Goal: Task Accomplishment & Management: Manage account settings

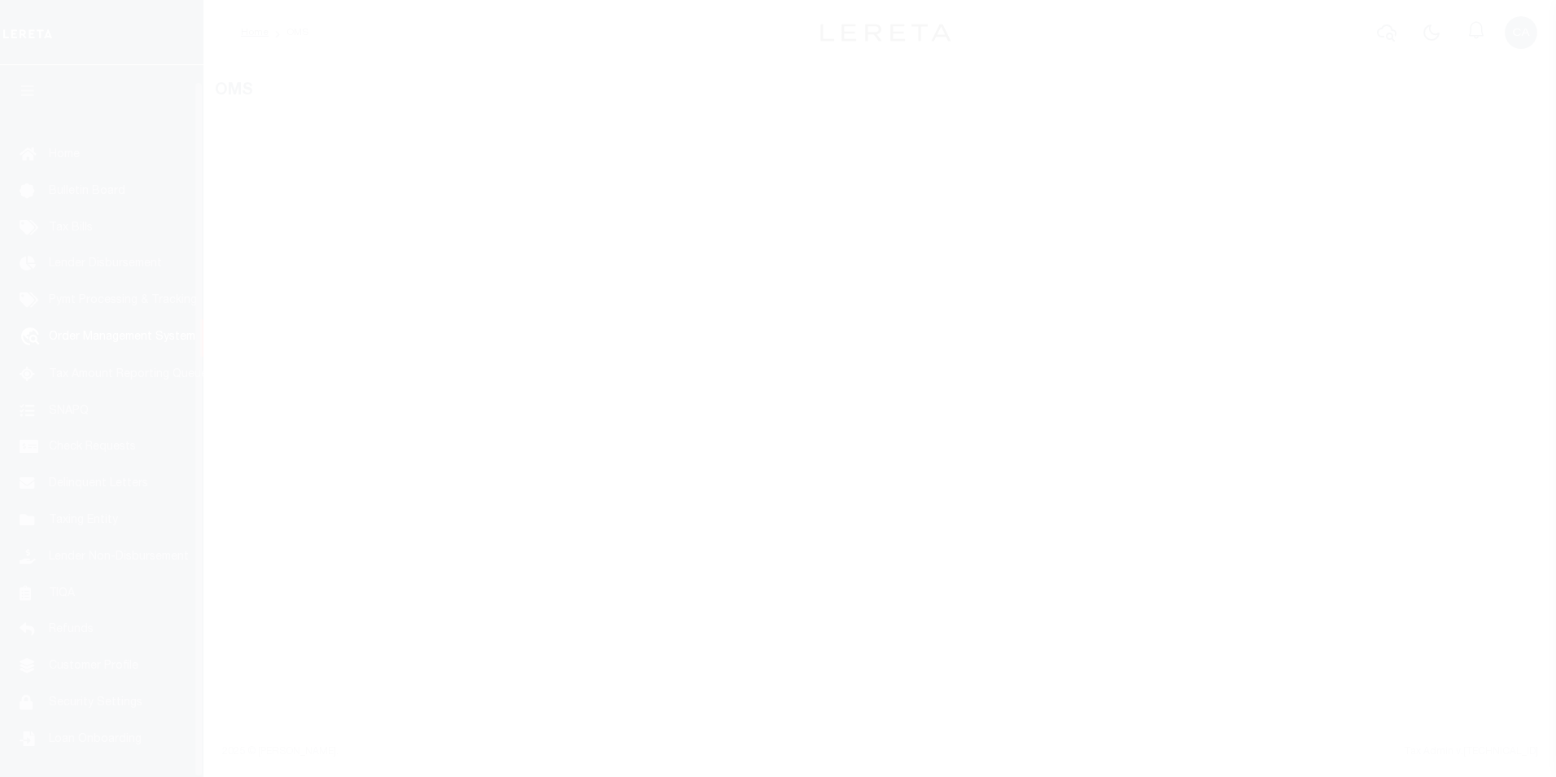
select select "200"
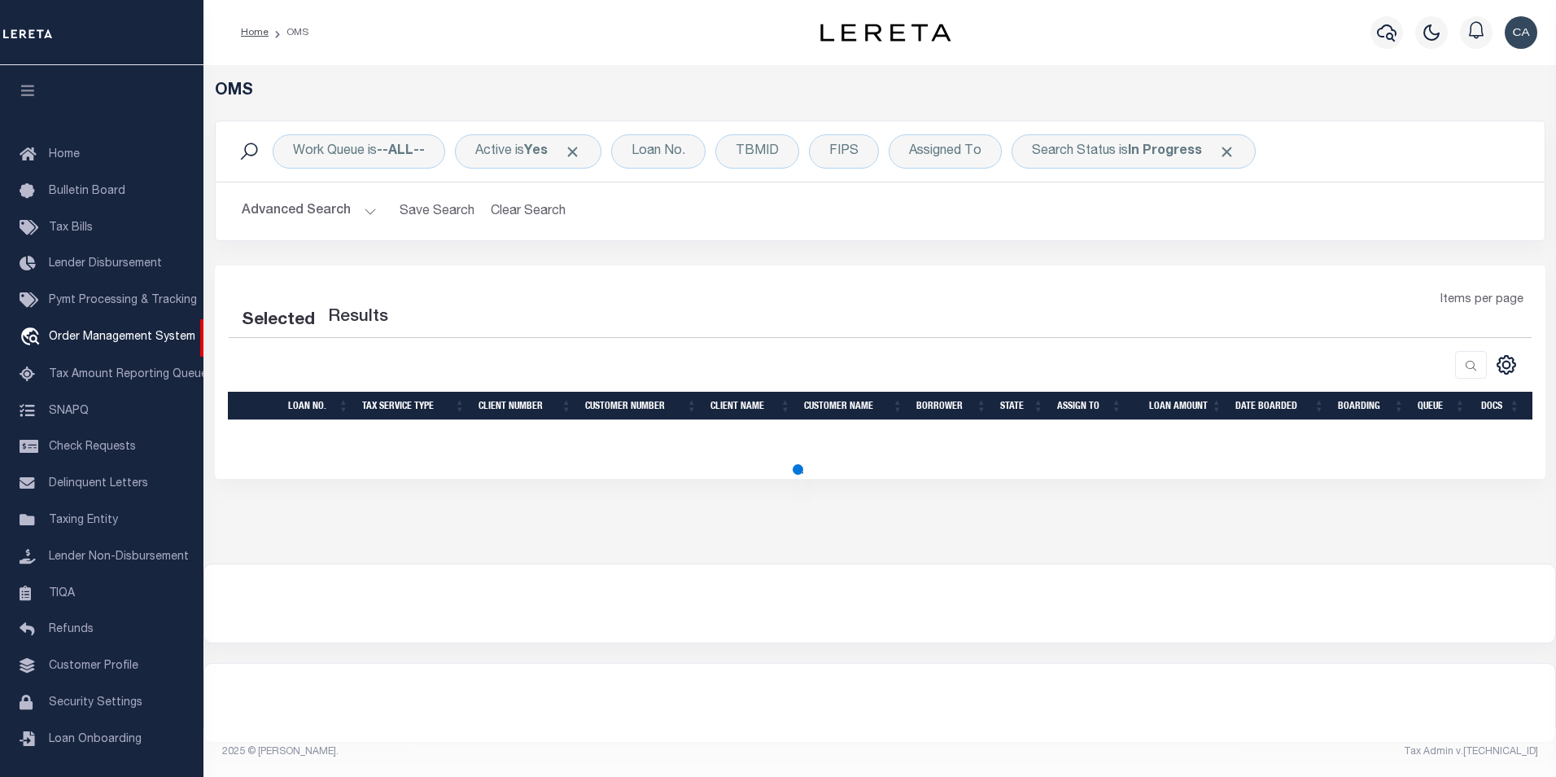
select select "200"
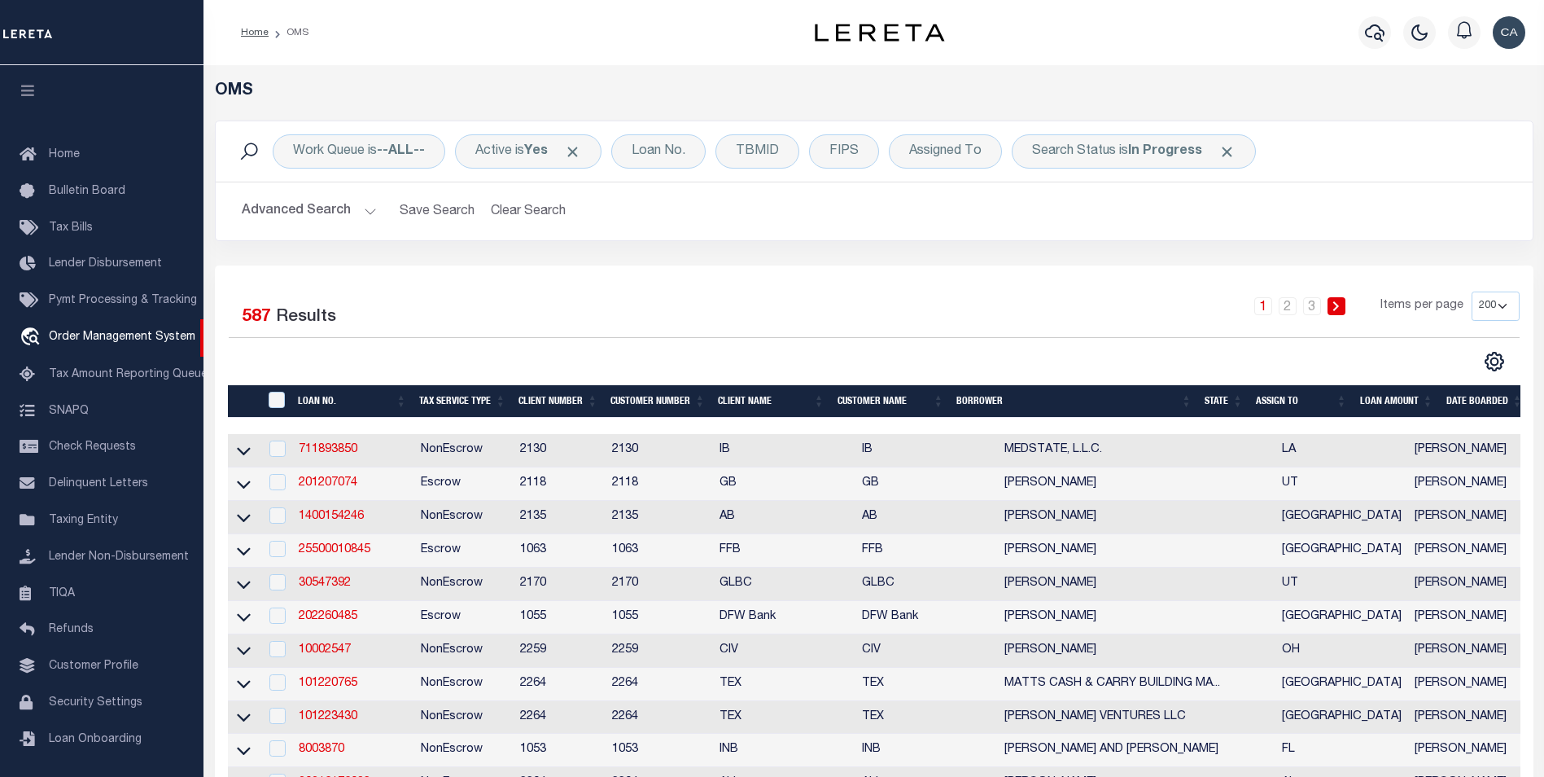
scroll to position [16, 0]
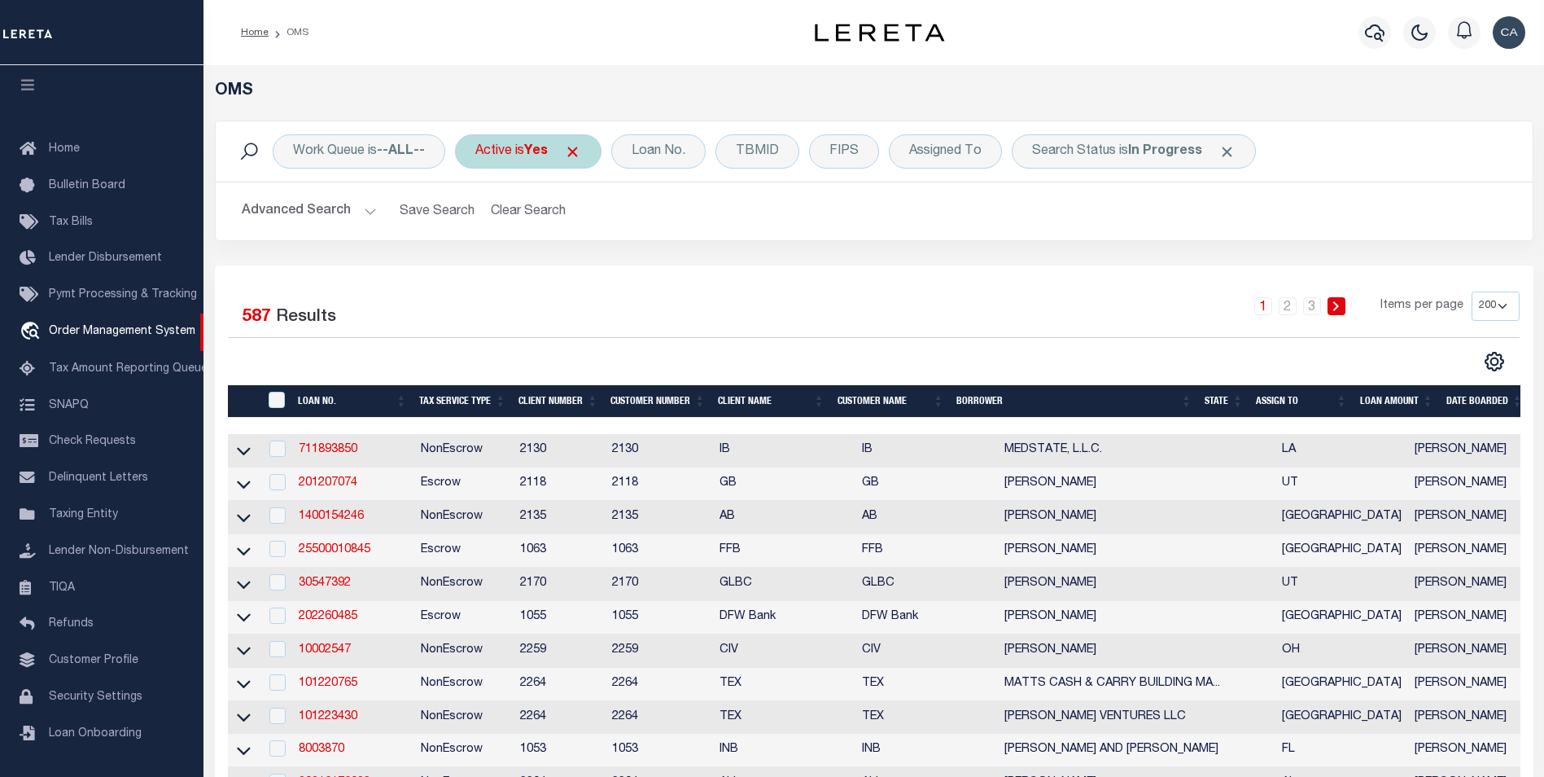
click at [589, 157] on div "Active is Yes" at bounding box center [528, 151] width 147 height 34
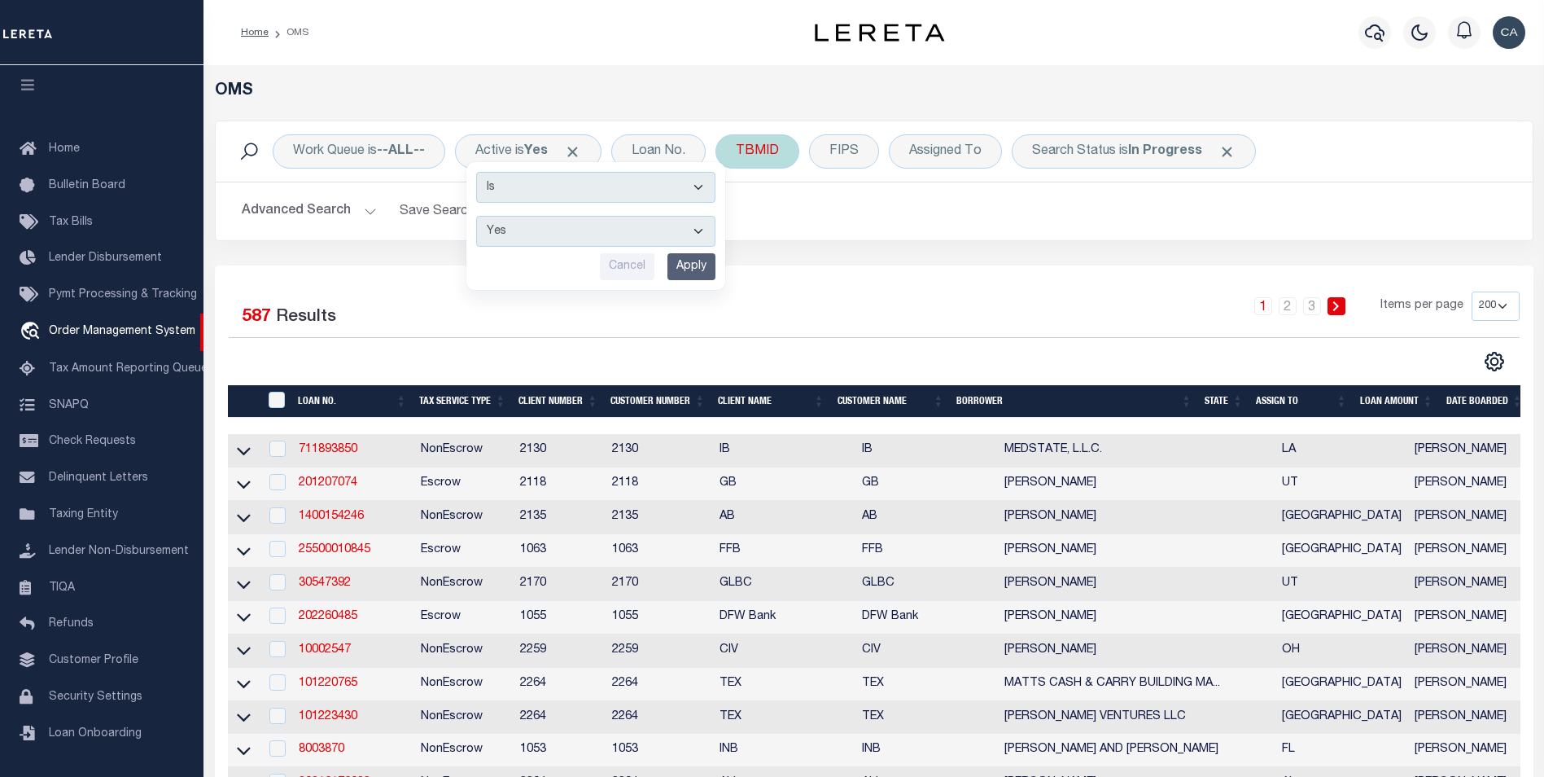
click at [576, 155] on span "Click to Remove" at bounding box center [572, 151] width 17 height 17
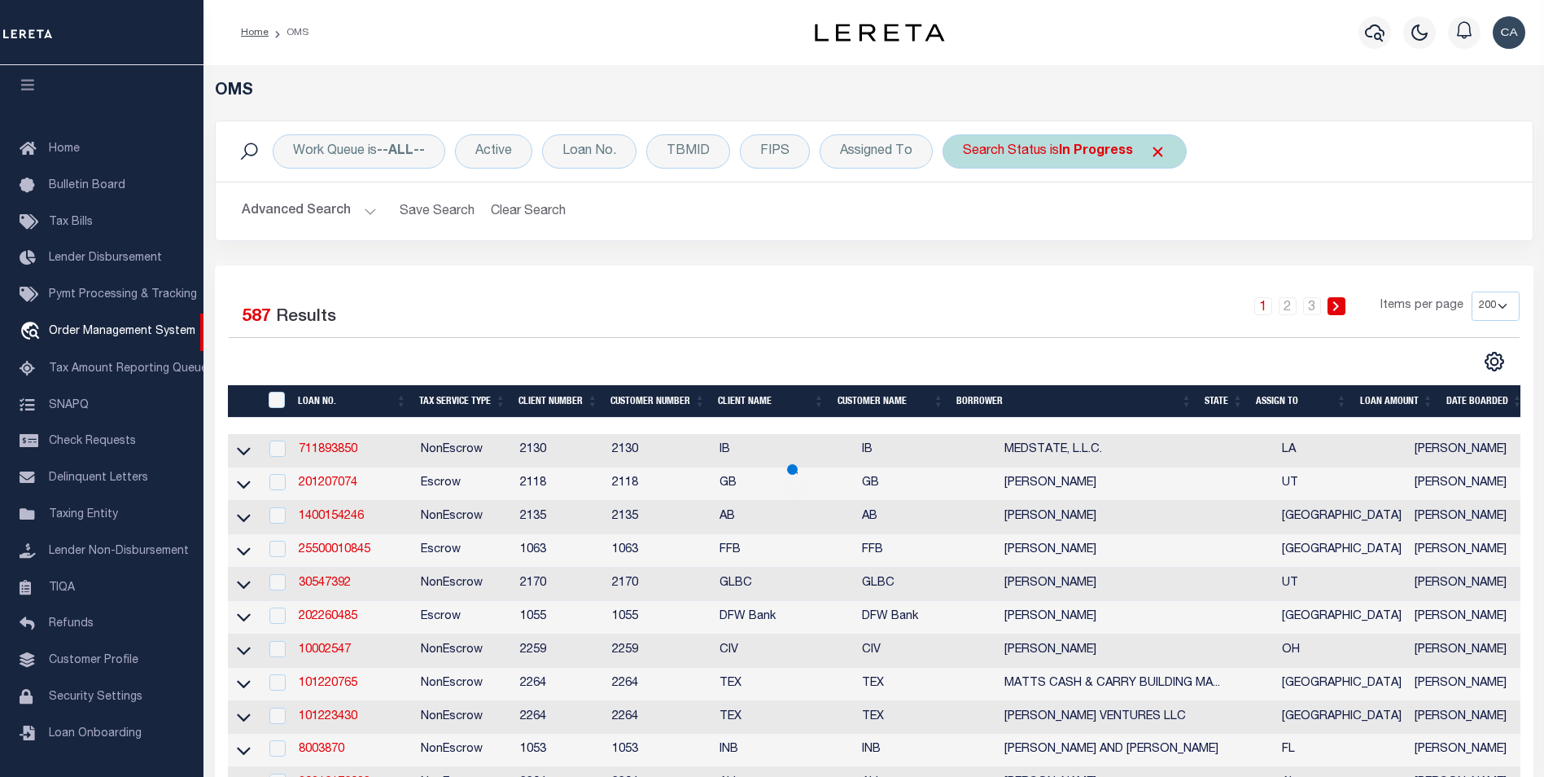
click at [1132, 149] on div "Search Status is In Progress" at bounding box center [1065, 151] width 244 height 34
select select "IP"
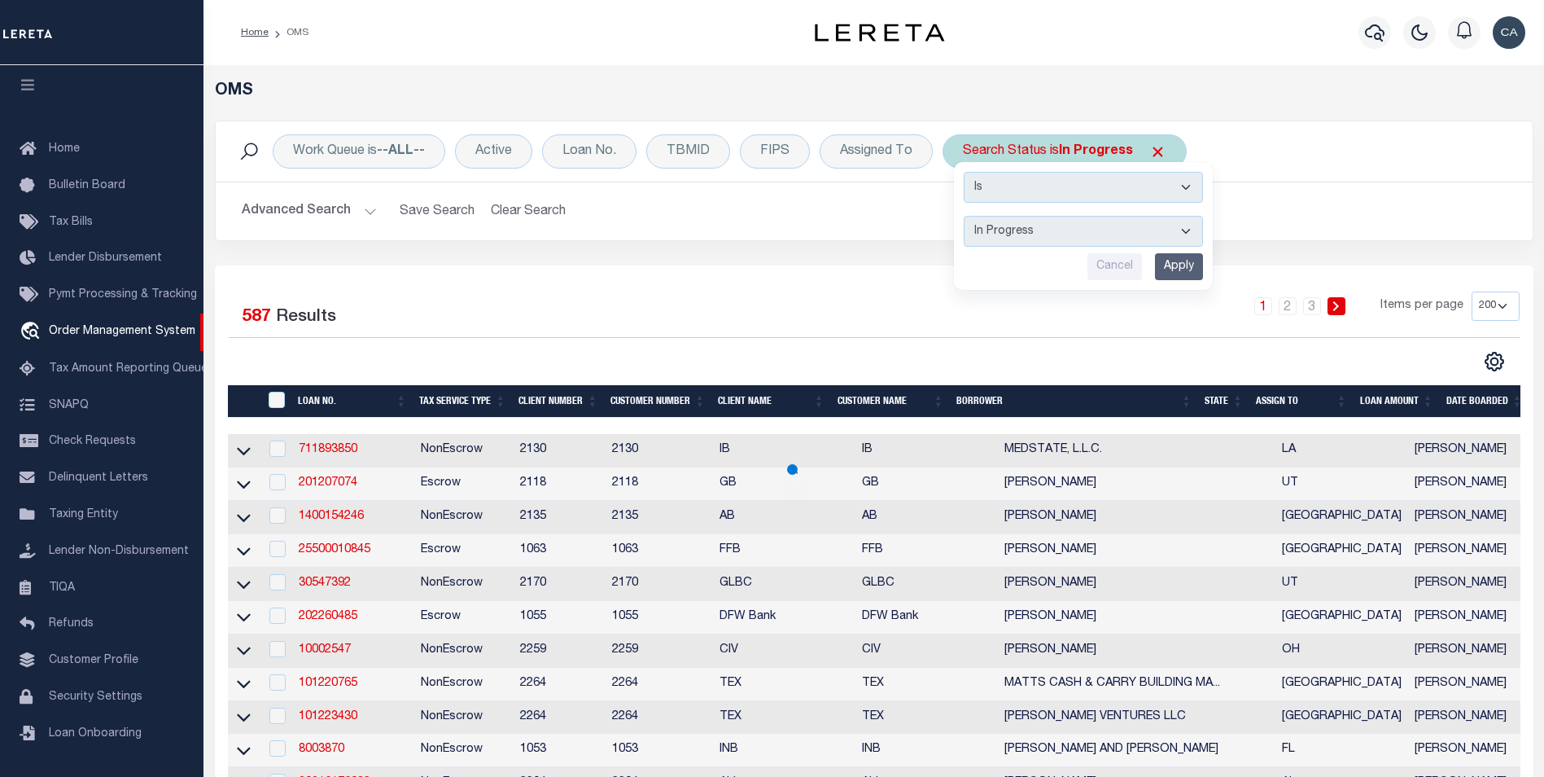
click at [1145, 147] on div "Search Status is In Progress Is Contains Automated Search Bad Parcel Complete D…" at bounding box center [1065, 151] width 244 height 34
select select "IP"
click at [1153, 146] on span "Click to Remove" at bounding box center [1157, 151] width 17 height 17
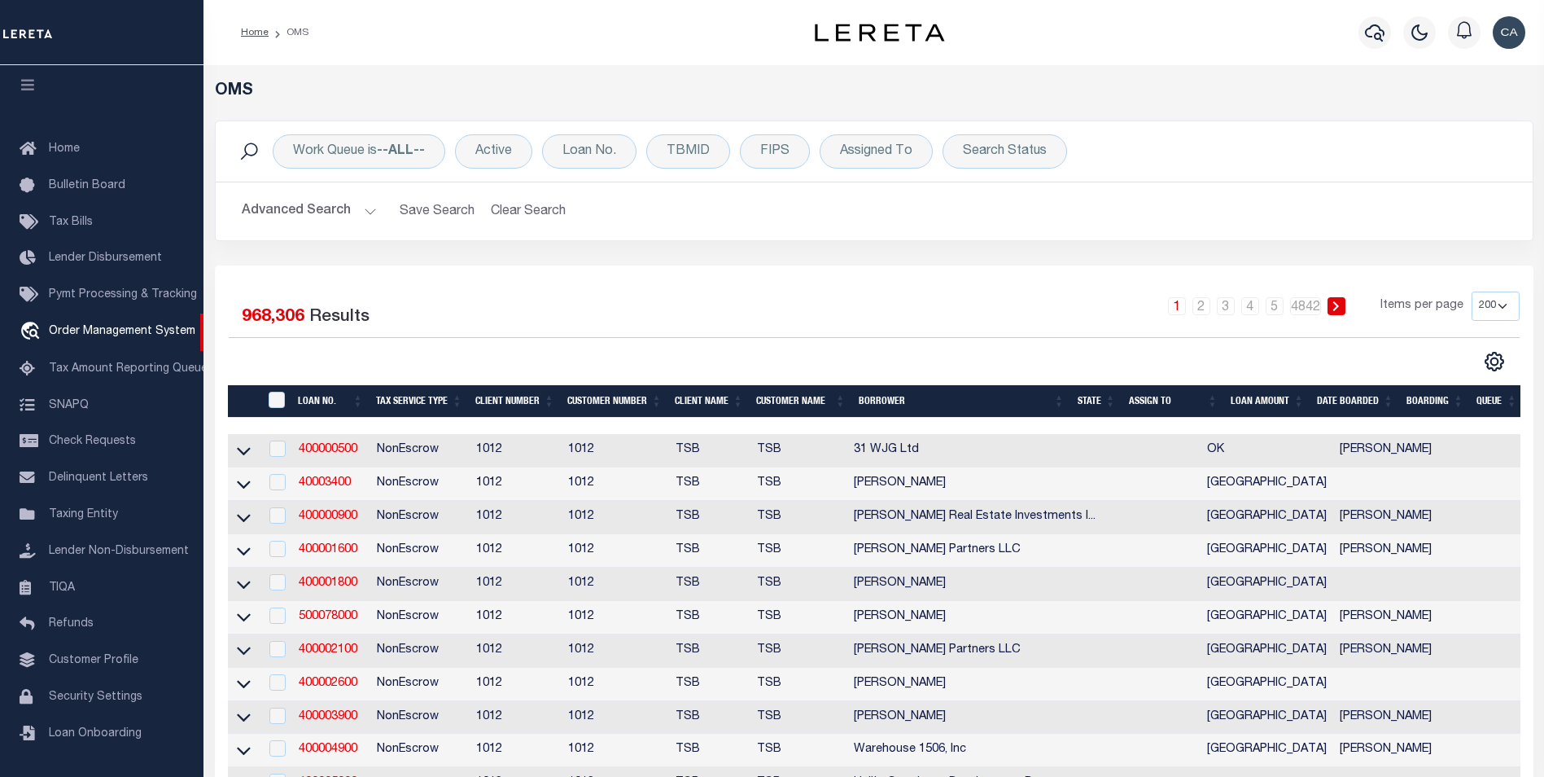
click at [406, 248] on div "Work Queue is --ALL-- Active Loan No. TBMID FIPS Assigned To Search Status Sear…" at bounding box center [874, 192] width 1343 height 145
click at [603, 147] on div "Loan No." at bounding box center [589, 151] width 94 height 34
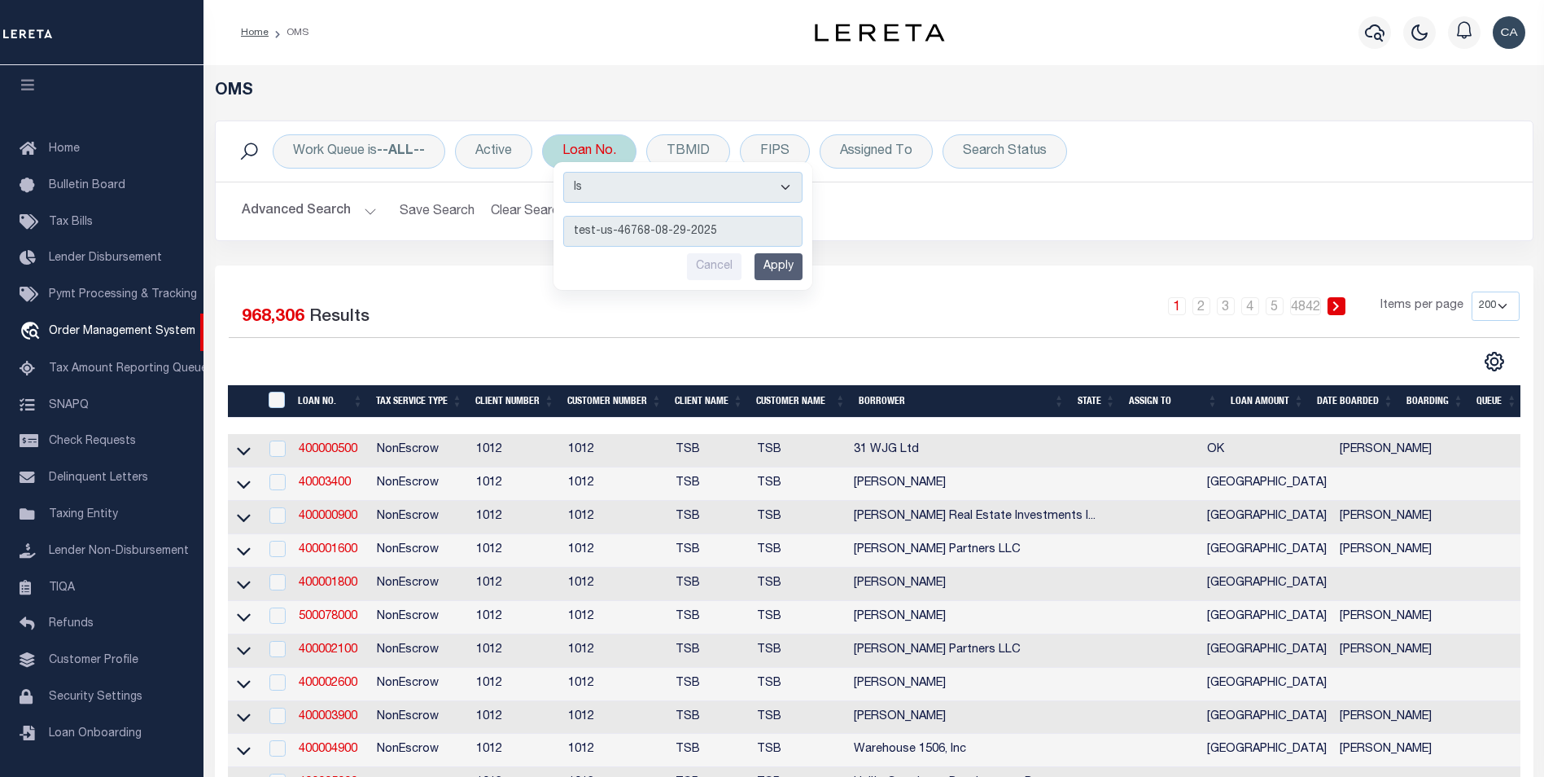
type input "test-us-46768-08-29-2025"
click at [768, 265] on input "Apply" at bounding box center [779, 266] width 48 height 27
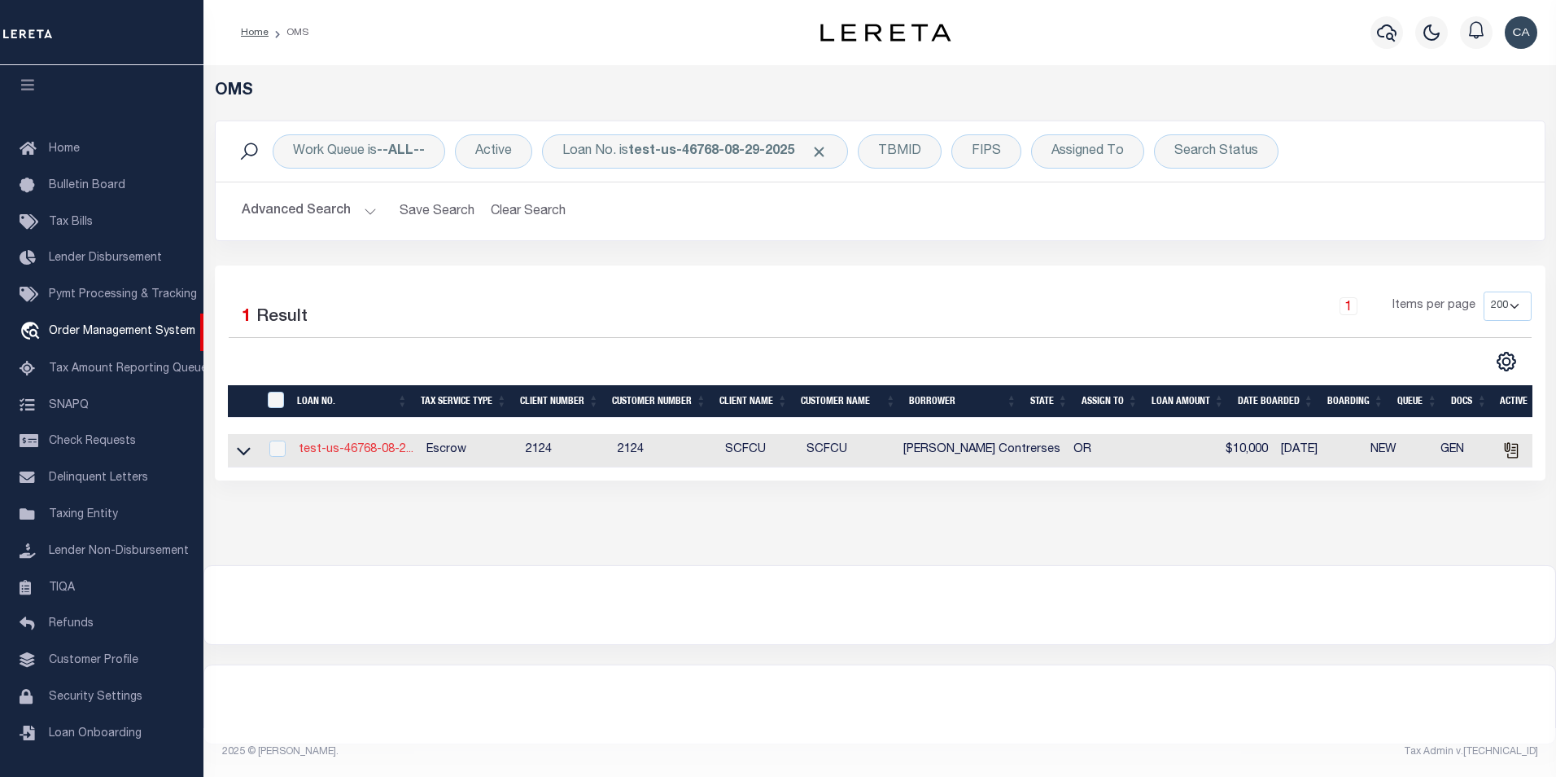
click at [364, 449] on link "test-us-46768-08-2..." at bounding box center [356, 449] width 115 height 11
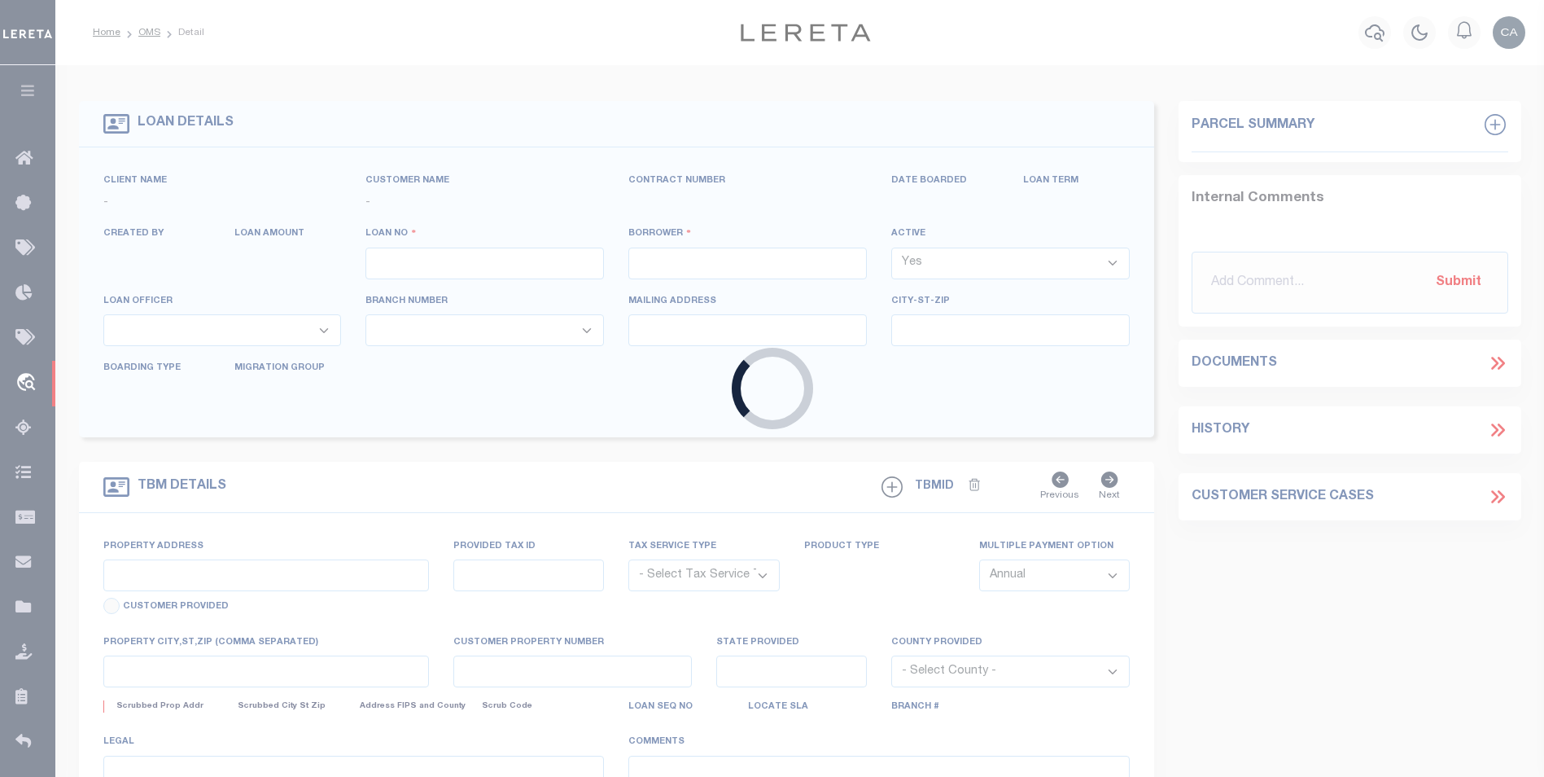
type input "test-us-46768-08-29-2025"
type input "[PERSON_NAME] Contrerses"
select select
type input "[STREET_ADDRESS]"
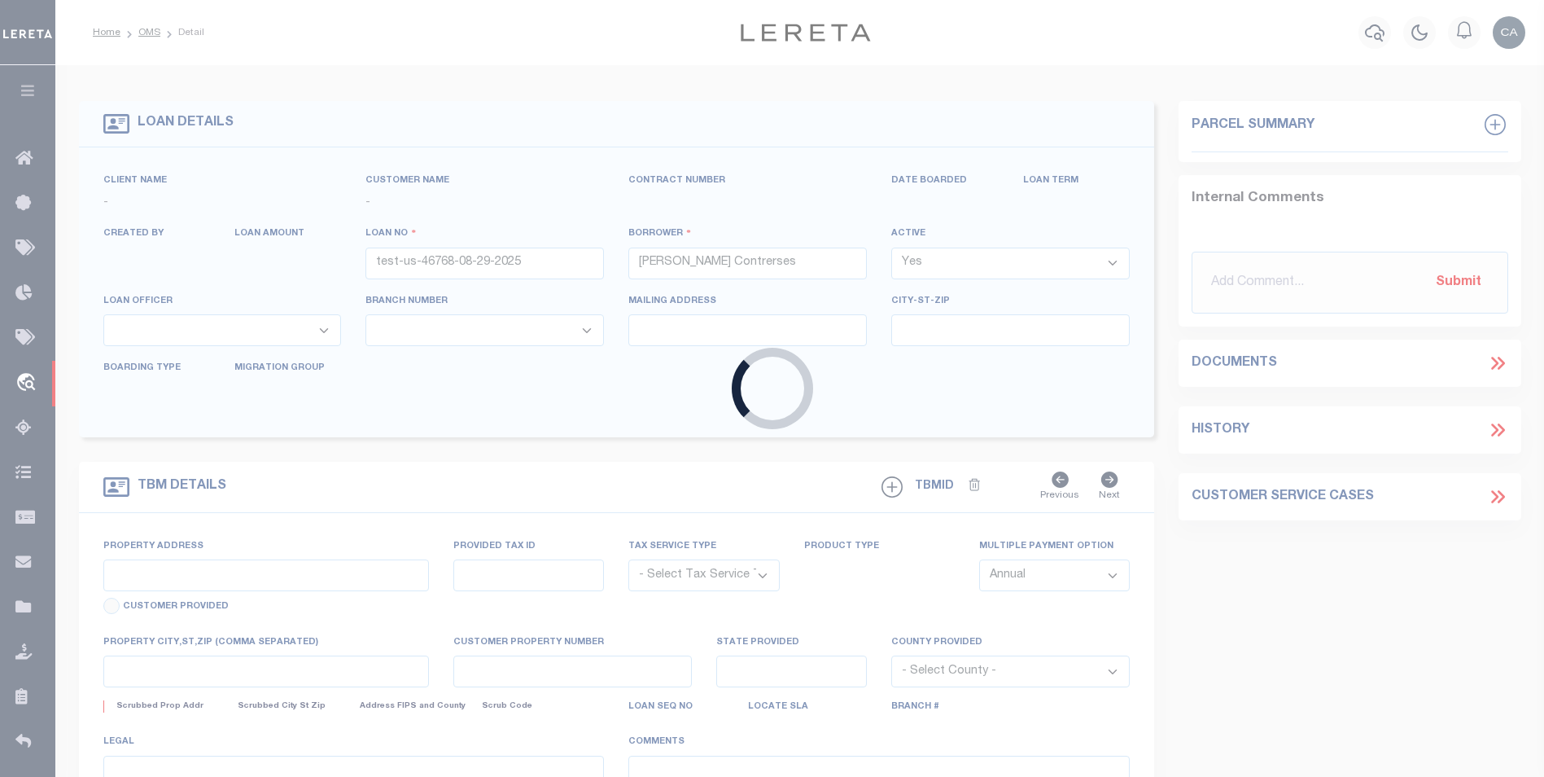
type input "[GEOGRAPHIC_DATA] OR 97005-2483"
type input "[DATE]"
select select "10"
select select "Escrow"
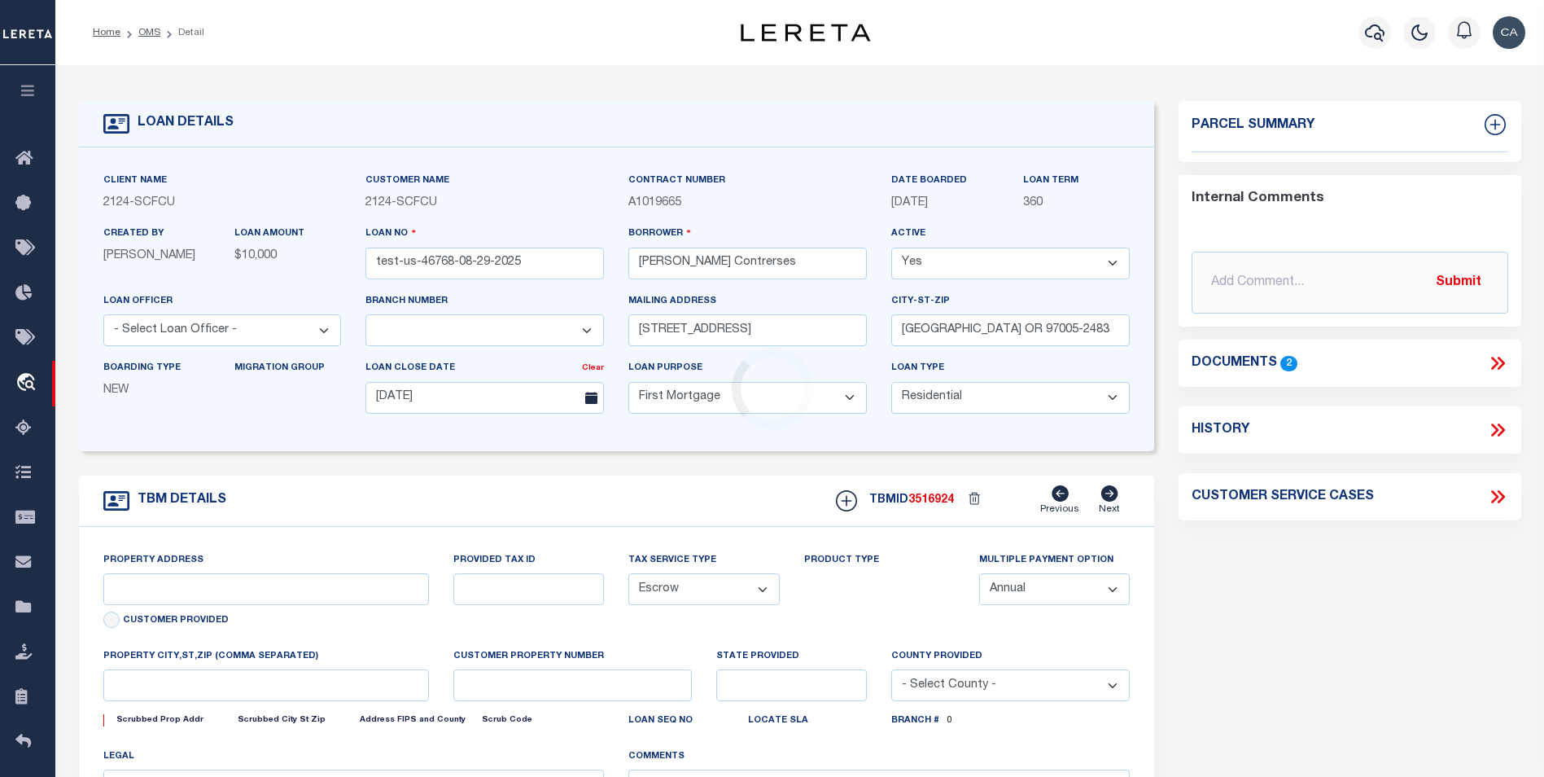
select select "25314"
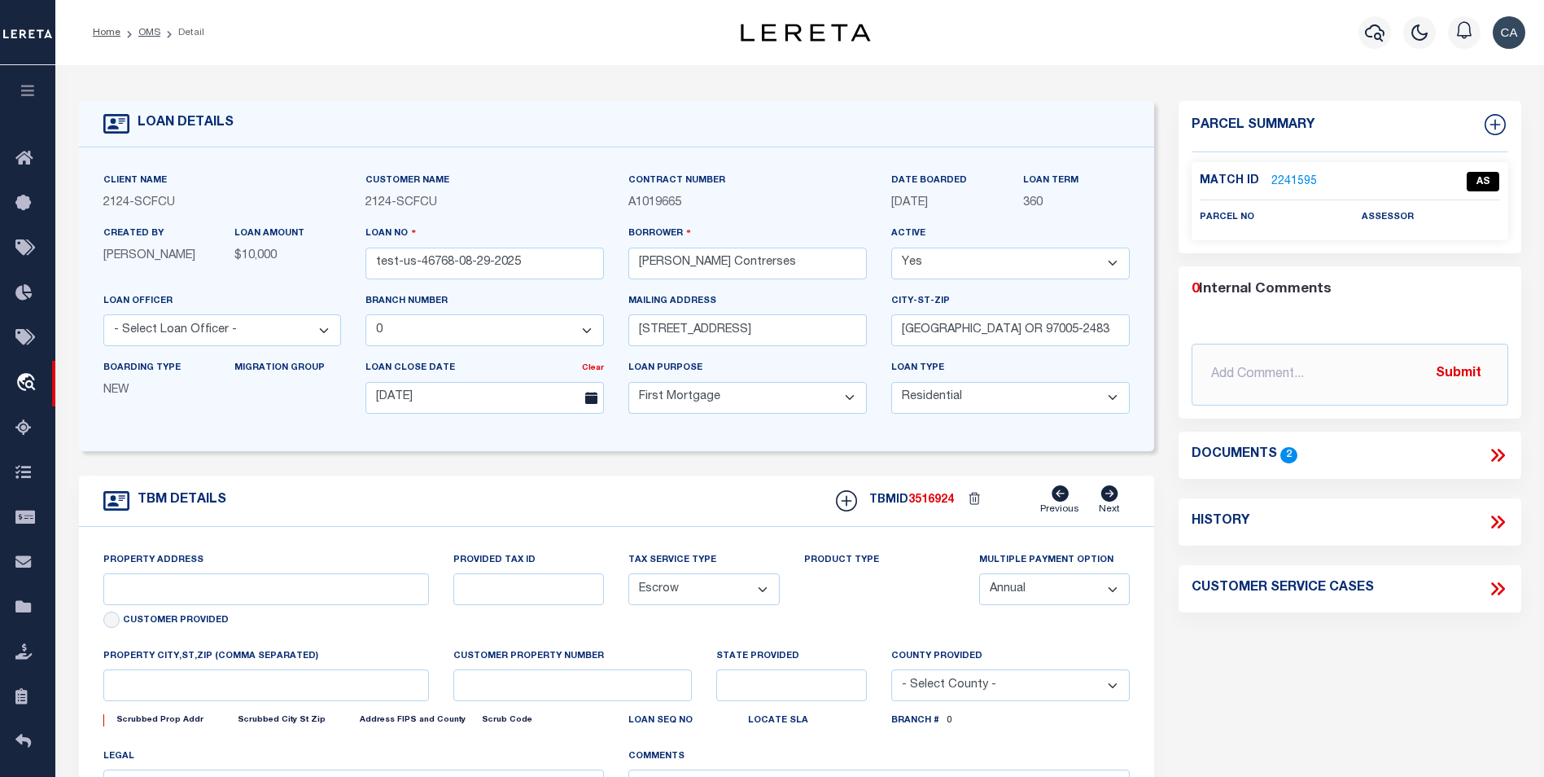
type input "[STREET_ADDRESS]"
type input "1302"
type input "[GEOGRAPHIC_DATA] OR 97005-2483"
type input "QA-CNUMBER-102134"
type input "OR"
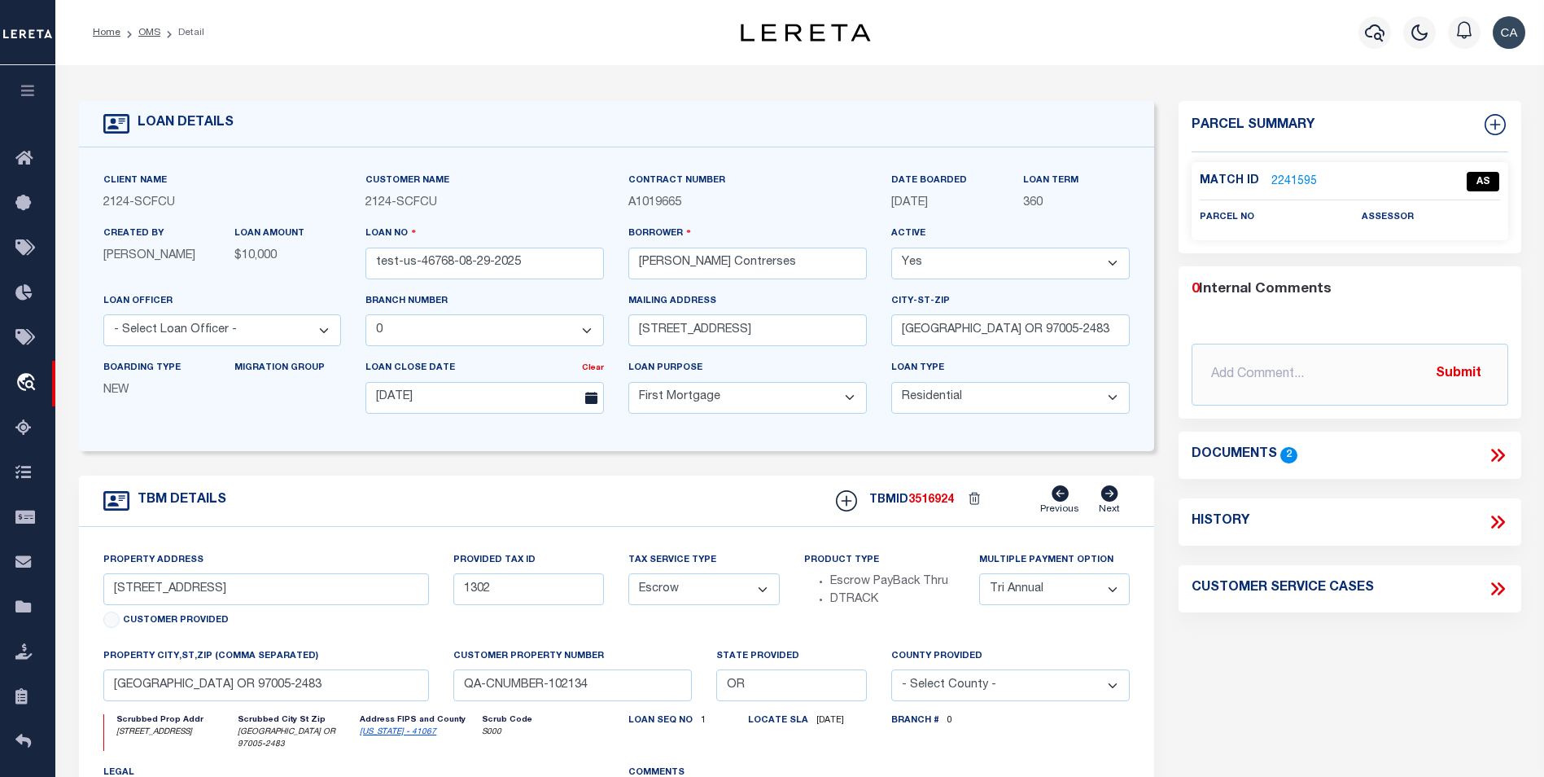
click at [1487, 437] on div "Documents 2" at bounding box center [1350, 454] width 343 height 47
click at [1494, 457] on icon at bounding box center [1494, 454] width 7 height 13
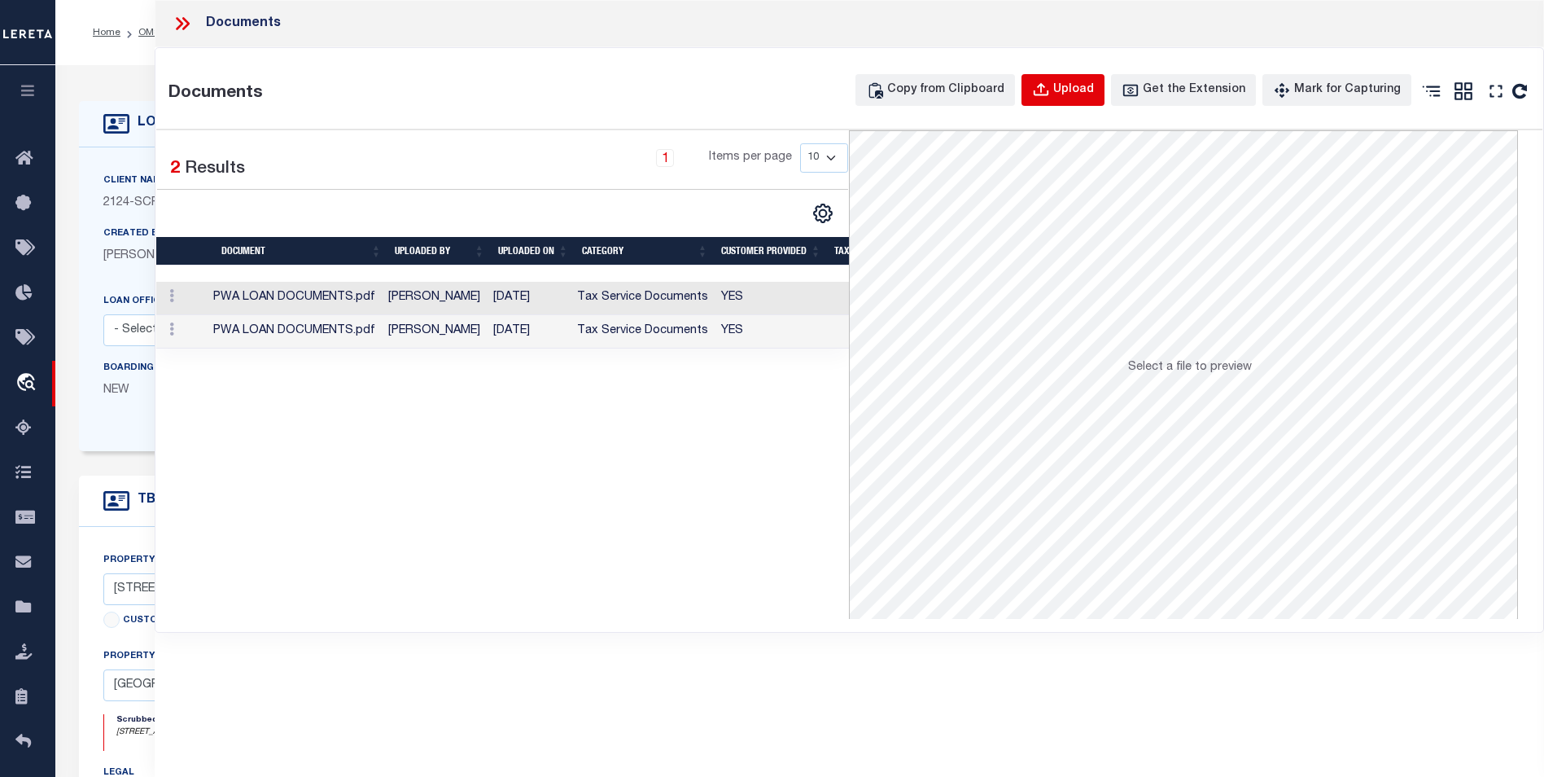
click at [1050, 95] on icon "button" at bounding box center [1041, 90] width 18 height 18
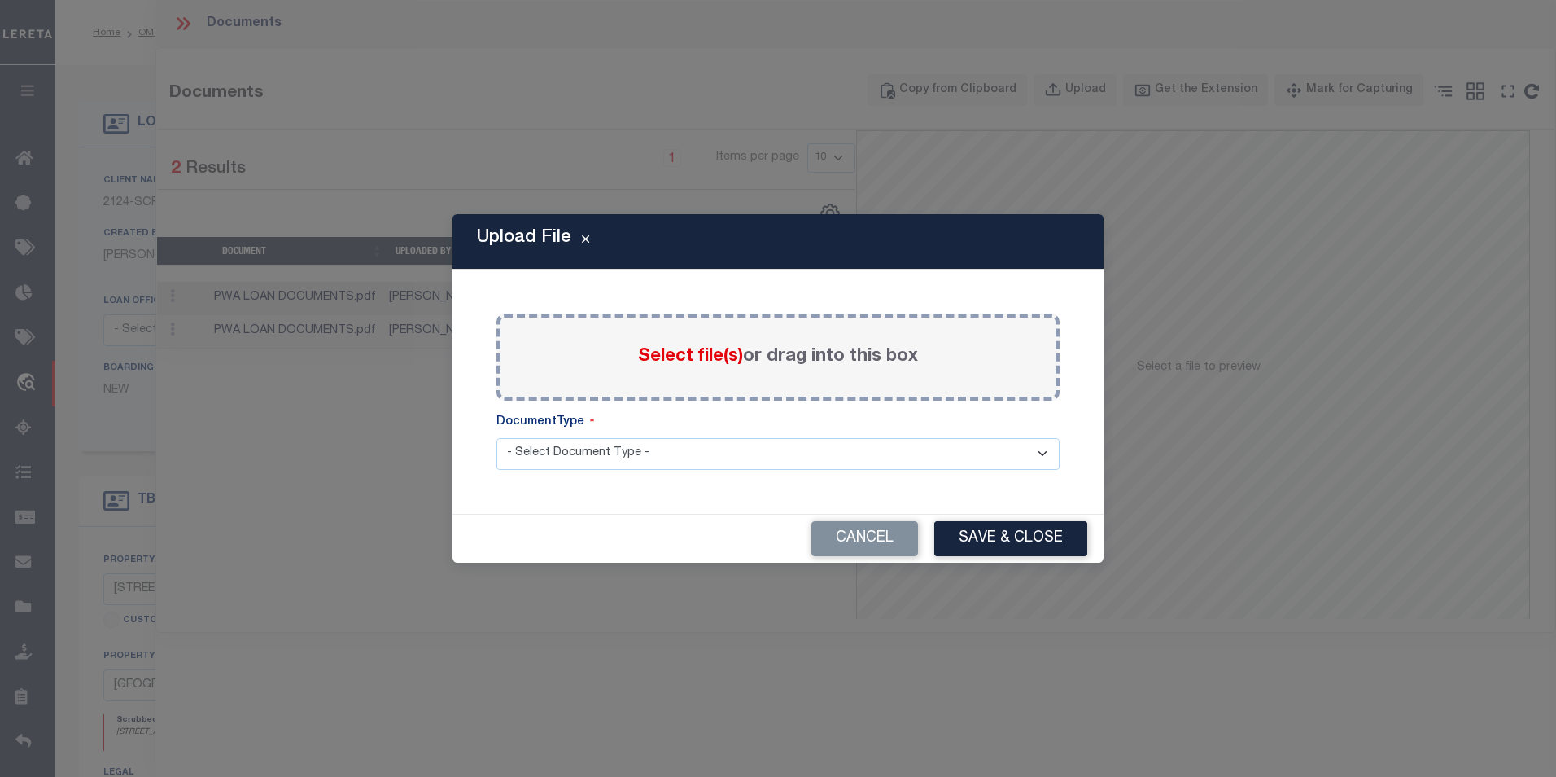
click at [645, 378] on div "Select file(s) or drag into this box" at bounding box center [778, 356] width 563 height 87
click at [656, 451] on select "- Select Document Type - Tax Service Documents" at bounding box center [778, 454] width 563 height 32
select select "TAX"
click at [497, 438] on select "- Select Document Type - Tax Service Documents" at bounding box center [778, 454] width 563 height 32
click at [670, 348] on span "Select file(s)" at bounding box center [690, 357] width 105 height 18
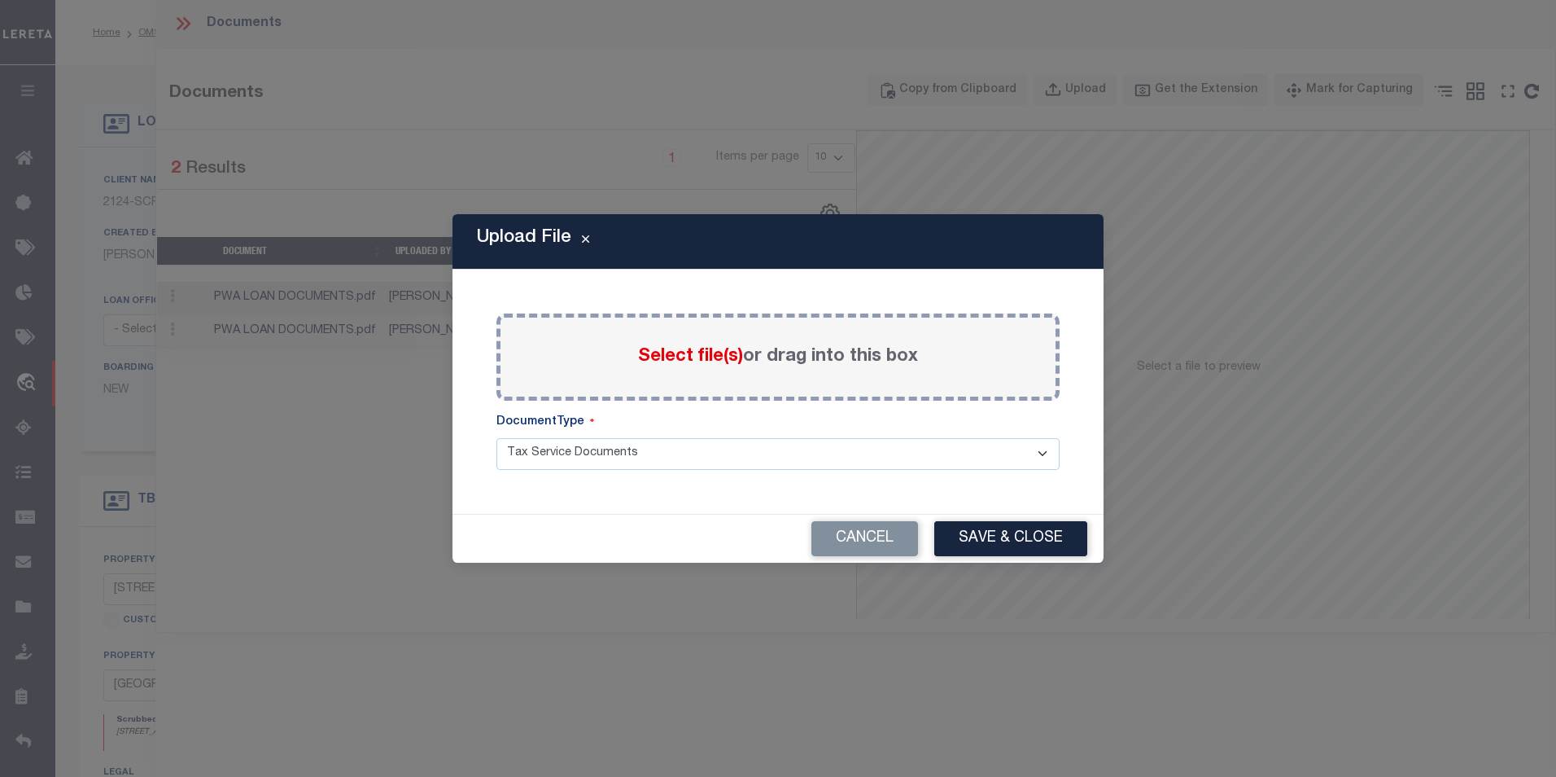
click at [0, 0] on input "Select file(s) or drag into this box" at bounding box center [0, 0] width 0 height 0
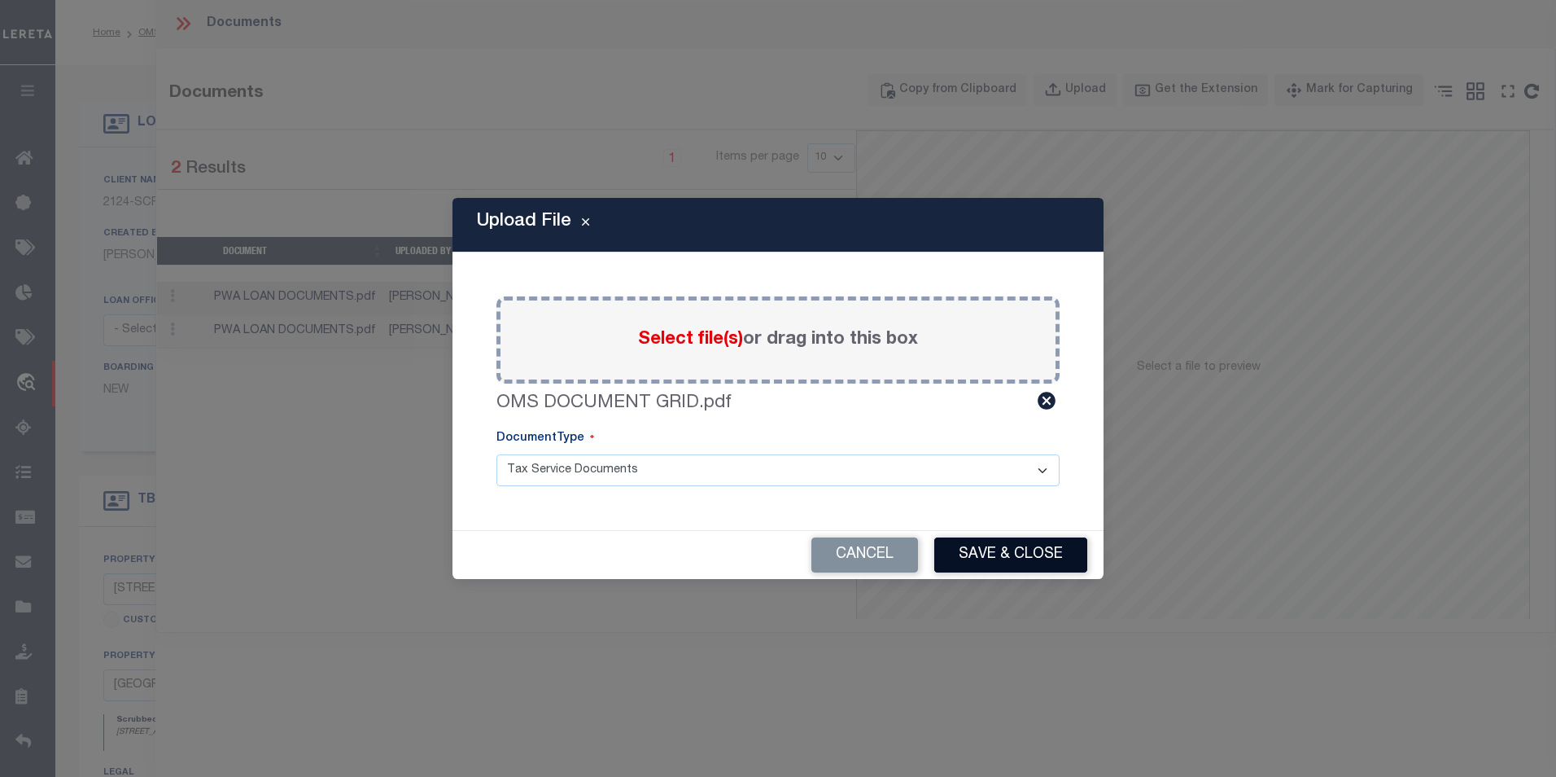
click at [1008, 551] on button "Save & Close" at bounding box center [1010, 554] width 153 height 35
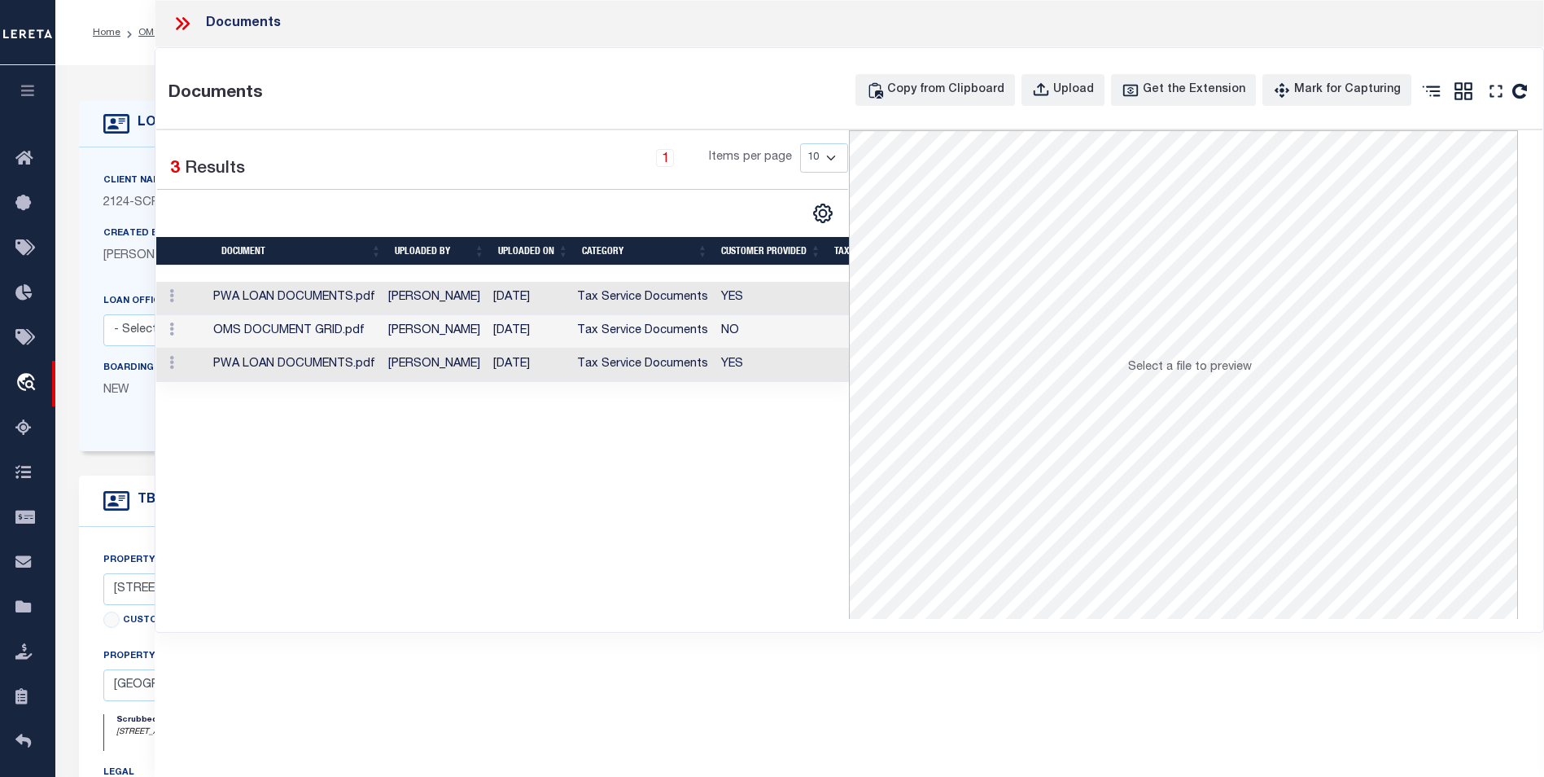
click at [176, 17] on icon at bounding box center [182, 23] width 21 height 21
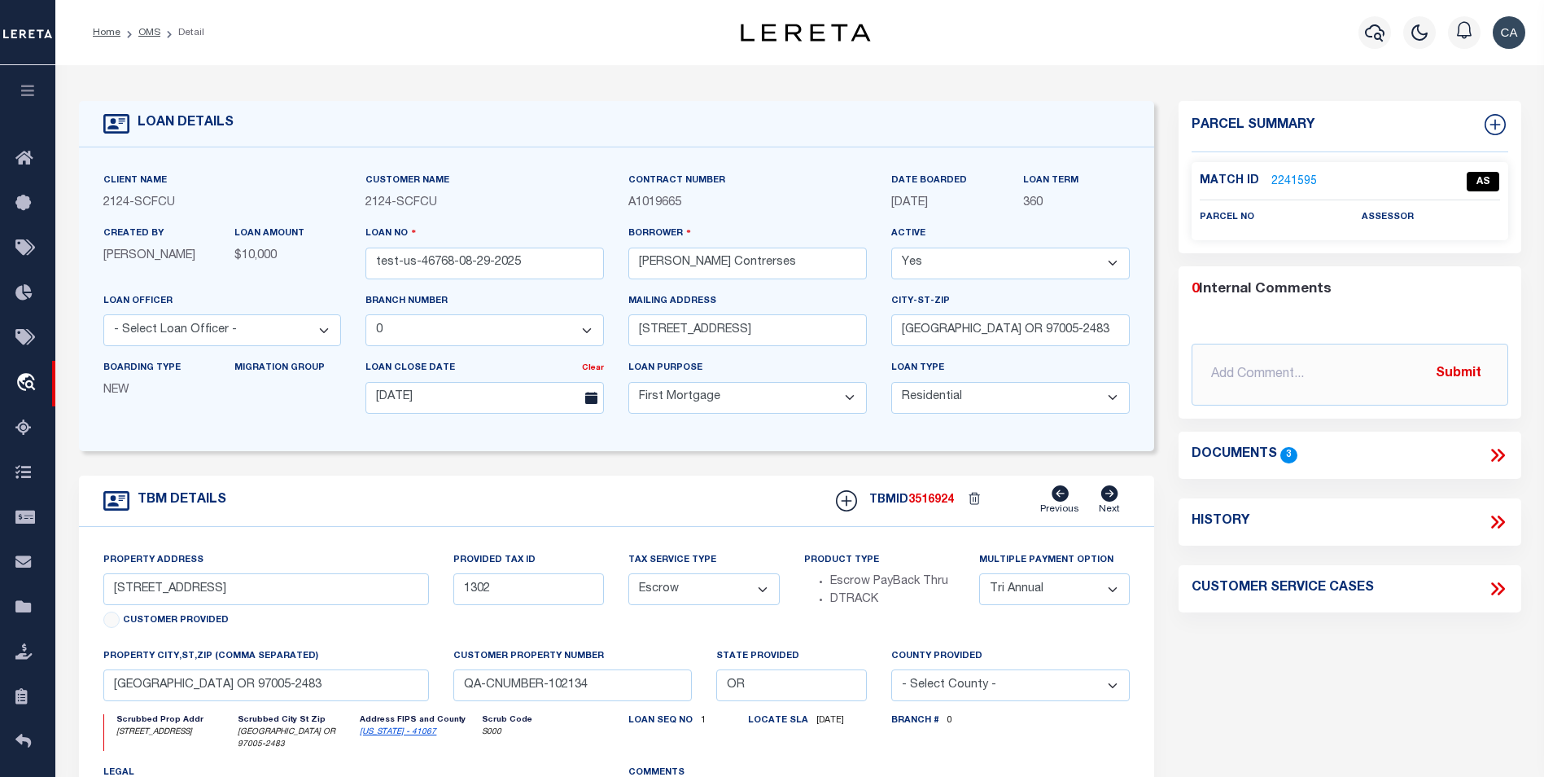
click at [52, 83] on button "button" at bounding box center [27, 92] width 55 height 55
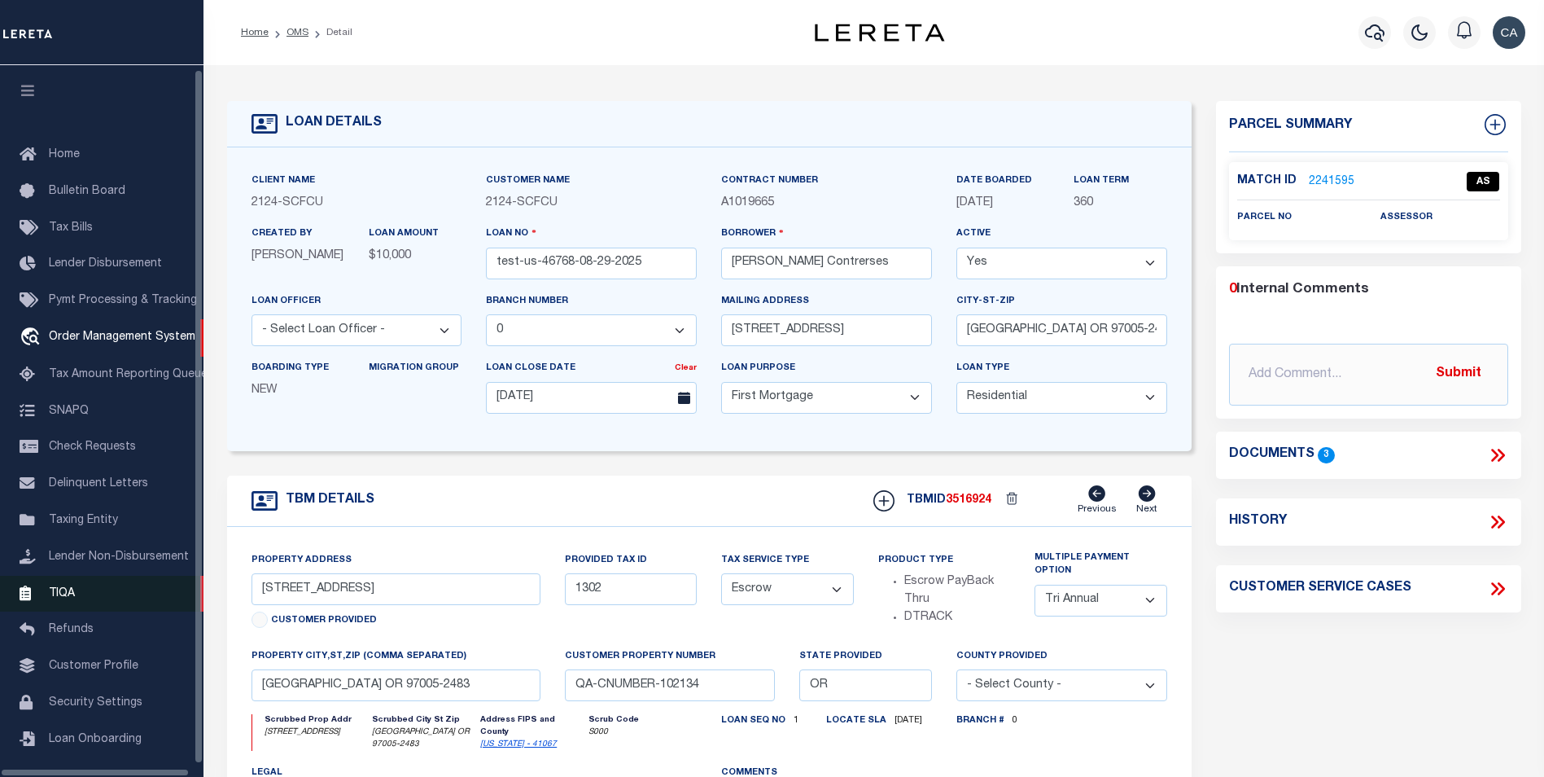
scroll to position [16, 0]
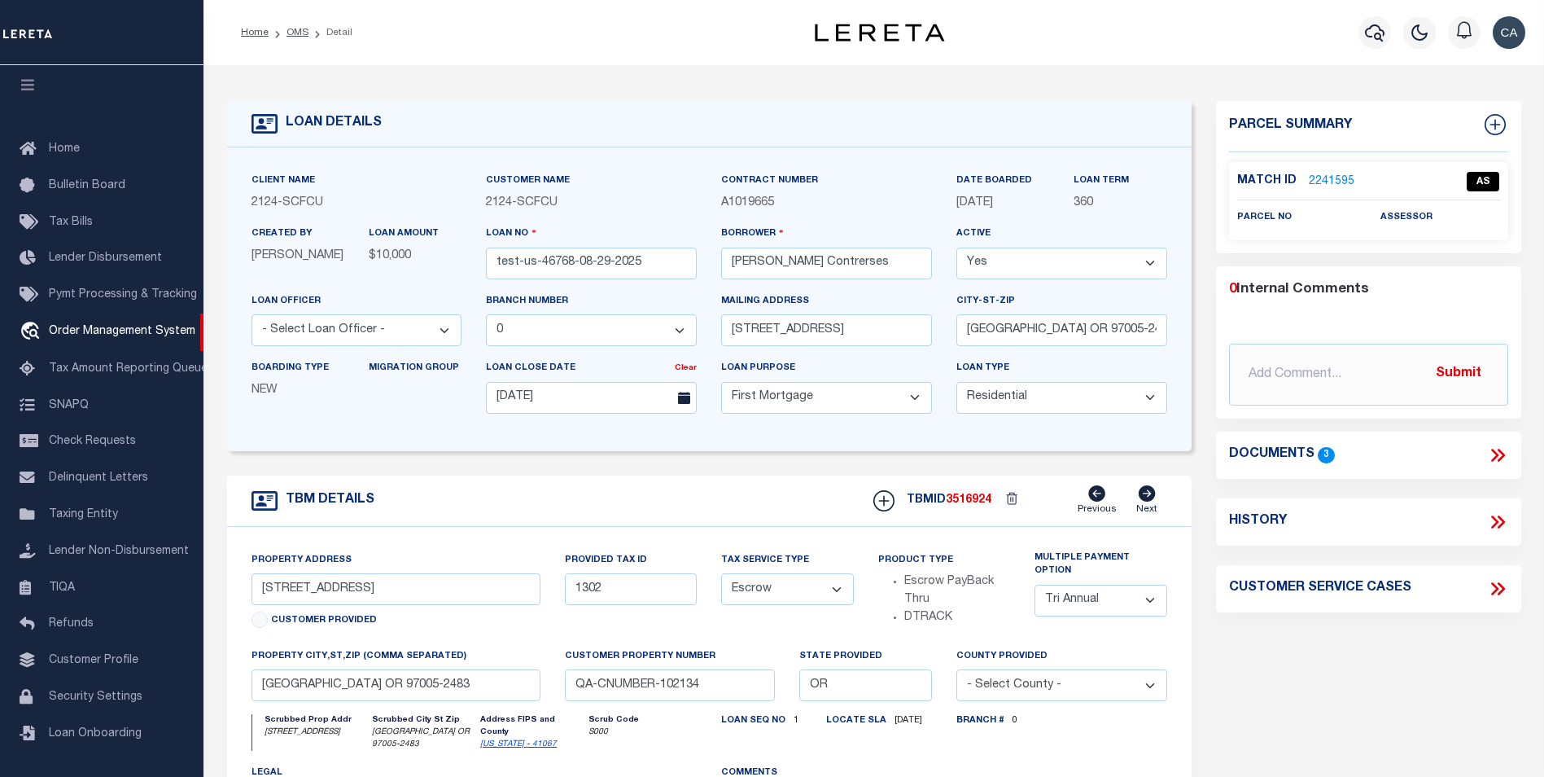
click at [1425, 685] on div "Parcel Summary Match ID 2241595 0" at bounding box center [1369, 552] width 330 height 902
drag, startPoint x: 1517, startPoint y: 435, endPoint x: 1507, endPoint y: 444, distance: 13.9
click at [1512, 438] on div "Documents 3" at bounding box center [1368, 454] width 305 height 47
click at [1495, 457] on icon at bounding box center [1494, 454] width 7 height 13
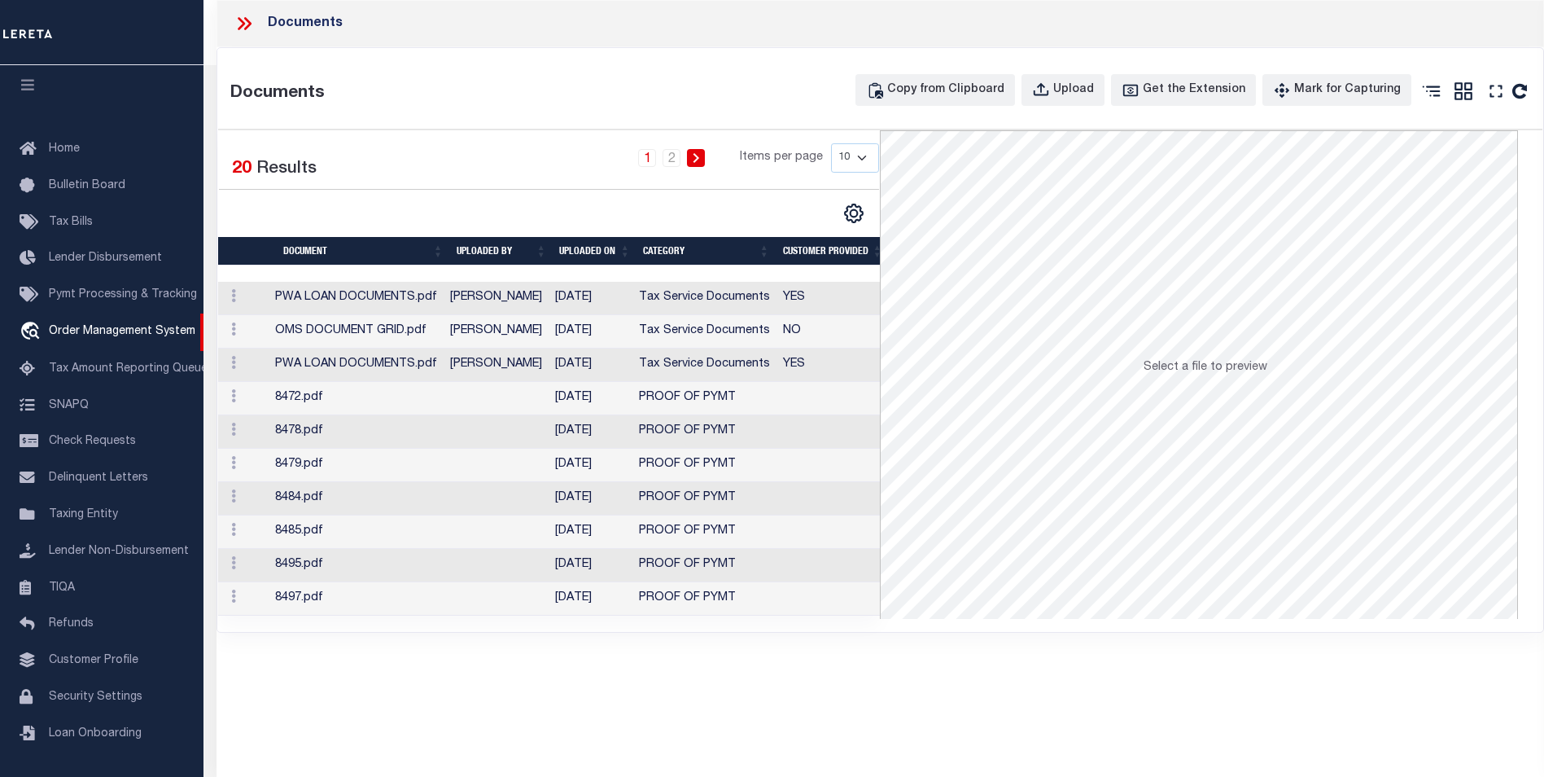
click at [433, 328] on td "OMS DOCUMENT GRID.pdf" at bounding box center [356, 331] width 175 height 33
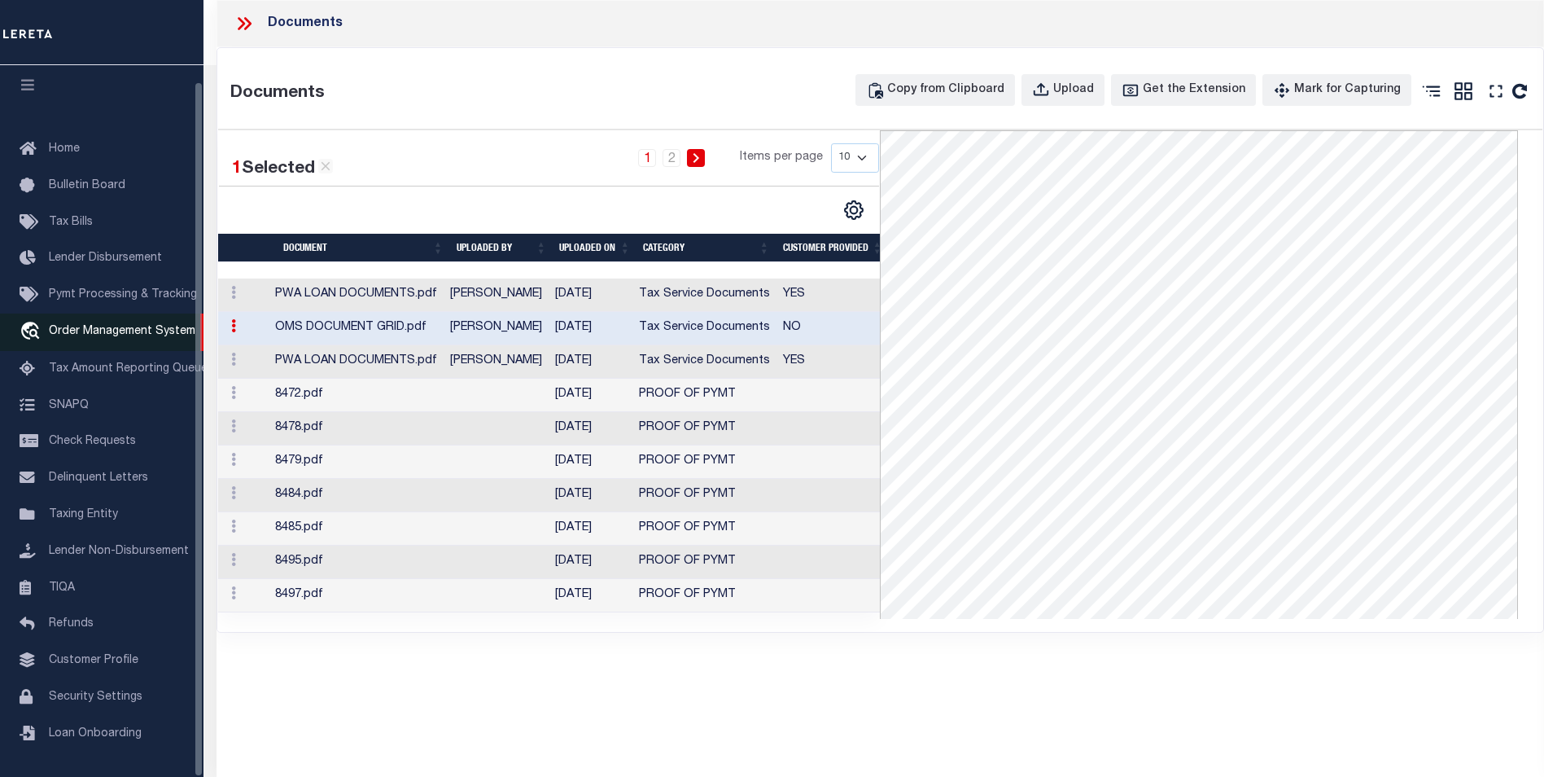
click at [147, 328] on span "Order Management System" at bounding box center [122, 331] width 147 height 11
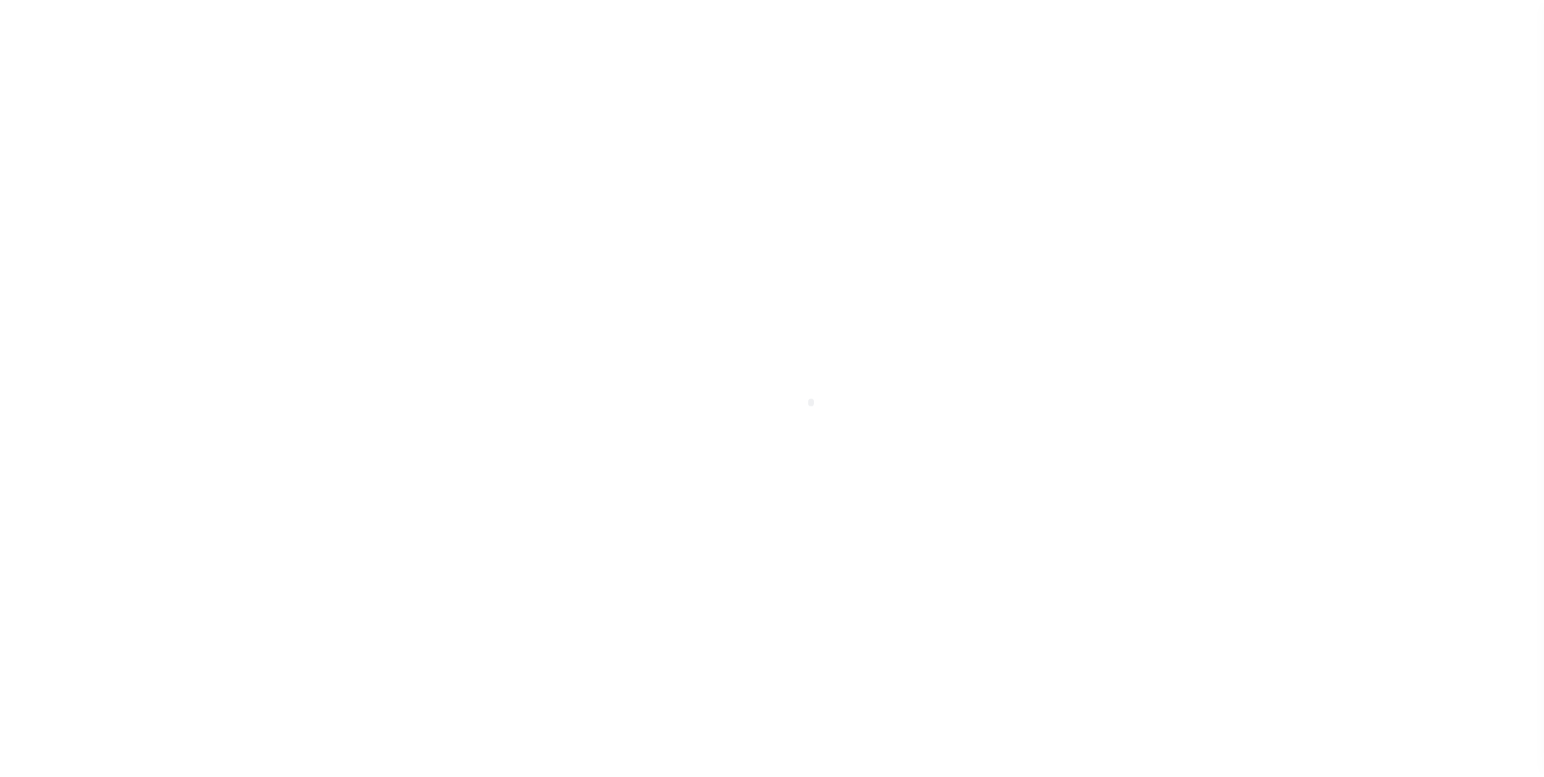
scroll to position [16, 0]
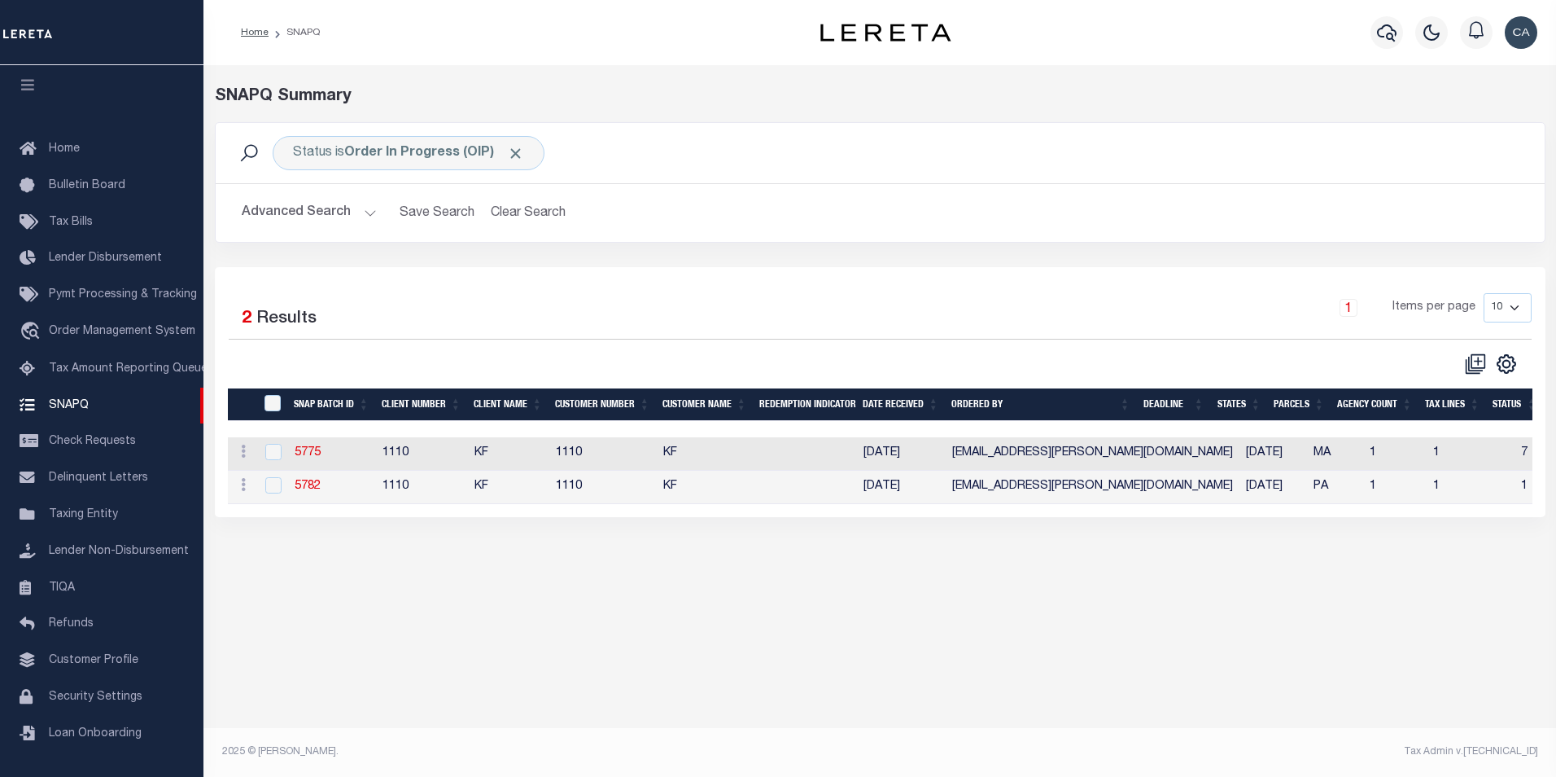
click at [1234, 208] on h2 "Advanced Search Save Search Clear Search" at bounding box center [880, 213] width 1303 height 32
click at [330, 203] on button "Advanced Search" at bounding box center [309, 213] width 135 height 32
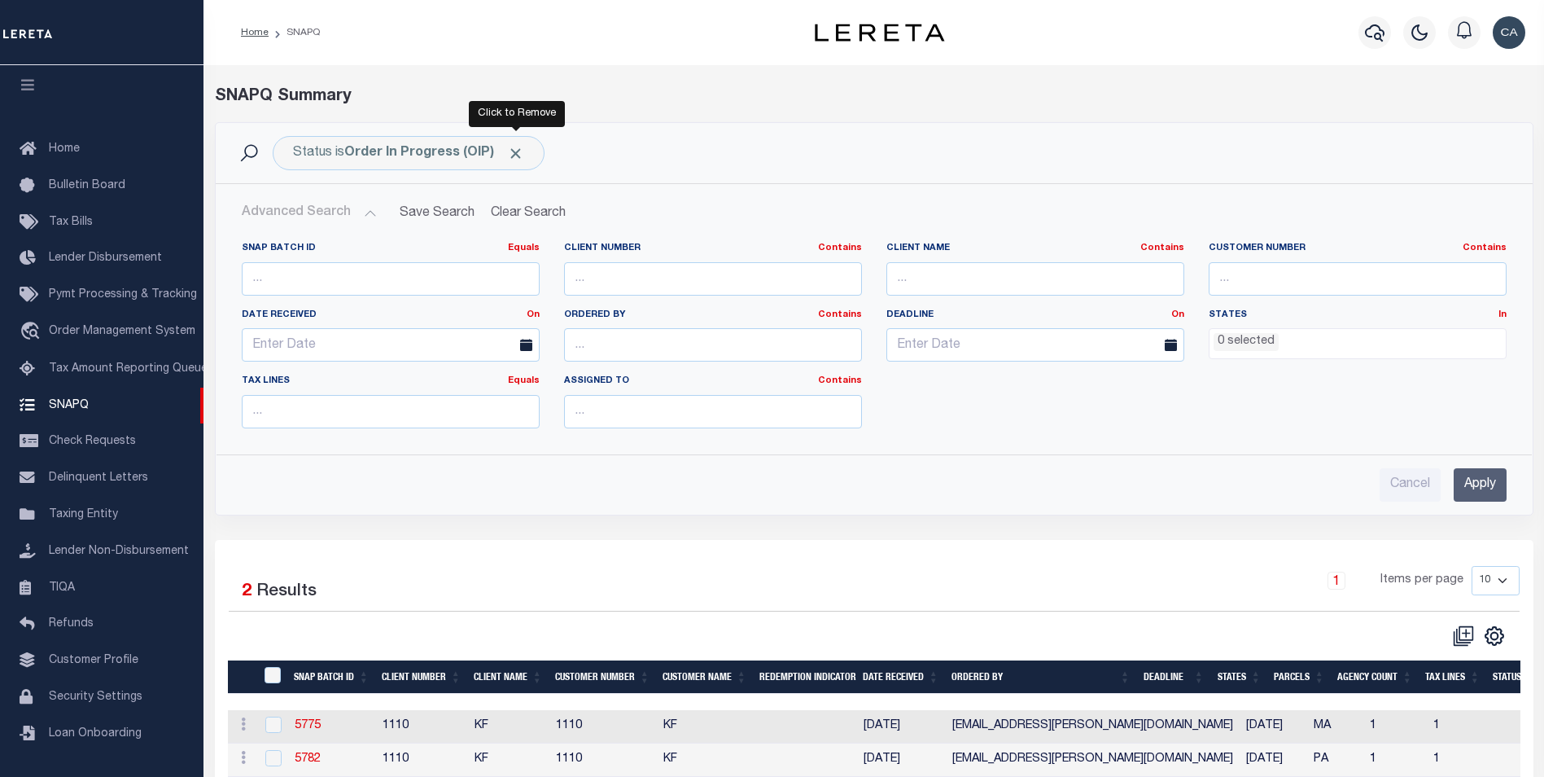
click at [523, 151] on span "Click to Remove" at bounding box center [515, 153] width 17 height 17
click at [431, 271] on input "number" at bounding box center [391, 278] width 298 height 33
paste input "5591"
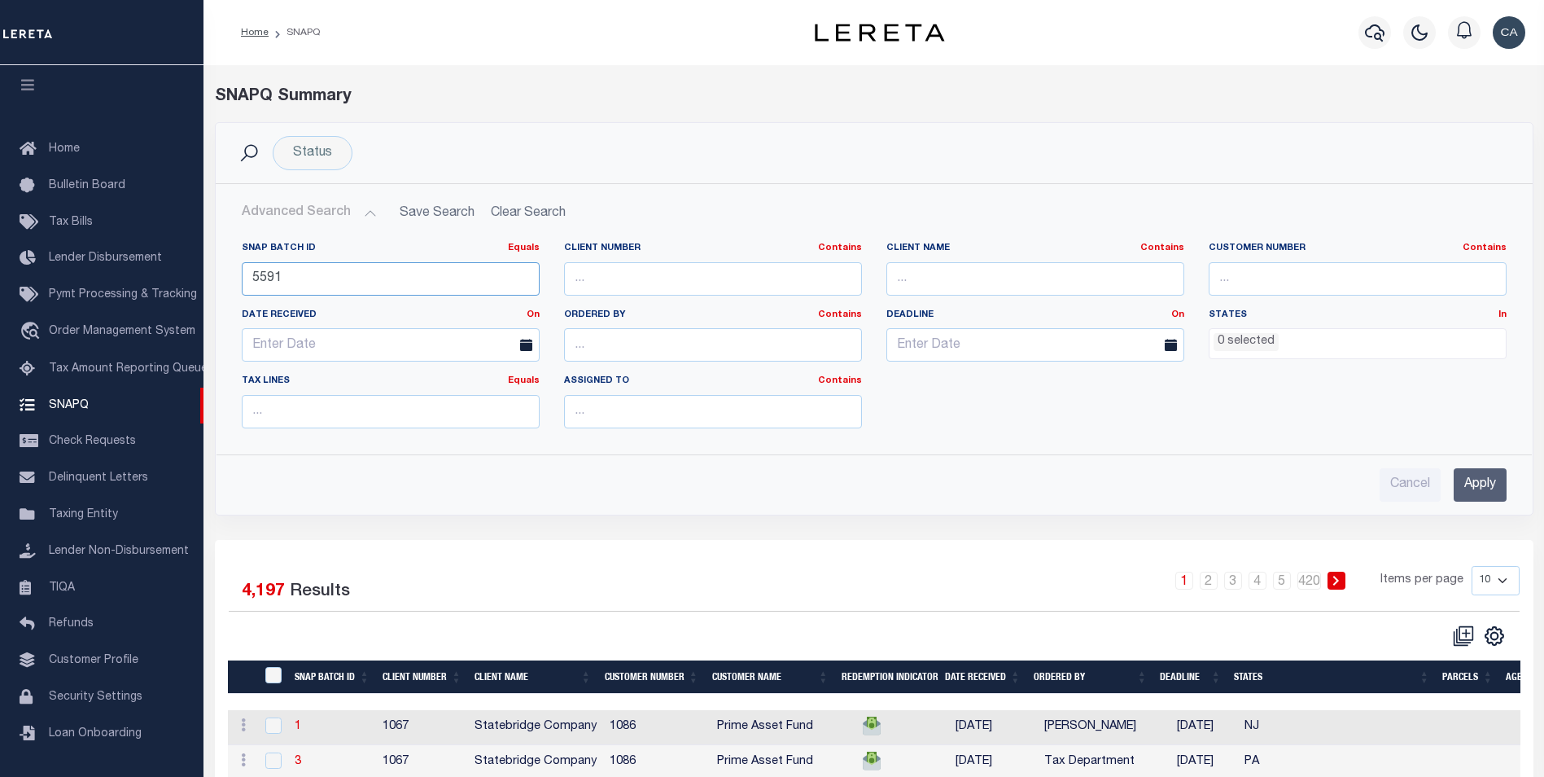
type input "5591"
click at [1466, 492] on input "Apply" at bounding box center [1480, 484] width 53 height 33
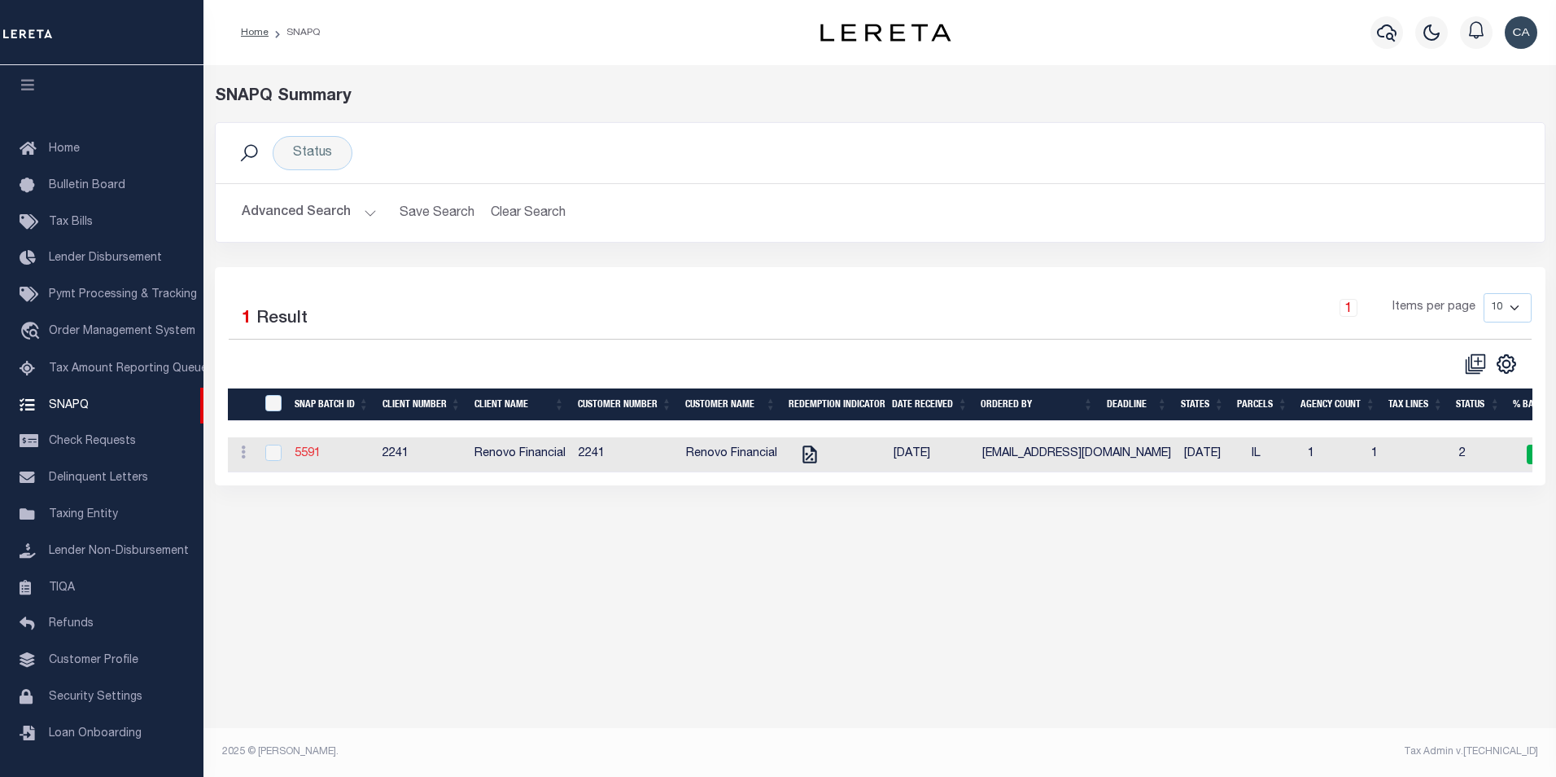
click at [313, 454] on link "5591" at bounding box center [308, 453] width 26 height 11
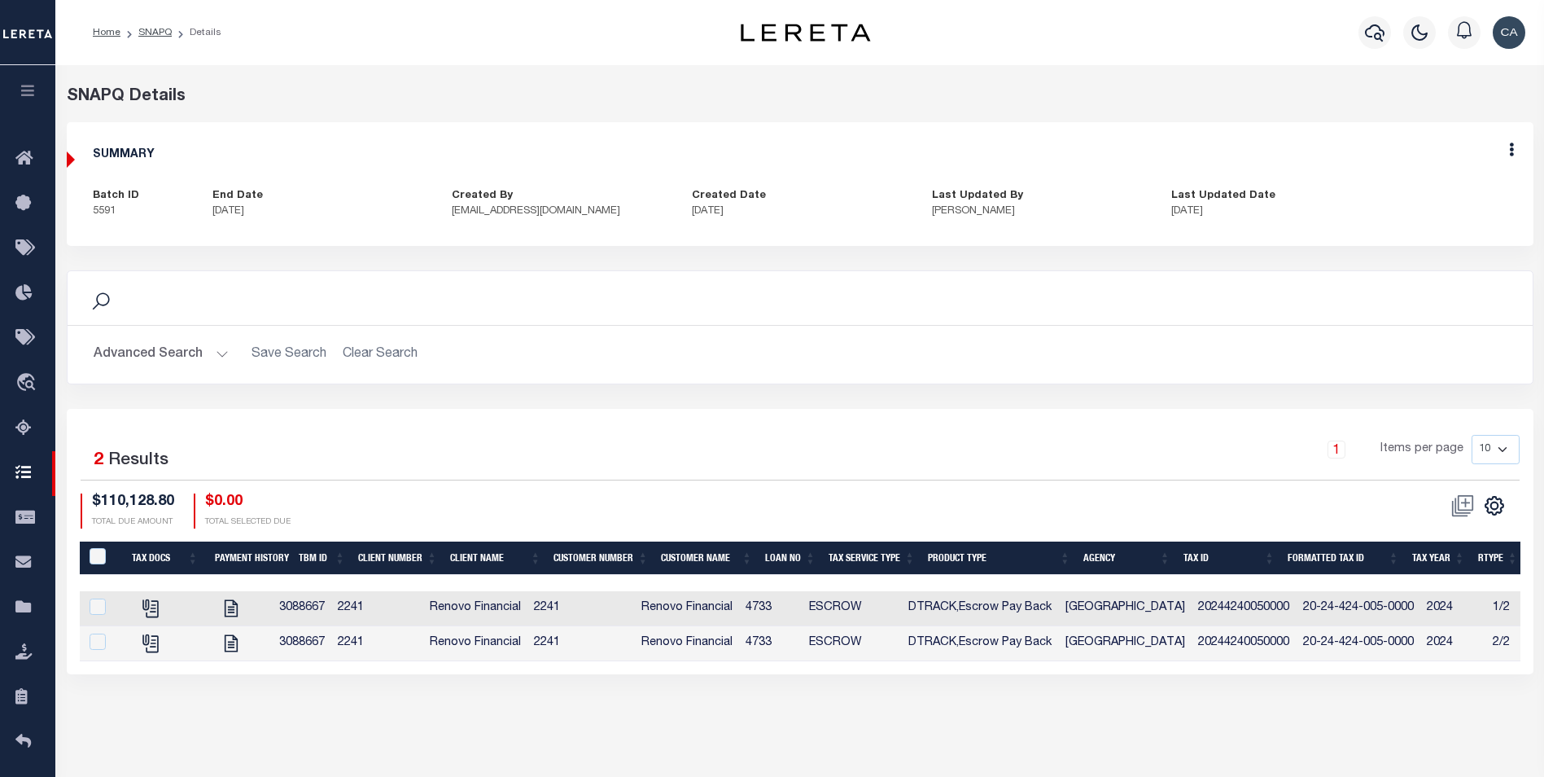
click at [379, 491] on div "Selected 2 Results 1 Items per page 10 25 50 100 $110,128.80 TOTAL DUE AMOUNT $…" at bounding box center [800, 482] width 1465 height 94
click at [242, 603] on icon "" at bounding box center [231, 607] width 21 height 21
checkbox input "true"
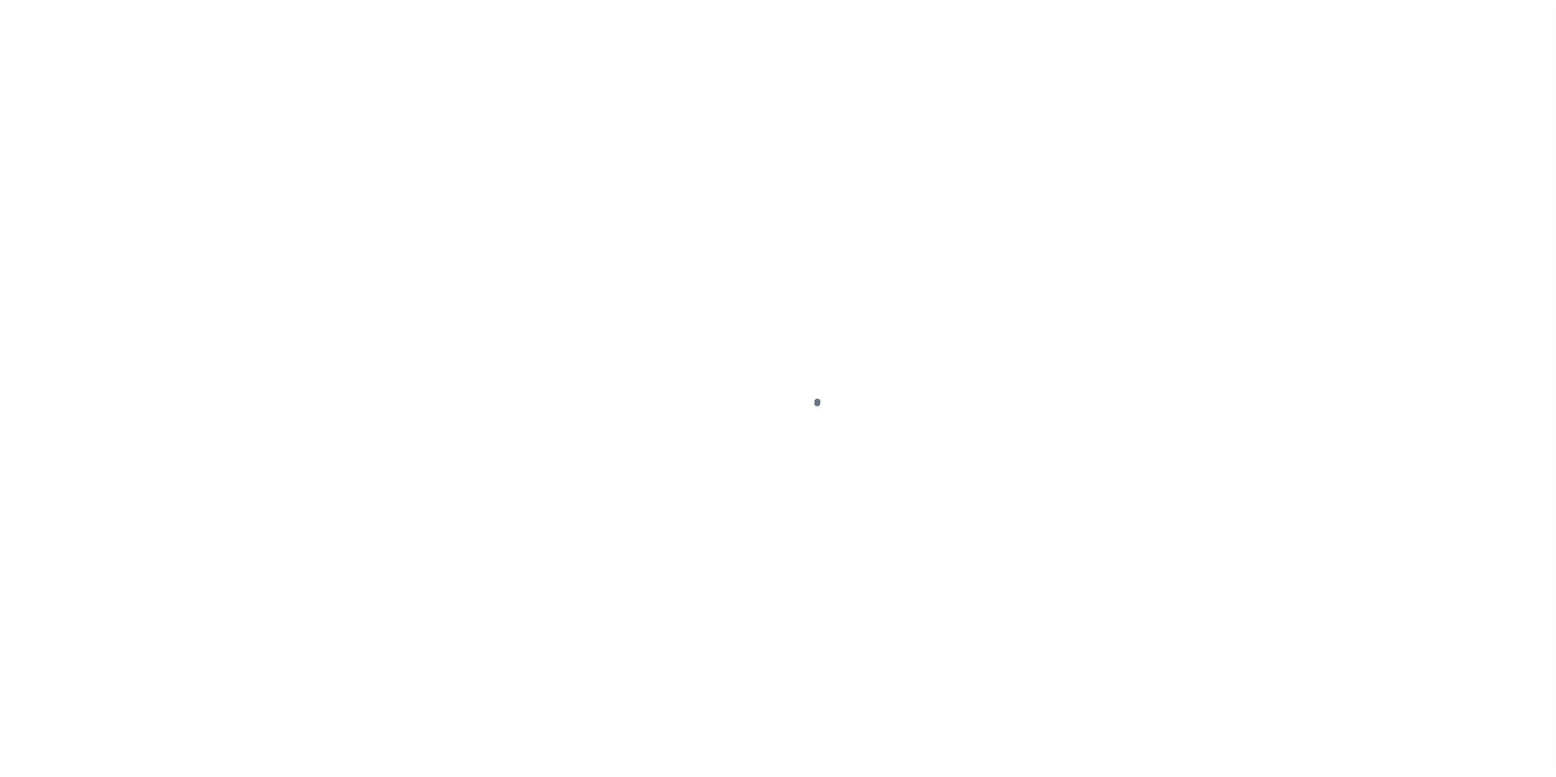
scroll to position [16, 0]
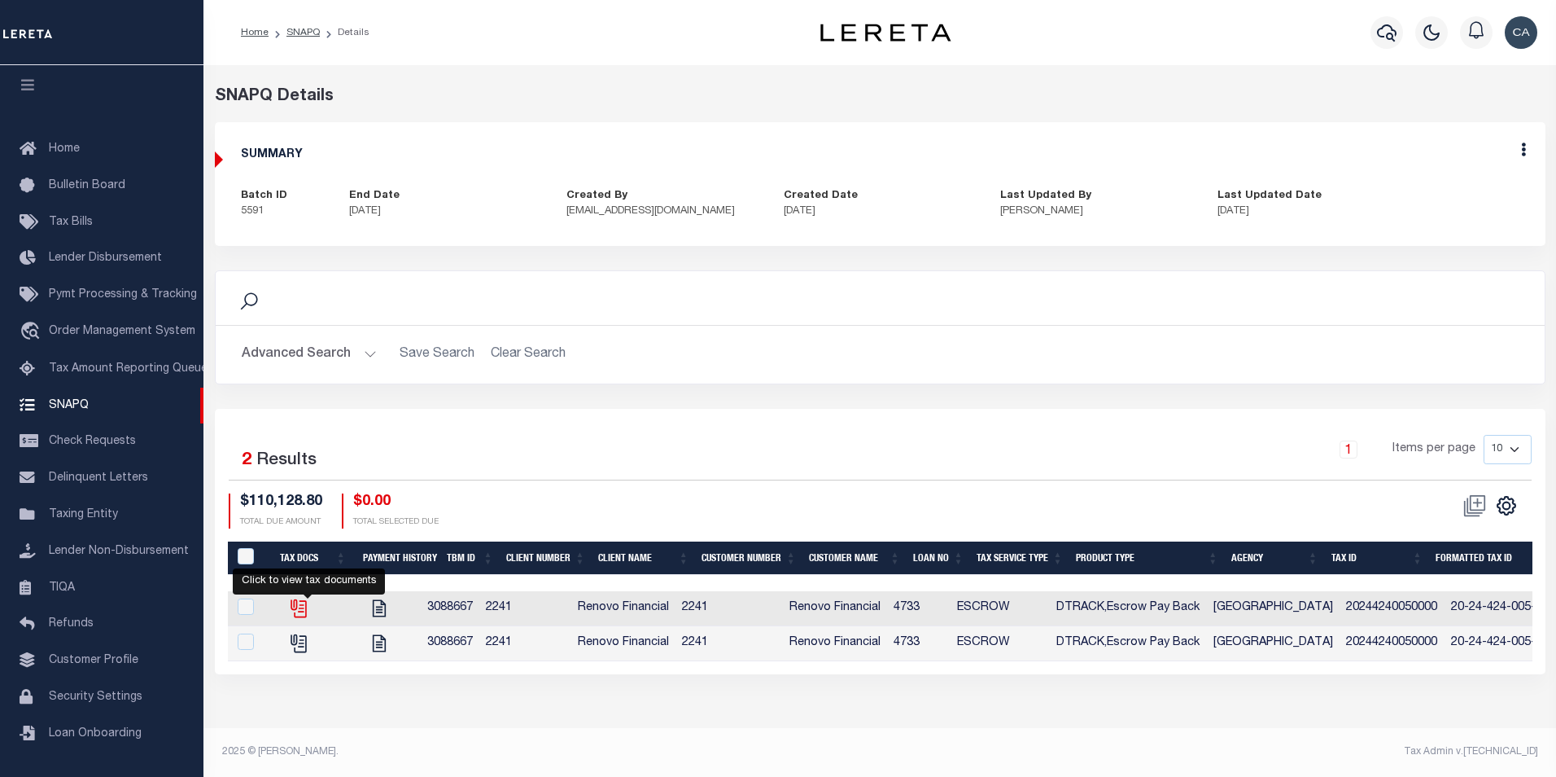
click at [304, 609] on icon "" at bounding box center [297, 605] width 13 height 13
checkbox input "true"
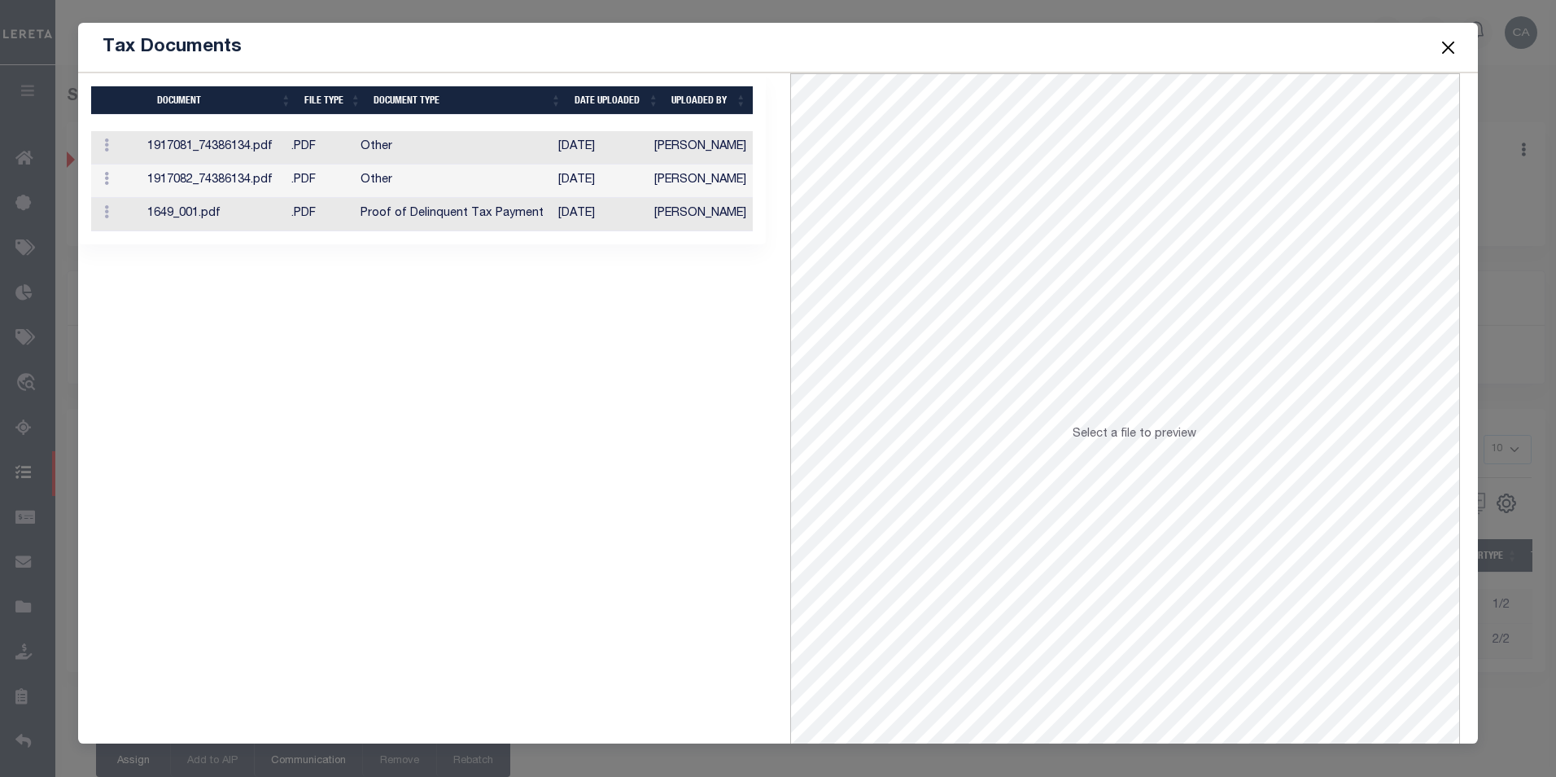
click at [413, 177] on td "Other" at bounding box center [453, 180] width 199 height 33
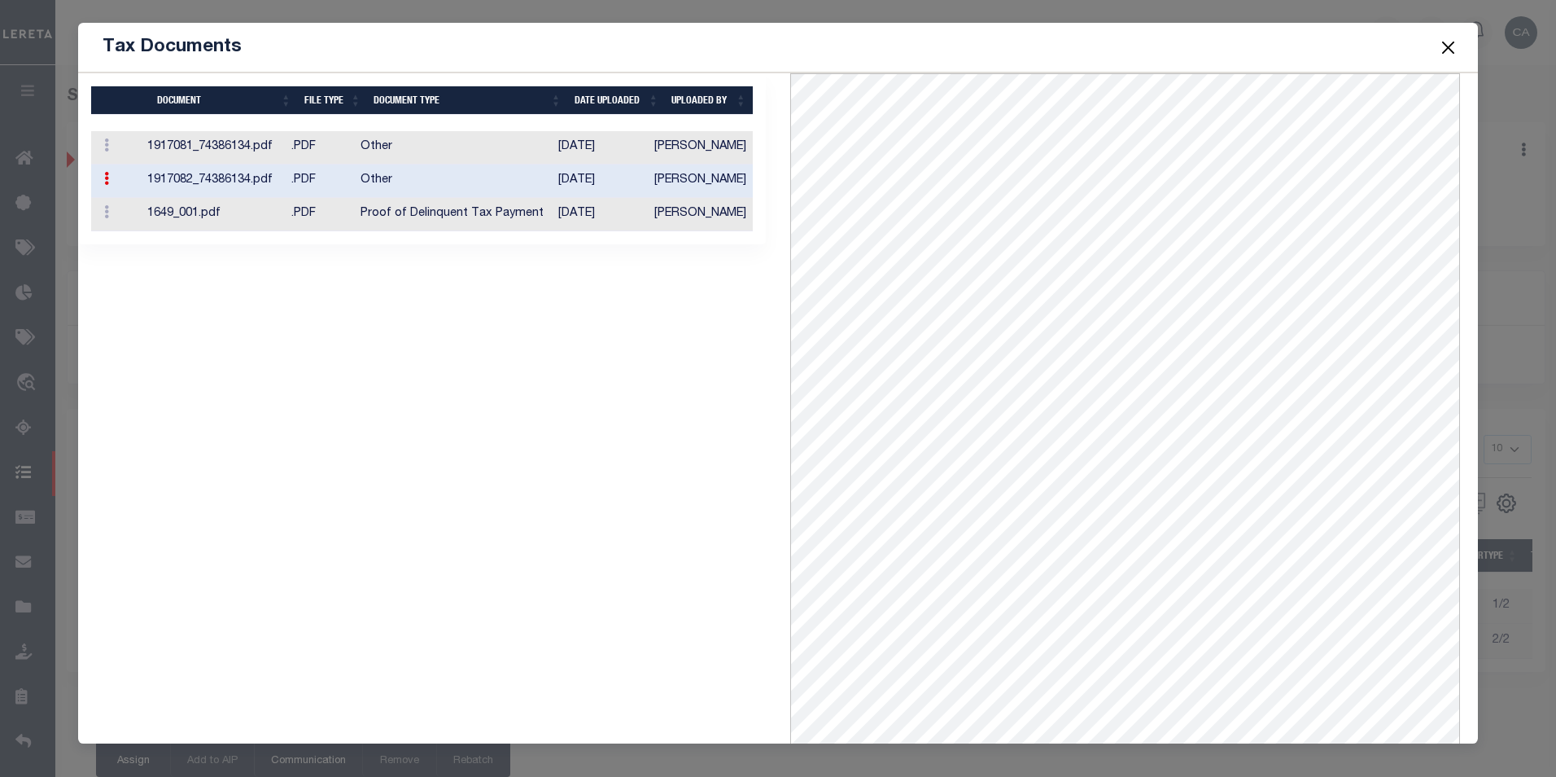
click at [1437, 51] on button "Close" at bounding box center [1447, 47] width 21 height 21
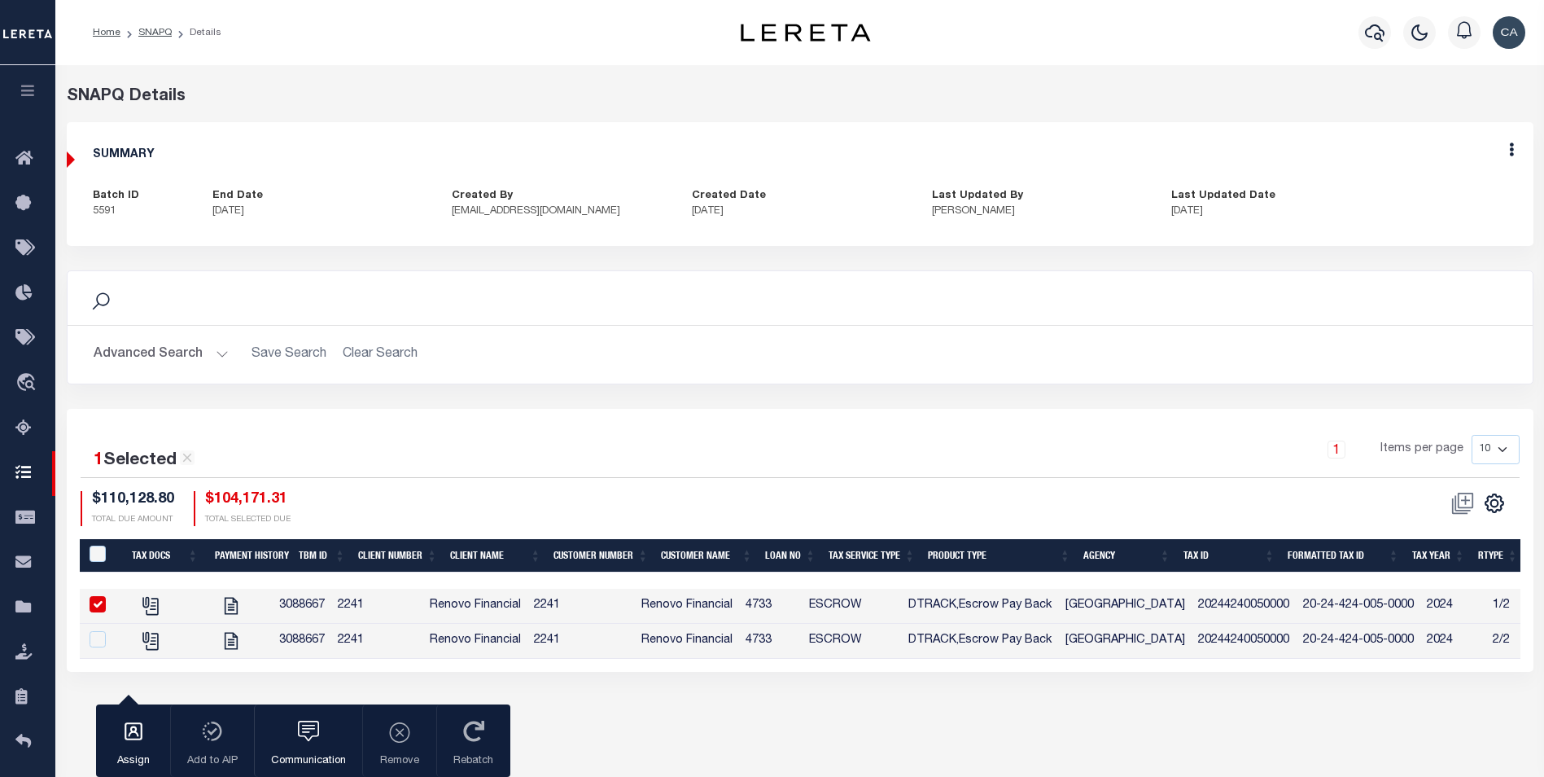
drag, startPoint x: 29, startPoint y: 88, endPoint x: 20, endPoint y: 96, distance: 12.7
click at [28, 86] on icon "button" at bounding box center [28, 90] width 19 height 15
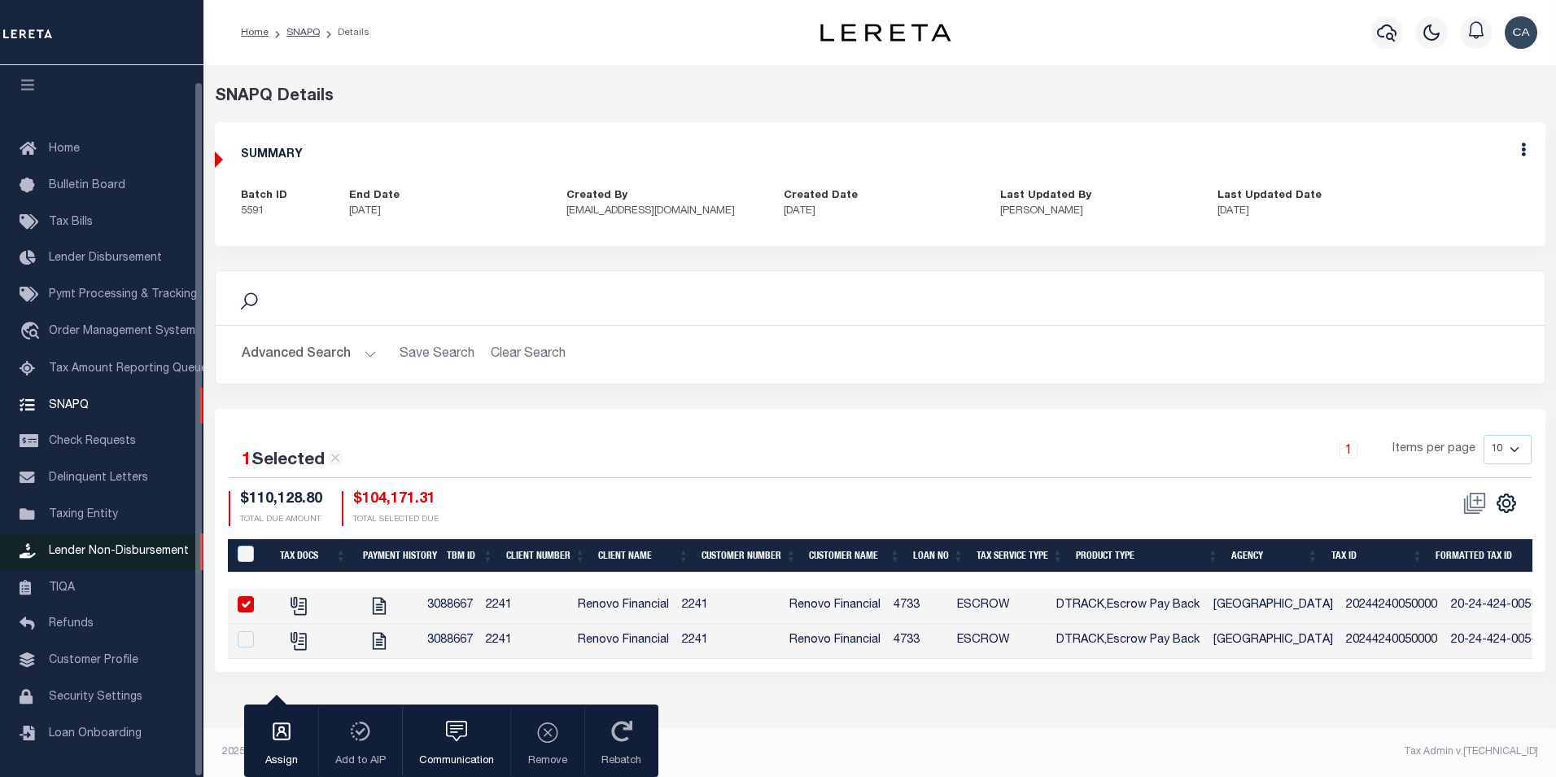
click at [104, 549] on span "Lender Non-Disbursement" at bounding box center [119, 550] width 140 height 11
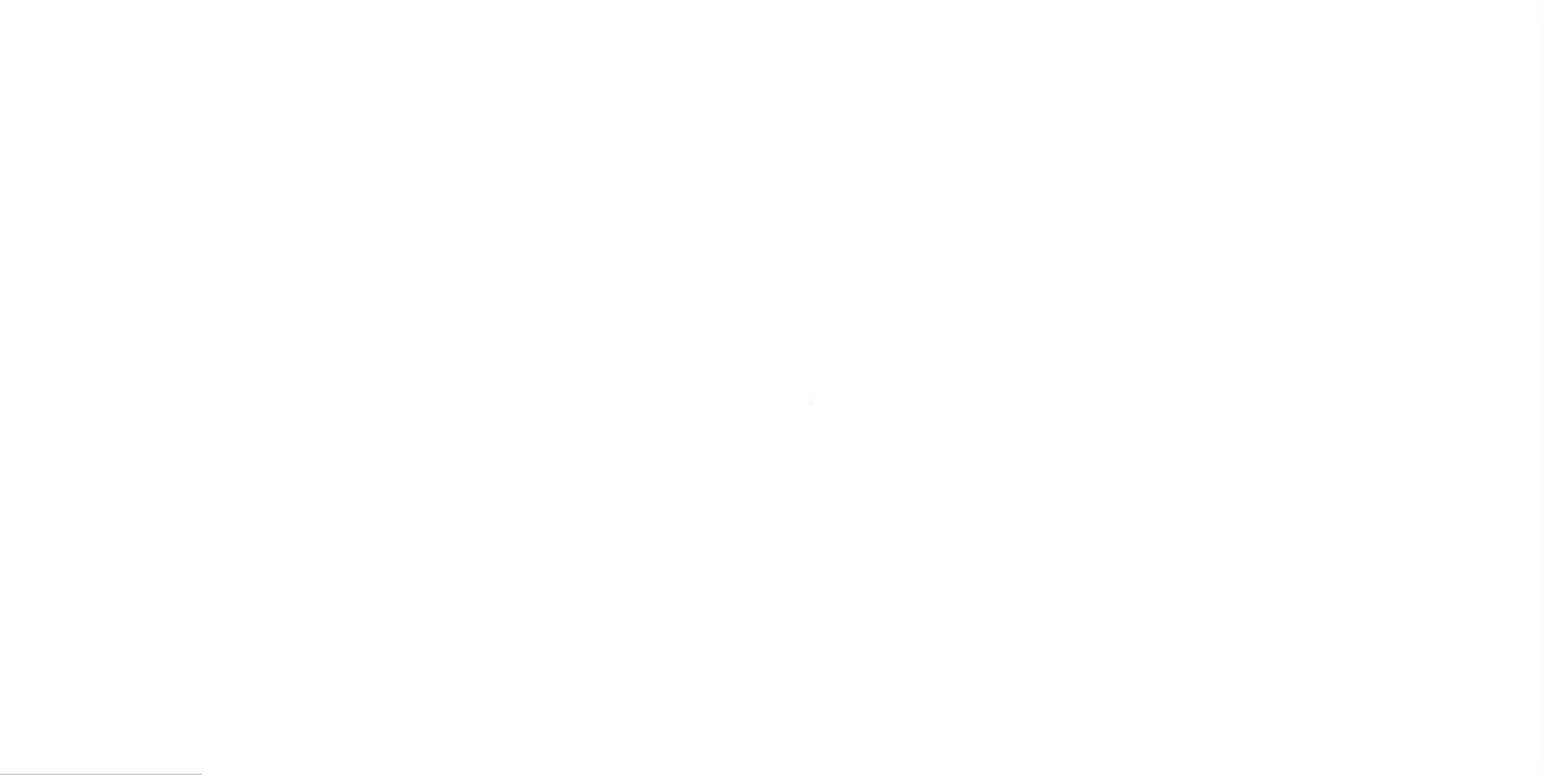
scroll to position [16, 0]
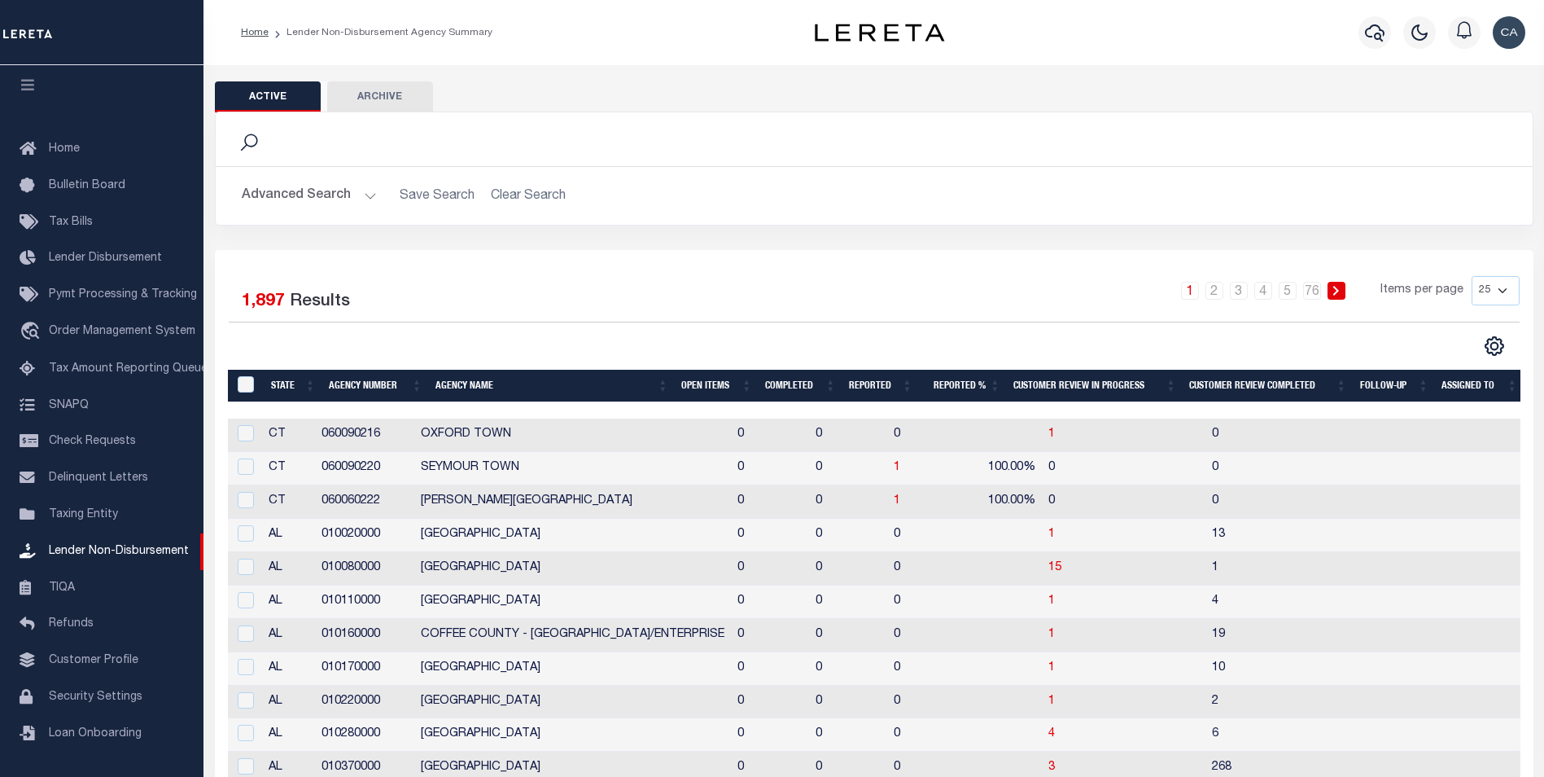
click at [313, 196] on button "Advanced Search" at bounding box center [309, 196] width 135 height 32
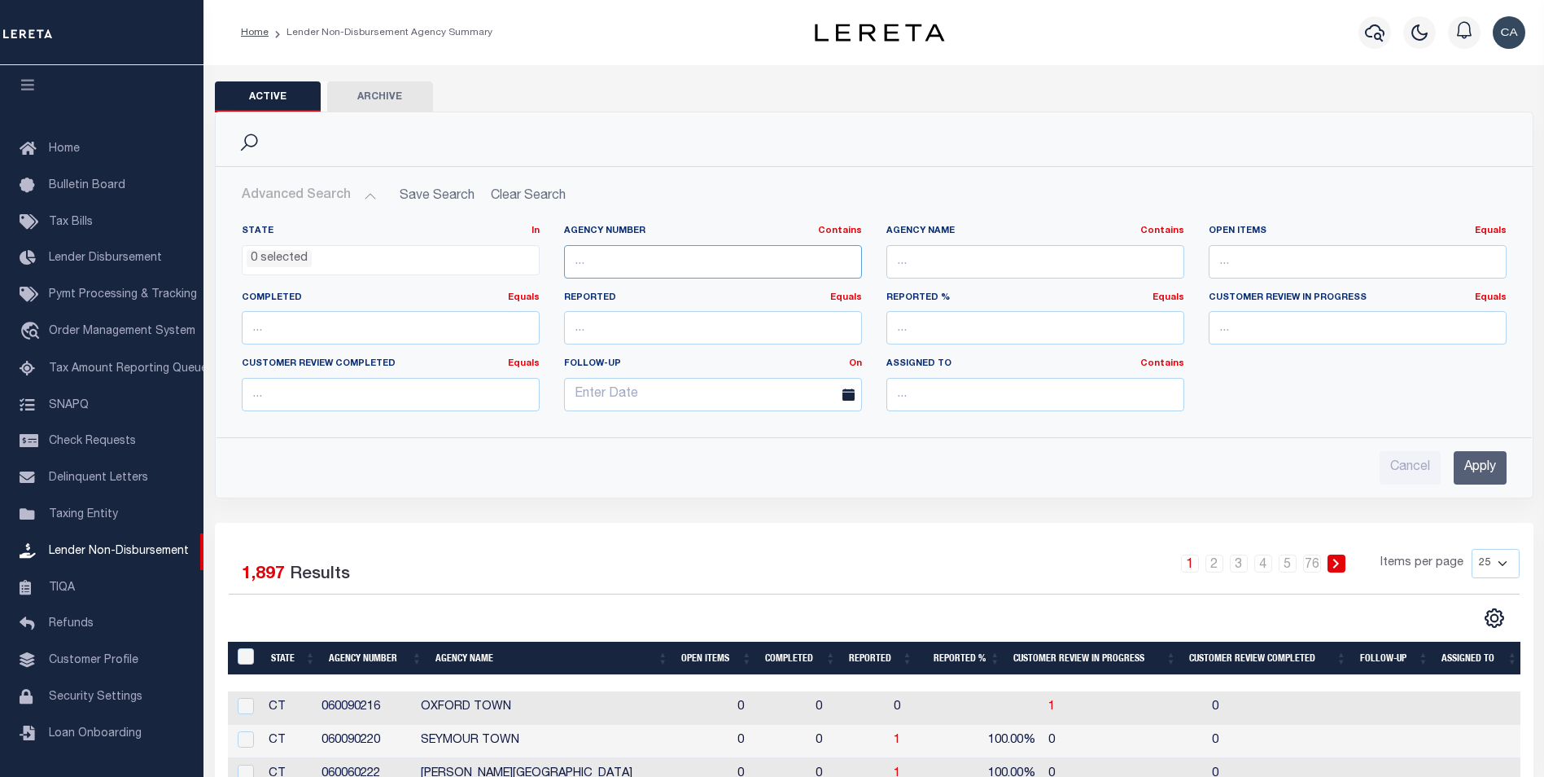
click at [718, 245] on input "text" at bounding box center [713, 261] width 298 height 33
paste input "010110000"
type input "010110000"
click at [1464, 457] on input "Apply" at bounding box center [1480, 467] width 53 height 33
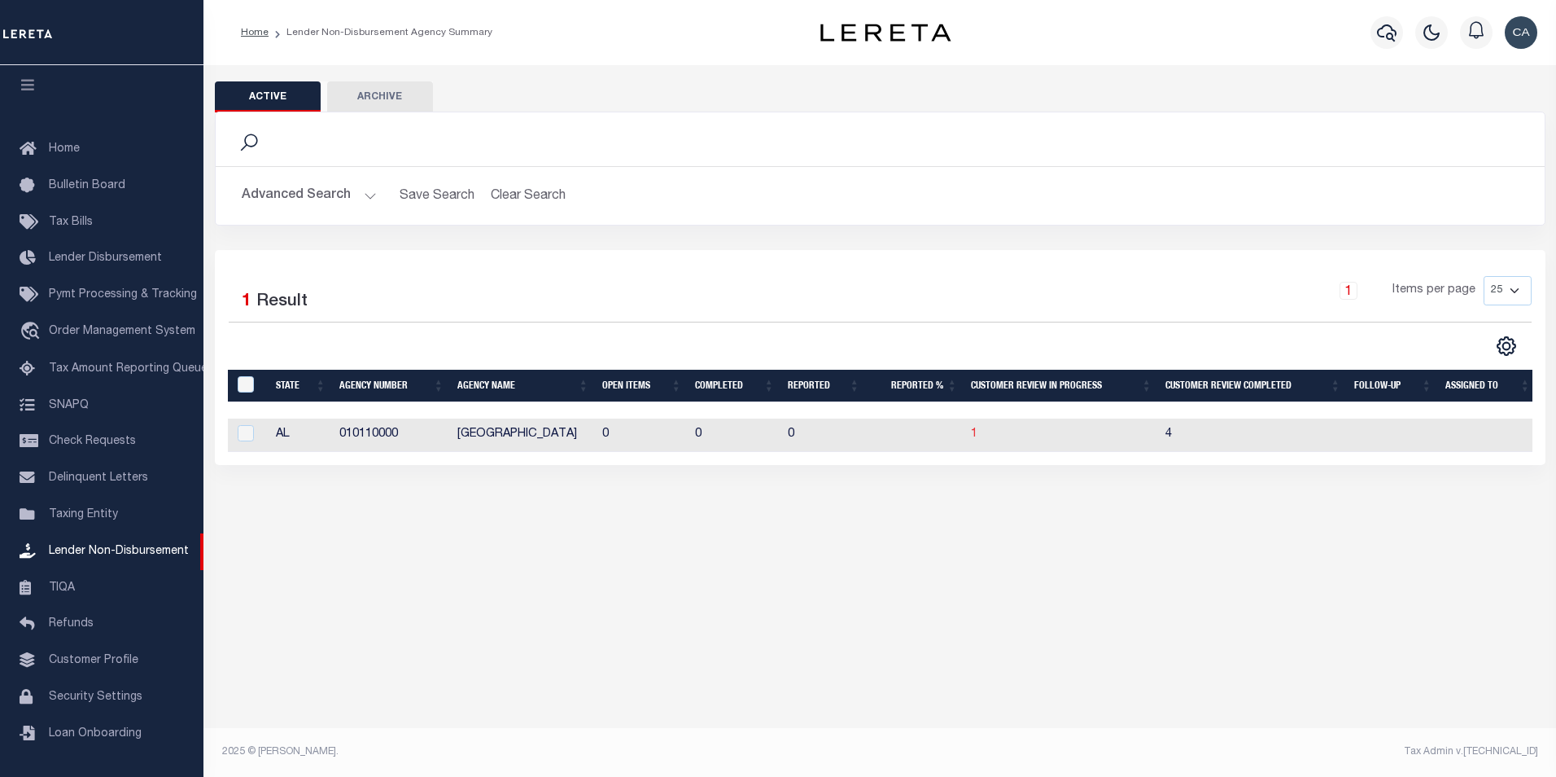
click at [973, 431] on span "1" at bounding box center [974, 433] width 7 height 11
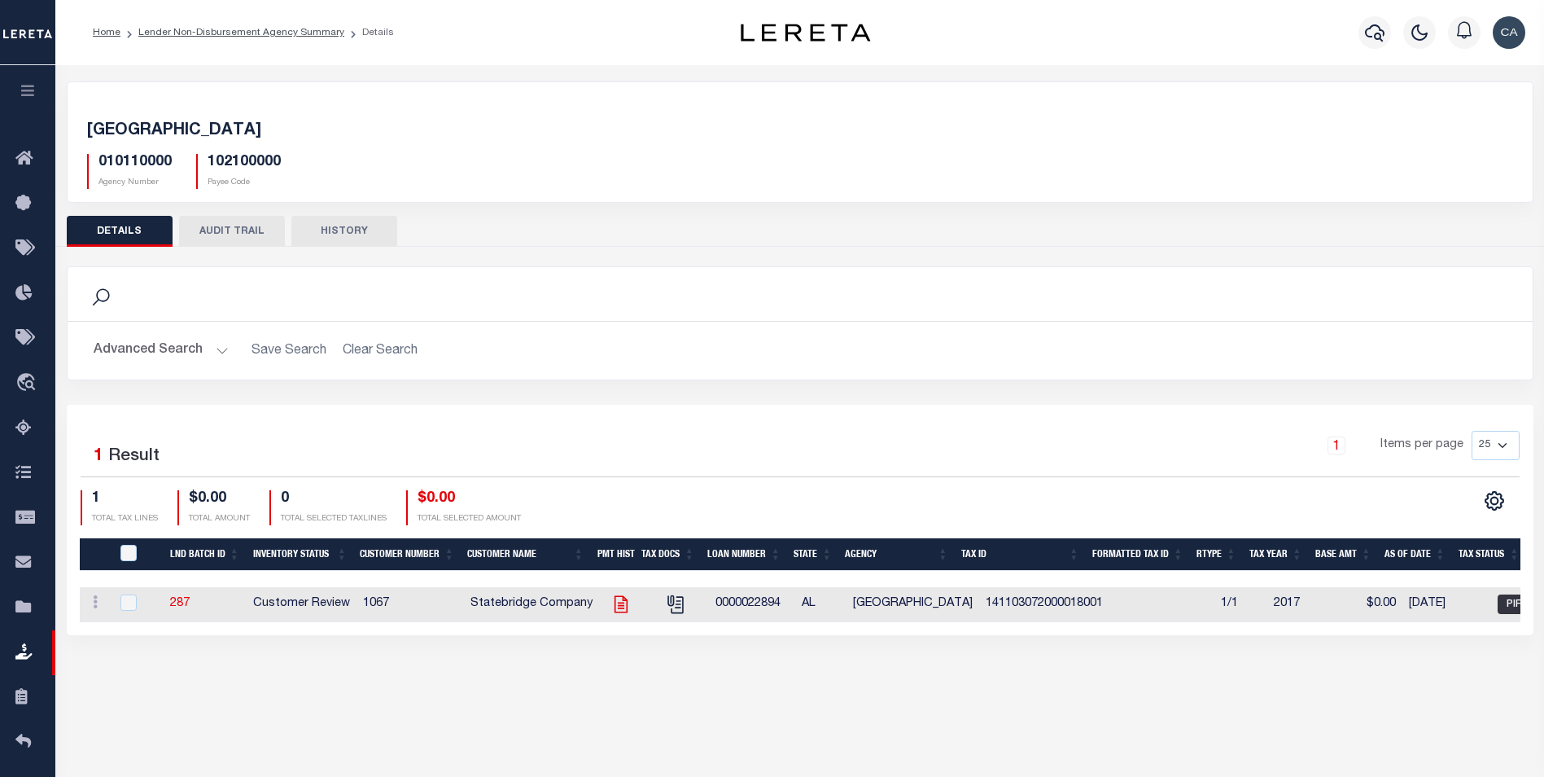
click at [619, 597] on icon at bounding box center [620, 603] width 21 height 21
checkbox input "true"
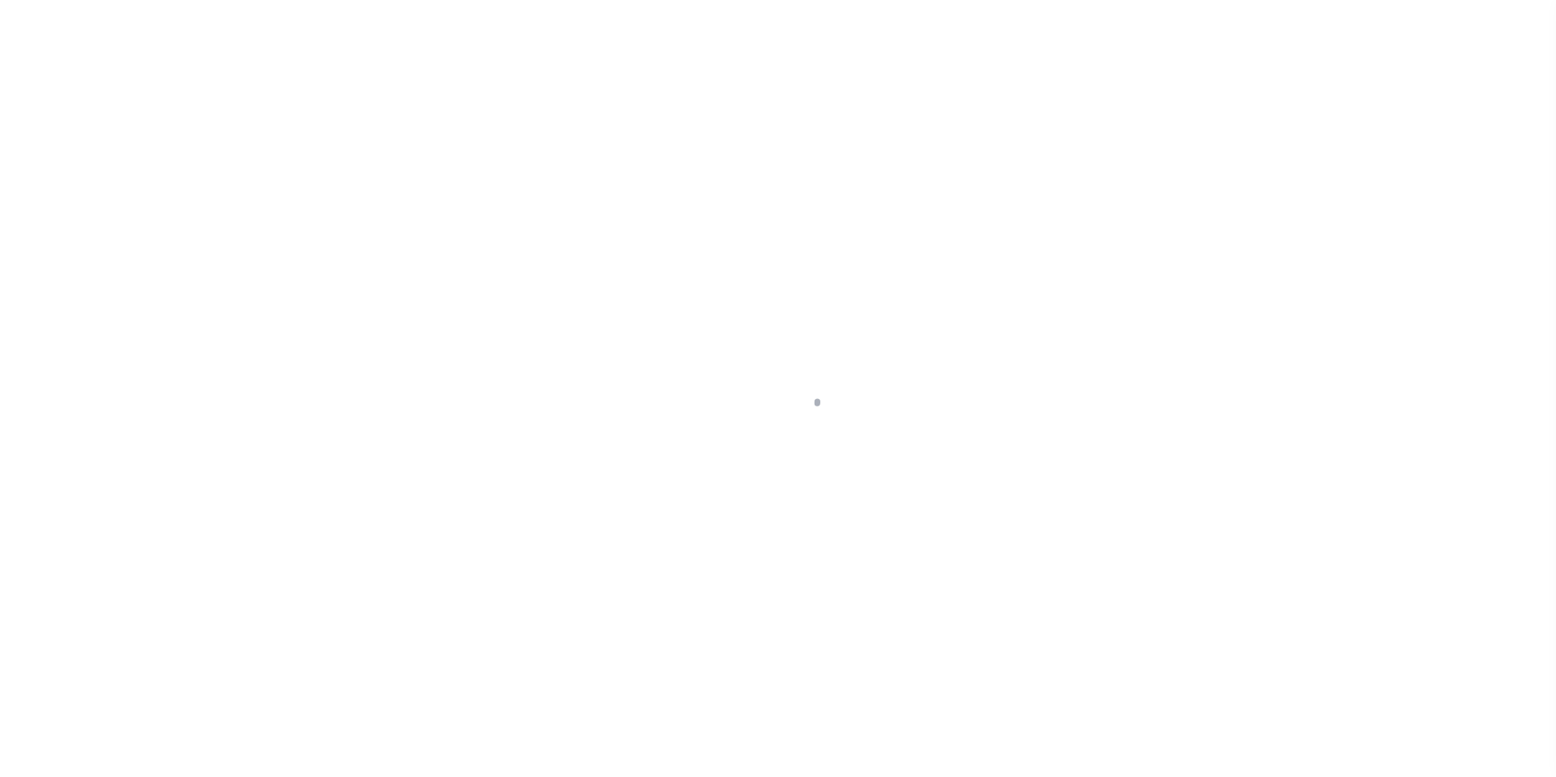
scroll to position [16, 0]
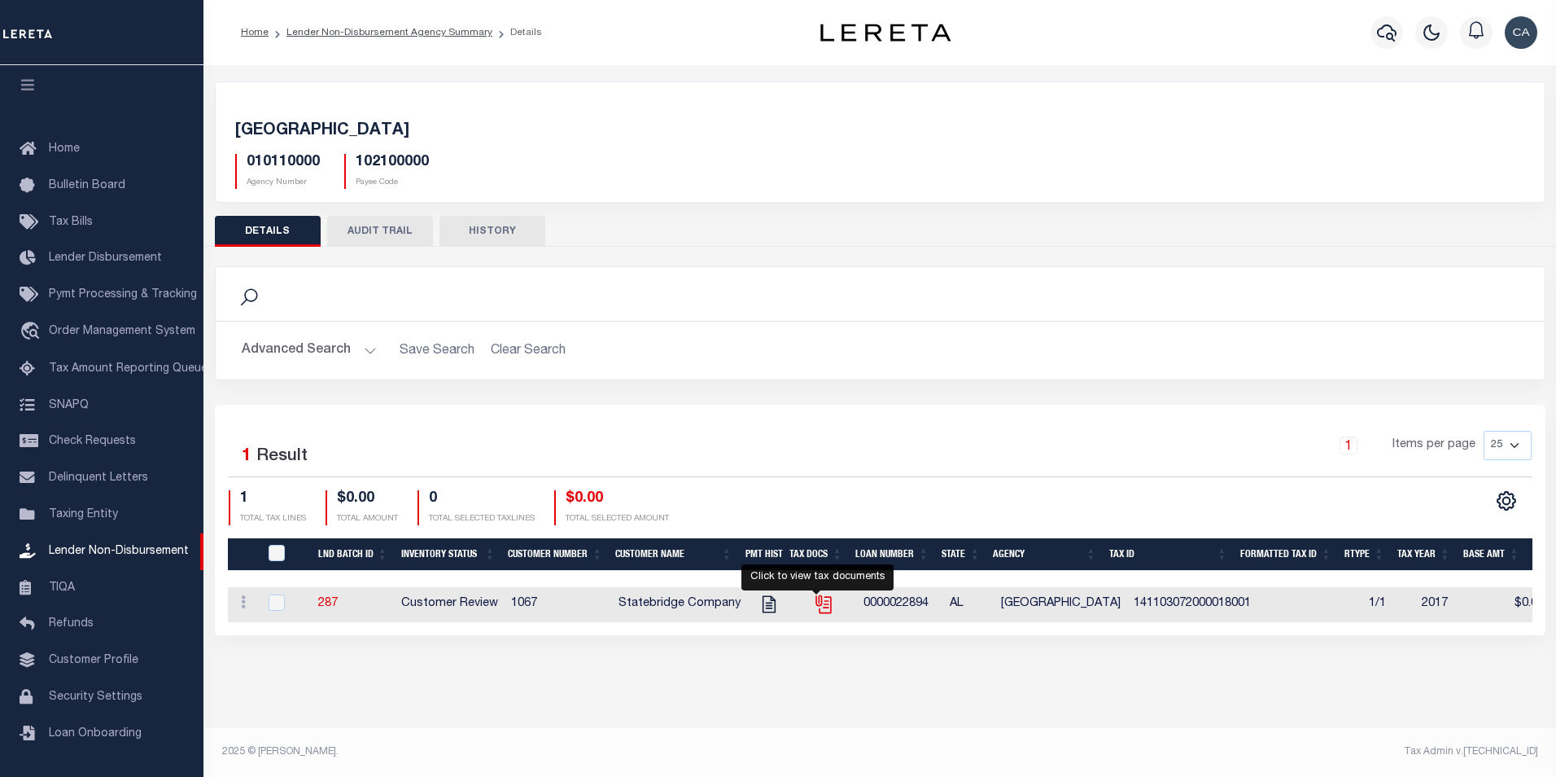
click at [813, 606] on icon "" at bounding box center [823, 603] width 21 height 21
checkbox input "true"
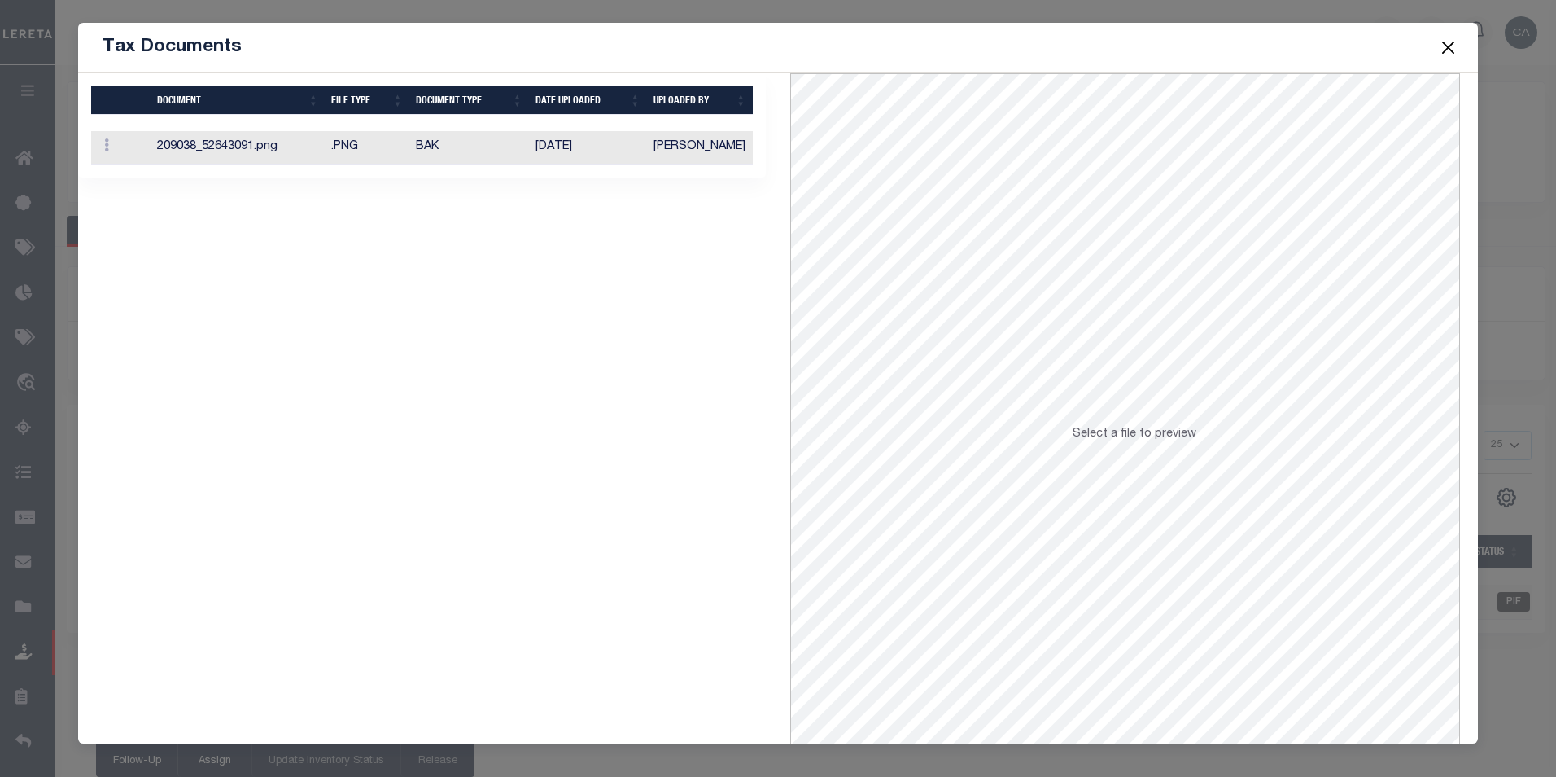
click at [594, 140] on td "08/30/2017" at bounding box center [588, 147] width 118 height 33
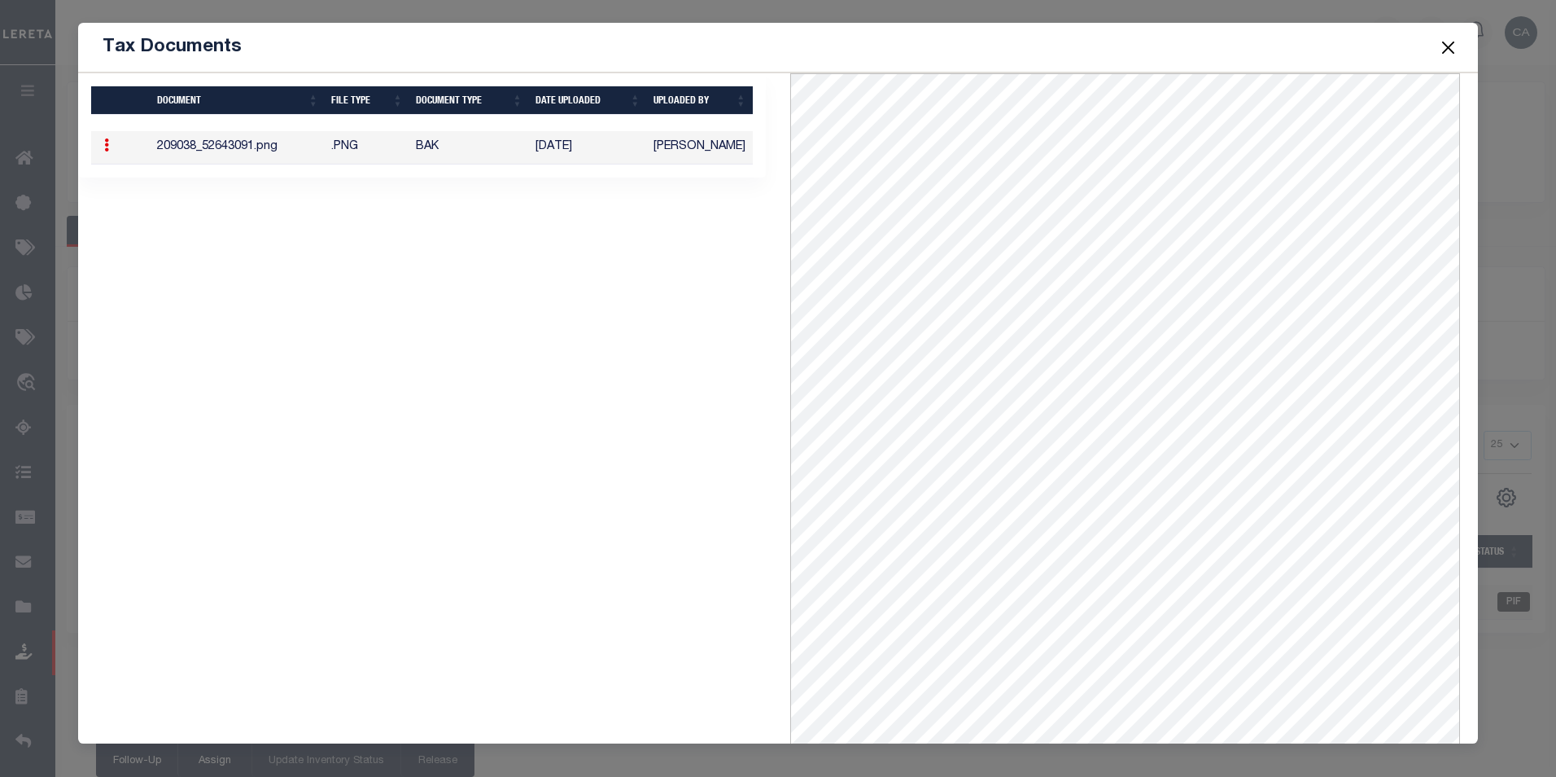
click at [1454, 46] on button "Close" at bounding box center [1447, 47] width 21 height 21
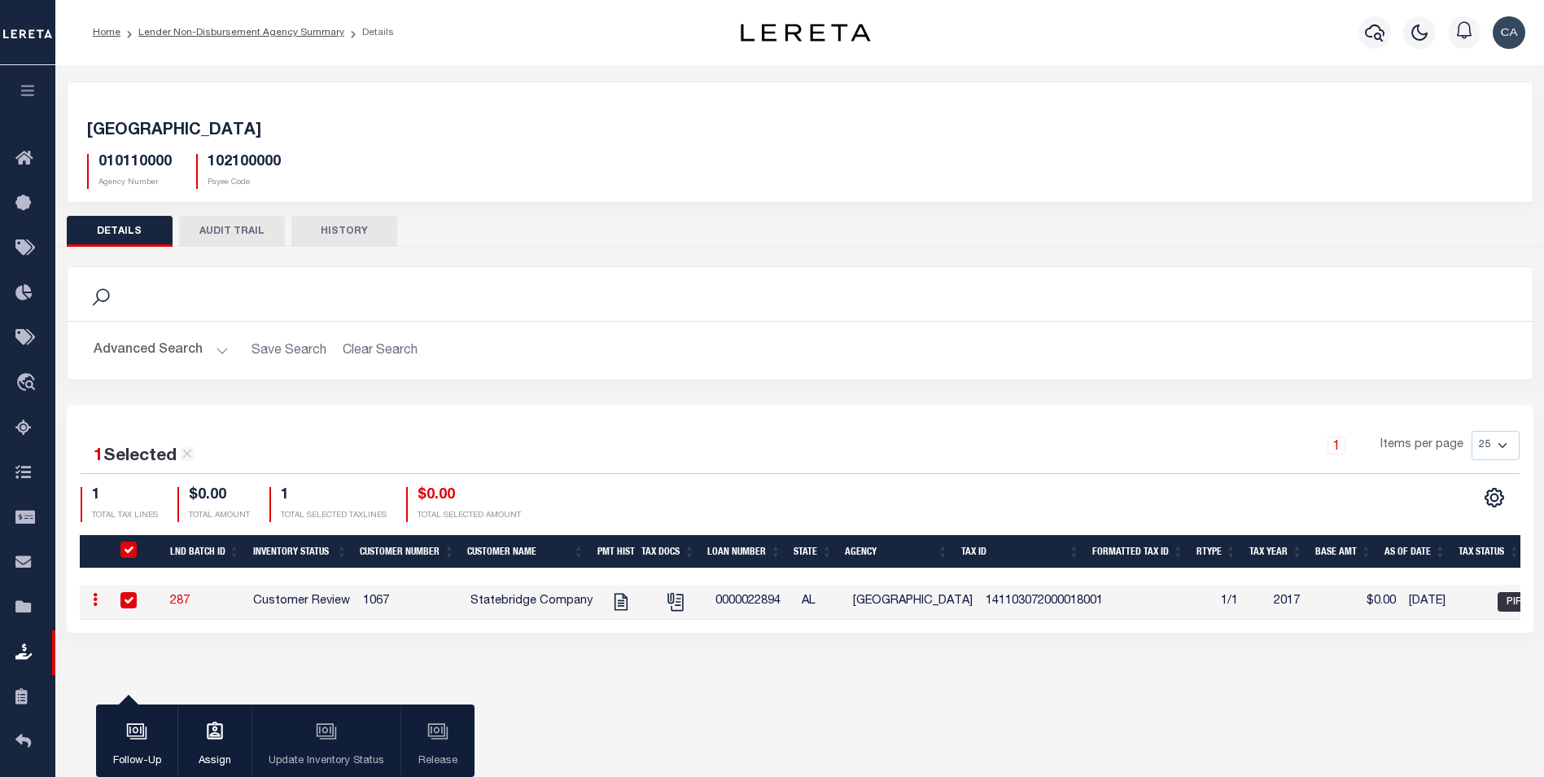
click at [684, 158] on div "010110000 Agency Number 102100000 Payee Code" at bounding box center [800, 165] width 1450 height 48
click at [0, 86] on html "Home Lender Non-Disbursement Agency Summary Details Profile Sign out" at bounding box center [772, 431] width 1544 height 863
click at [32, 100] on button "button" at bounding box center [27, 92] width 55 height 55
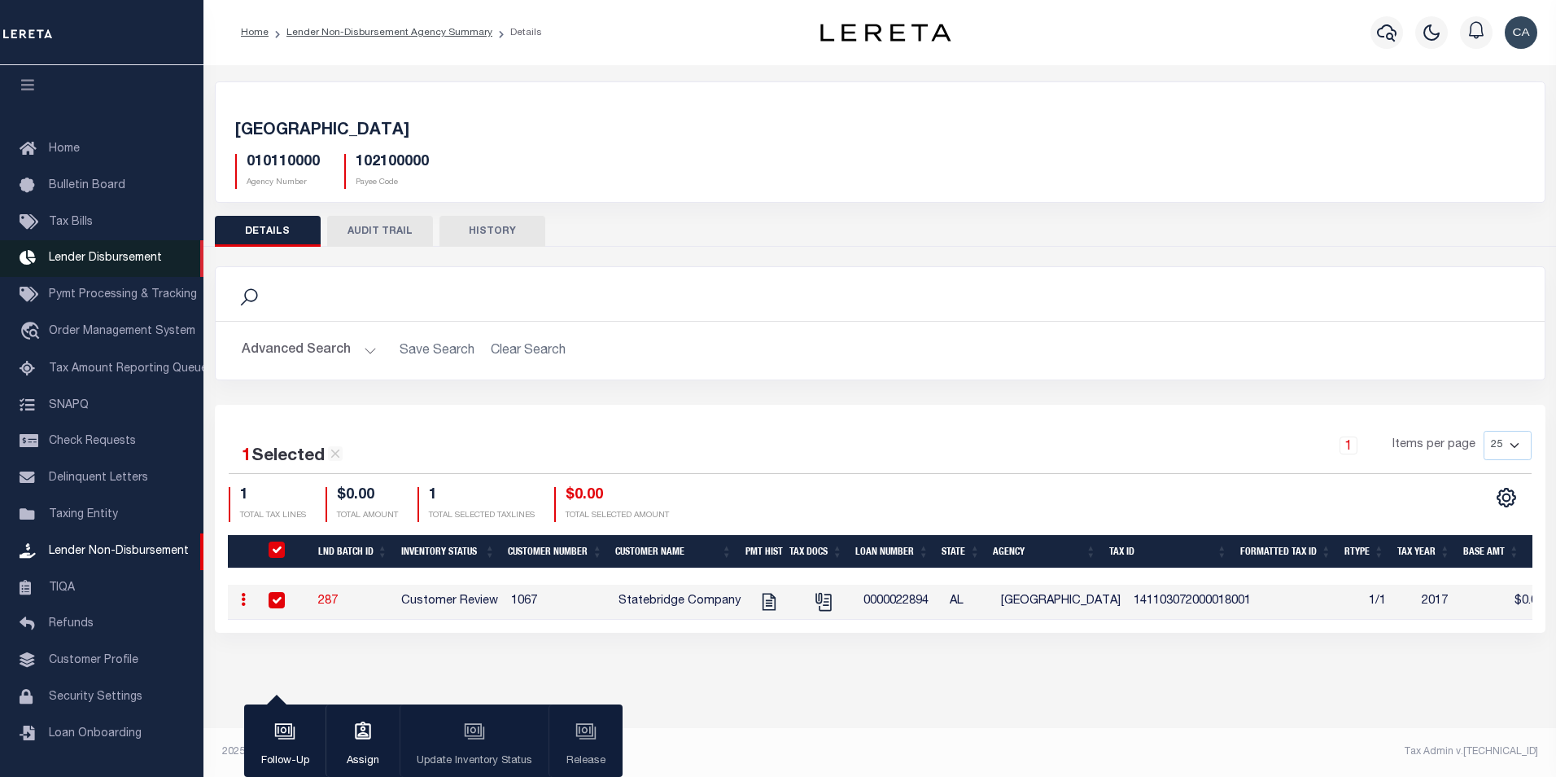
click at [104, 253] on span "Lender Disbursement" at bounding box center [105, 257] width 113 height 11
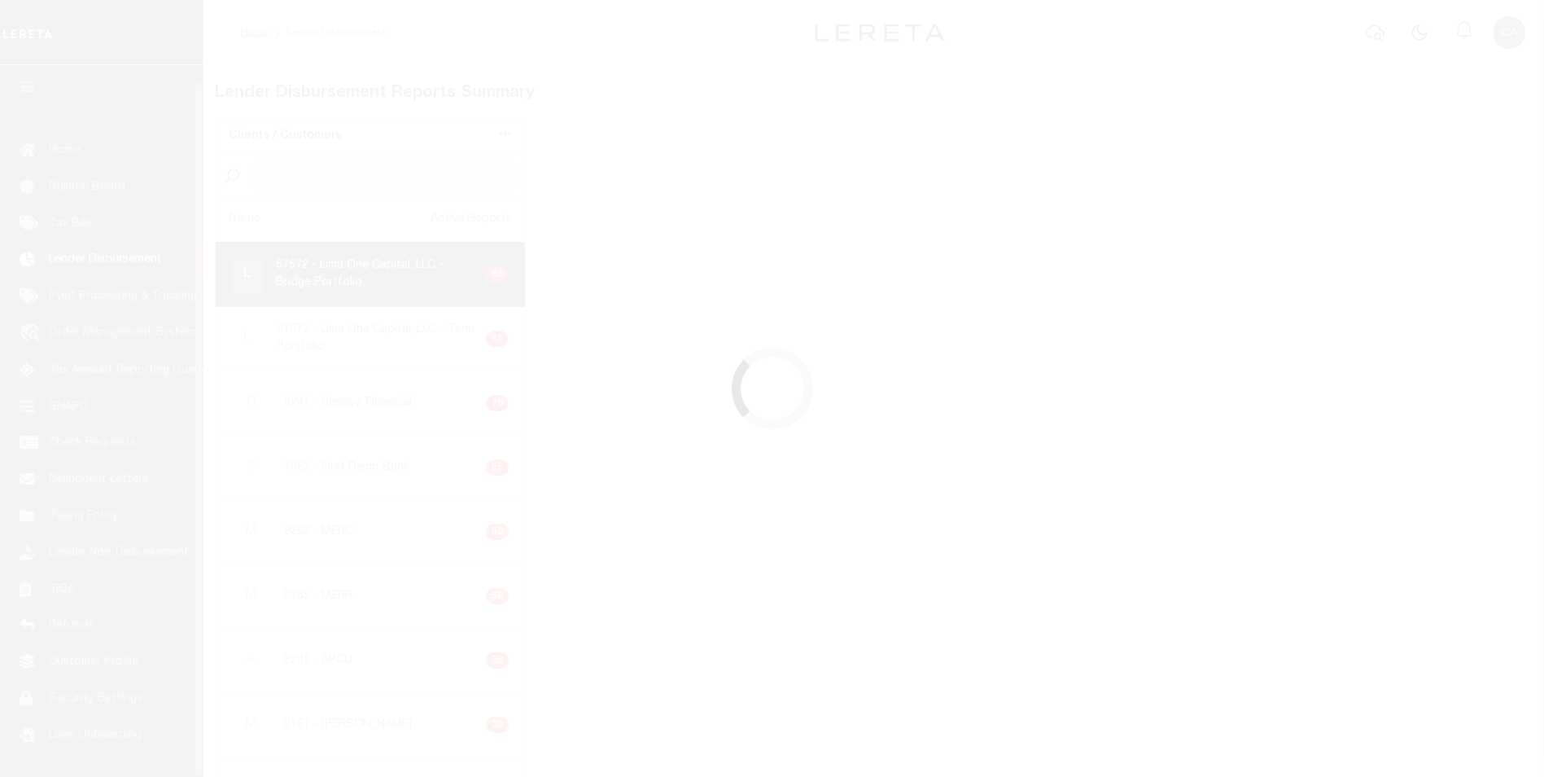
scroll to position [16, 0]
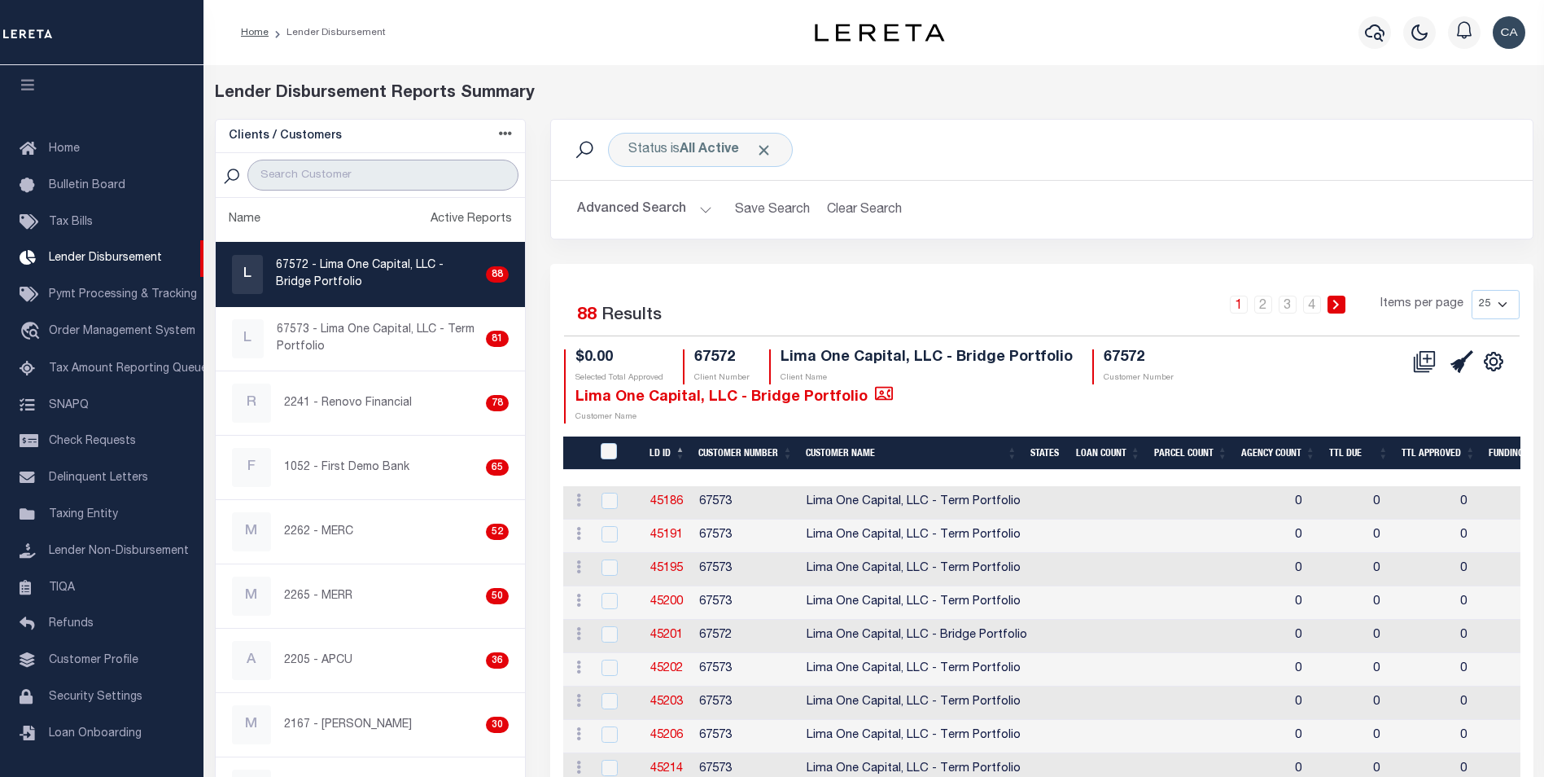
click at [348, 163] on input "search" at bounding box center [382, 175] width 271 height 31
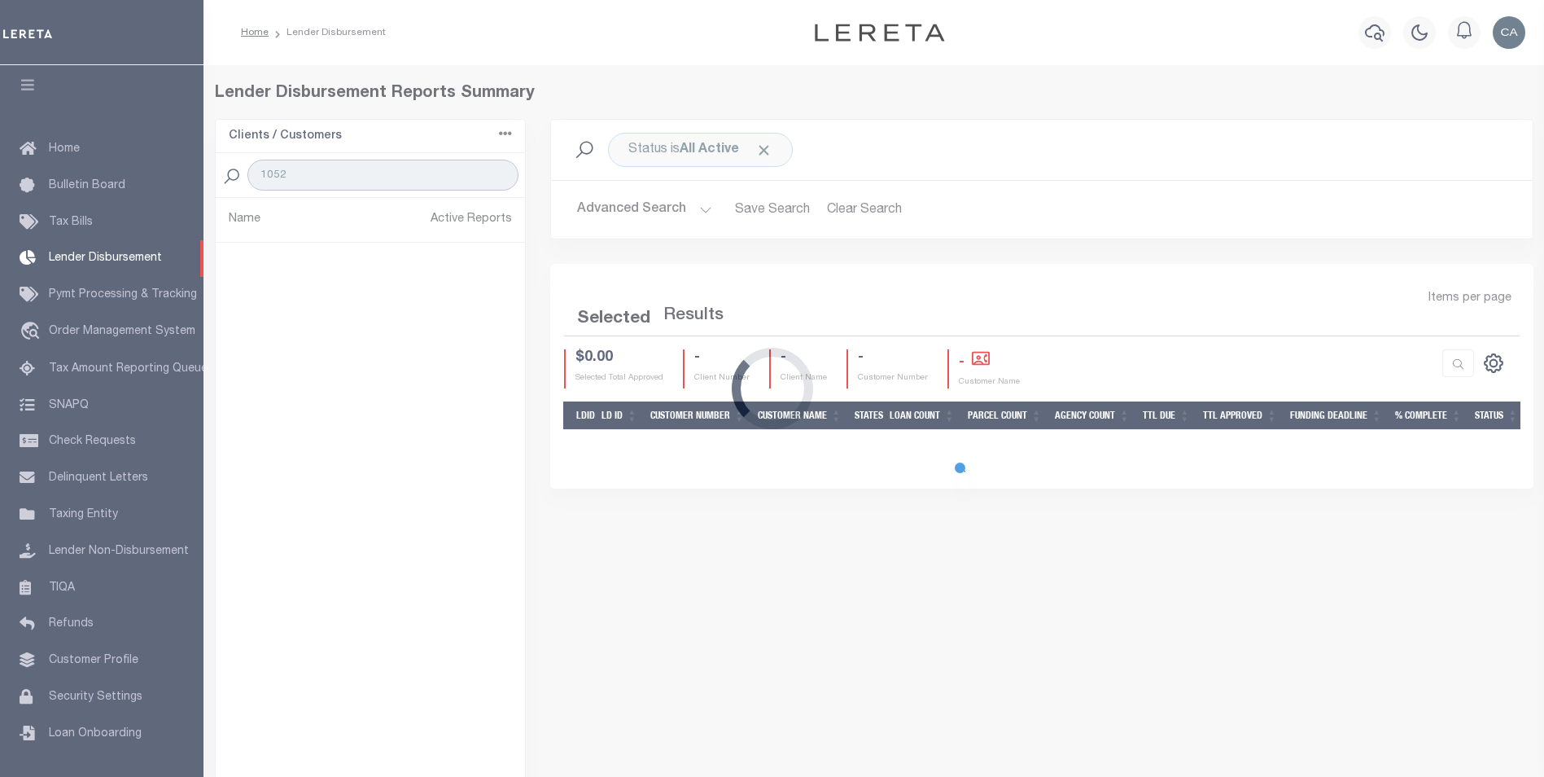
type input "1052"
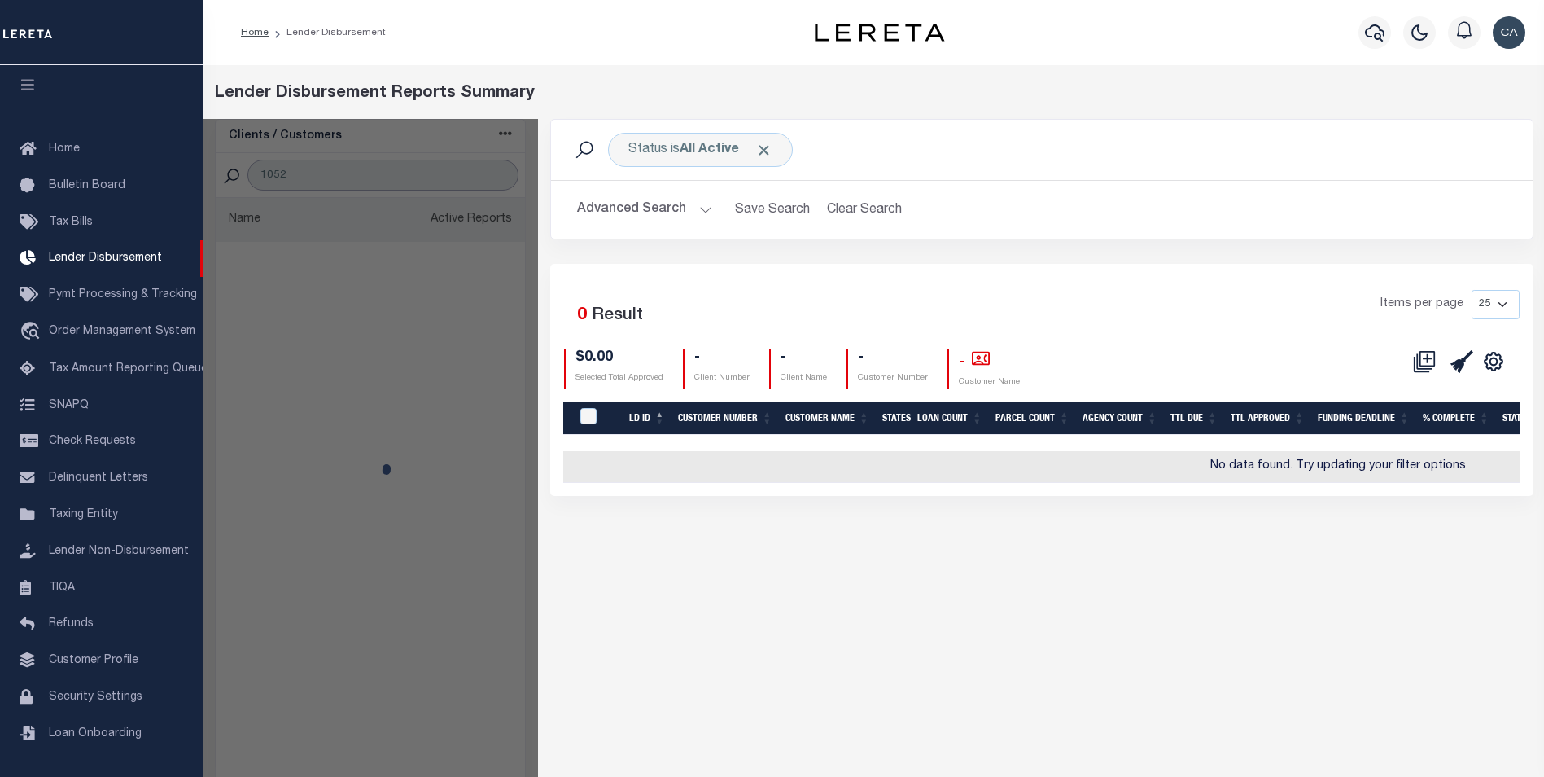
select select
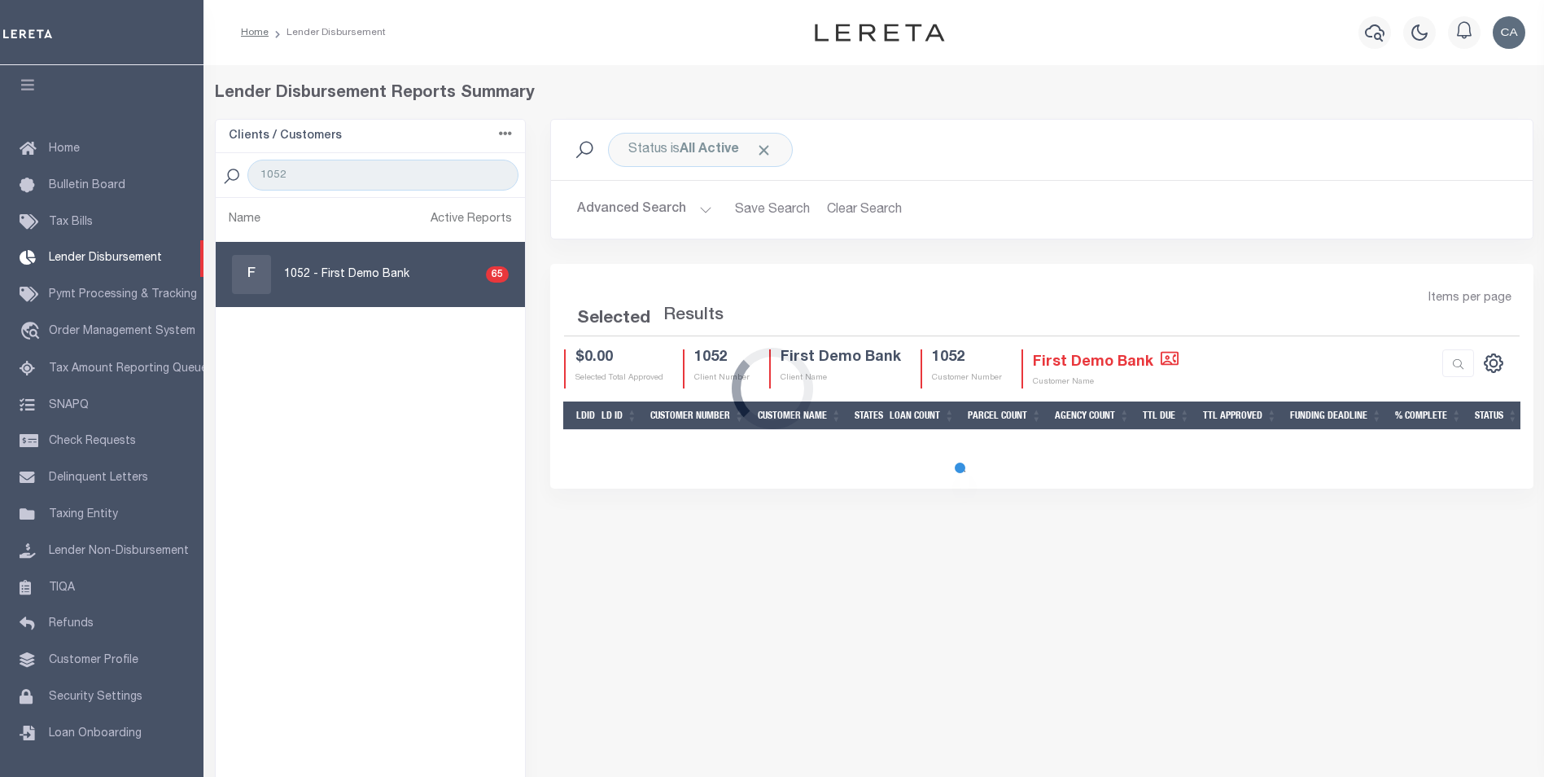
click at [361, 278] on div "Loading..." at bounding box center [772, 388] width 1544 height 777
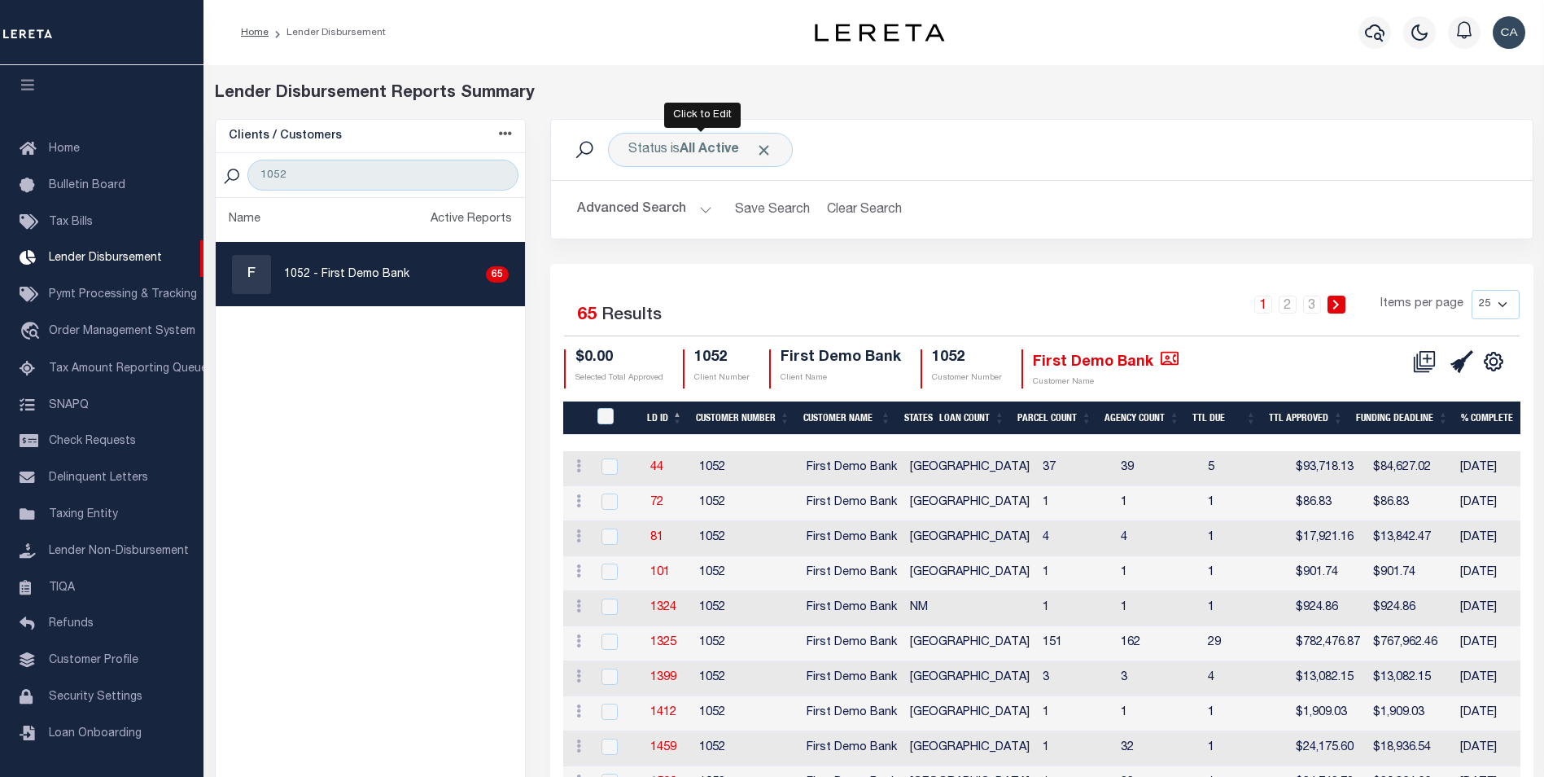
click at [637, 187] on div "Advanced Search Save Search Clear Search LD ID Equals Equals Is Not Equal To Is…" at bounding box center [1042, 210] width 982 height 58
click at [649, 199] on button "Advanced Search" at bounding box center [644, 210] width 135 height 32
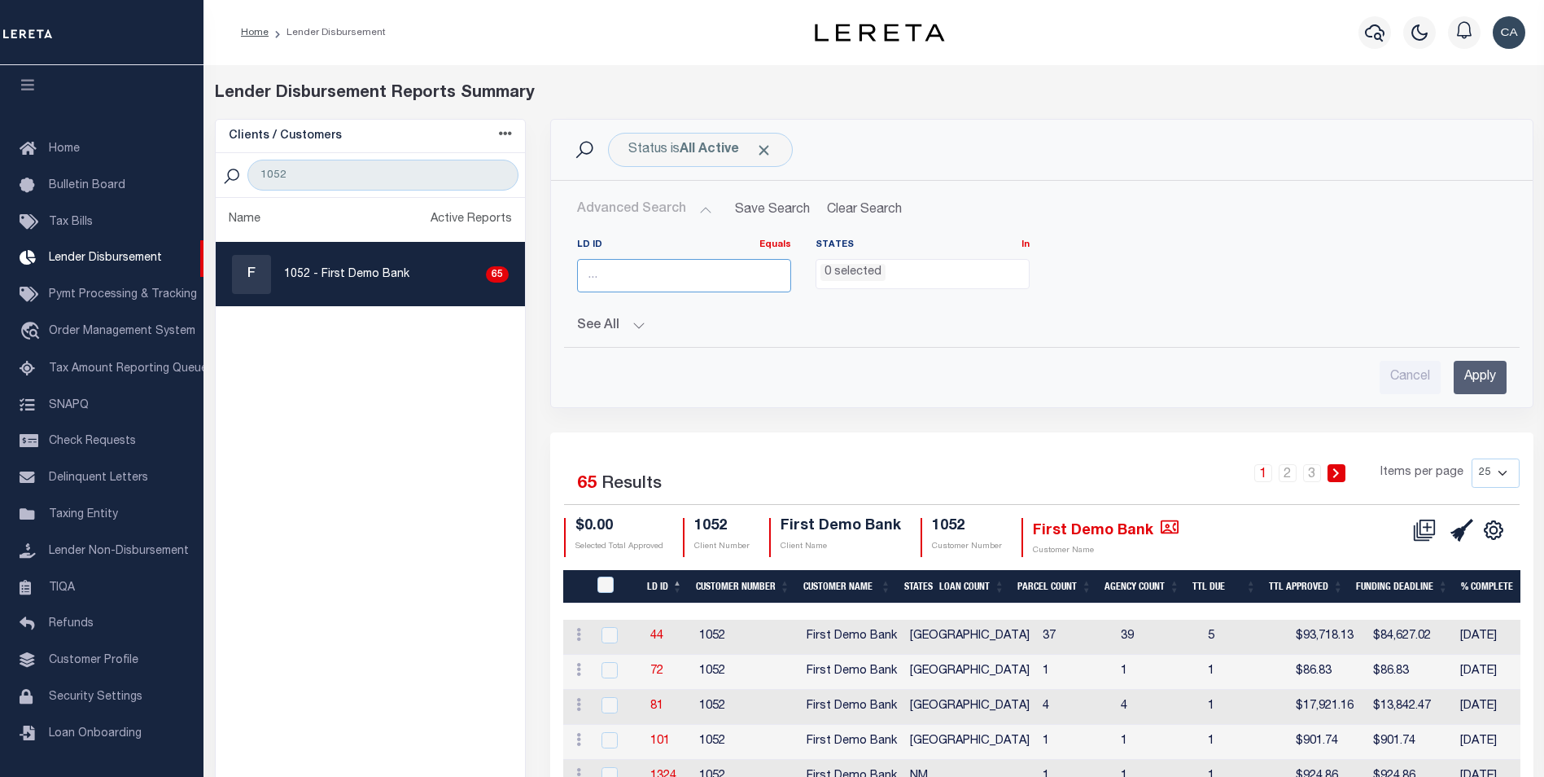
click at [652, 287] on input "number" at bounding box center [684, 275] width 214 height 33
paste input "2348"
type input "2348"
click at [1467, 378] on input "Apply" at bounding box center [1480, 377] width 53 height 33
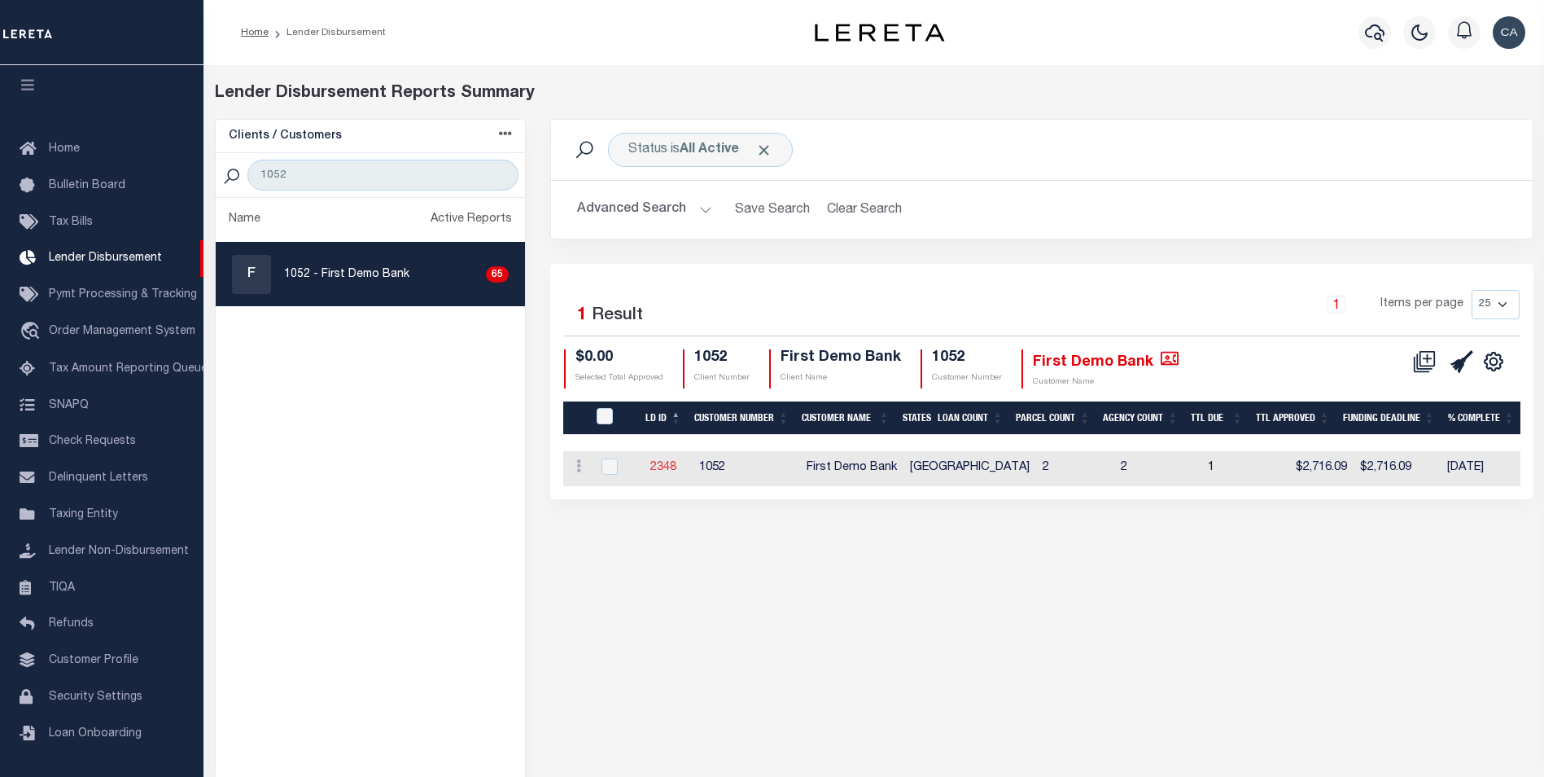
click at [670, 471] on link "2348" at bounding box center [663, 467] width 26 height 11
checkbox input "true"
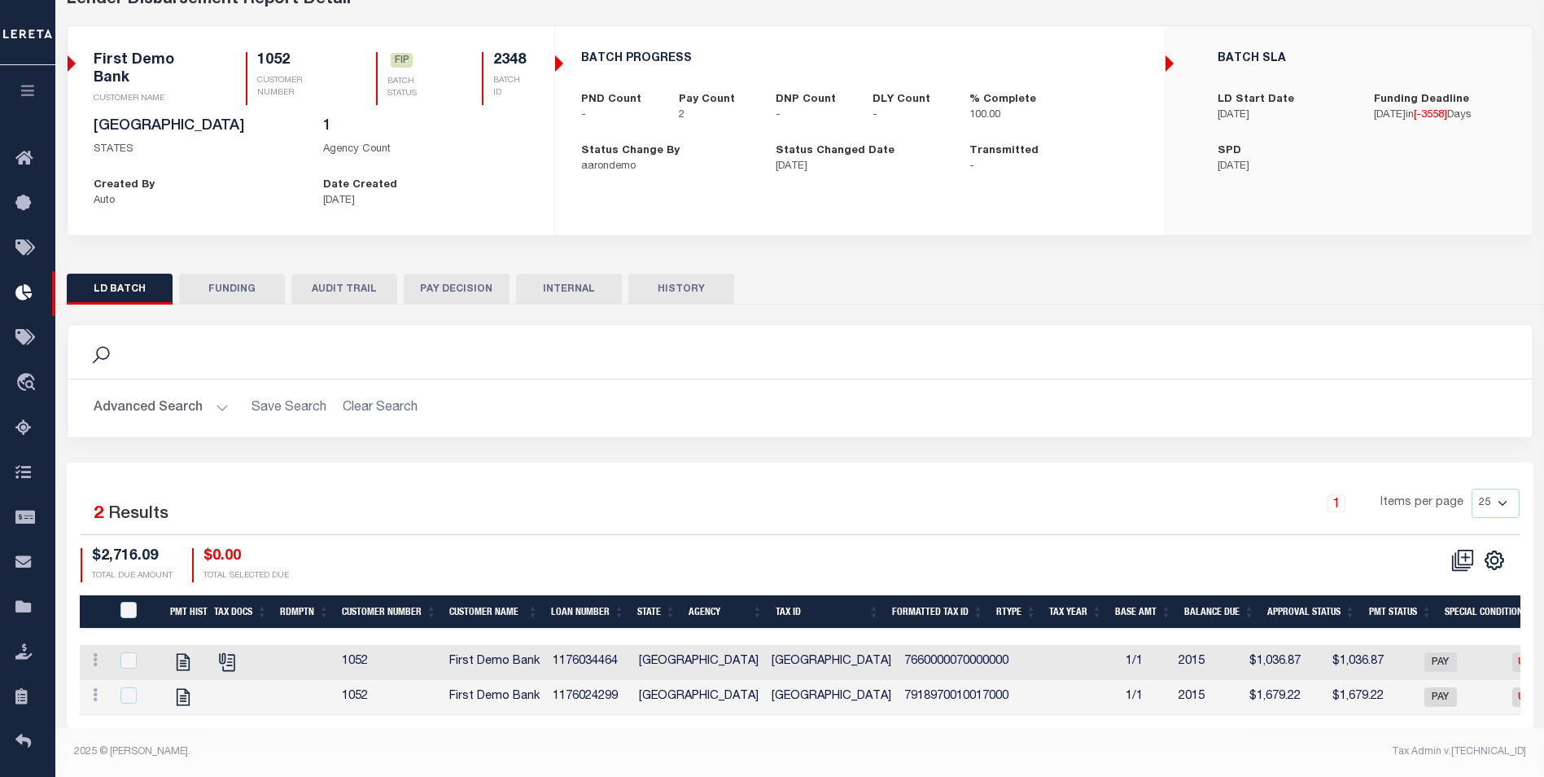
scroll to position [107, 0]
click at [218, 651] on icon "" at bounding box center [227, 661] width 21 height 21
checkbox input "true"
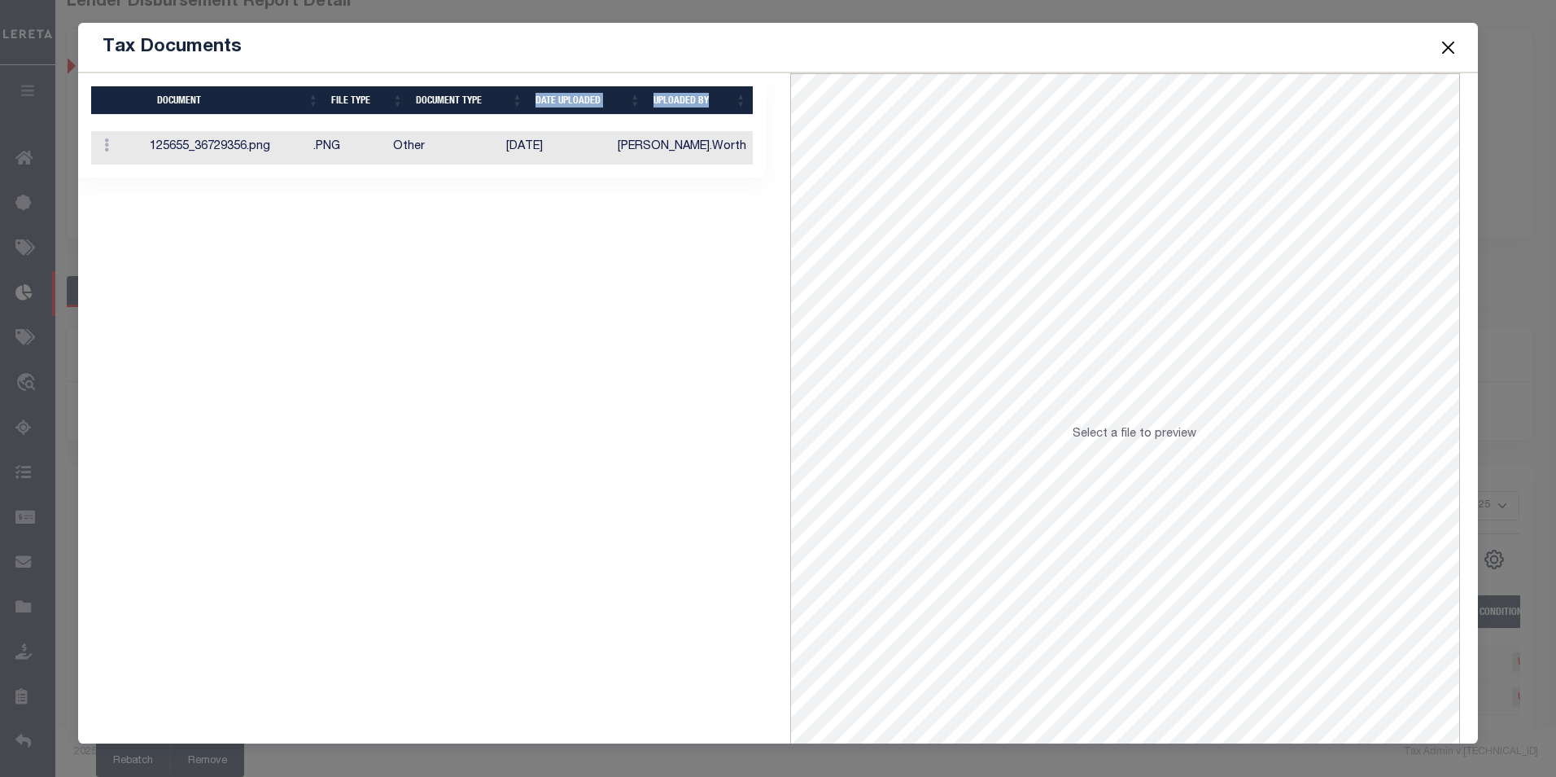
click at [505, 112] on div "Document File Type Document Type Date Uploaded Uploaded By Document File Type D…" at bounding box center [422, 125] width 662 height 78
click at [500, 142] on td "Other" at bounding box center [443, 147] width 113 height 33
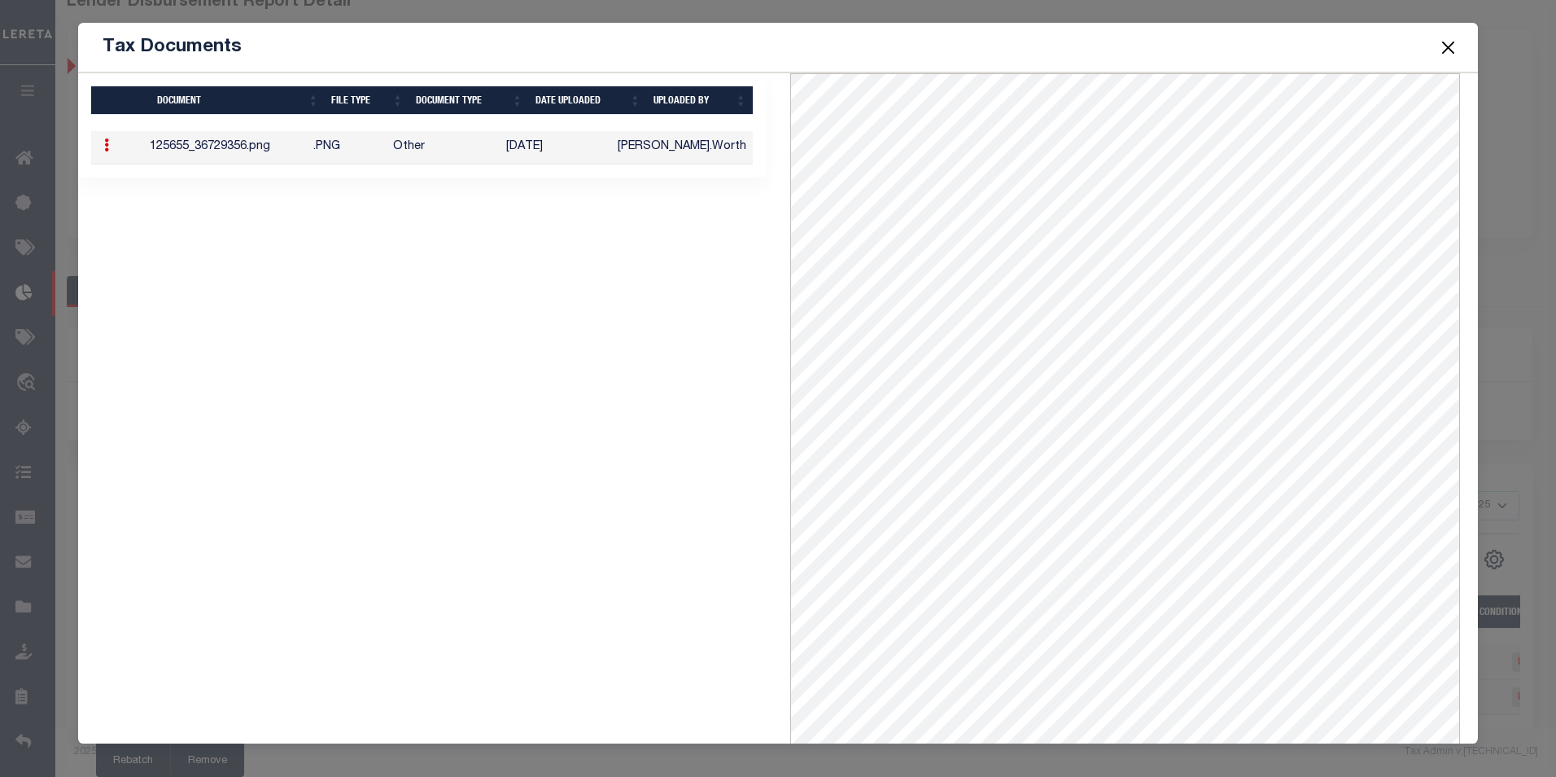
click at [1443, 37] on button "Close" at bounding box center [1447, 47] width 21 height 21
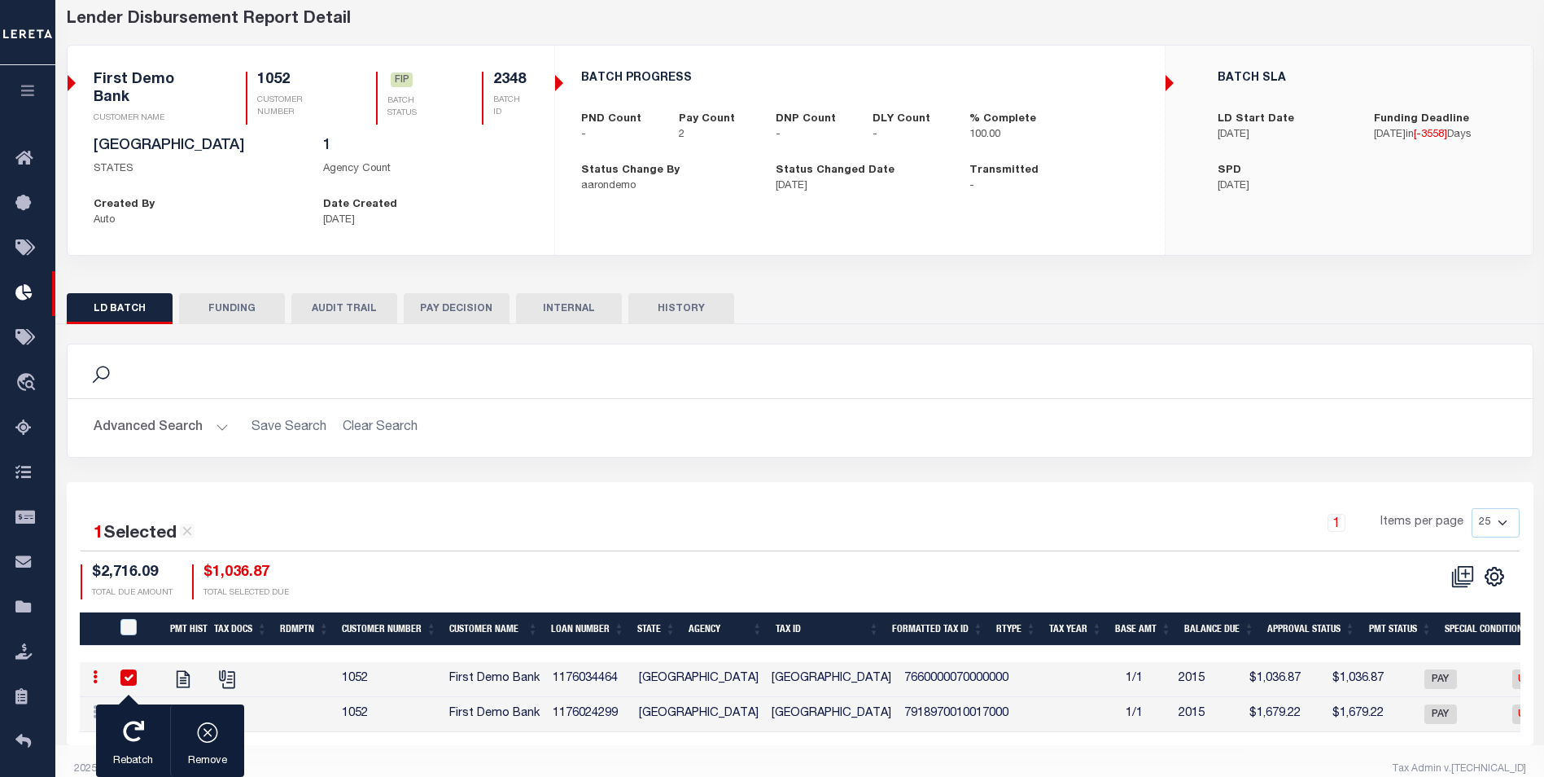
scroll to position [0, 0]
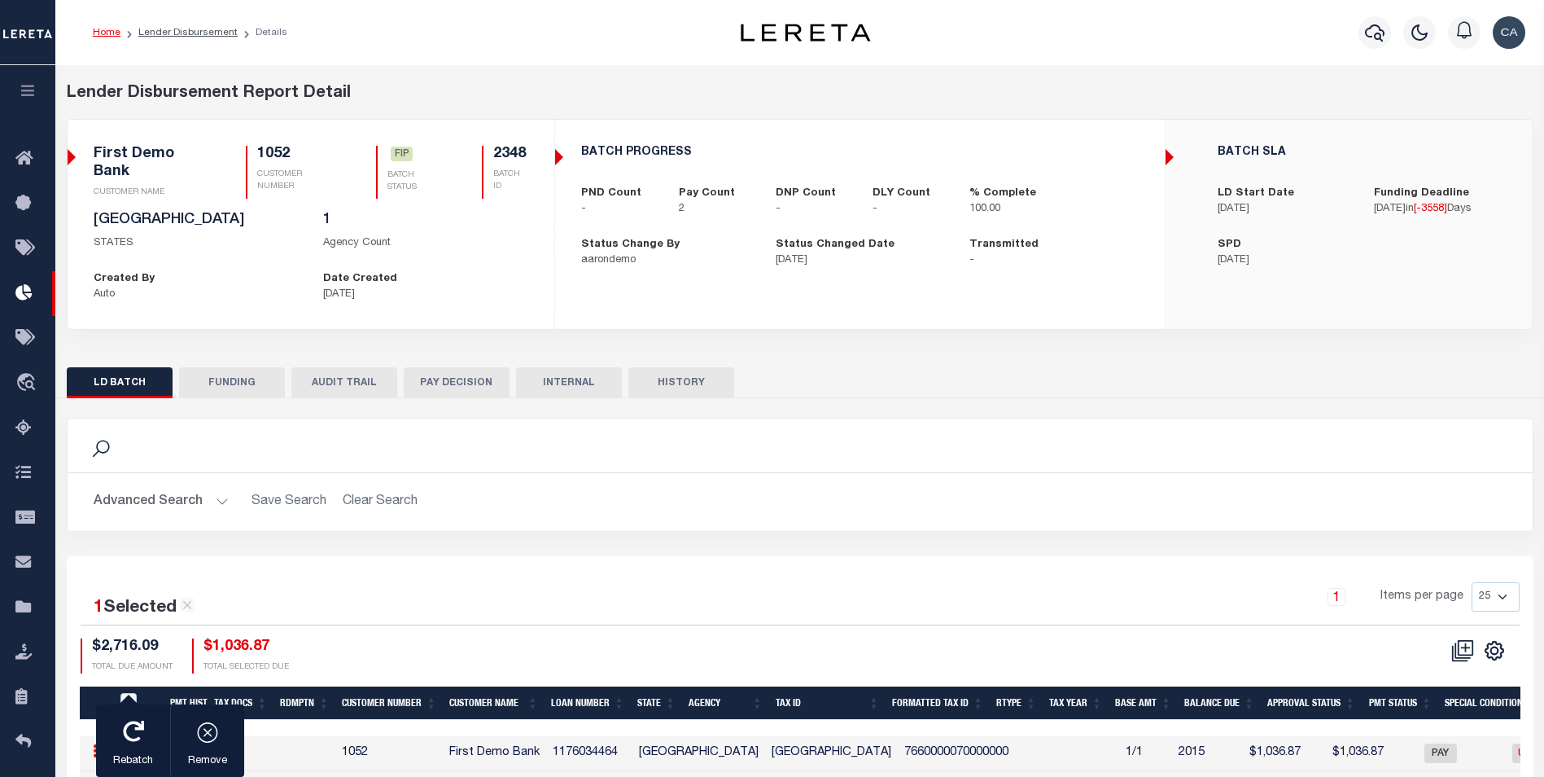
drag, startPoint x: 164, startPoint y: 367, endPoint x: 207, endPoint y: 375, distance: 43.1
click at [164, 367] on button "LD BATCH" at bounding box center [120, 382] width 106 height 31
click at [233, 378] on button "FUNDING" at bounding box center [232, 382] width 106 height 31
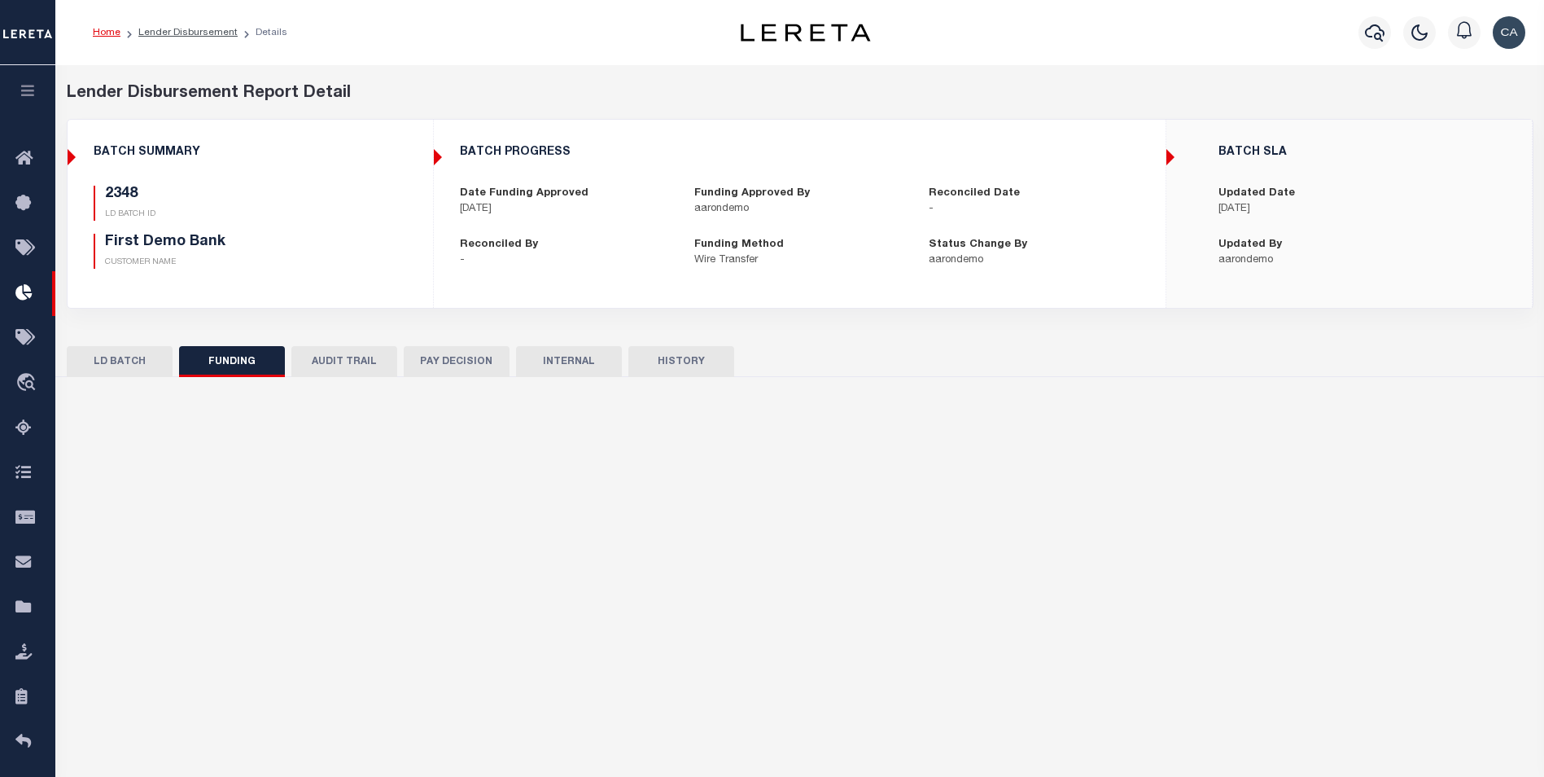
type input "$2,716.09"
type input "$0"
type input "12/02/2015"
select select "100"
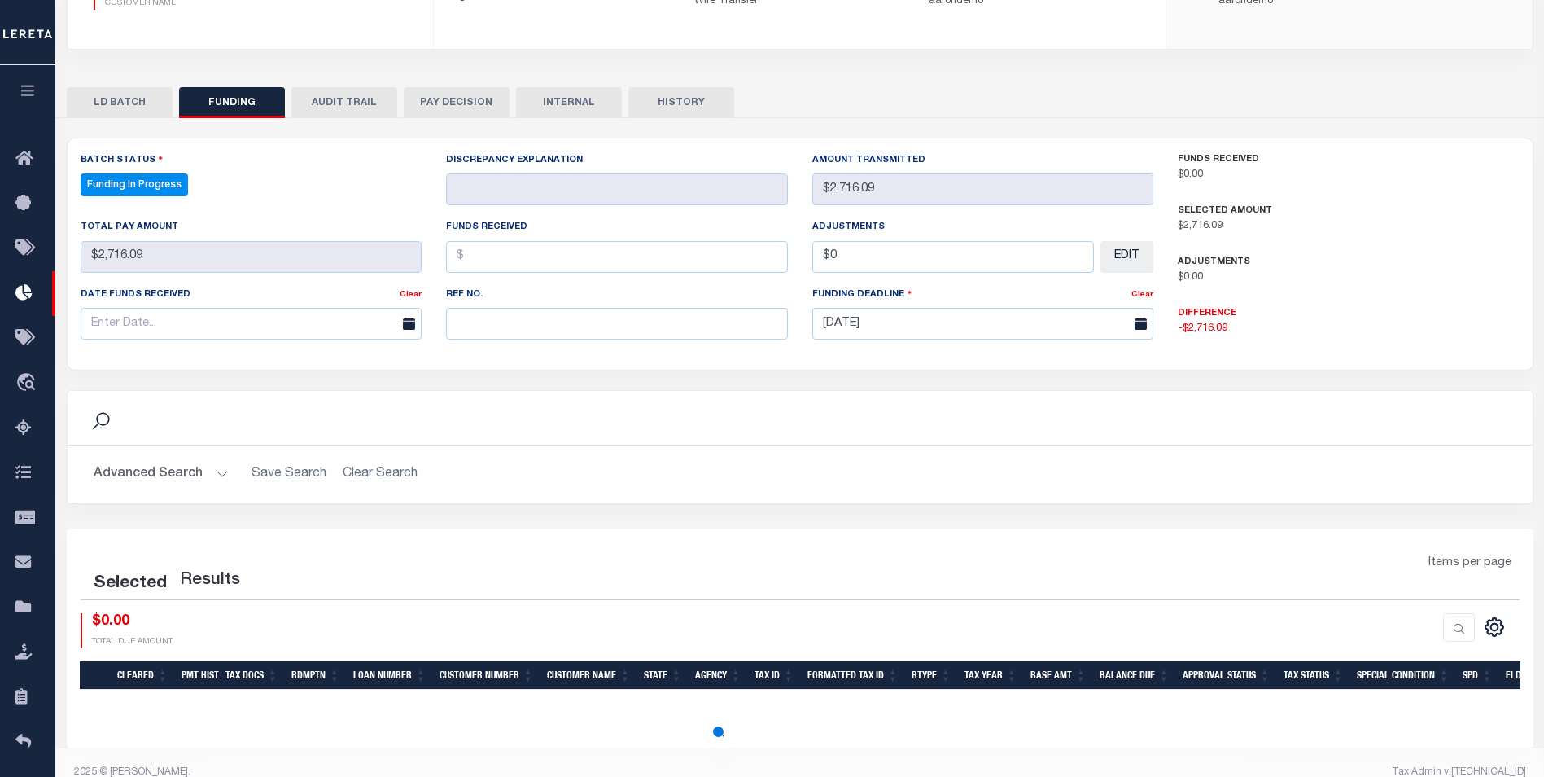
select select "100"
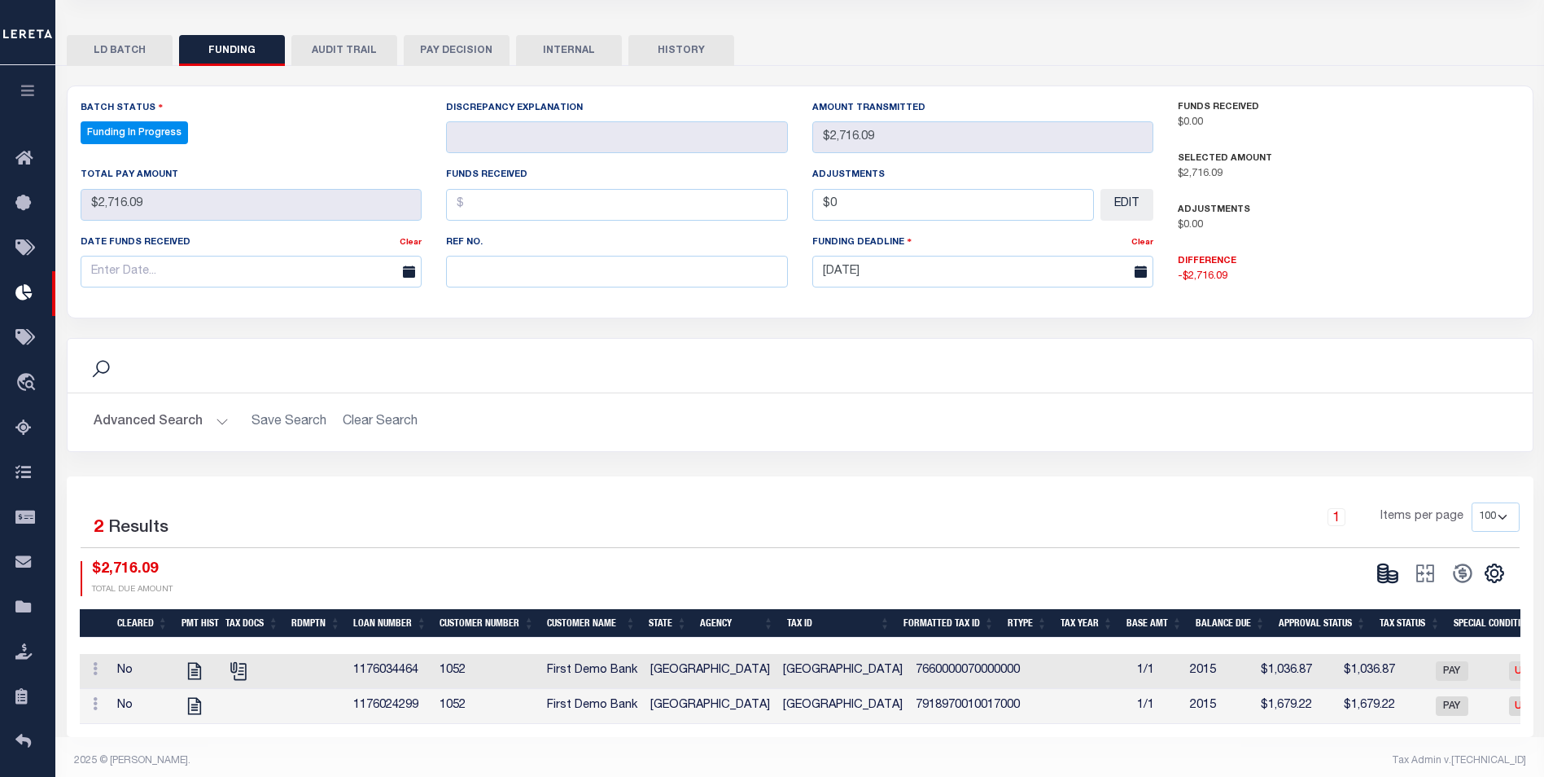
scroll to position [333, 0]
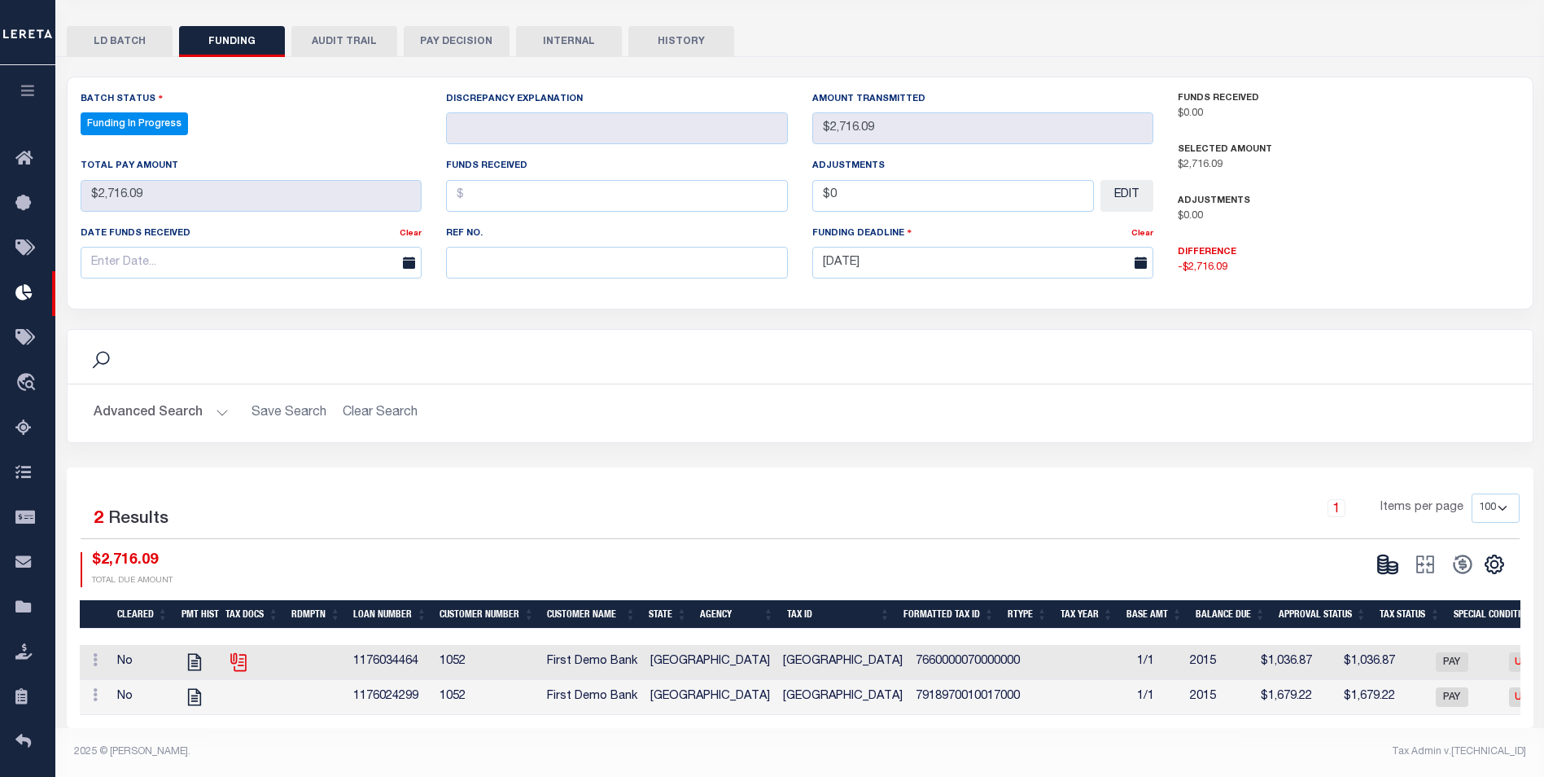
click at [236, 652] on icon at bounding box center [238, 661] width 21 height 21
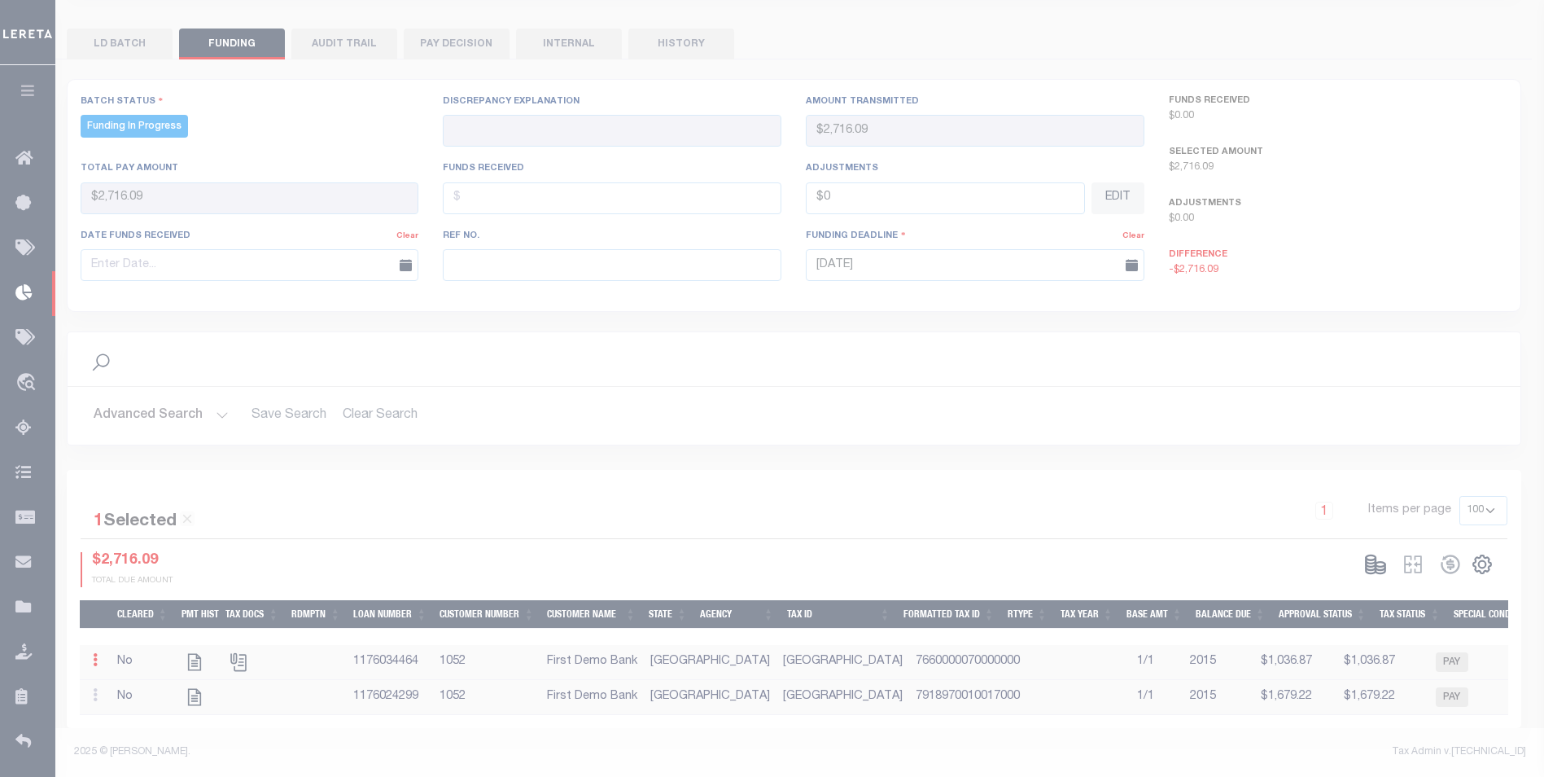
scroll to position [330, 0]
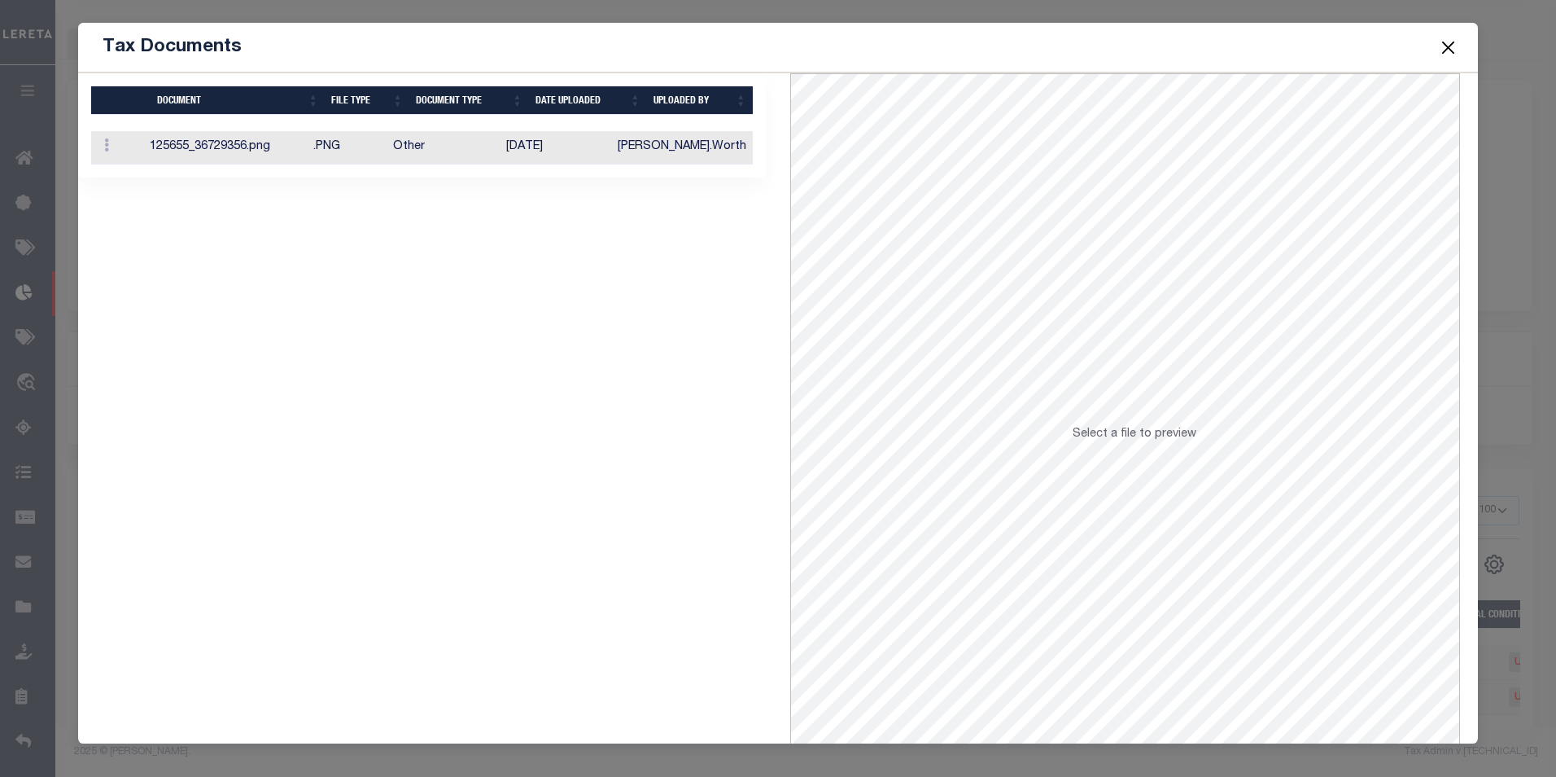
click at [608, 175] on div "Selected 1 Result Items per page" at bounding box center [422, 125] width 688 height 104
click at [611, 149] on td "10/05/2016" at bounding box center [556, 147] width 112 height 33
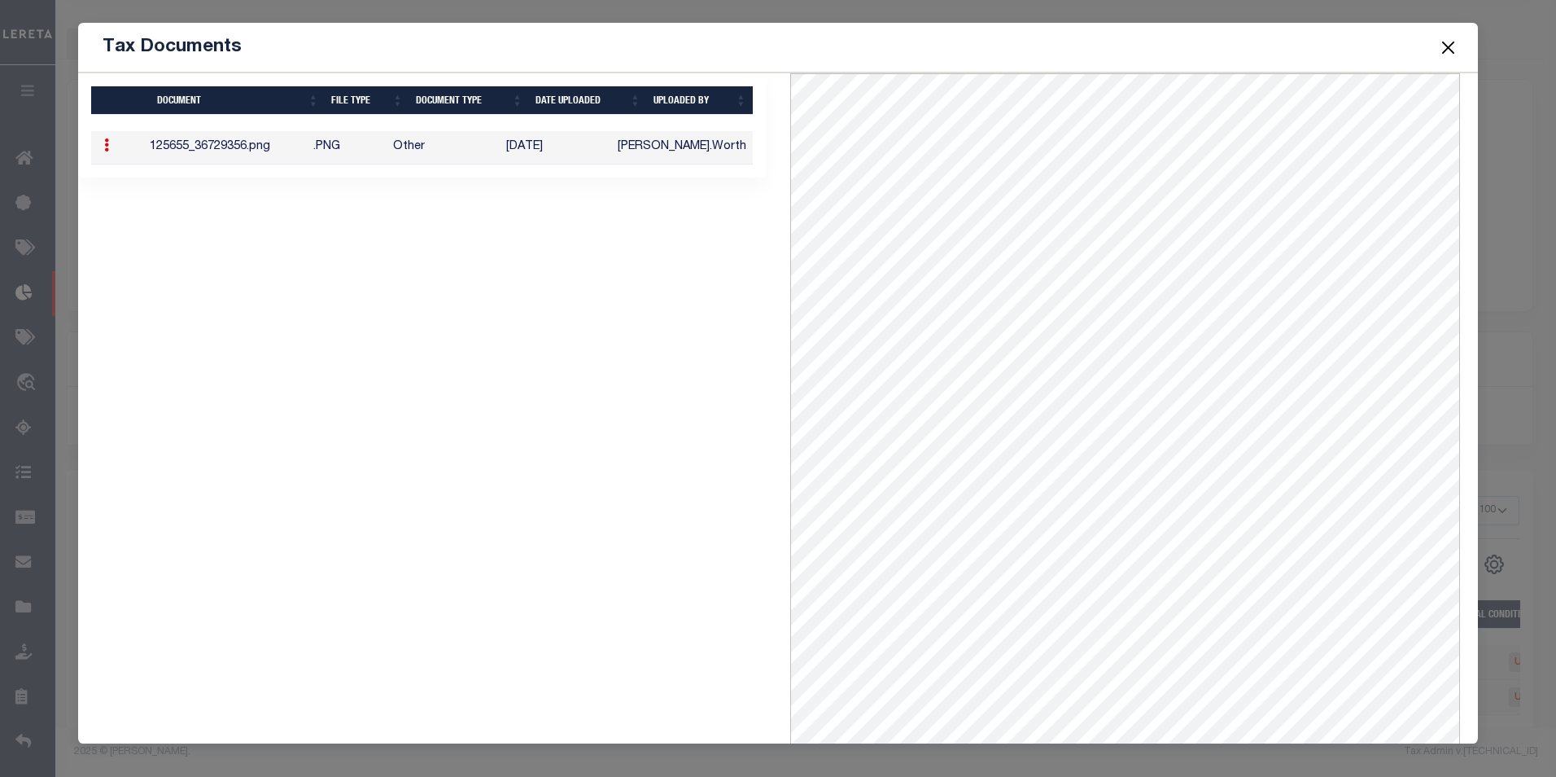
click at [1455, 51] on button "Close" at bounding box center [1447, 47] width 21 height 21
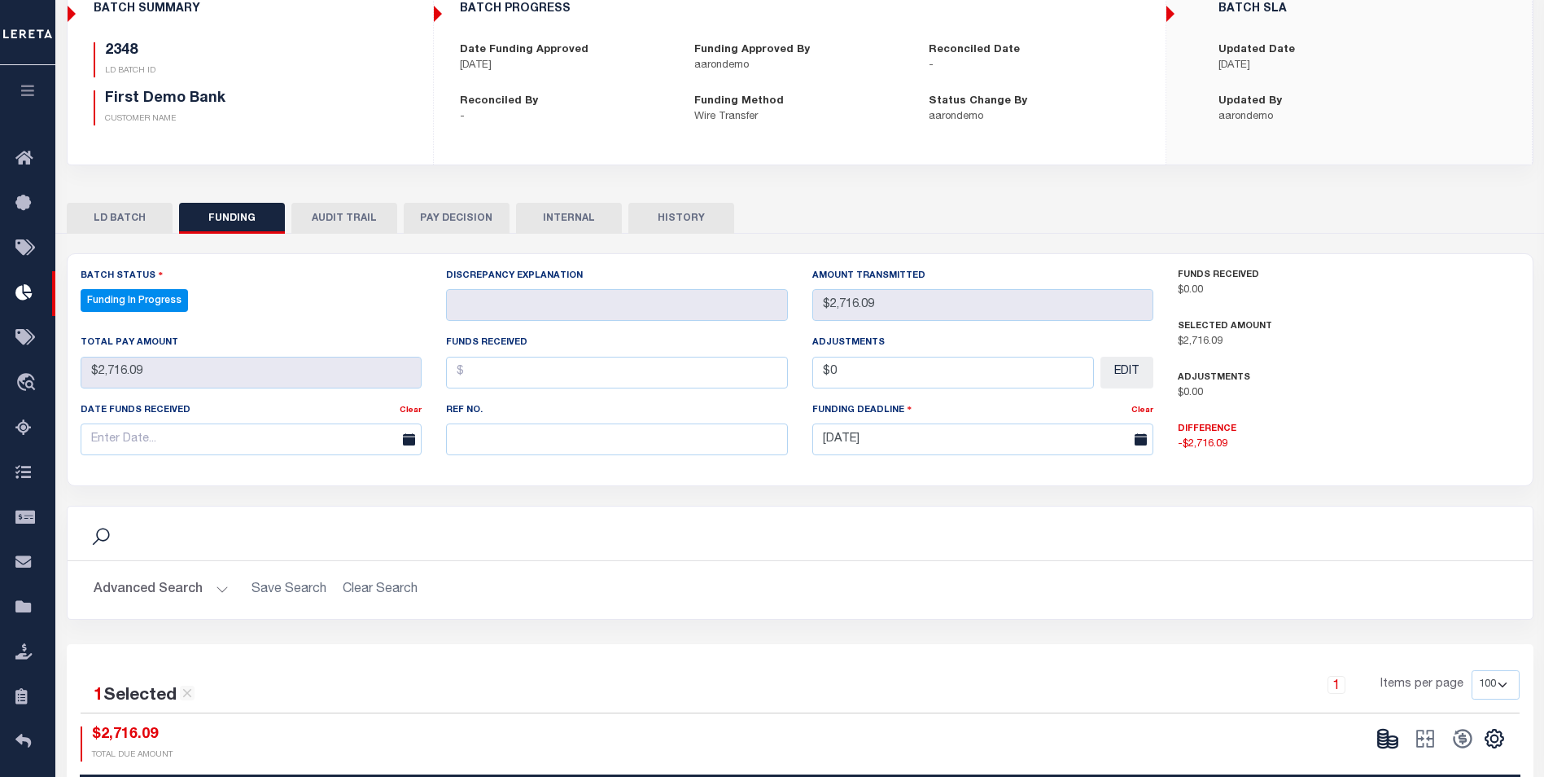
scroll to position [0, 0]
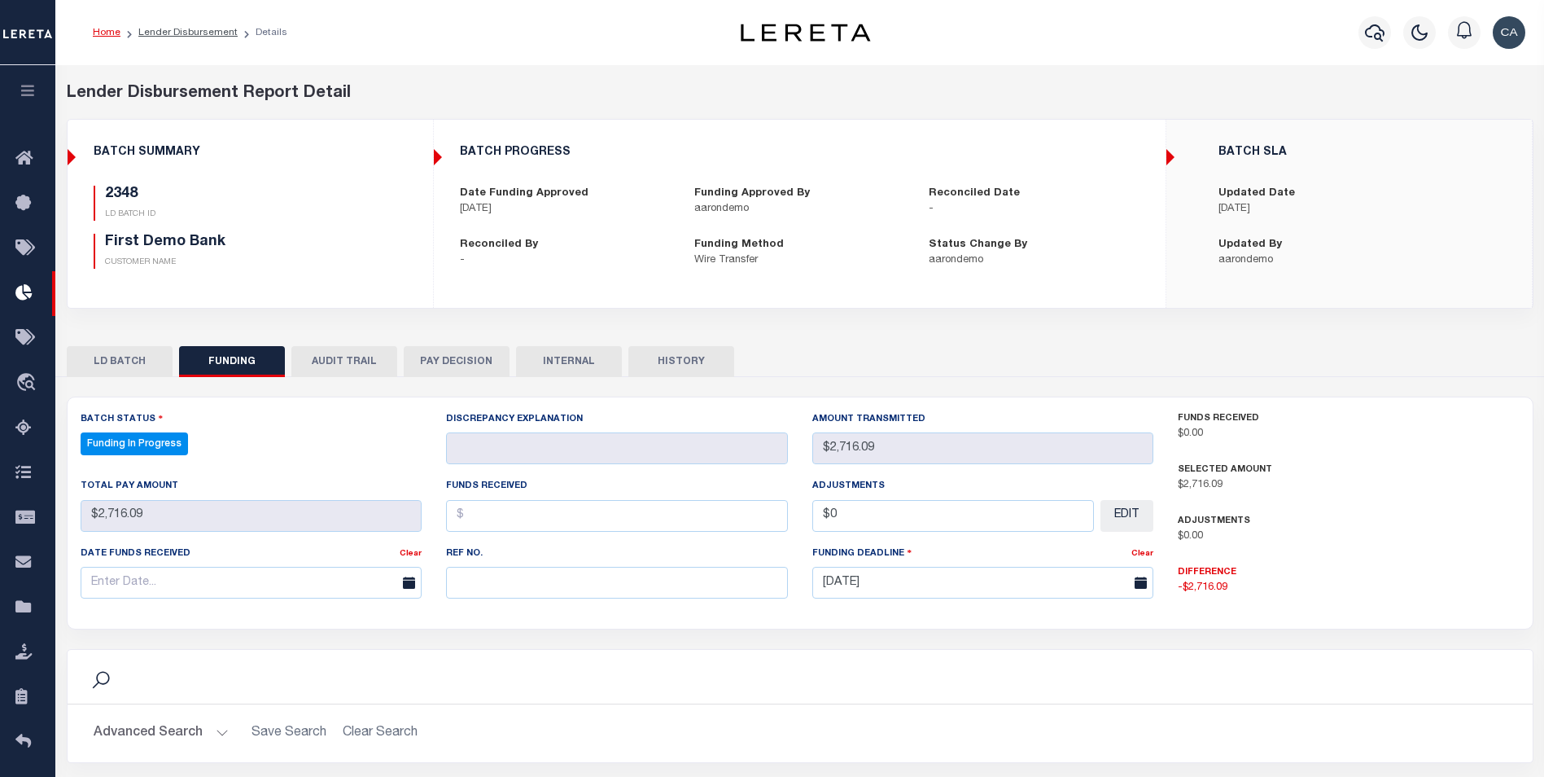
click at [55, 110] on div "Lender Disbursement Report Detail 1052 CLIENT NUMBER First Demo Bank CLIENT NAM…" at bounding box center [800, 207] width 1491 height 252
click at [31, 103] on button "button" at bounding box center [27, 92] width 55 height 55
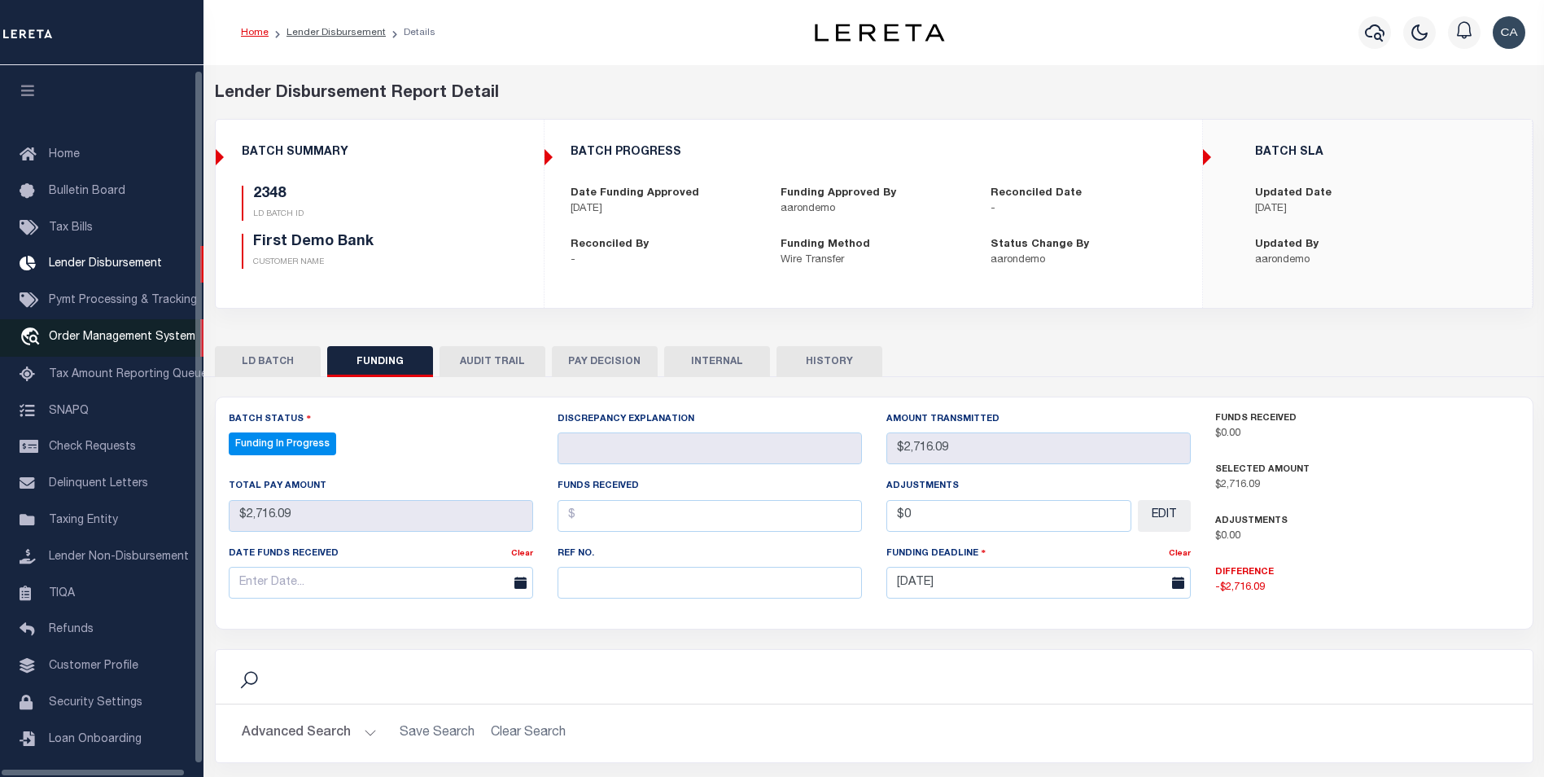
scroll to position [16, 0]
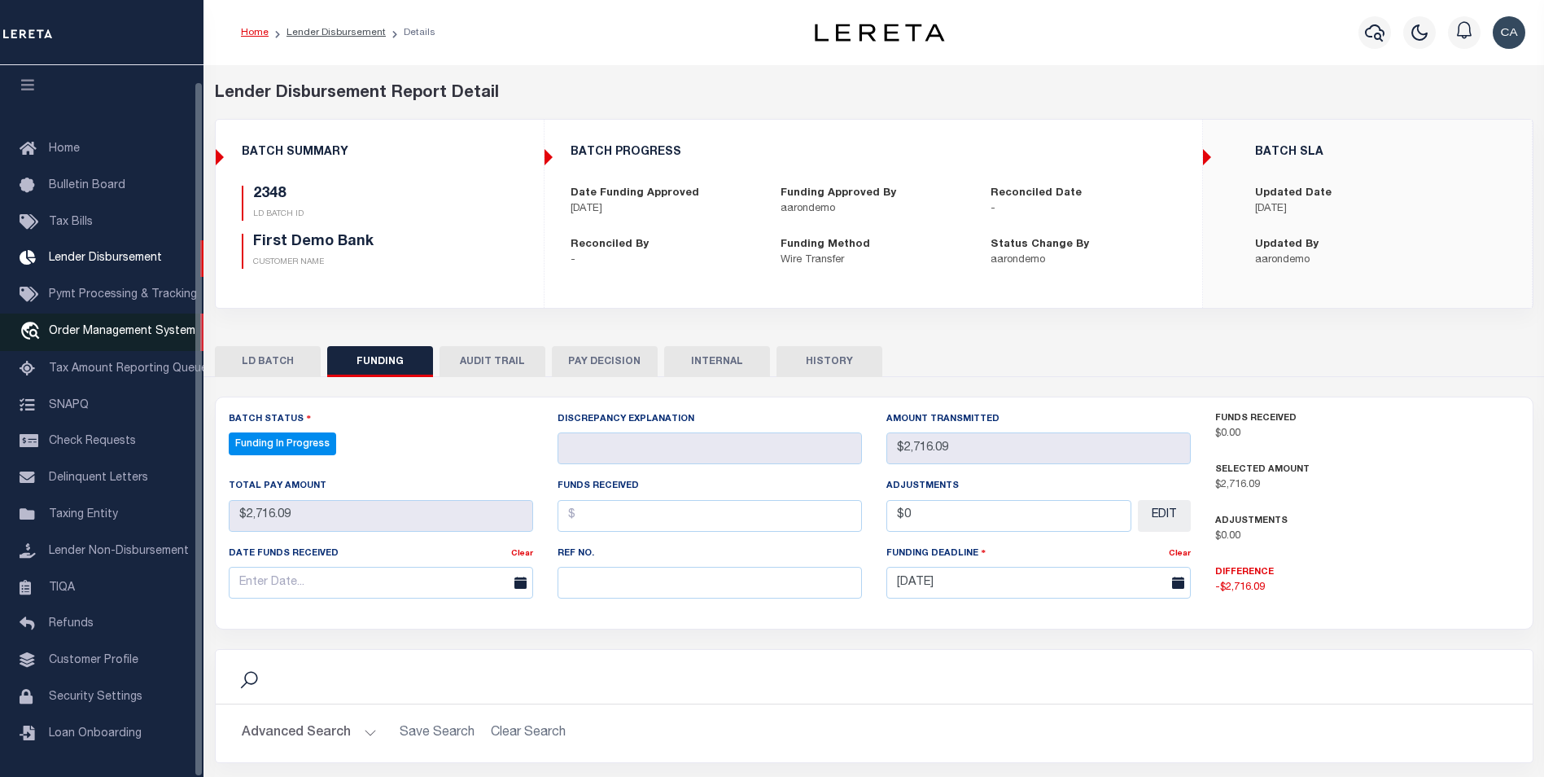
click at [104, 328] on span "Order Management System" at bounding box center [122, 331] width 147 height 11
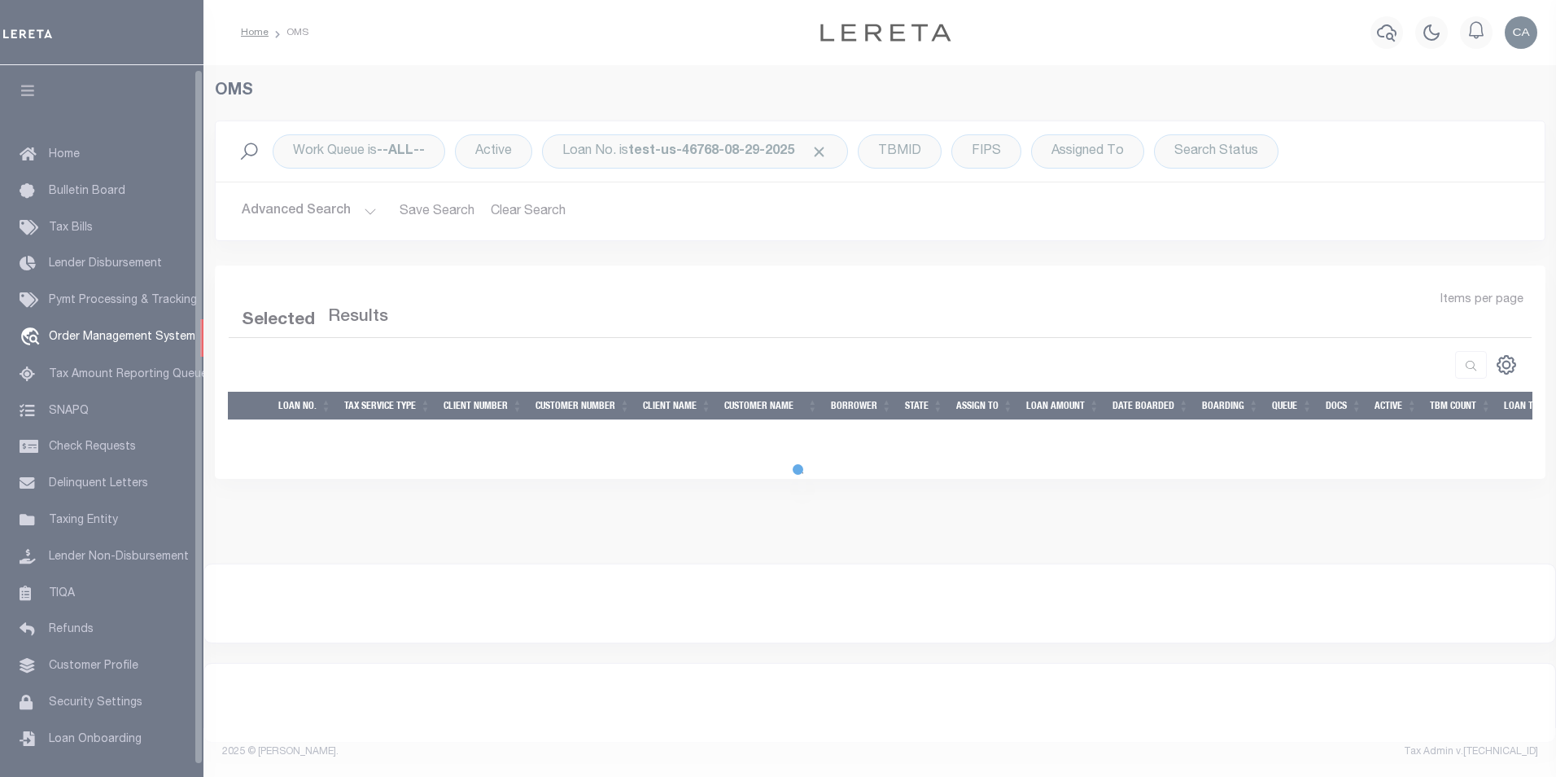
select select "200"
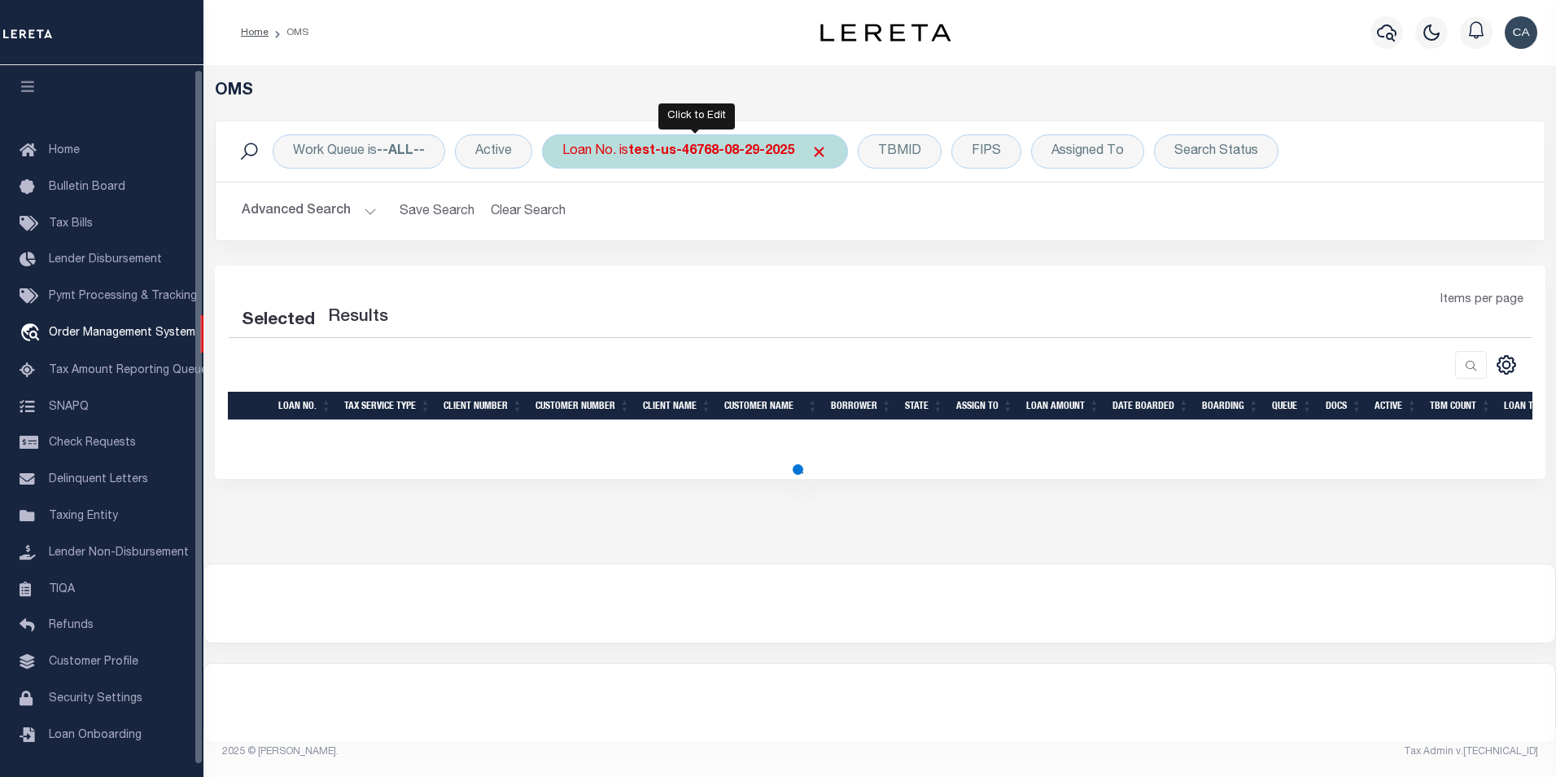
click at [661, 150] on b "test-us-46768-08-29-2025" at bounding box center [711, 151] width 166 height 13
select select "200"
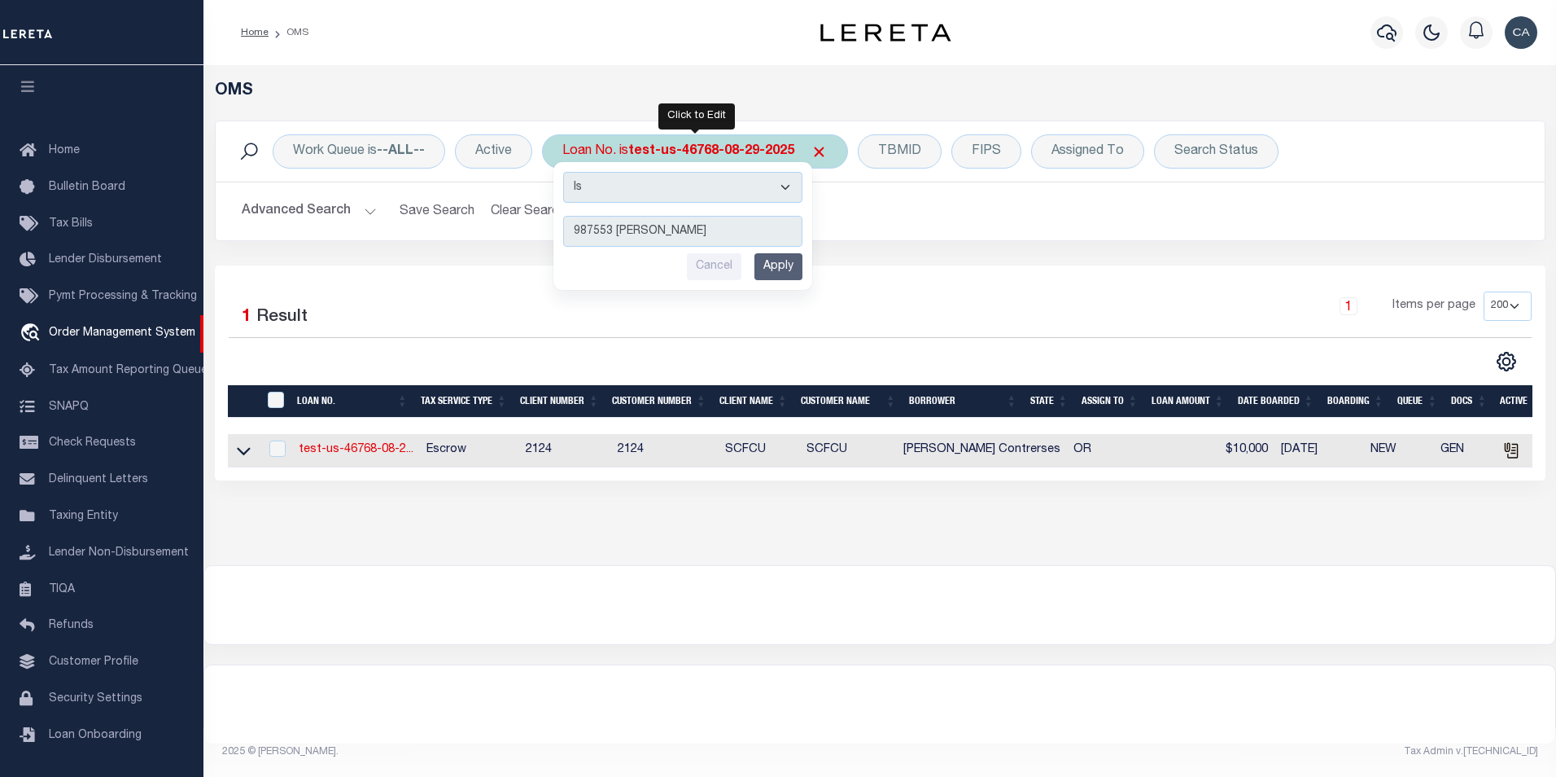
type input "987553 rasmussen"
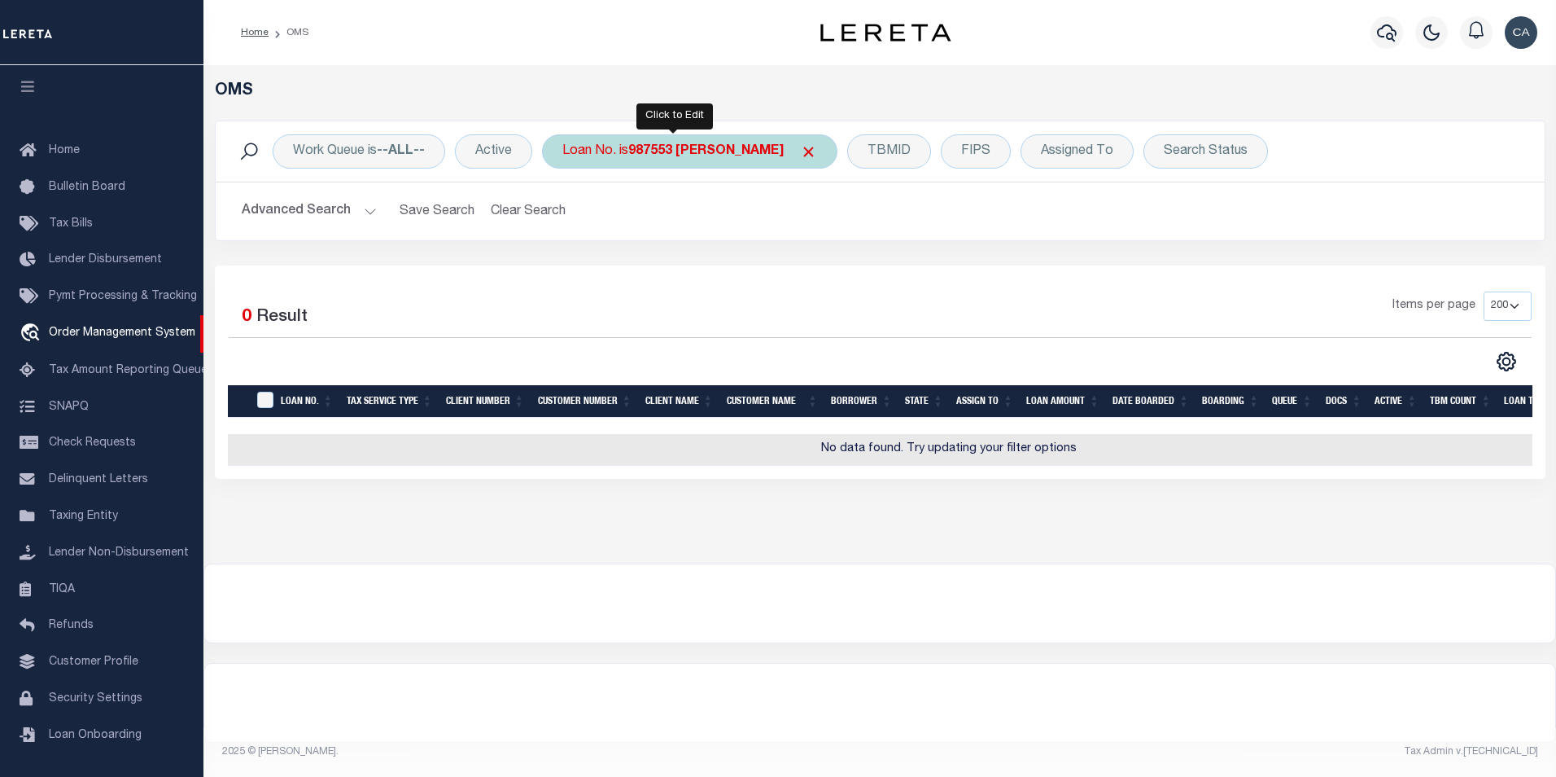
click at [697, 166] on div "Loan No. is 987553 rasmussen" at bounding box center [689, 151] width 295 height 34
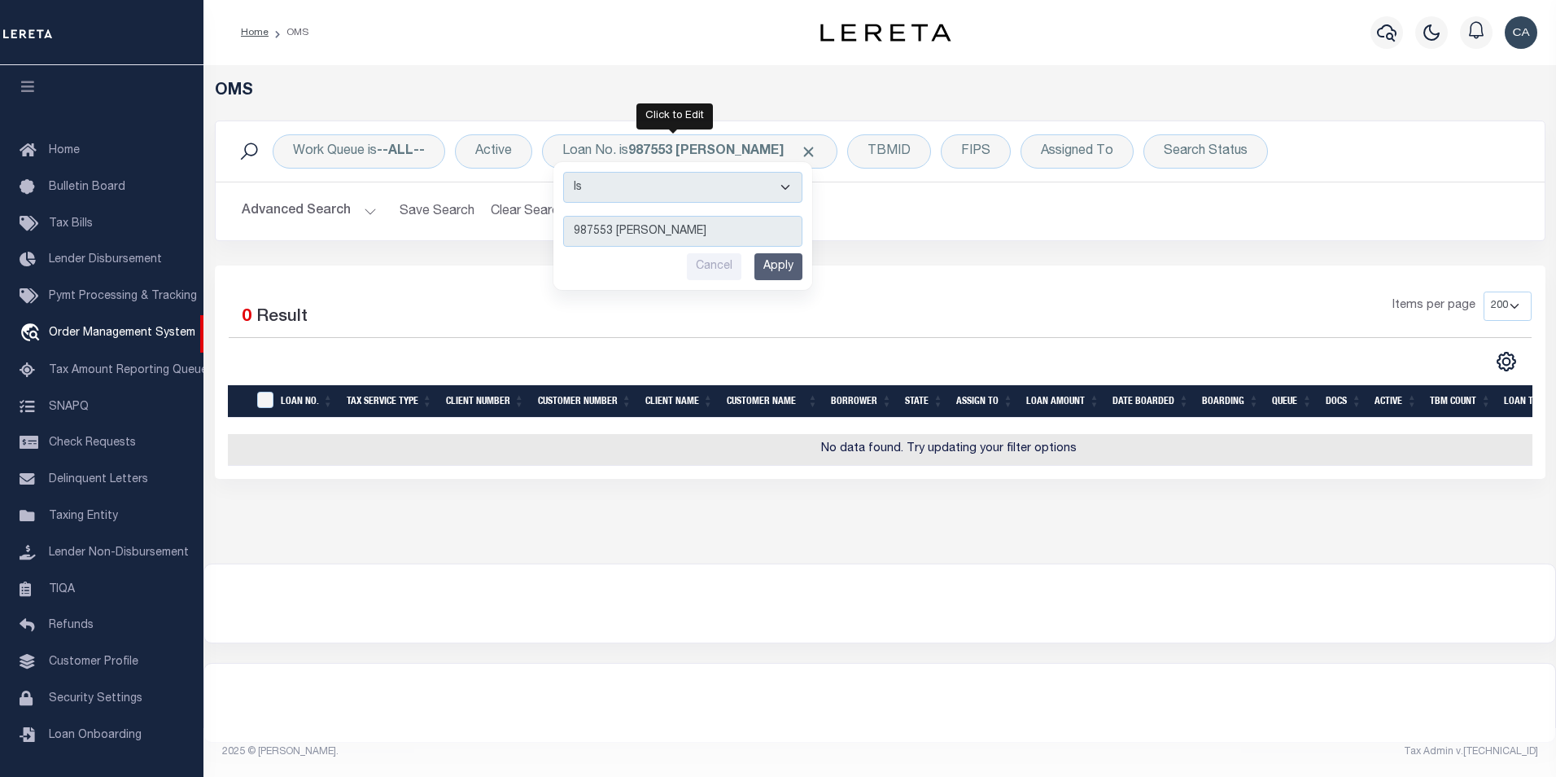
click at [424, 308] on div "Selected 0 Result" at bounding box center [383, 314] width 308 height 46
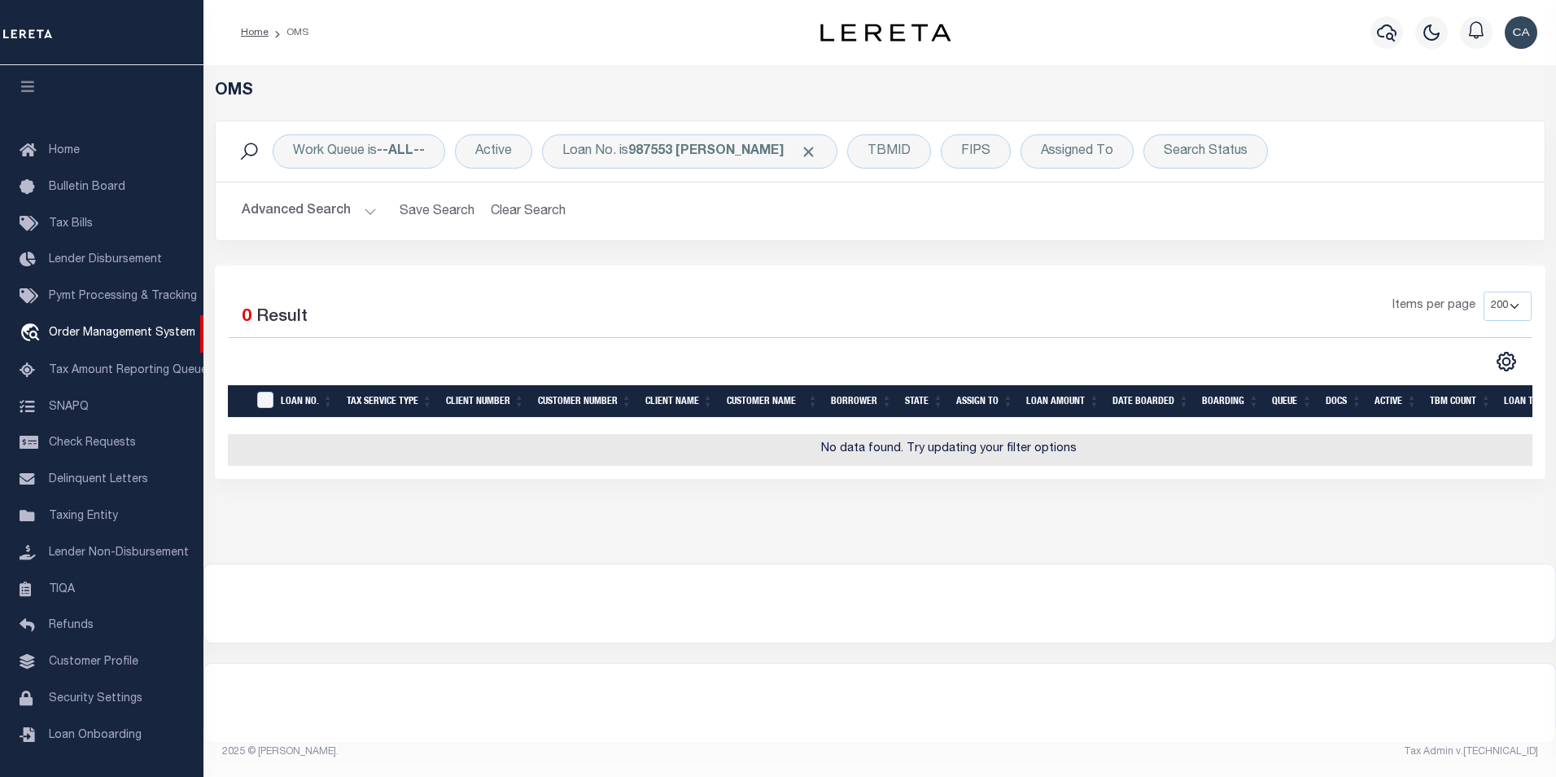
click at [583, 292] on div "Items per page 10 25 50 100 200" at bounding box center [1045, 312] width 971 height 42
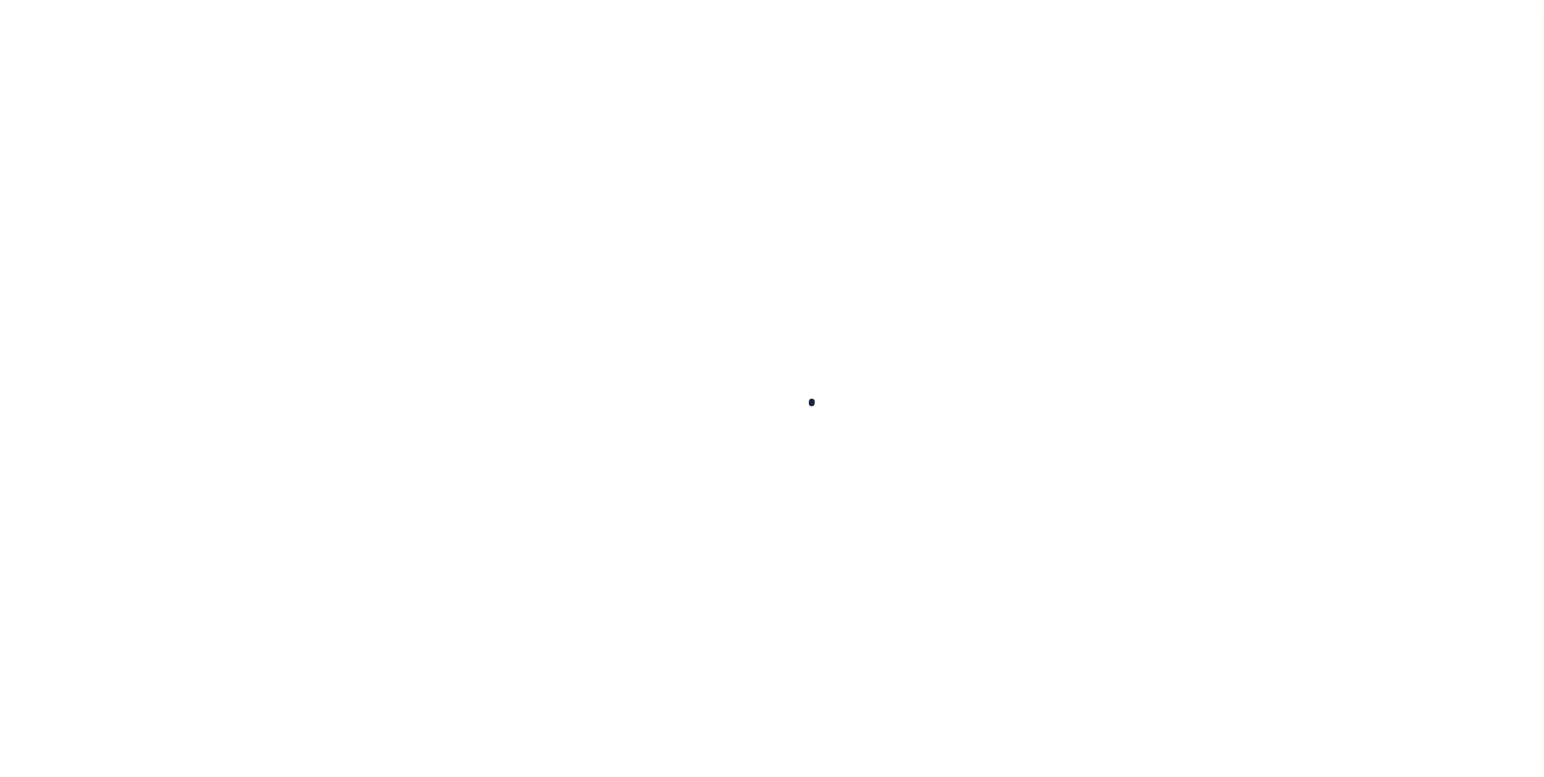
select select "25314"
select select "10"
select select "Escrow"
select select "1"
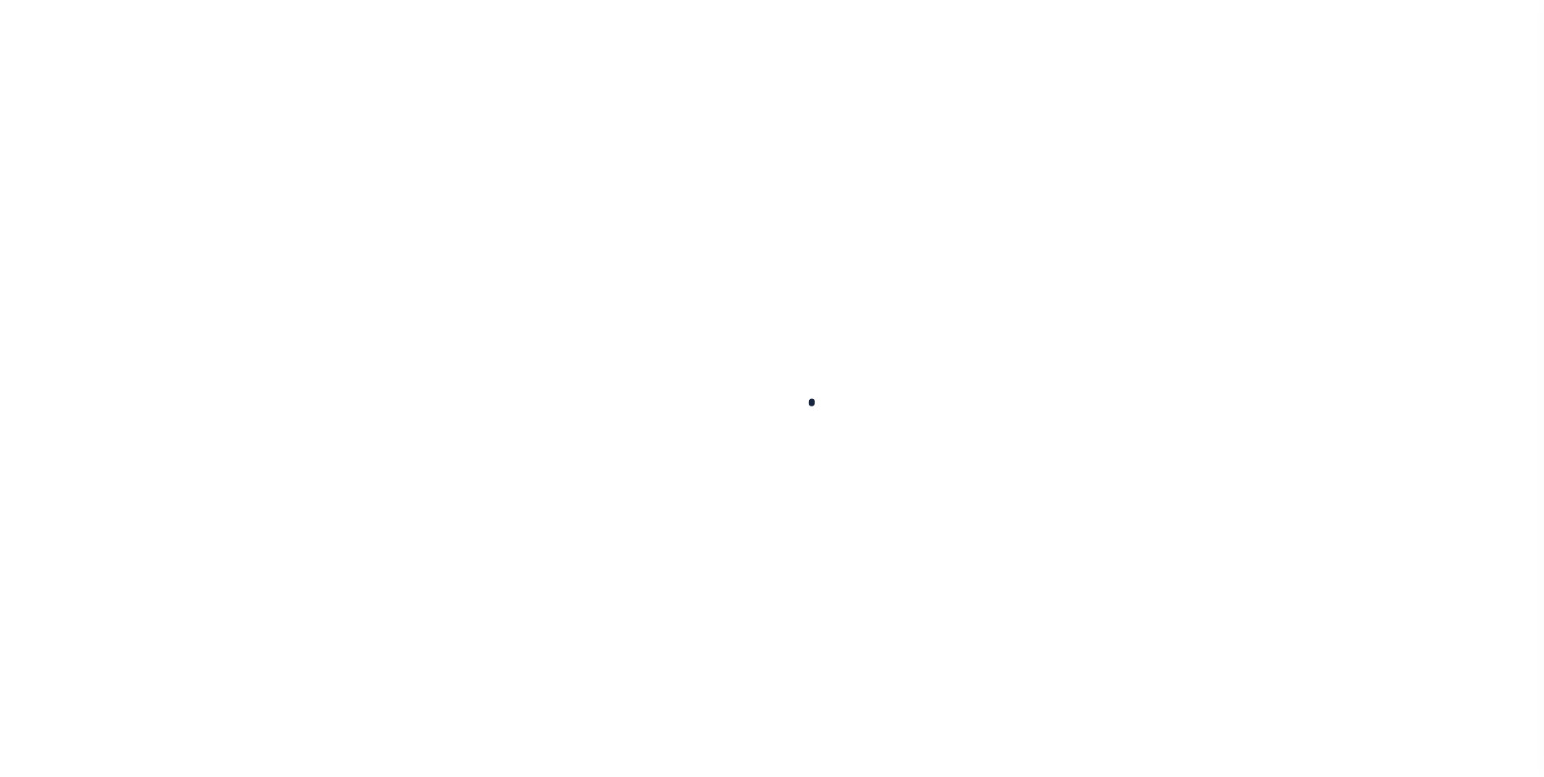
scroll to position [7, 0]
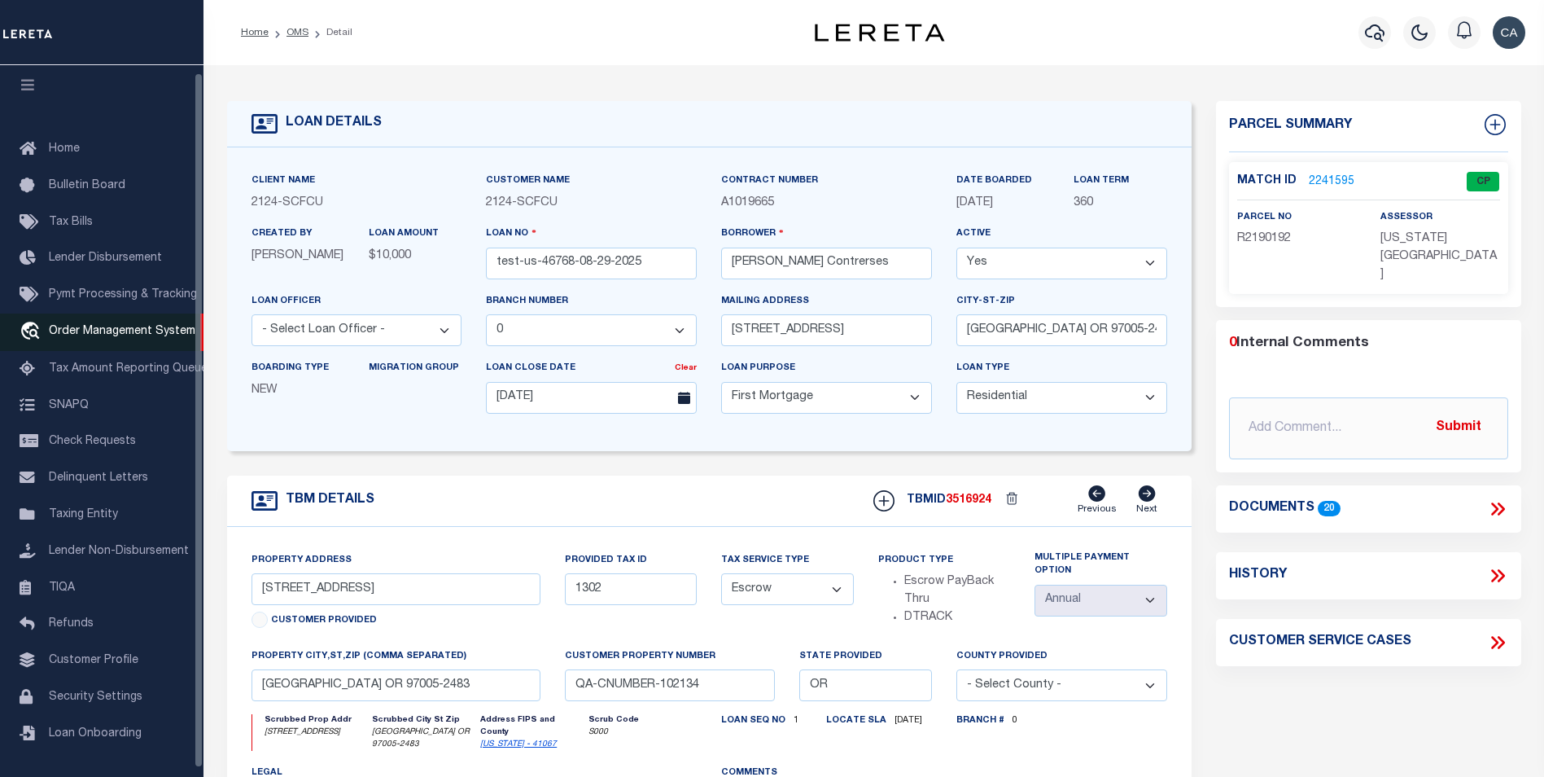
click at [111, 328] on span "Order Management System" at bounding box center [122, 331] width 147 height 11
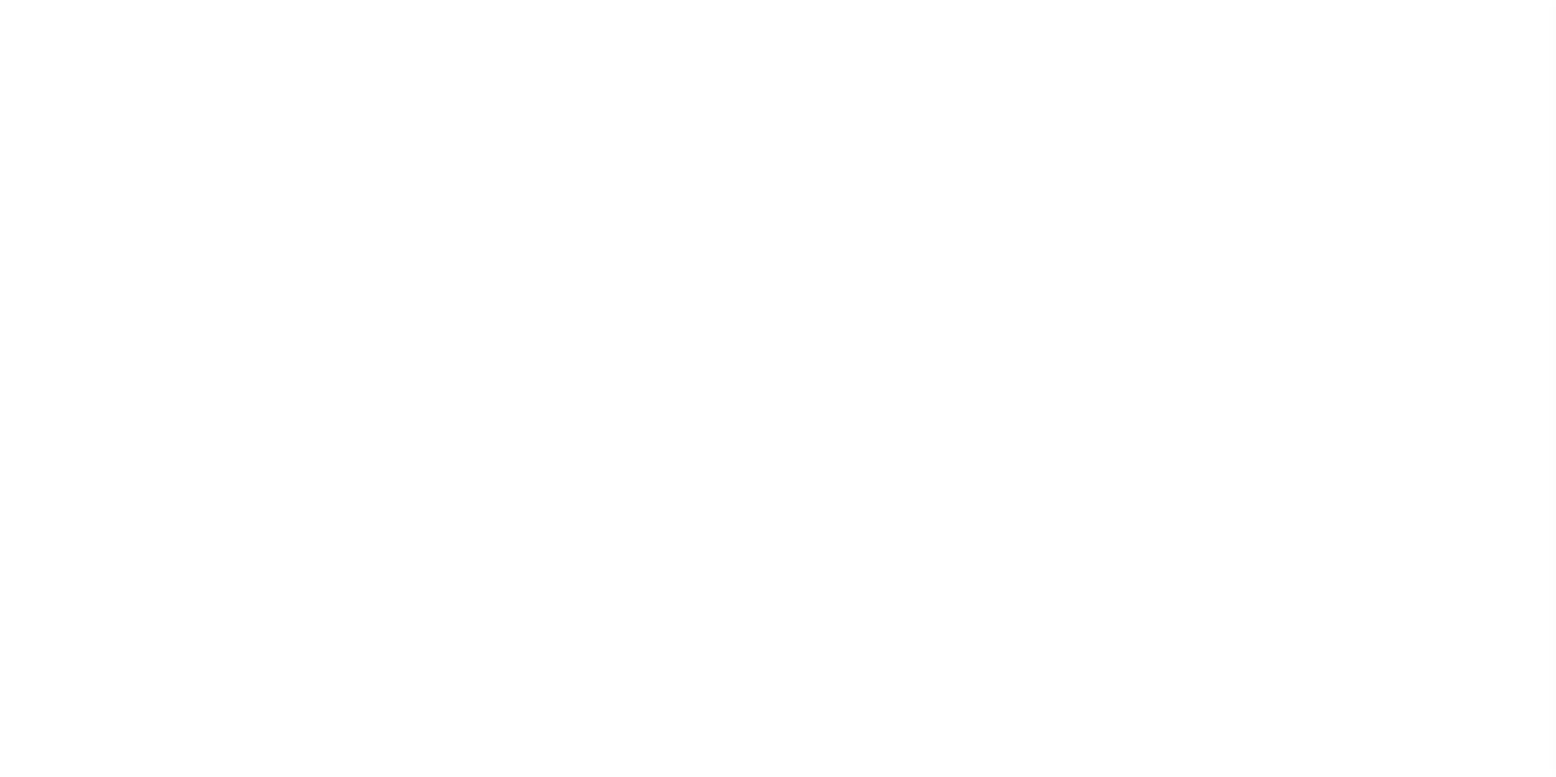
select select "200"
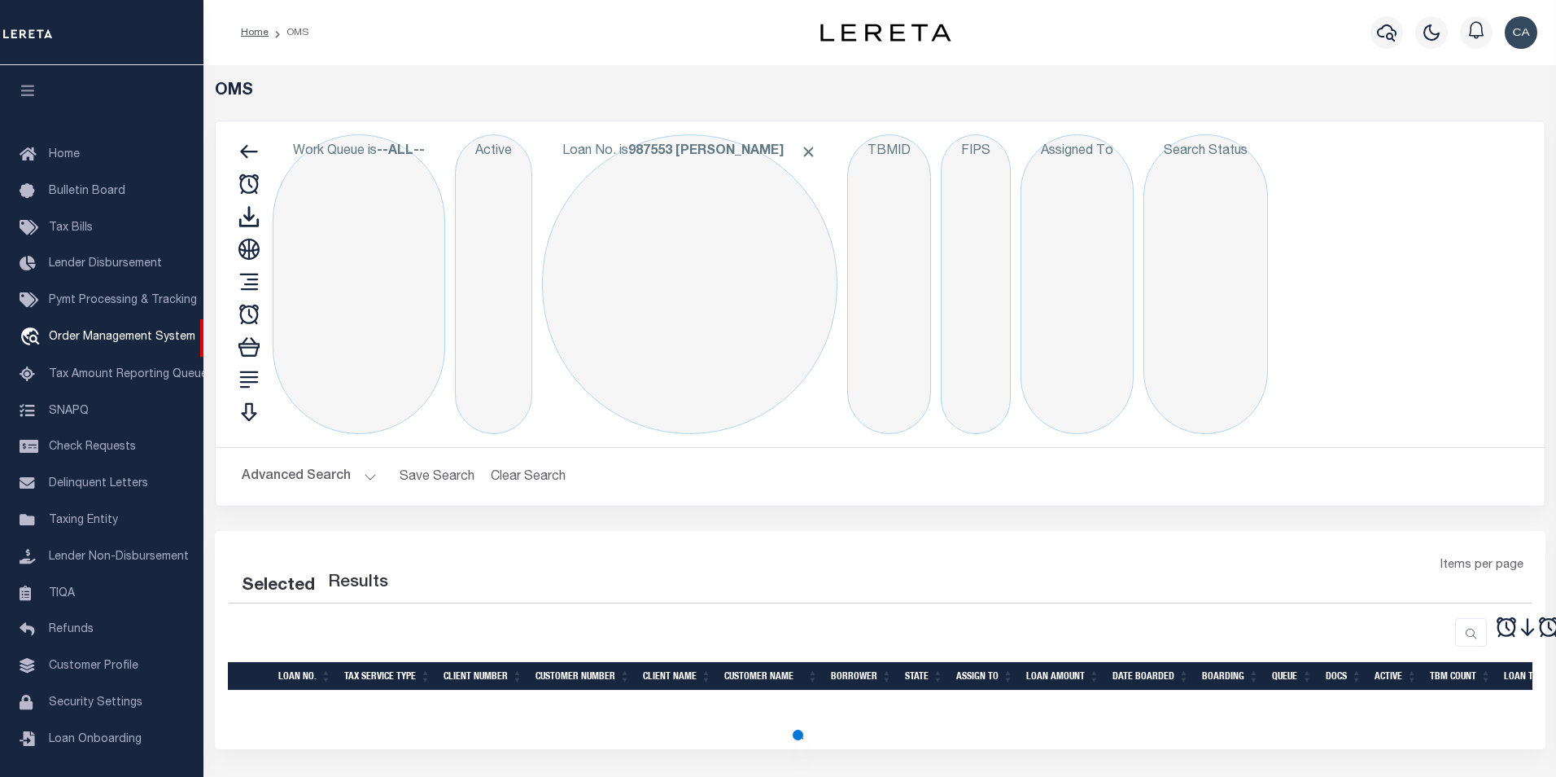
select select "200"
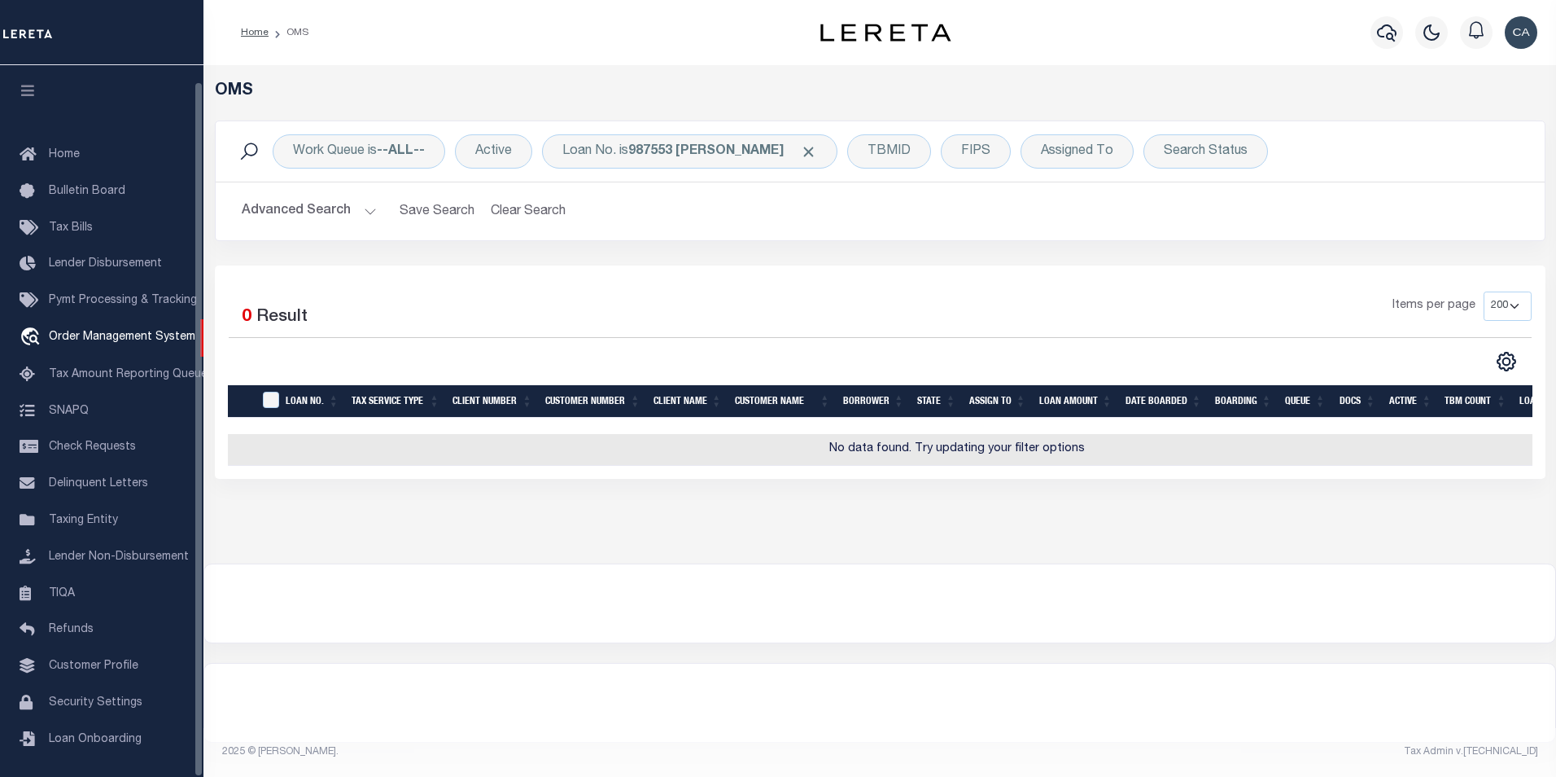
scroll to position [16, 0]
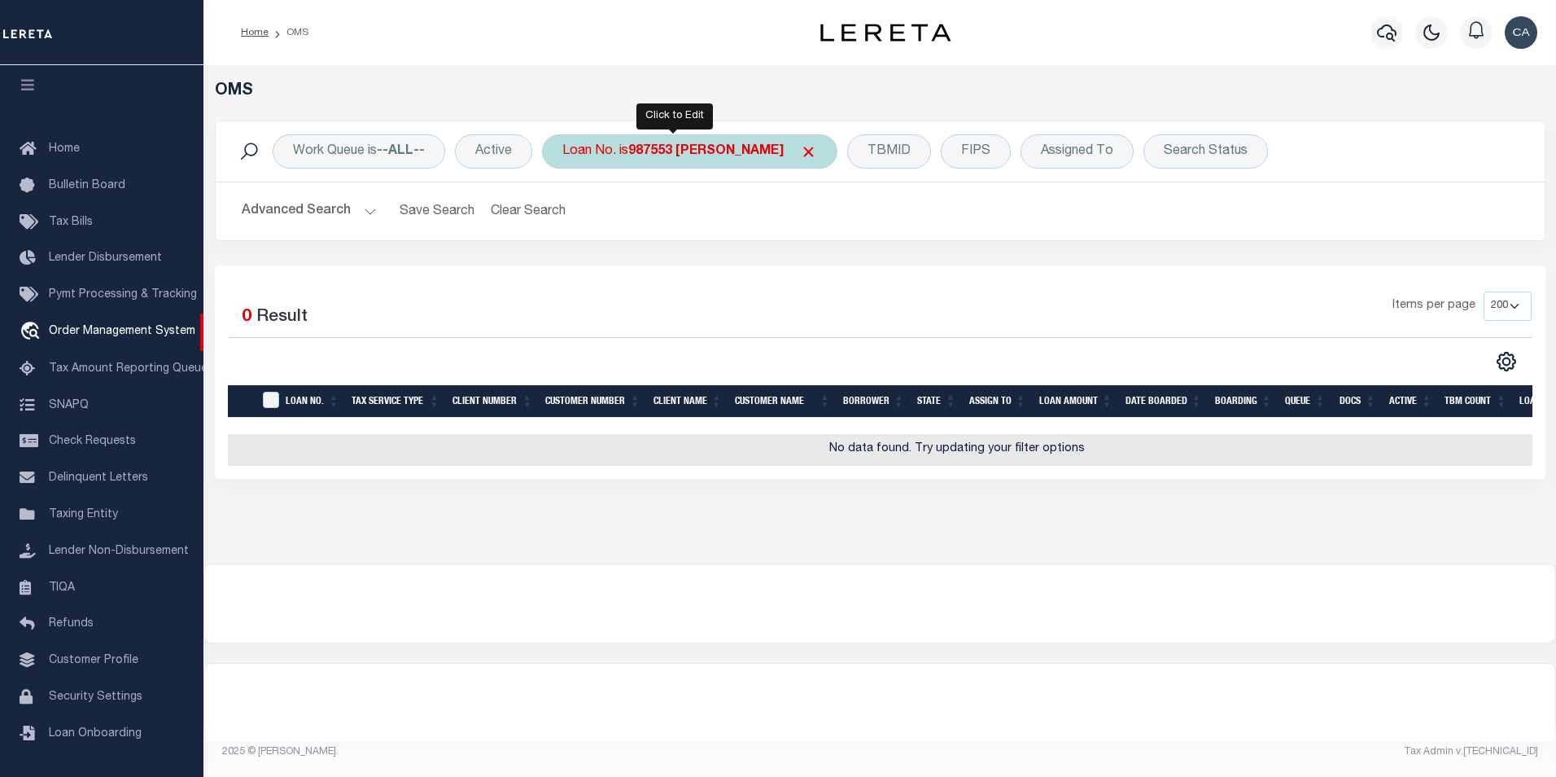
click at [788, 142] on div "Loan No. is 987553 rasmussen" at bounding box center [689, 151] width 295 height 34
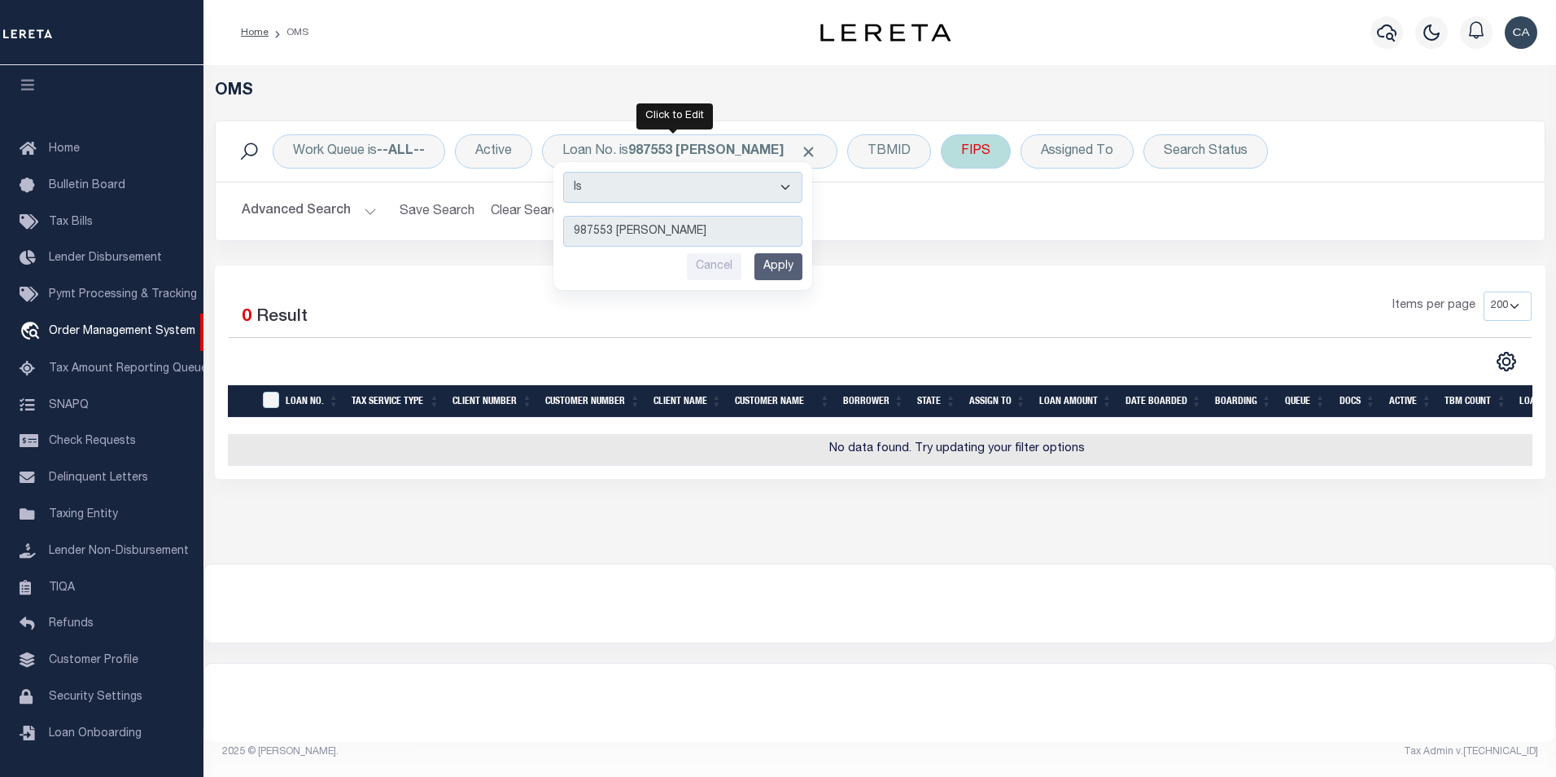
click at [800, 151] on span "Click to Remove" at bounding box center [808, 151] width 17 height 17
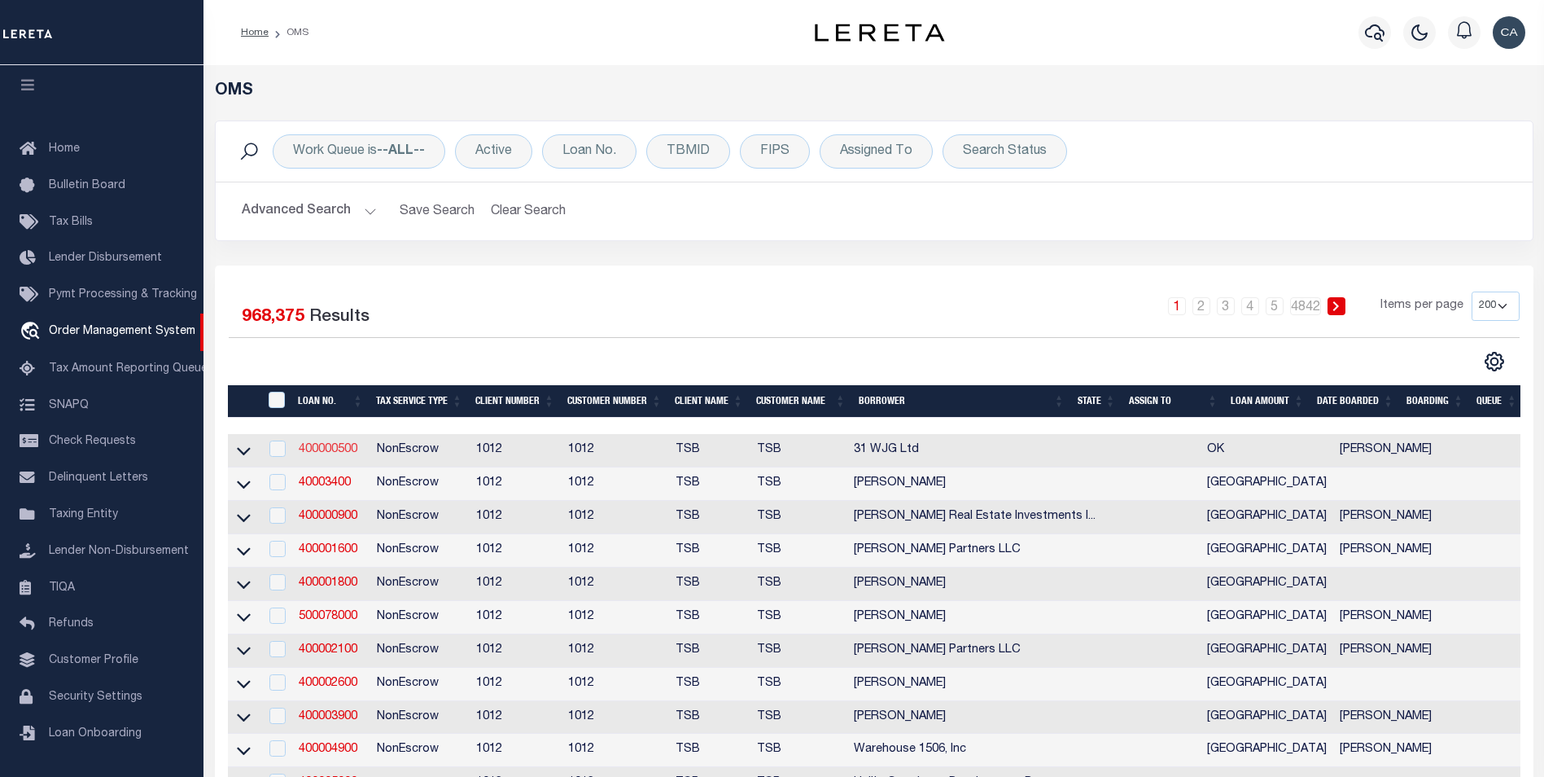
click at [339, 455] on link "400000500" at bounding box center [328, 449] width 59 height 11
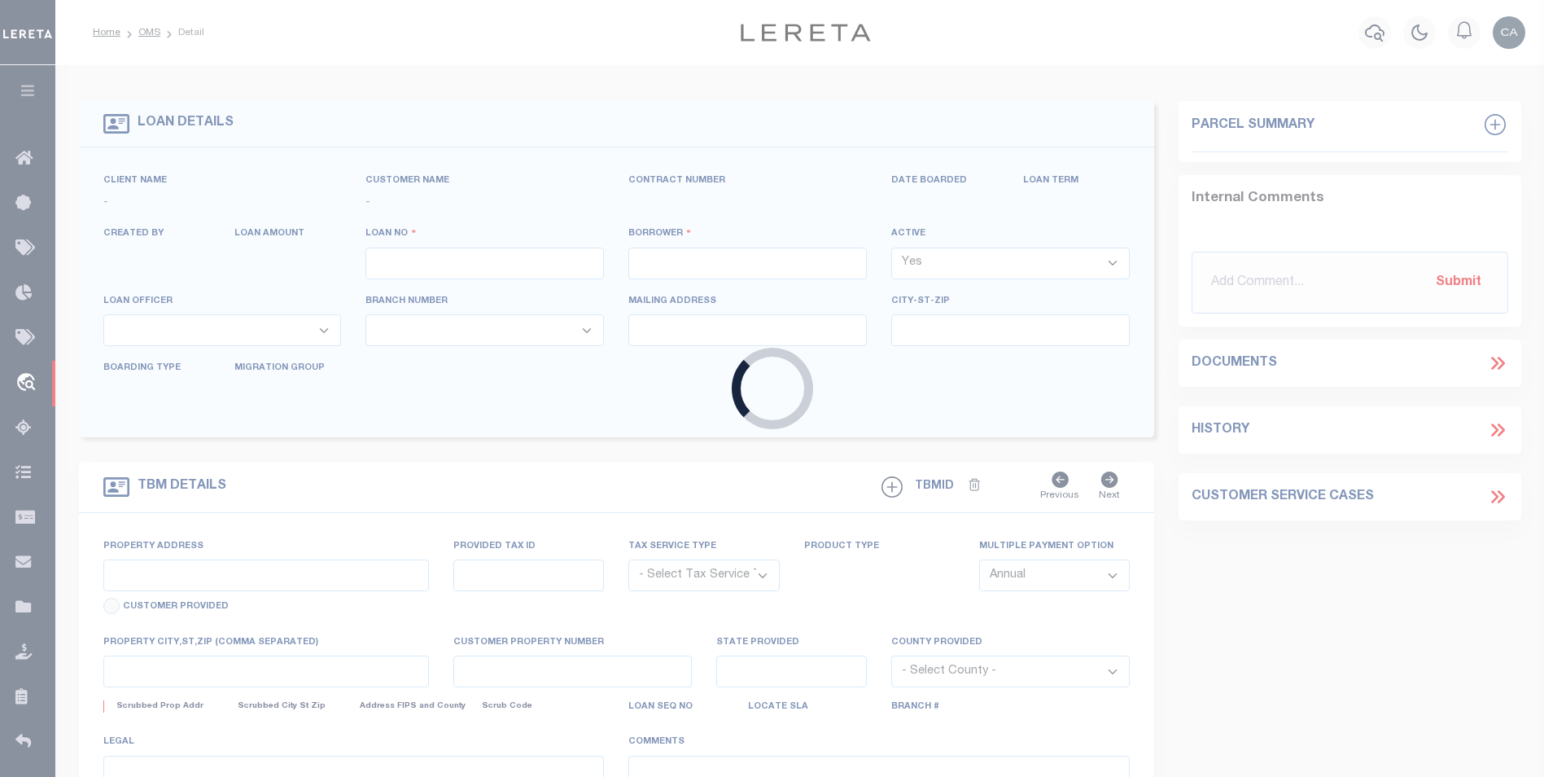
type input "400000500"
type input "31 WJG Ltd"
select select
select select "NonEscrow"
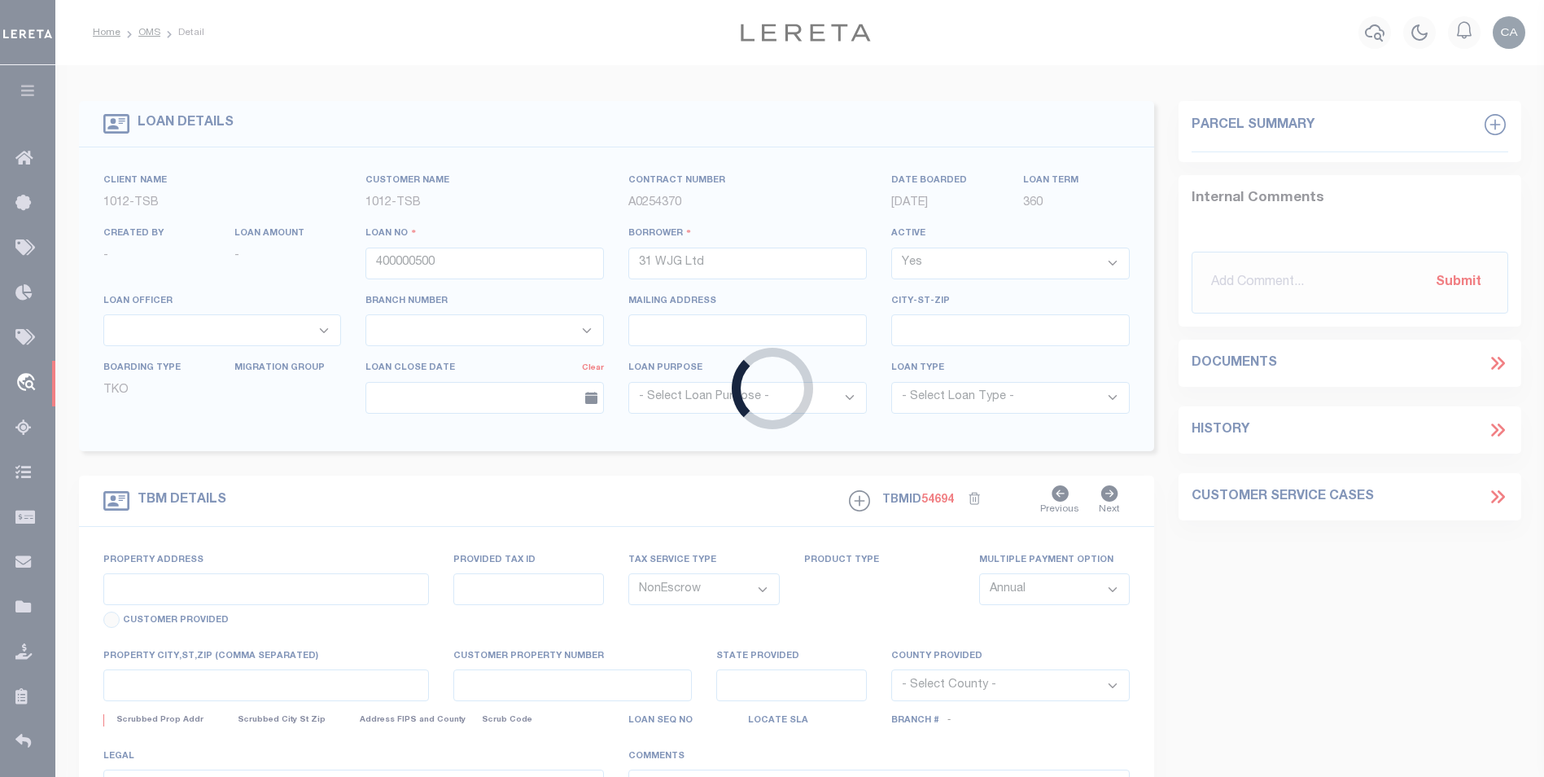
select select "4117"
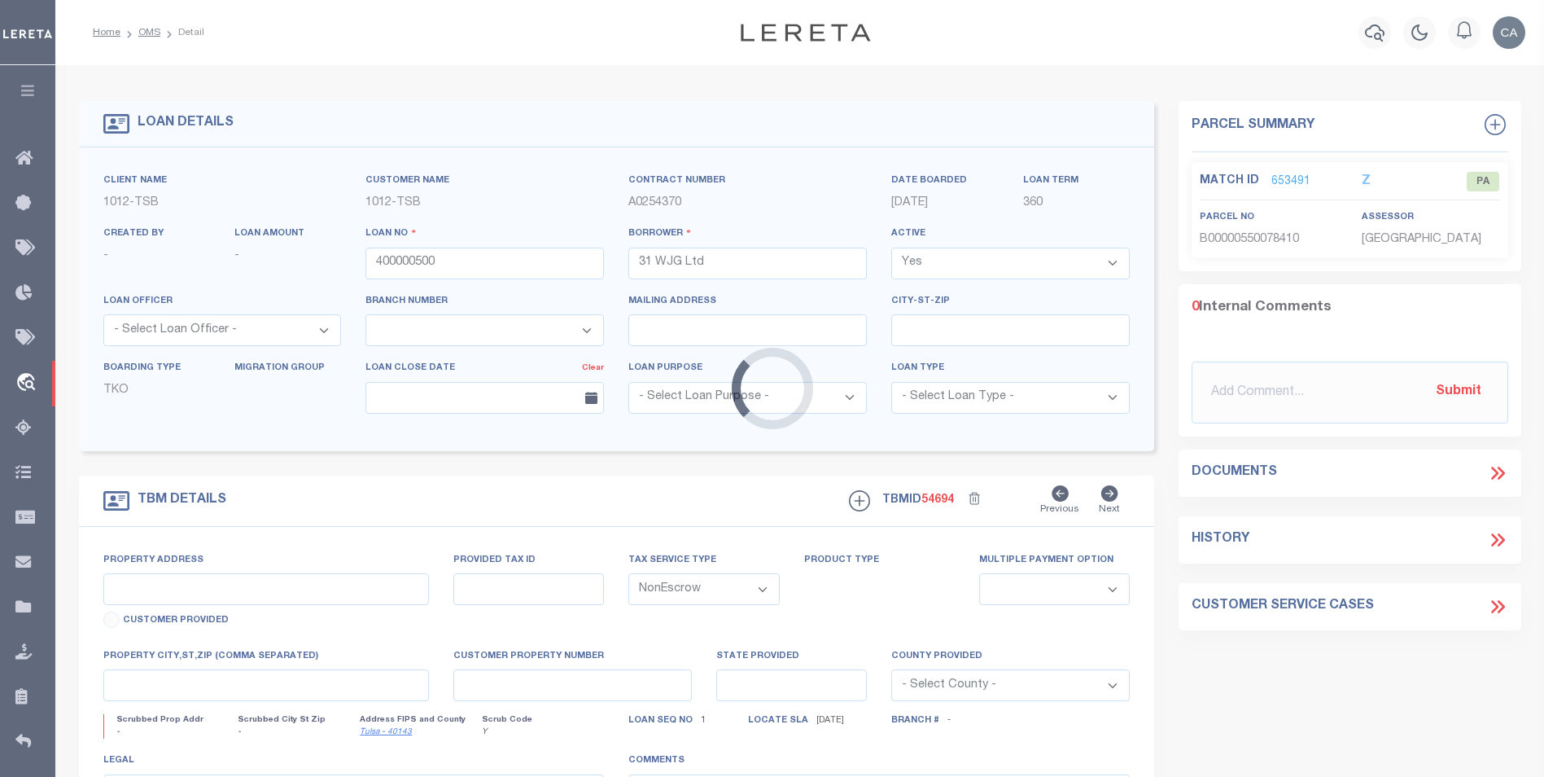
type input "3314 Memorial"
select select
type input "Tulsa OK 74115"
type input "OK"
select select "Tulsa"
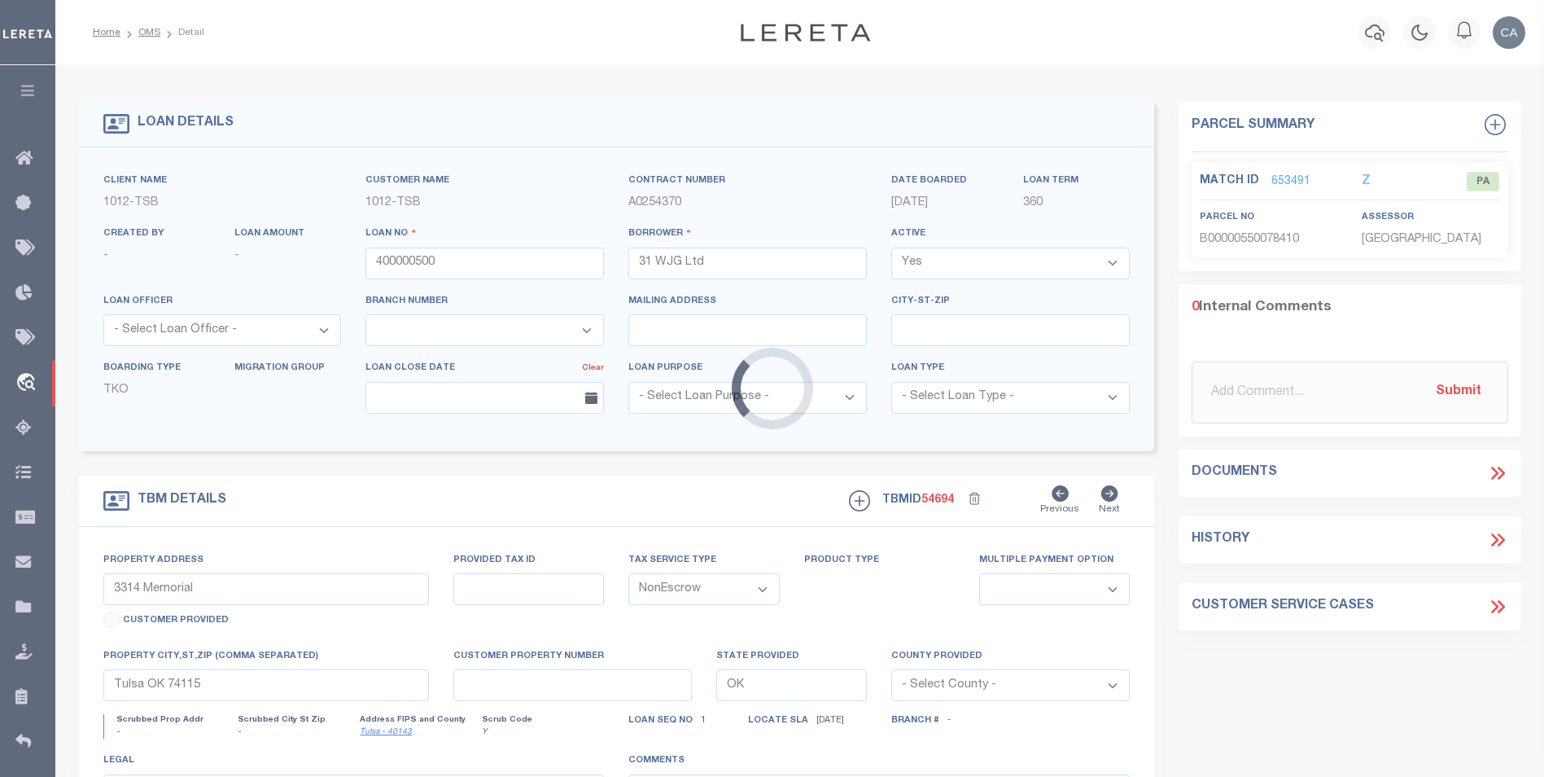
type textarea "Airplane Hanger"
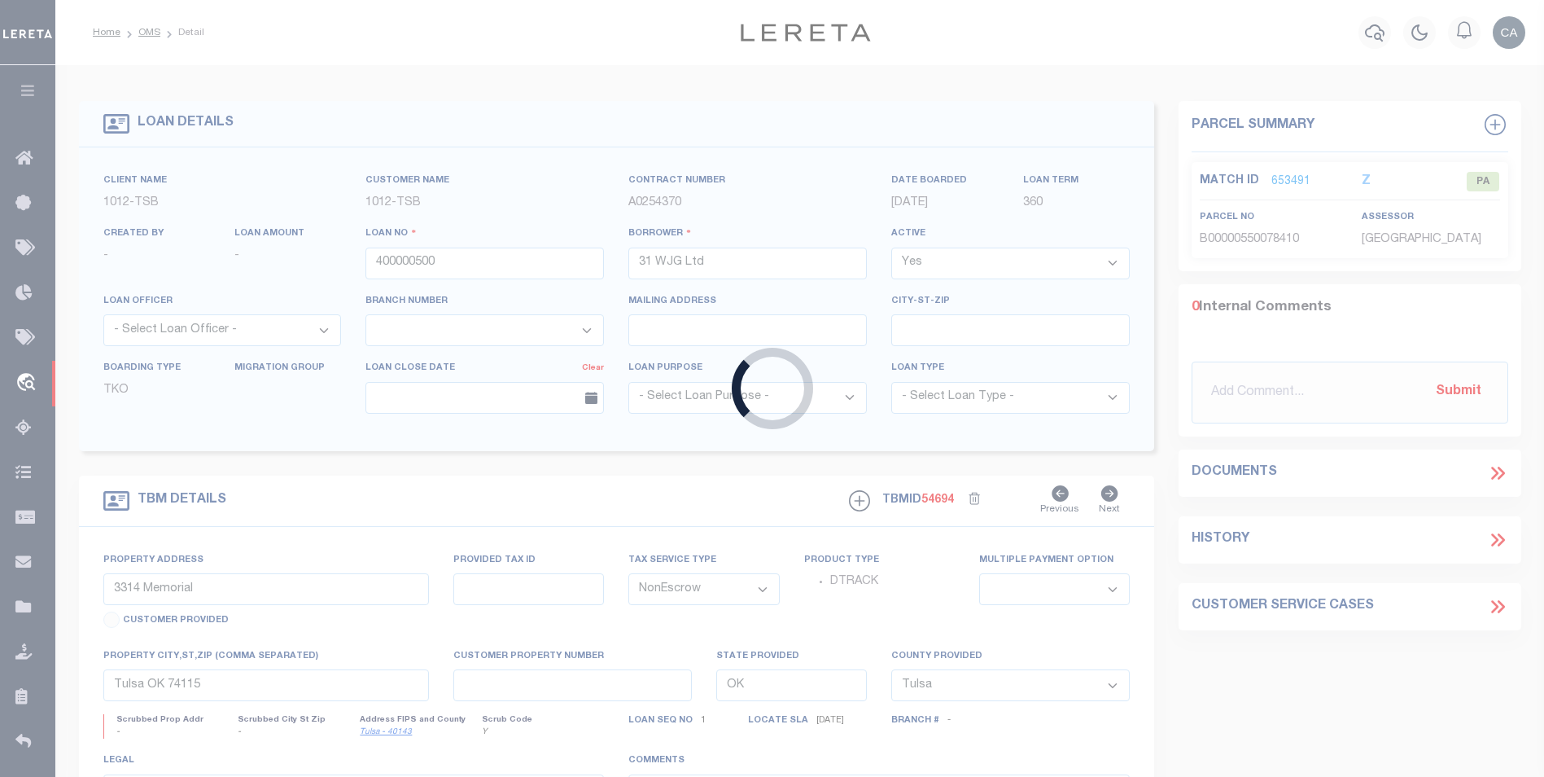
type input "987553 [PERSON_NAME]"
type input "Vicki Jiang"
select select "False"
select select
type input "07/22/2025"
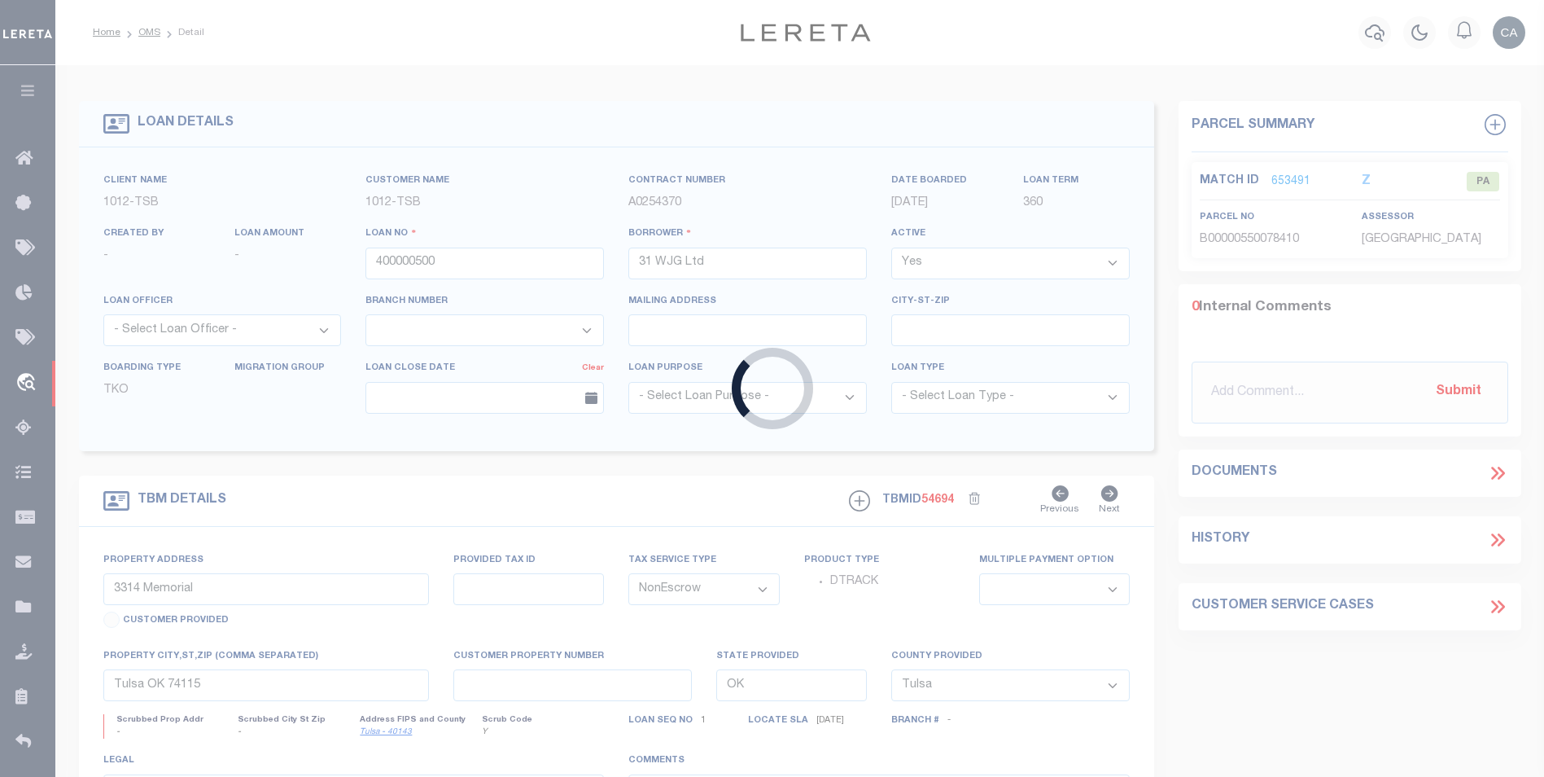
select select "10"
select select "Escrow"
type input "4029 RIDGE TOP RD"
select select
type input "FAIRFAX VA 22030-6090"
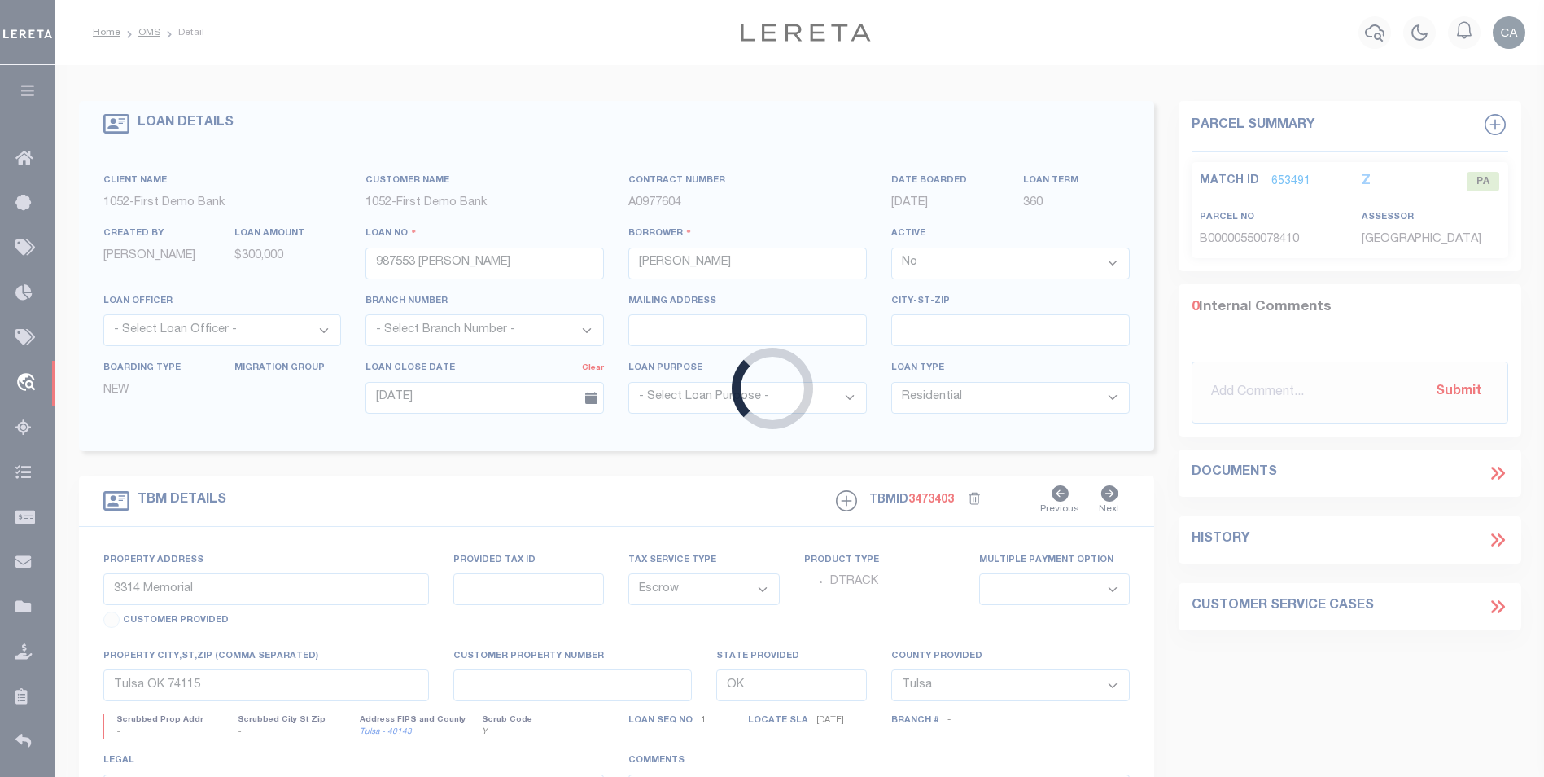
type input "VA"
select select
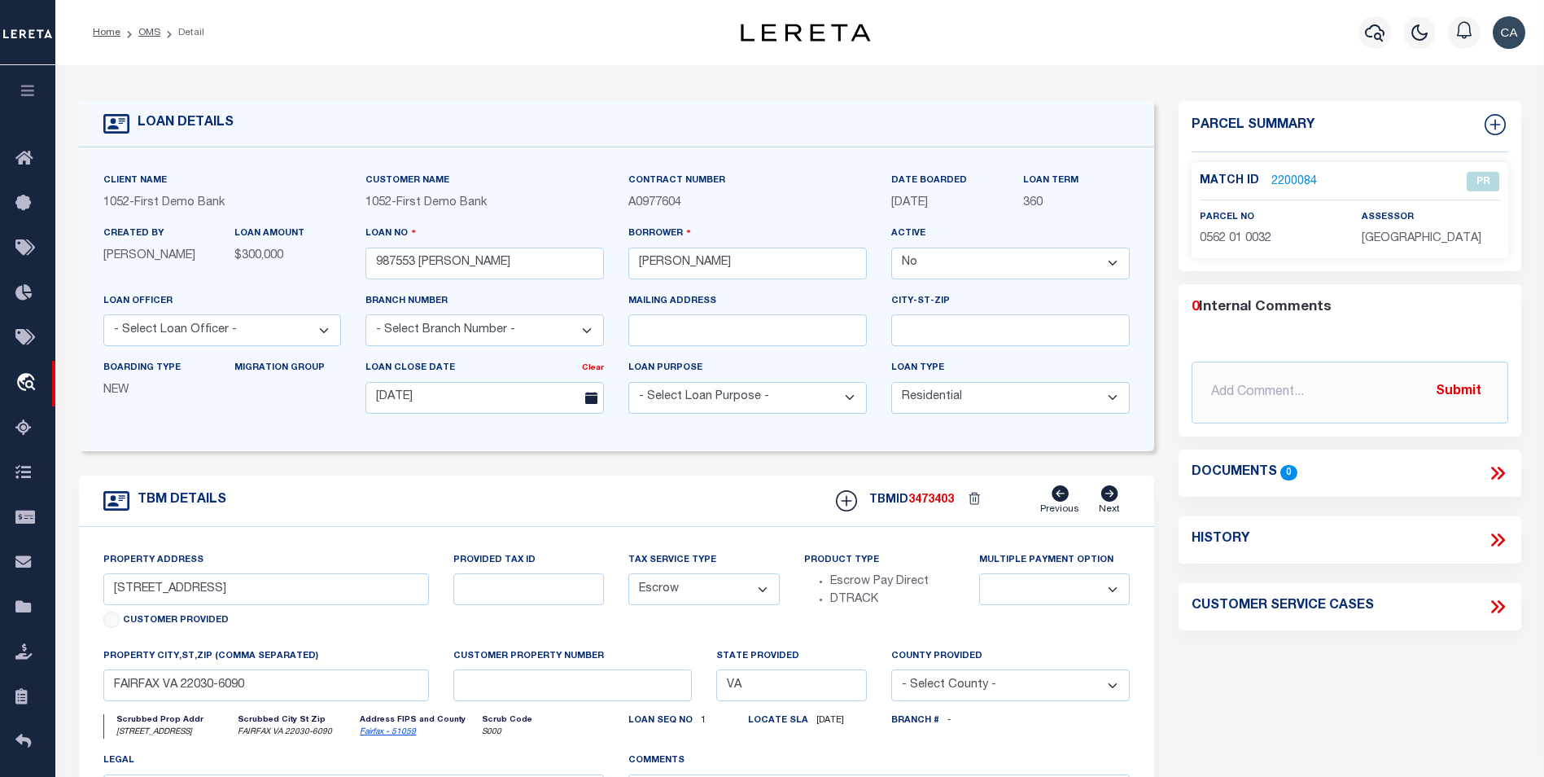
click at [1501, 609] on icon at bounding box center [1497, 606] width 21 height 21
select select "50"
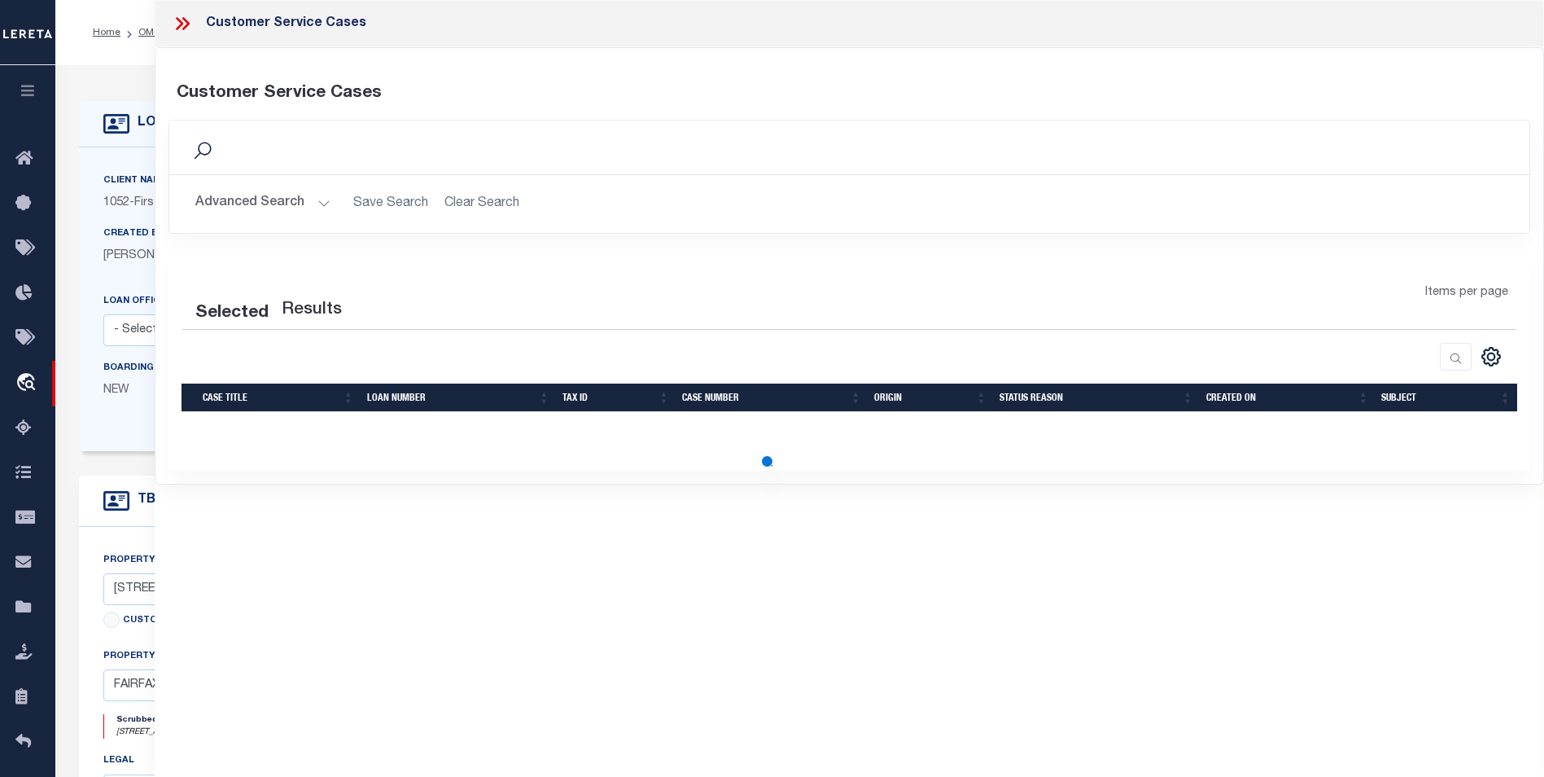
select select "50"
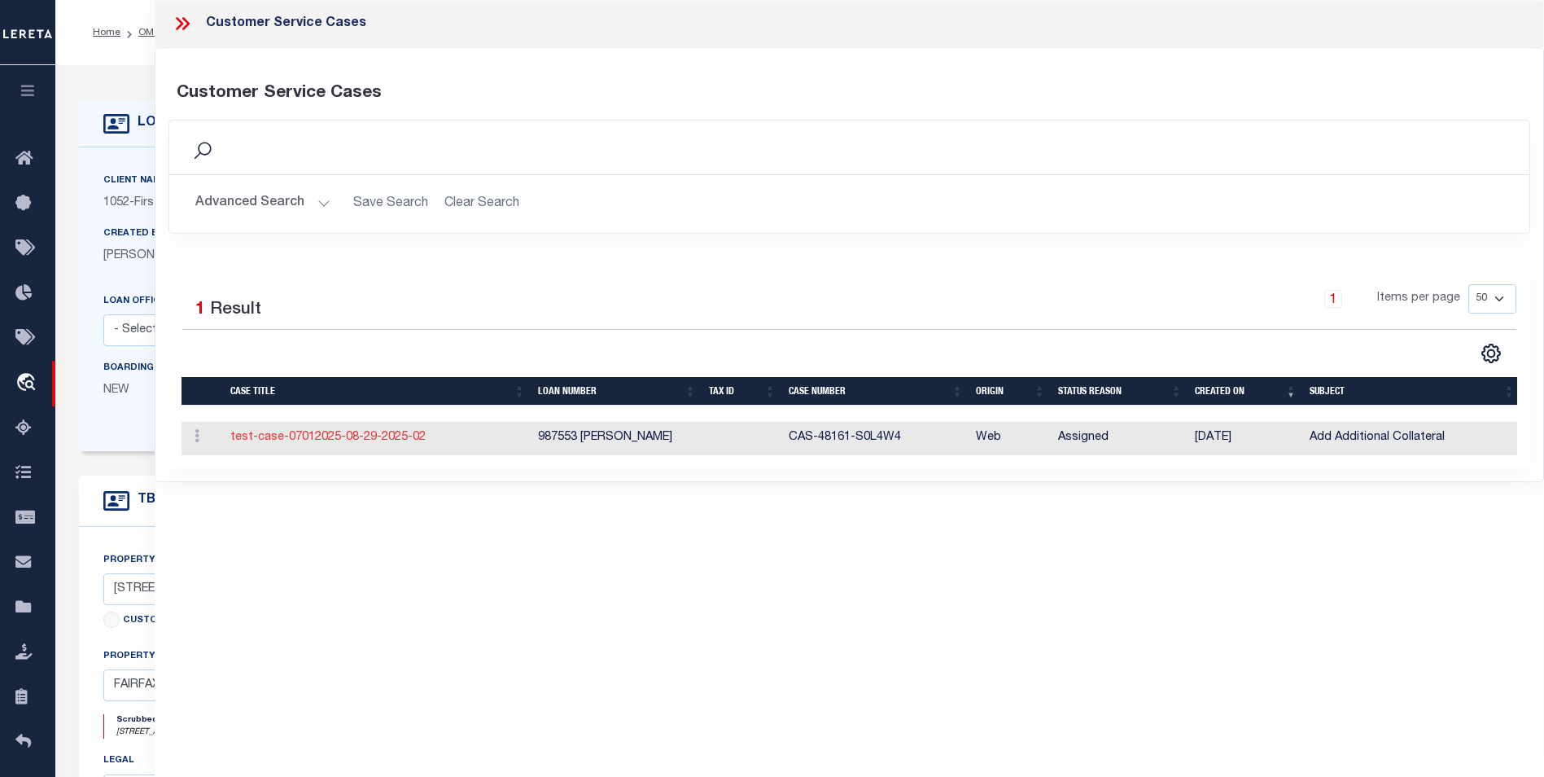
click at [258, 440] on link "test-case-07012025-08-29-2025-02" at bounding box center [327, 436] width 195 height 11
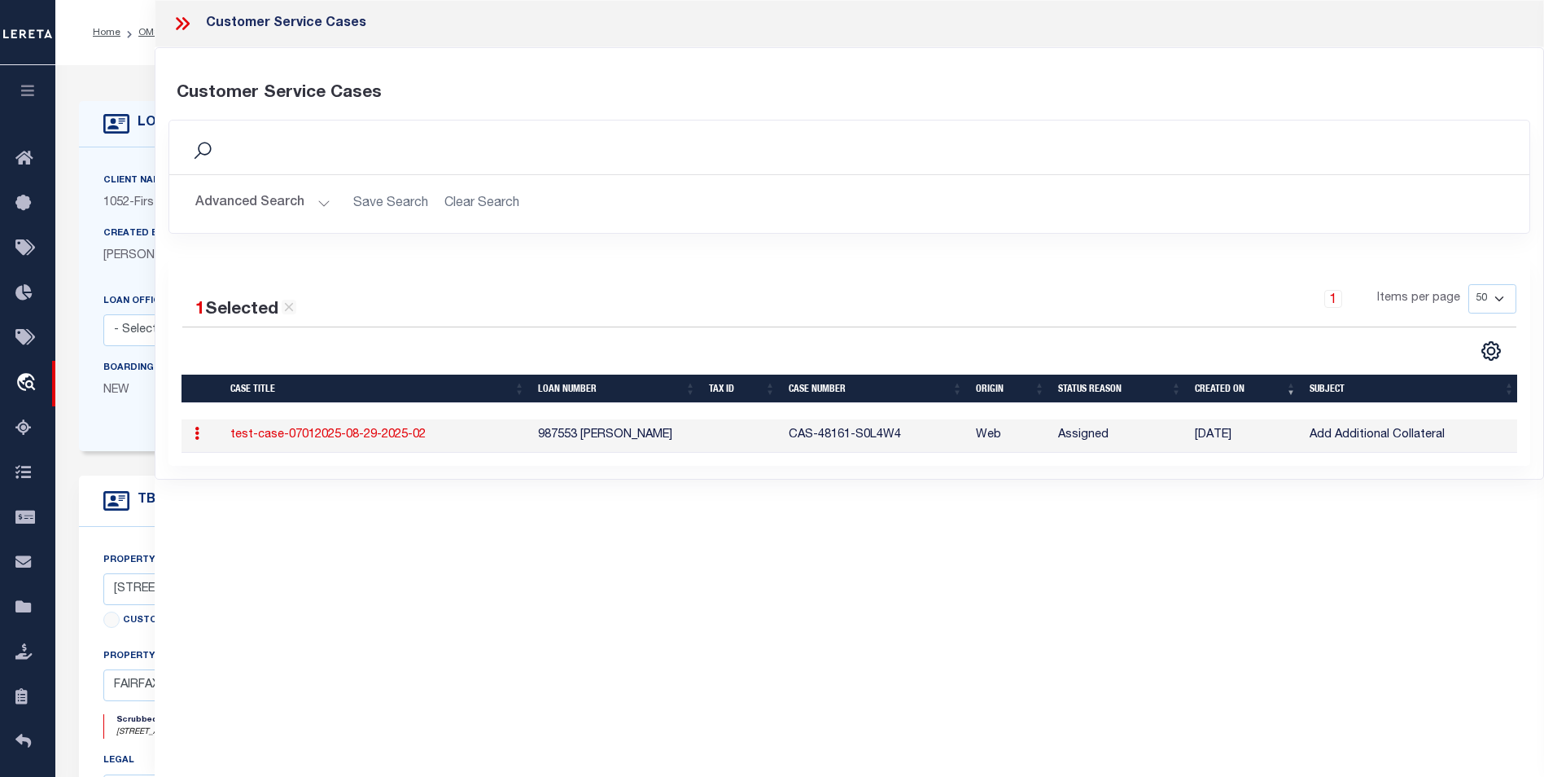
click at [376, 438] on link "test-case-07012025-08-29-2025-02" at bounding box center [327, 434] width 195 height 11
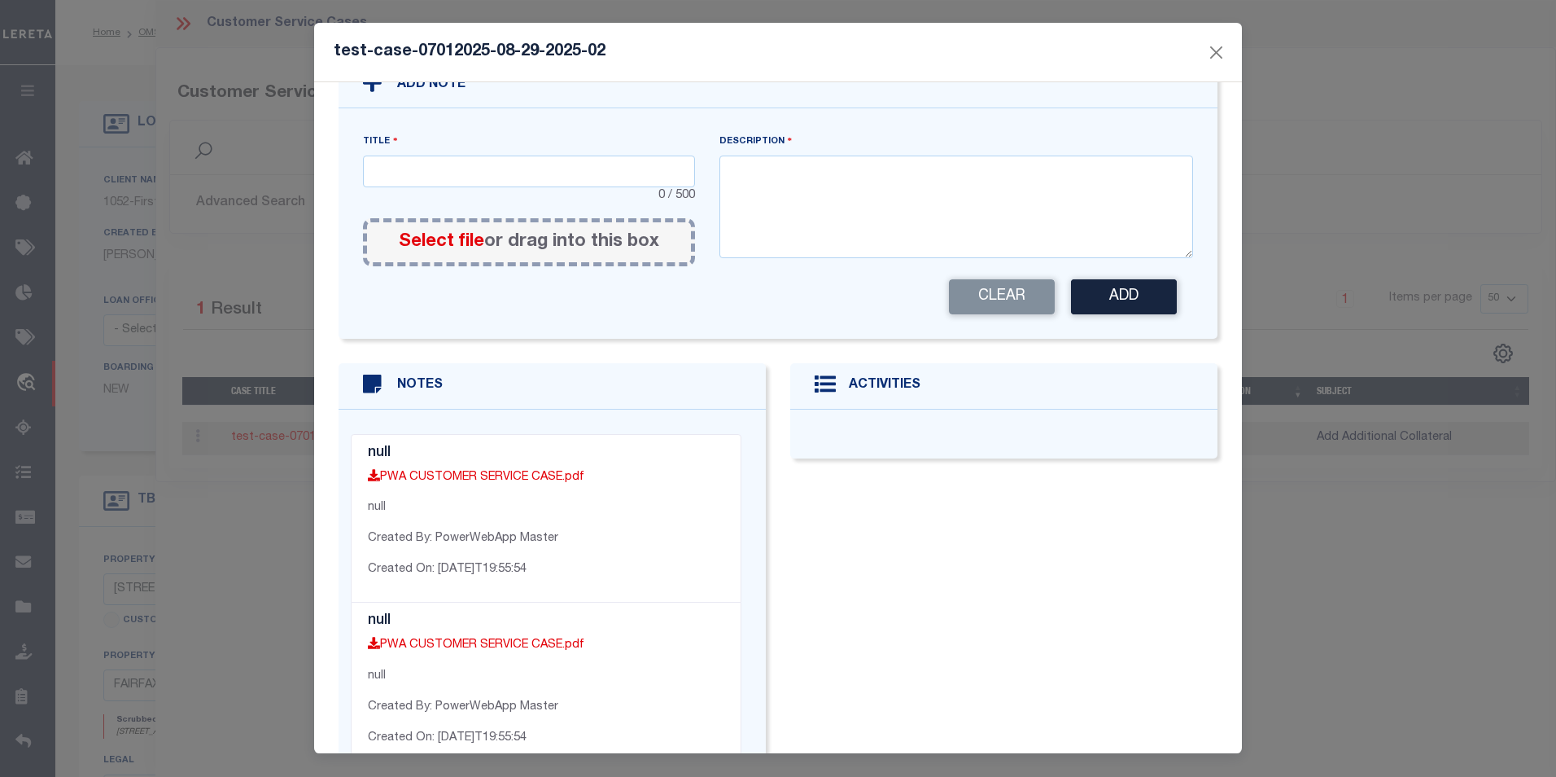
scroll to position [409, 0]
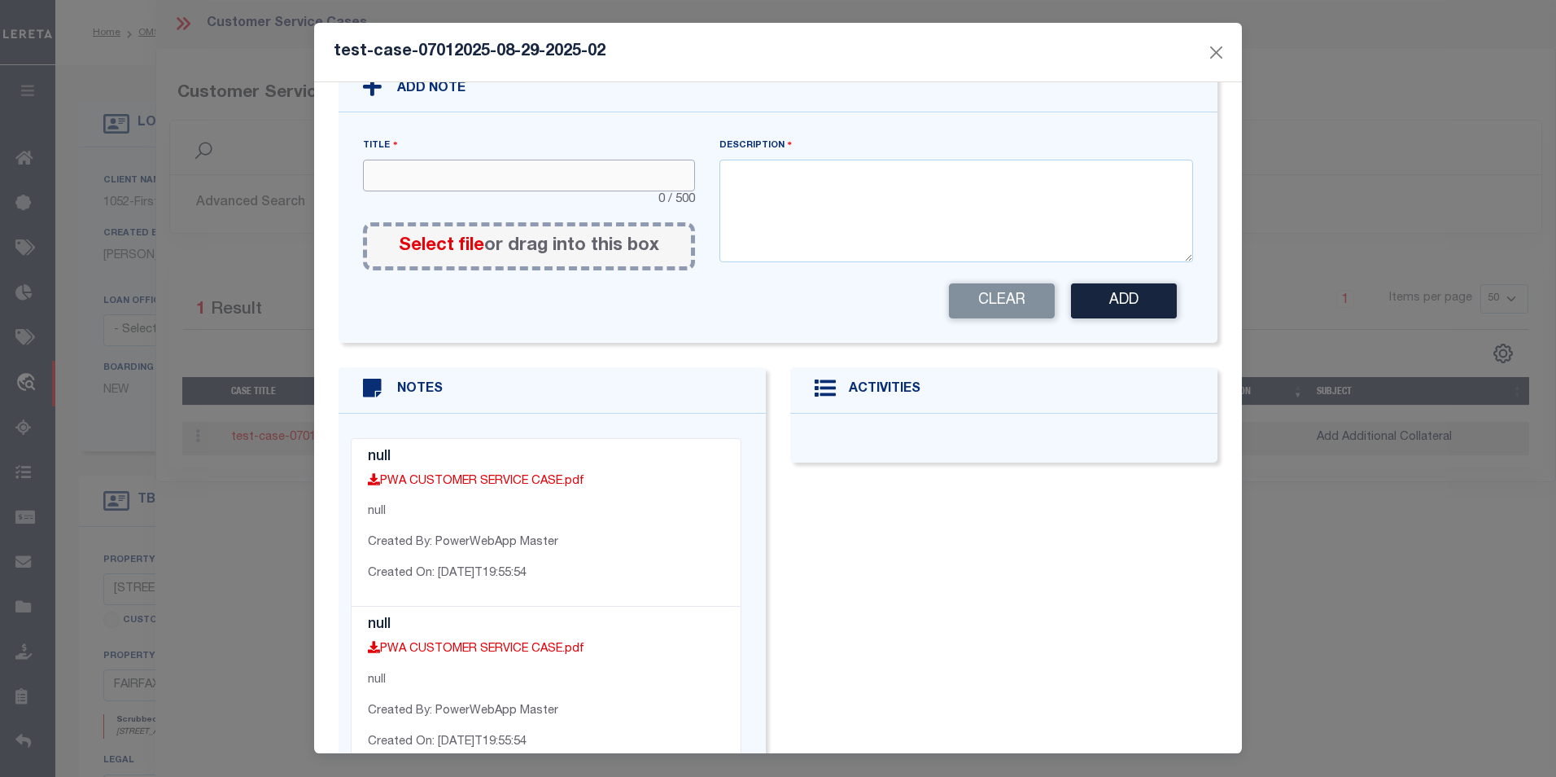
click at [457, 160] on input "text" at bounding box center [529, 176] width 332 height 32
type input "test note"
type textarea "test"
click at [453, 237] on span "Select file" at bounding box center [441, 246] width 85 height 18
click at [0, 0] on input "Select file or drag into this box" at bounding box center [0, 0] width 0 height 0
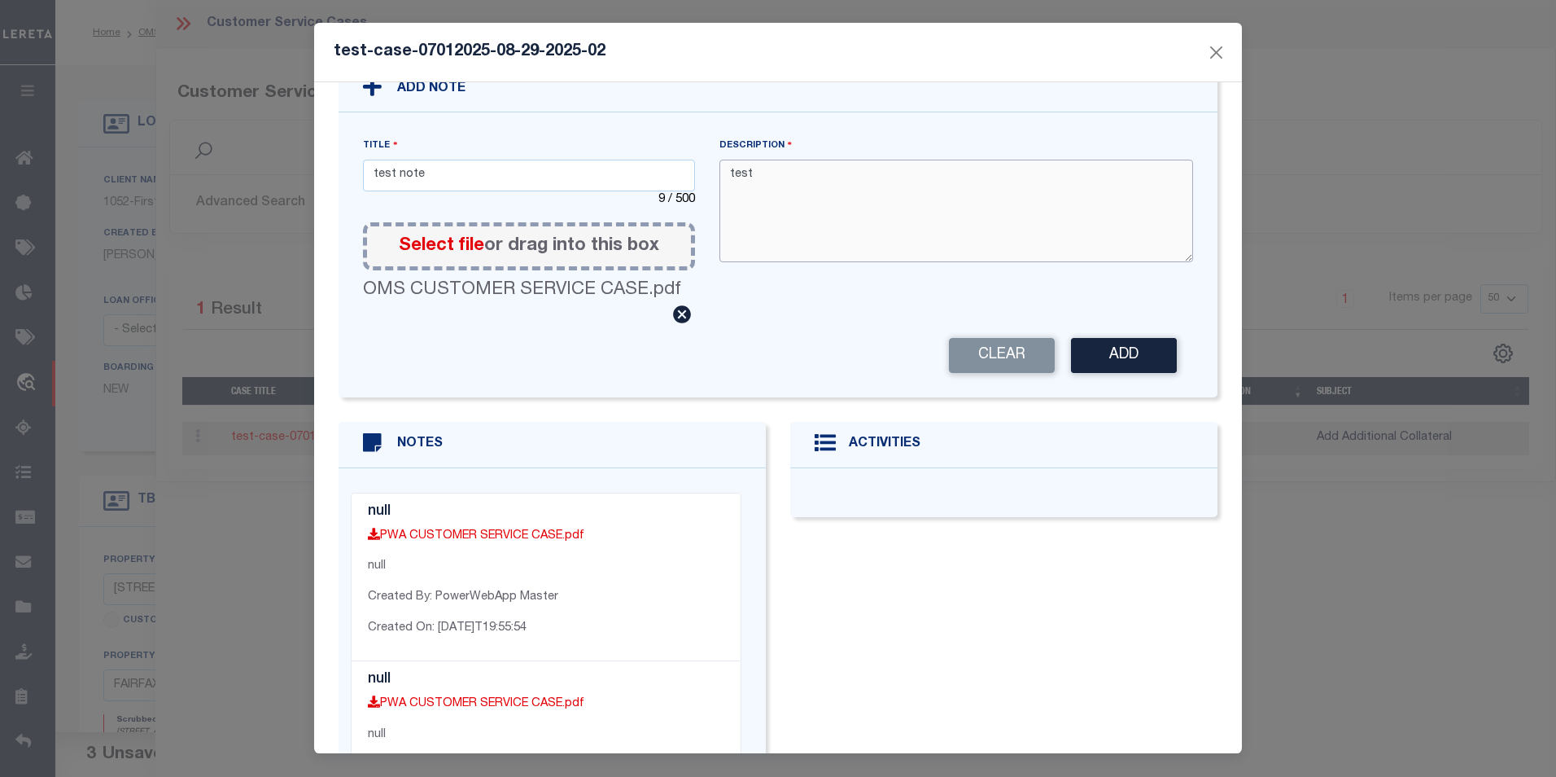
click at [965, 230] on textarea "test" at bounding box center [957, 211] width 475 height 103
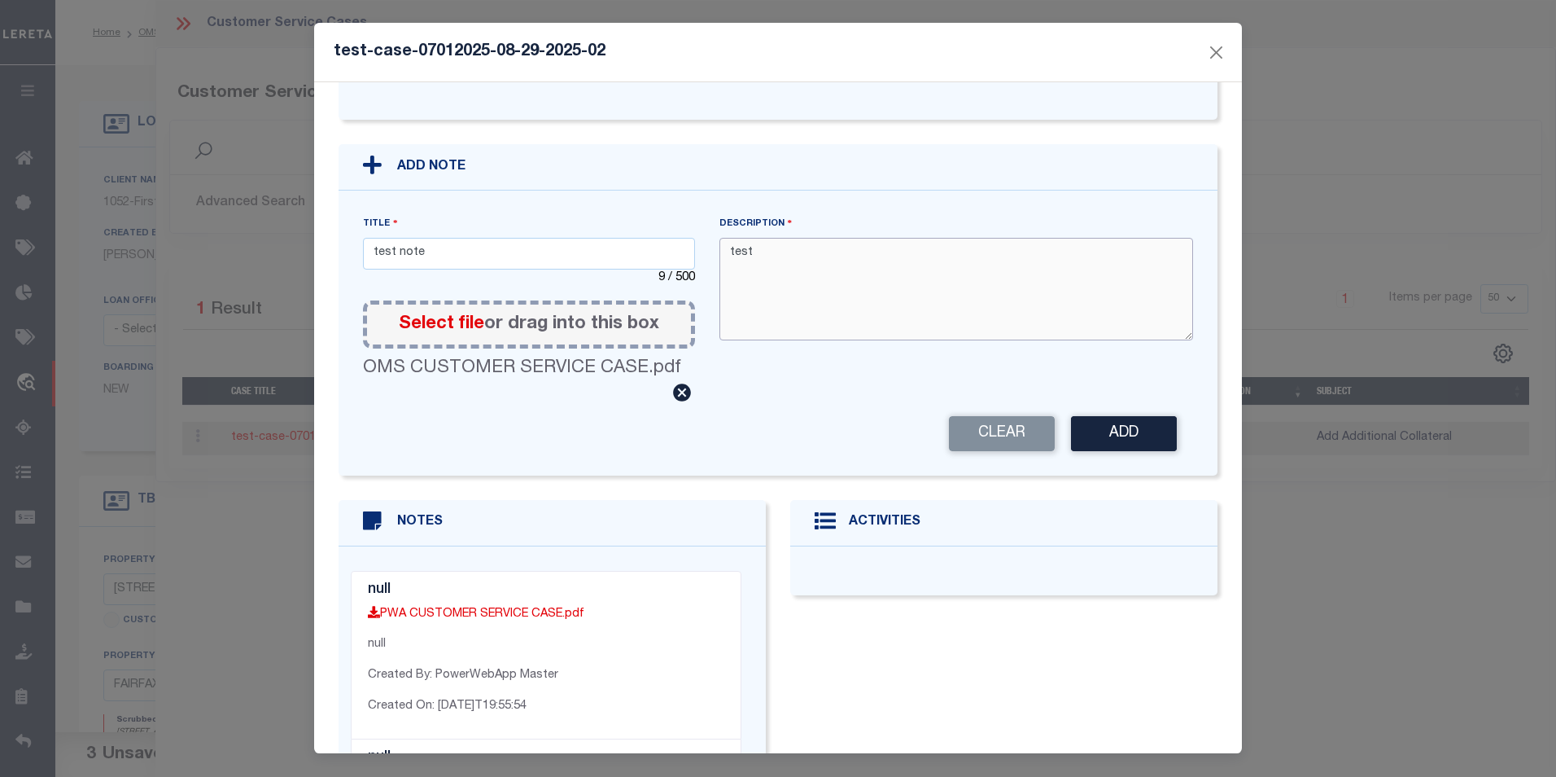
scroll to position [327, 0]
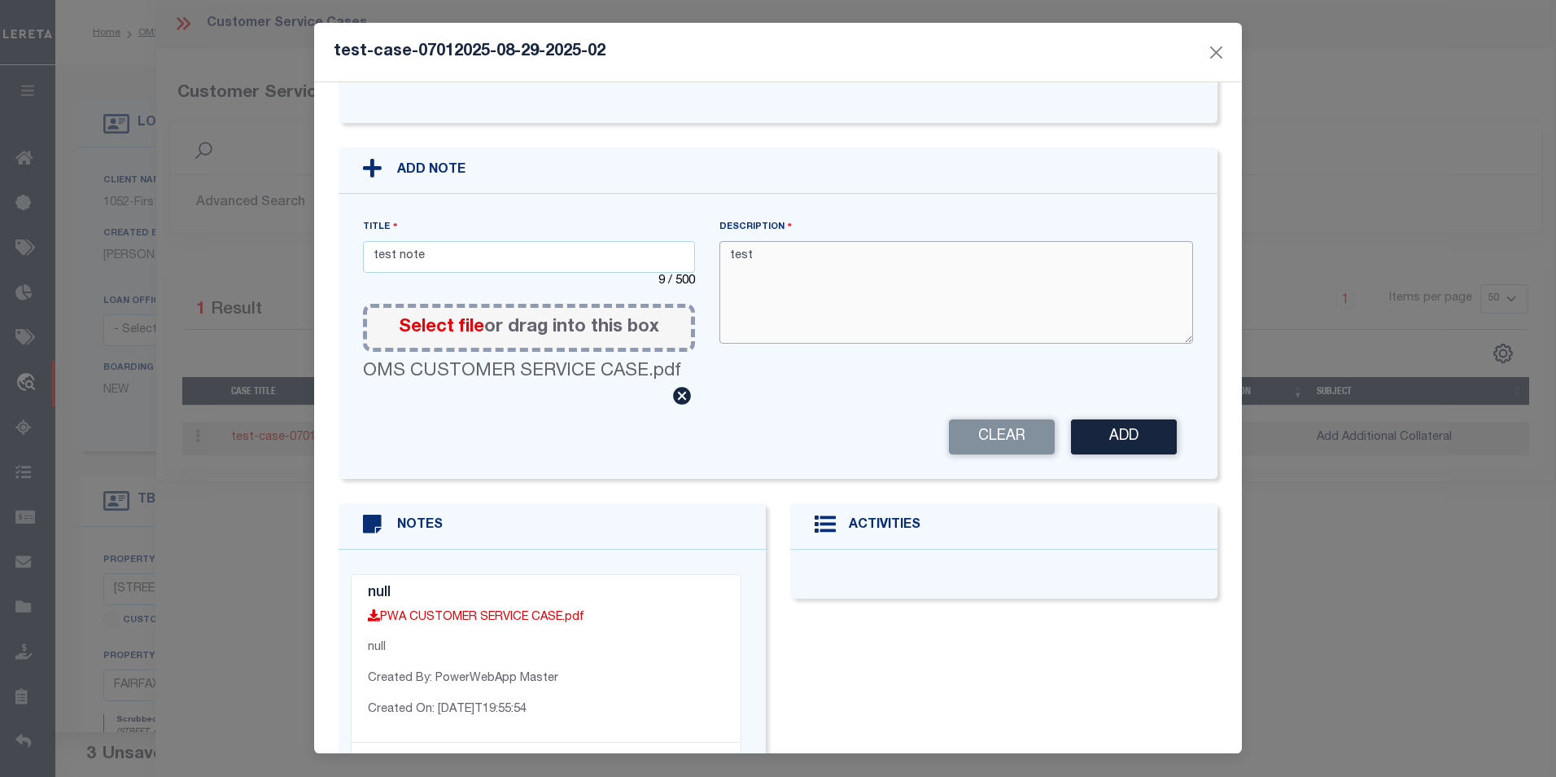
click at [812, 241] on textarea "test" at bounding box center [957, 292] width 475 height 103
click at [1113, 428] on button "Add" at bounding box center [1124, 436] width 106 height 35
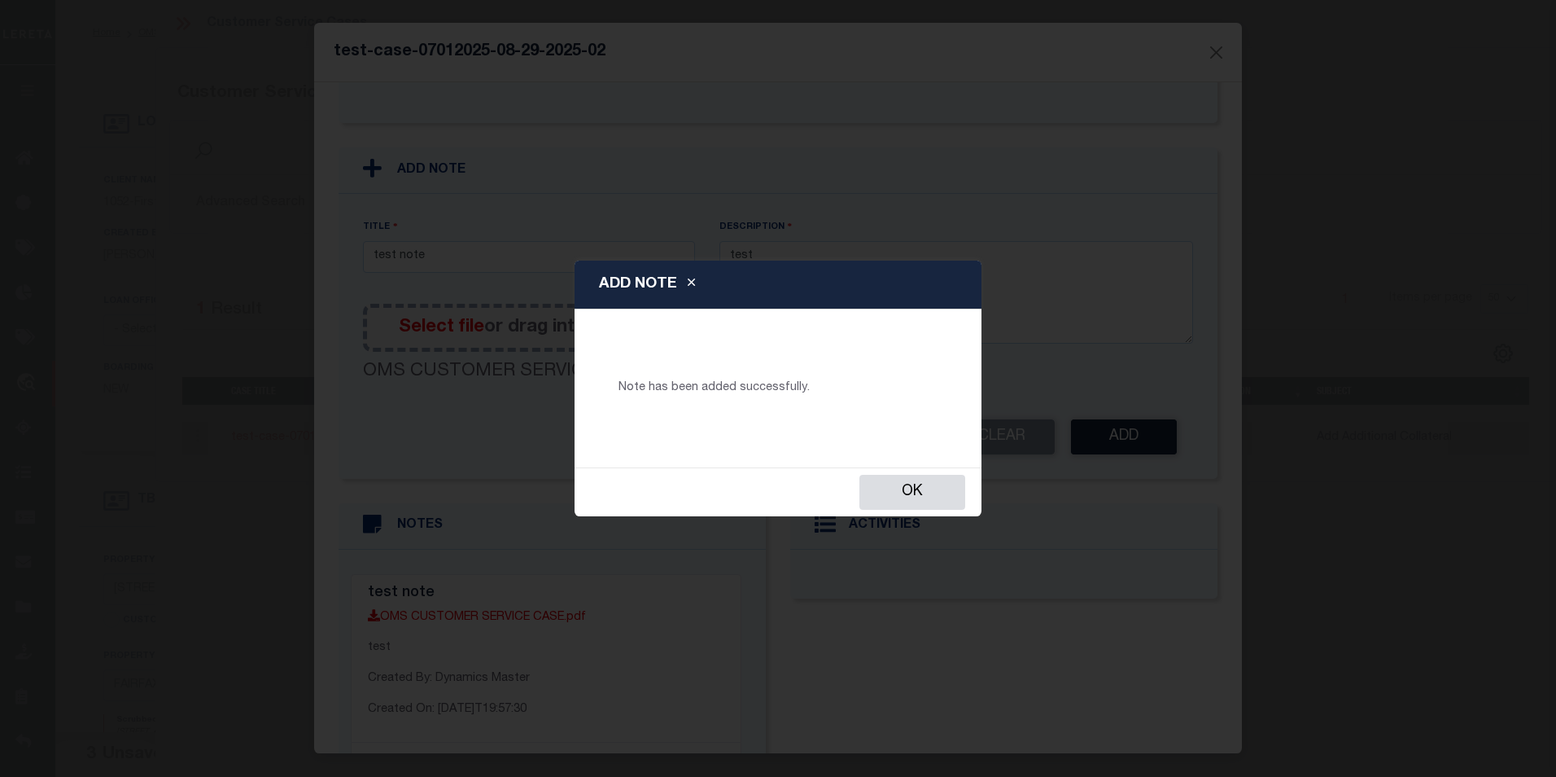
click at [918, 522] on div "ADD NOTE Note has been added successfully. Ok" at bounding box center [778, 388] width 1556 height 777
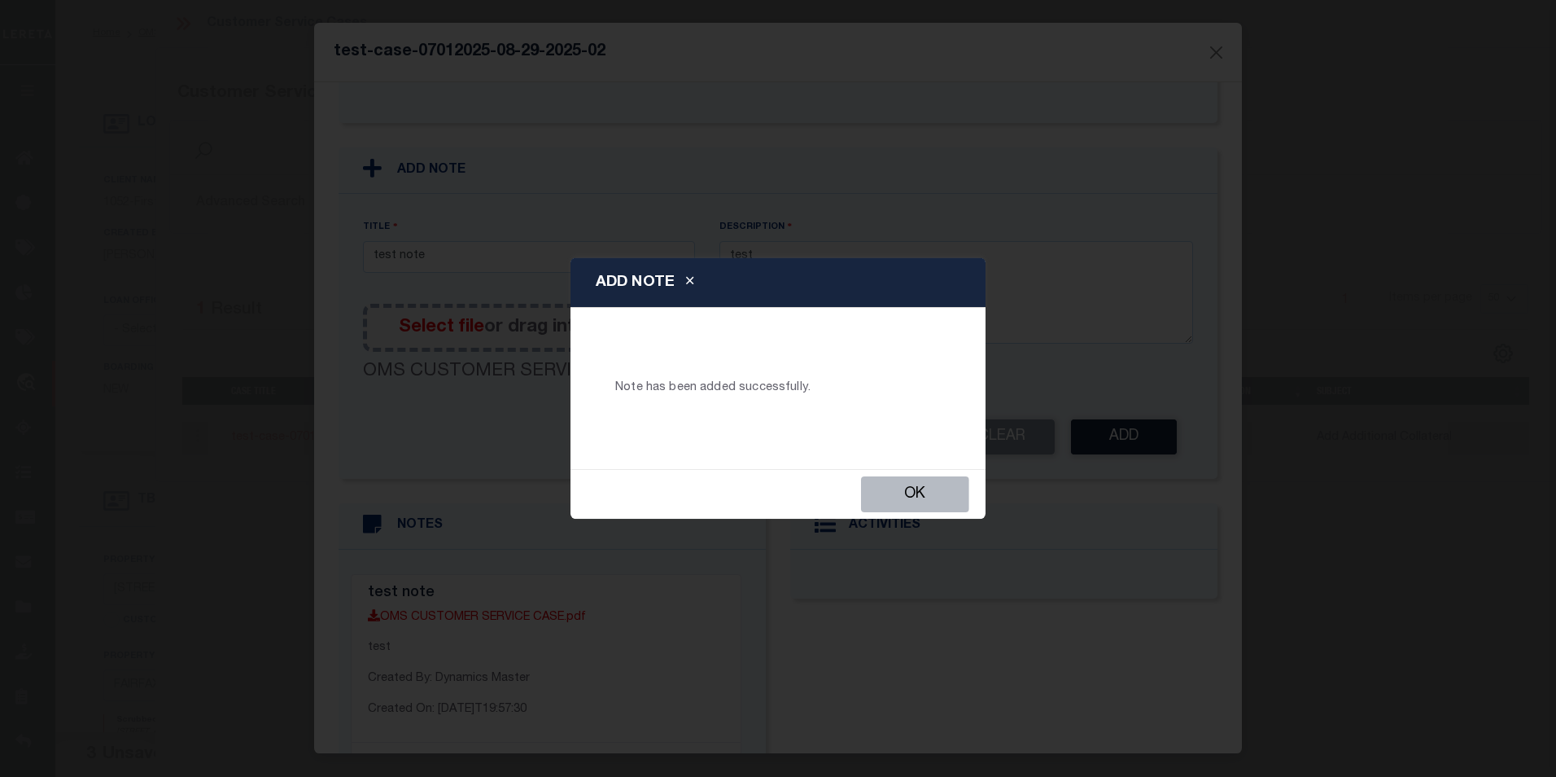
click at [912, 496] on button "Ok" at bounding box center [915, 494] width 108 height 36
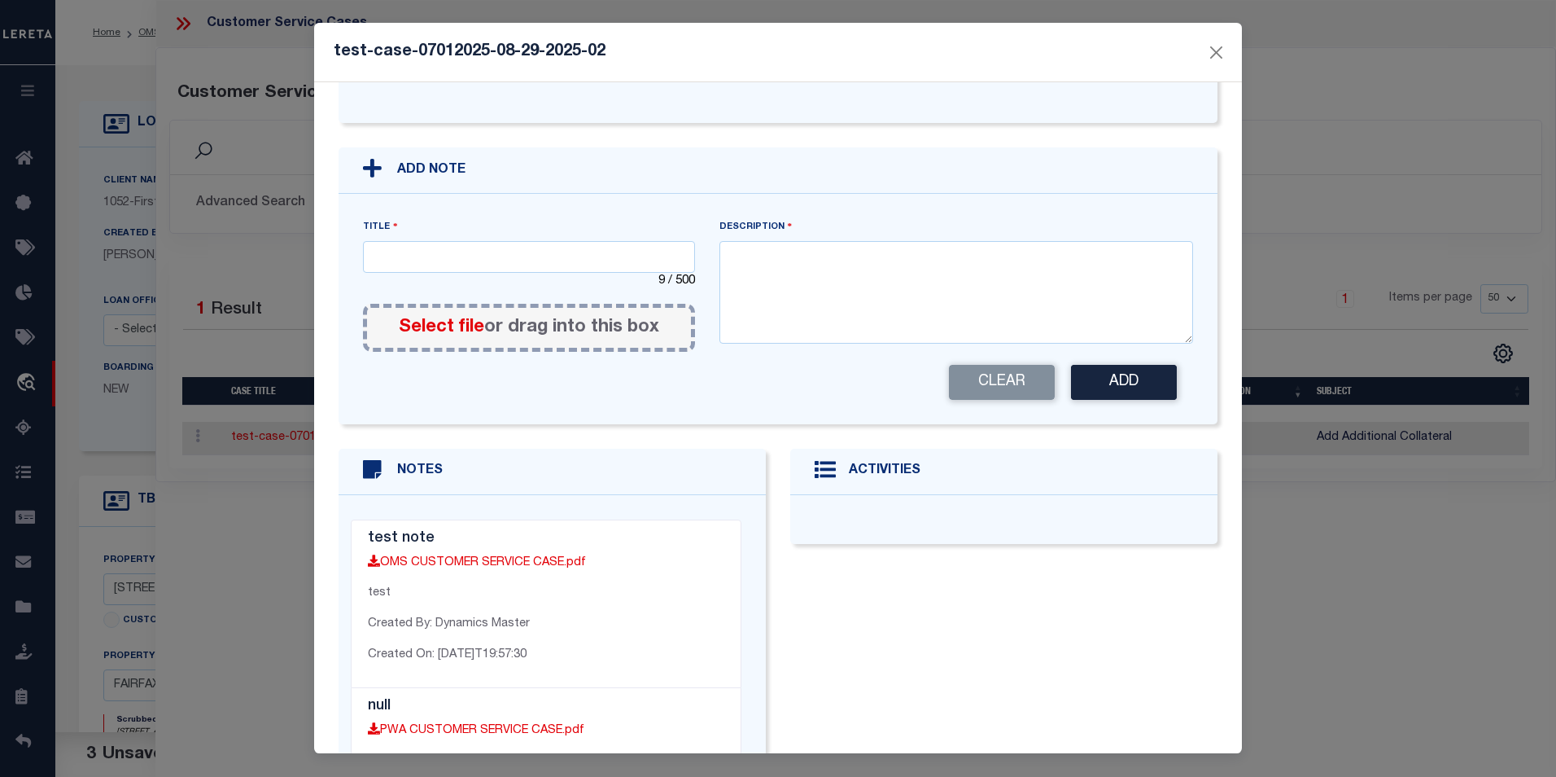
click at [643, 554] on p "OMS CUSTOMER SERVICE CASE.pdf" at bounding box center [546, 563] width 357 height 18
click at [545, 557] on link "OMS CUSTOMER SERVICE CASE.pdf" at bounding box center [477, 562] width 218 height 11
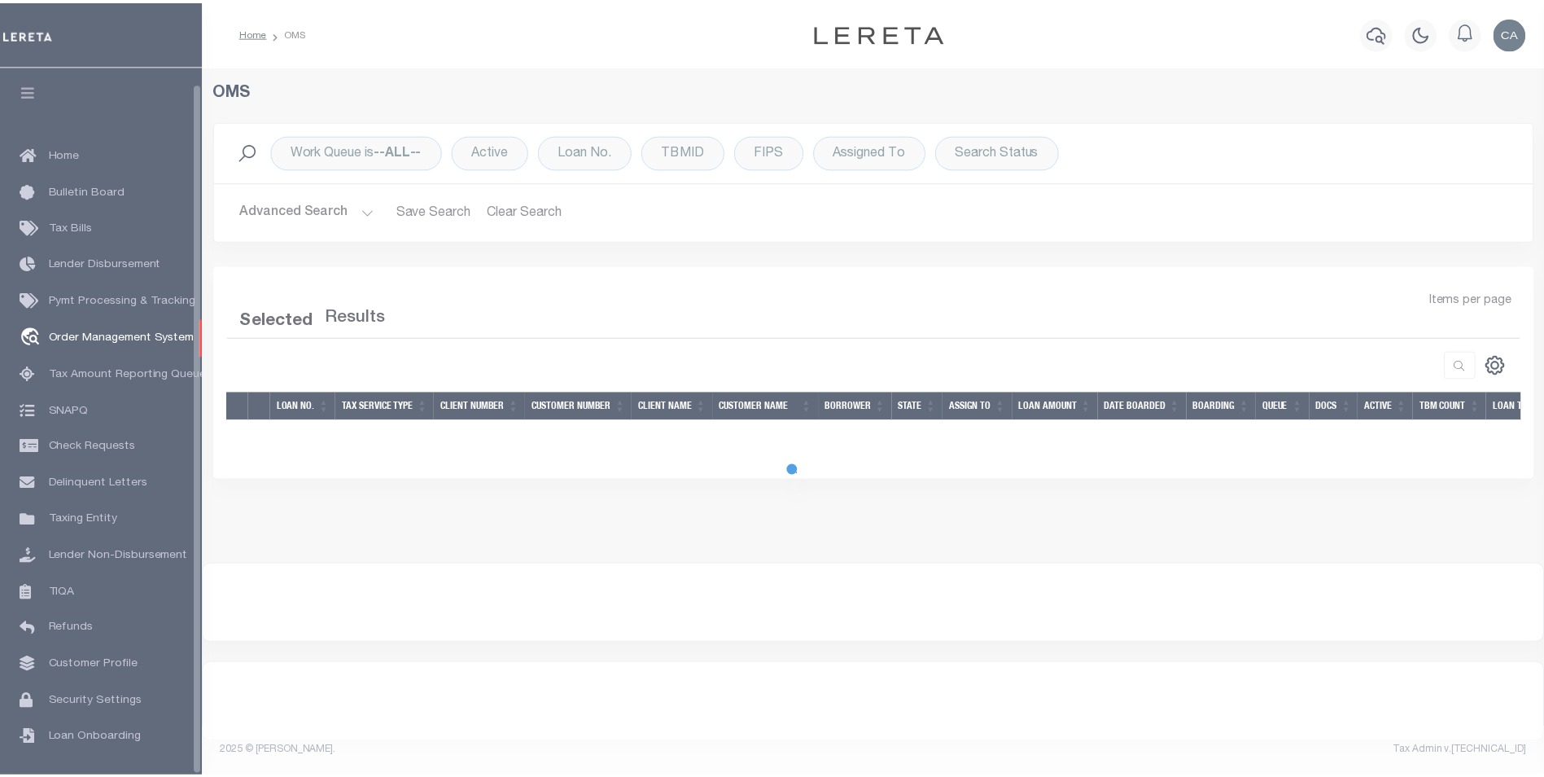
scroll to position [16, 0]
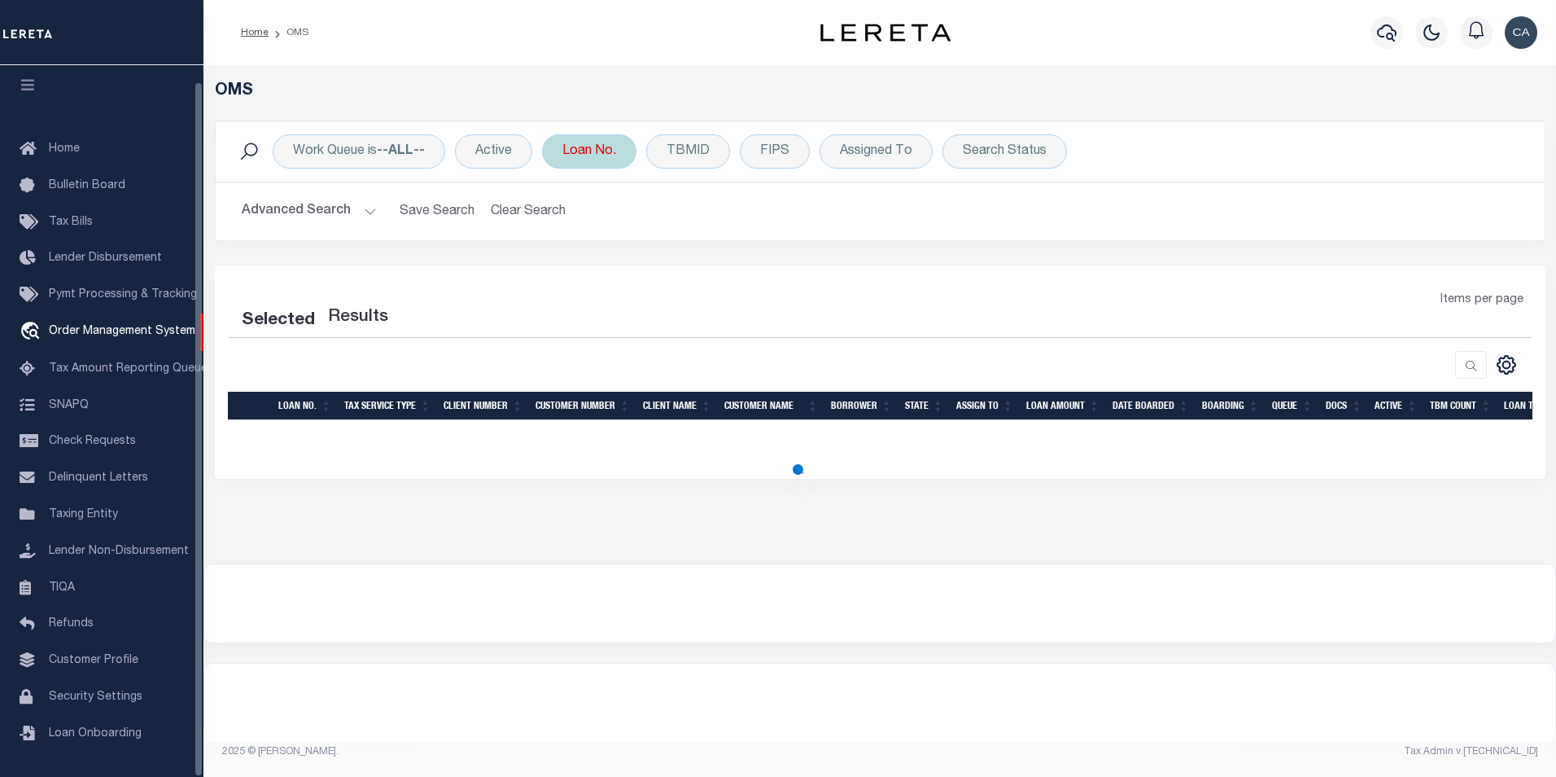
click at [605, 159] on div "Loan No." at bounding box center [589, 151] width 94 height 34
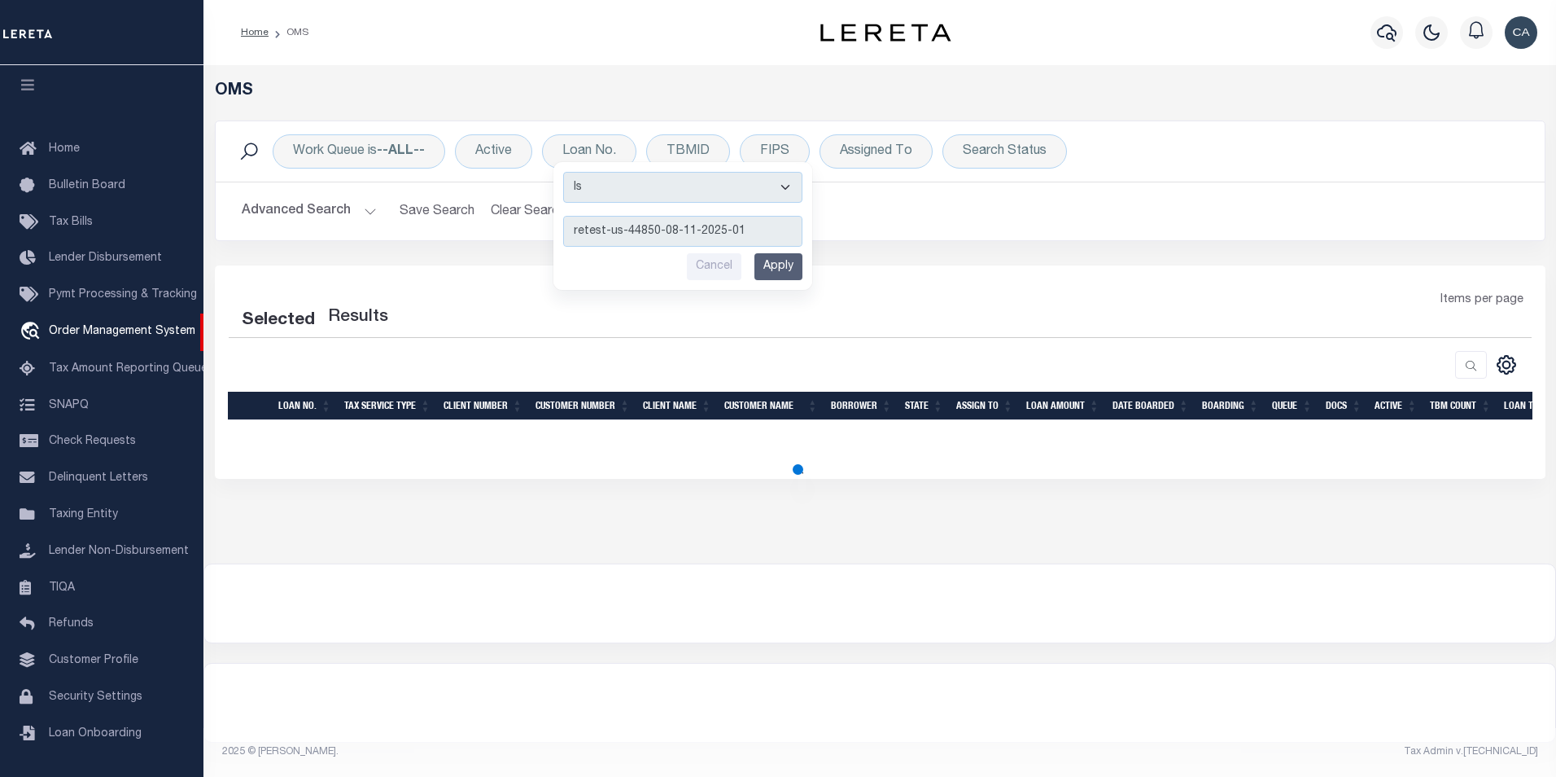
click at [799, 273] on input "Apply" at bounding box center [779, 266] width 48 height 27
select select "200"
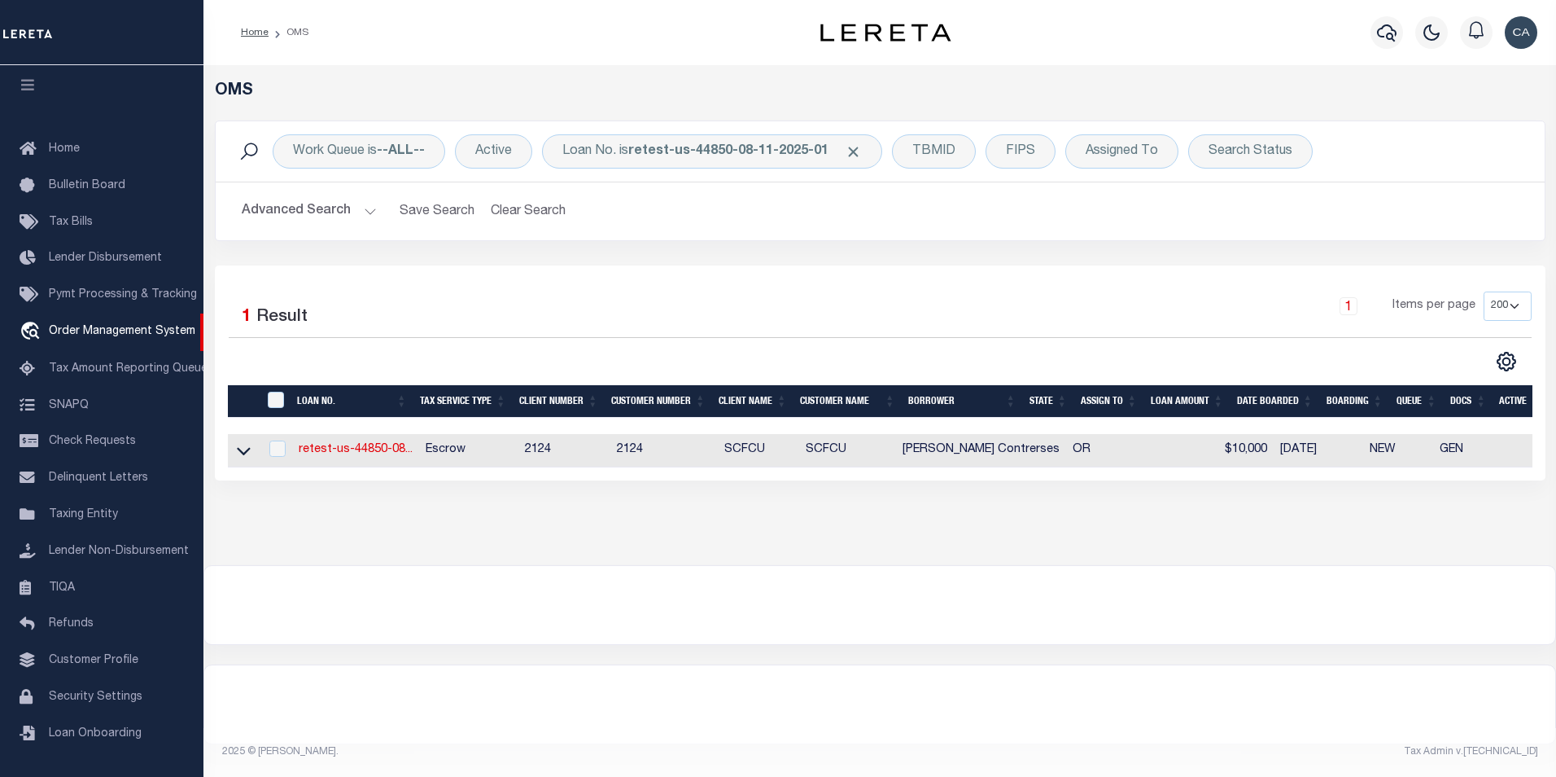
click at [354, 462] on td "retest-us-44850-08..." at bounding box center [355, 450] width 127 height 33
checkbox input "true"
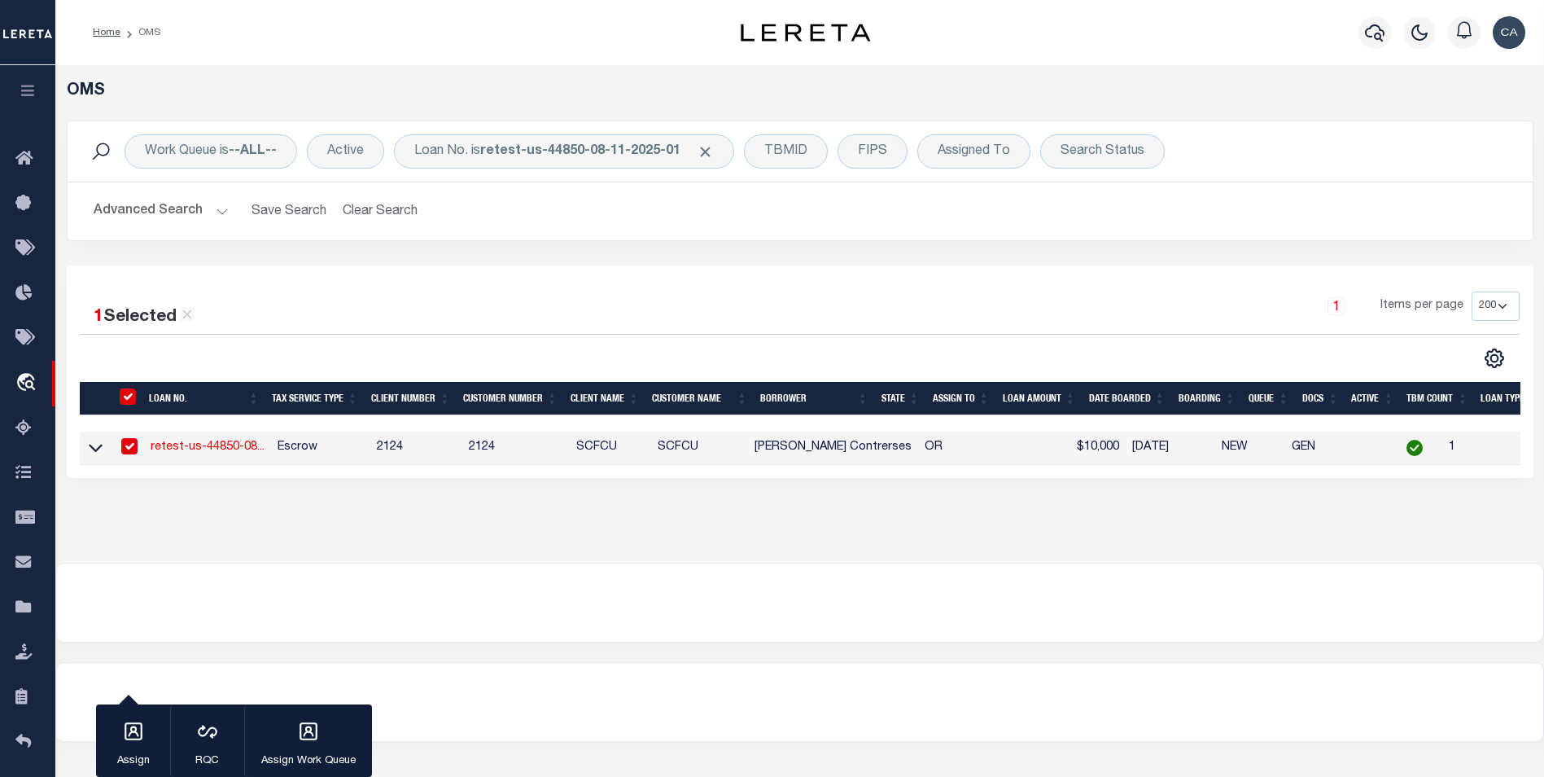
click at [357, 446] on td "Escrow" at bounding box center [320, 447] width 99 height 33
checkbox input "false"
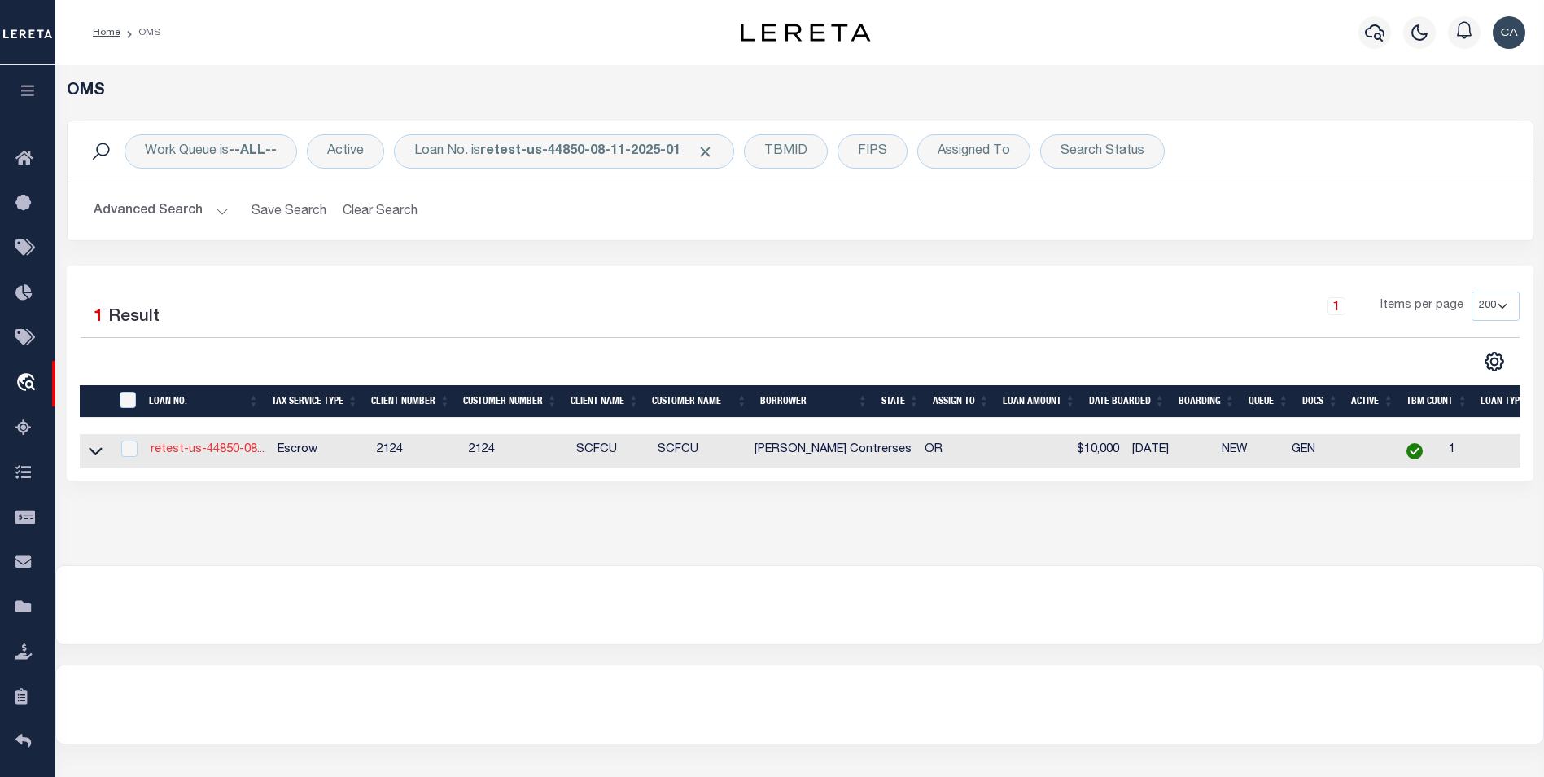
click at [242, 448] on link "retest-us-44850-08..." at bounding box center [208, 449] width 114 height 11
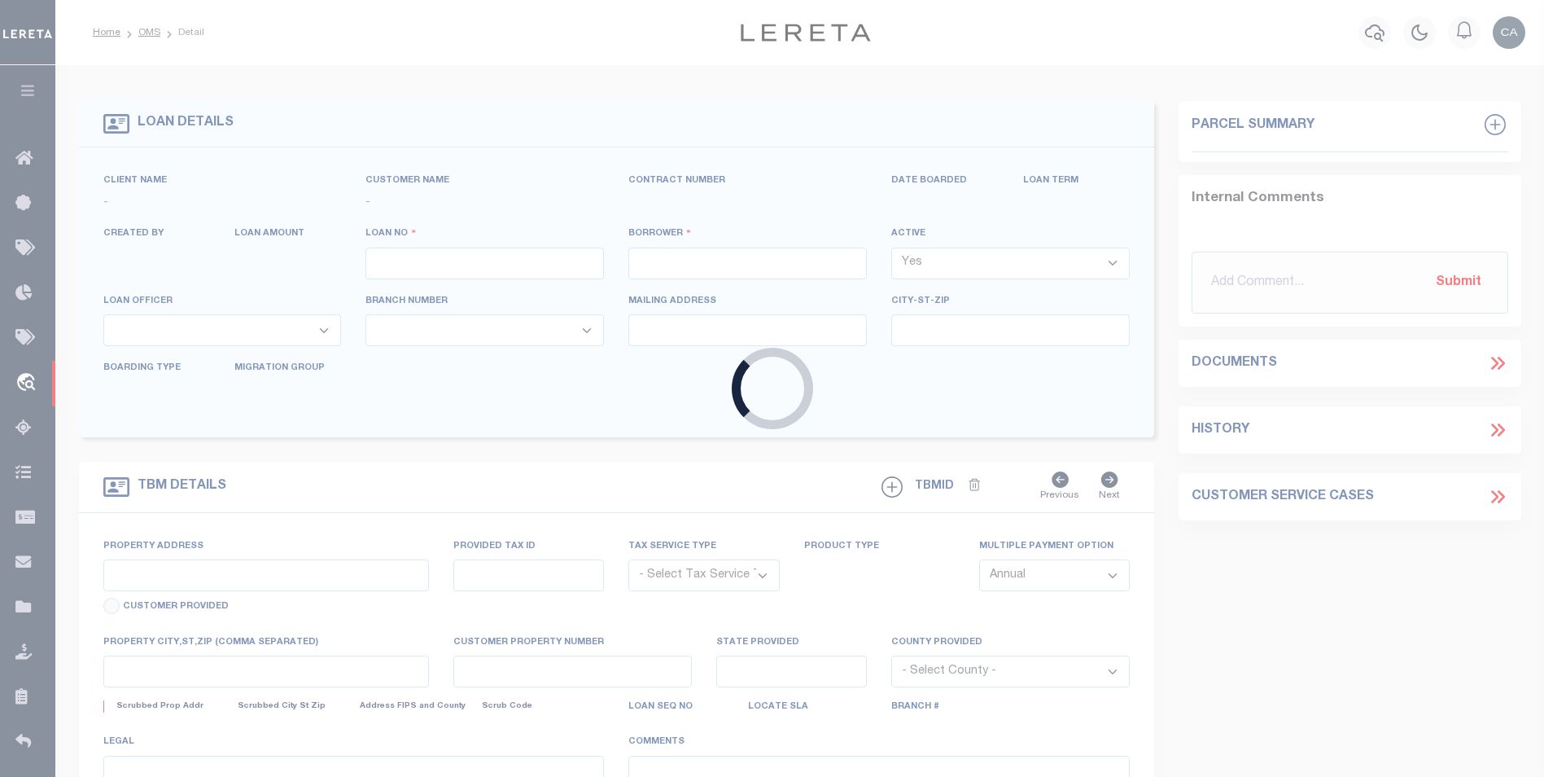
type input "retest-us-44850-08-11-2025-01"
type input "[PERSON_NAME] Contrerses"
select select
type input "[STREET_ADDRESS]"
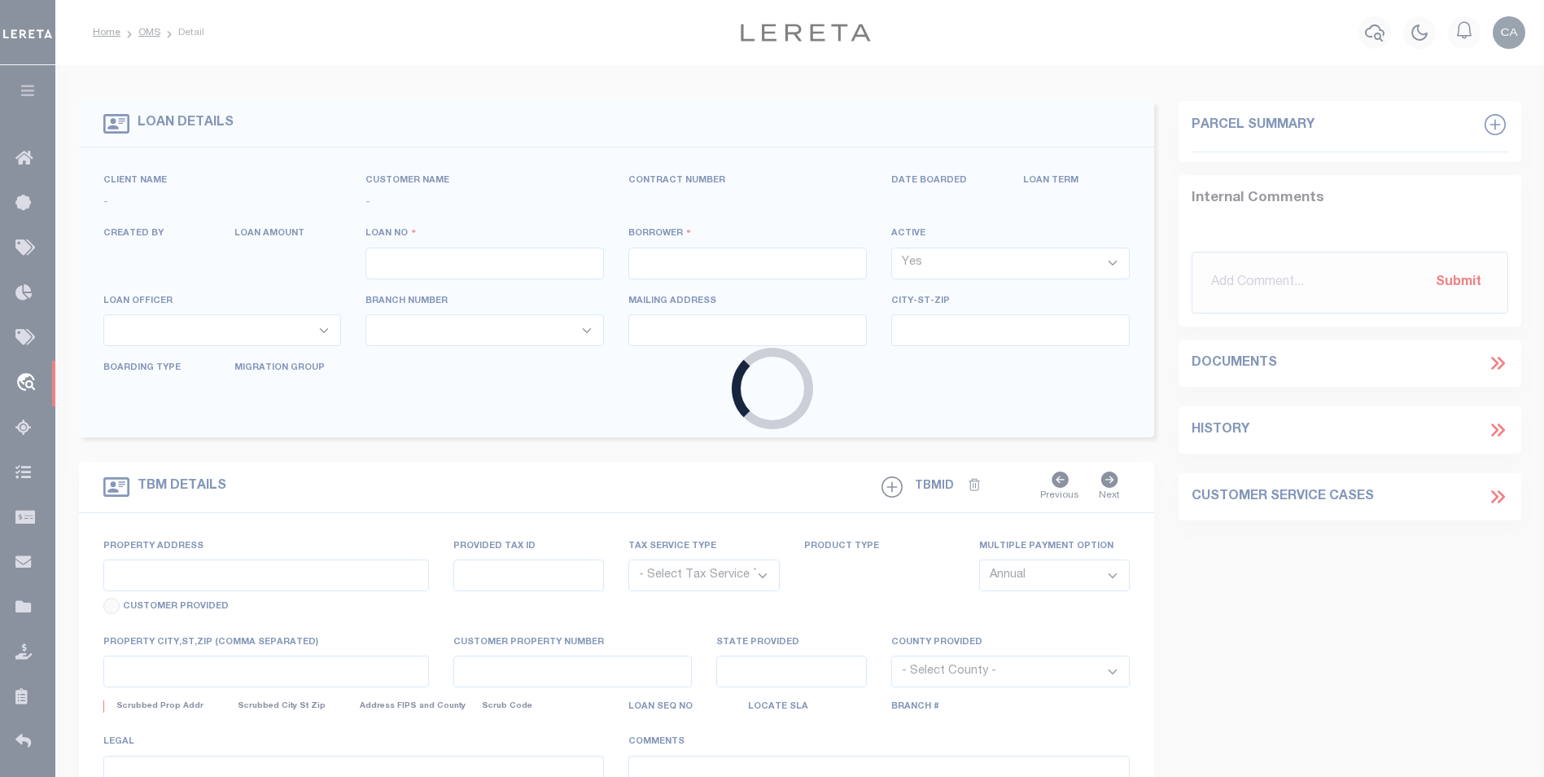
type input "[GEOGRAPHIC_DATA] OR 97005-2483"
type input "[DATE]"
select select "10"
select select "Escrow"
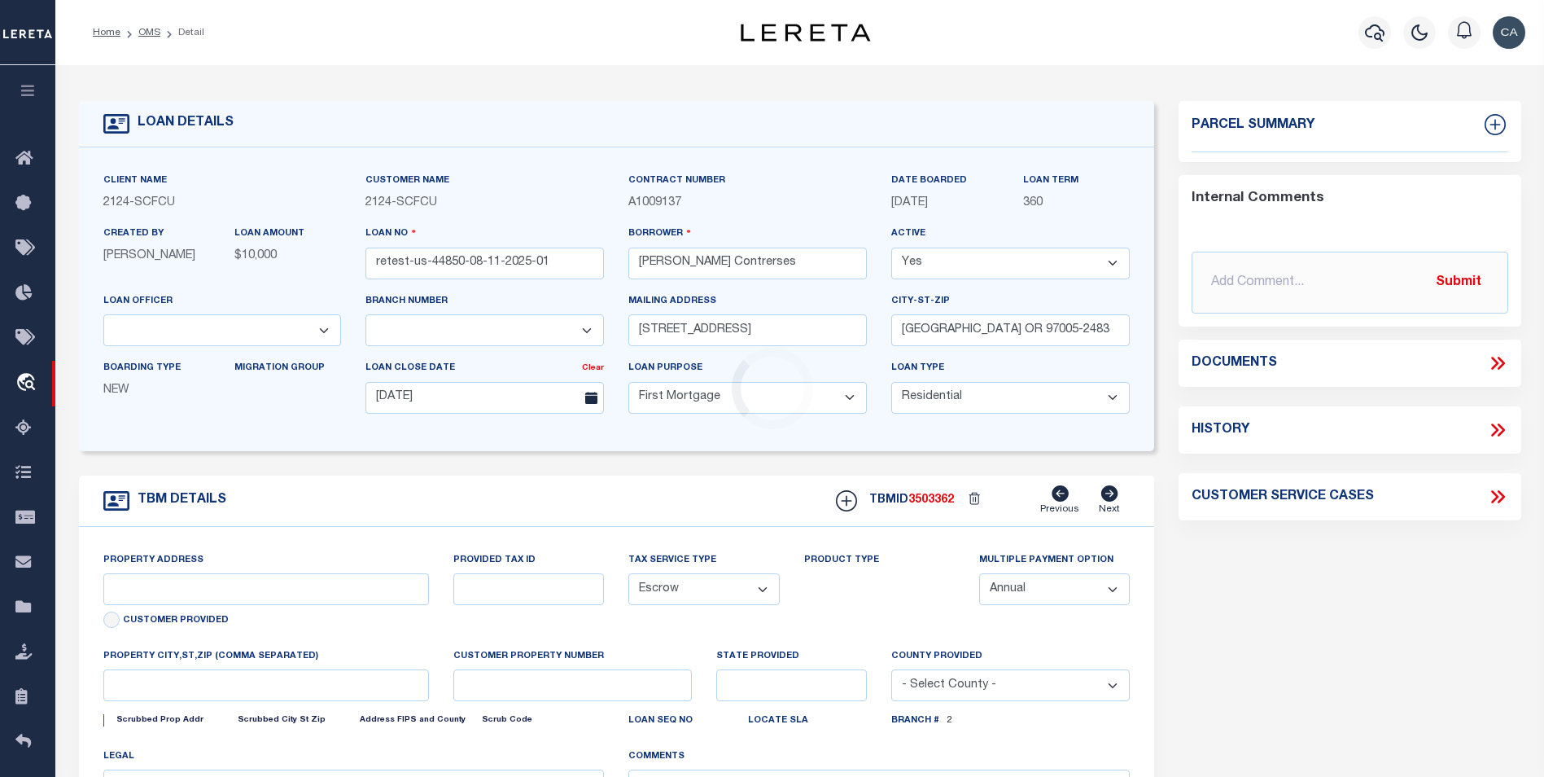
select select "4242"
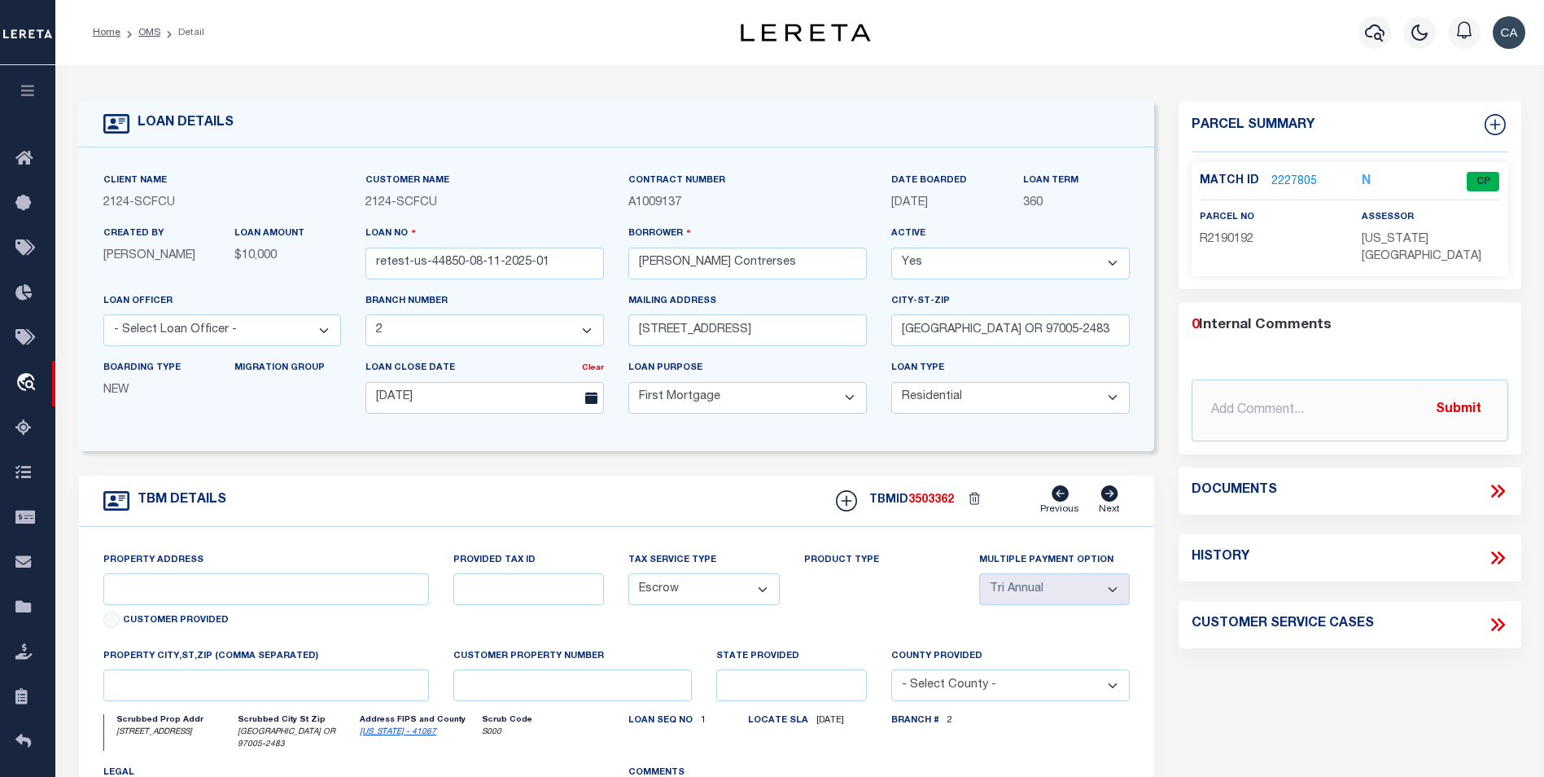
type input "[STREET_ADDRESS]"
type input "1302"
type input "[GEOGRAPHIC_DATA] OR 97005-2483"
type input "QA-CNUMBER-102134"
type input "OR"
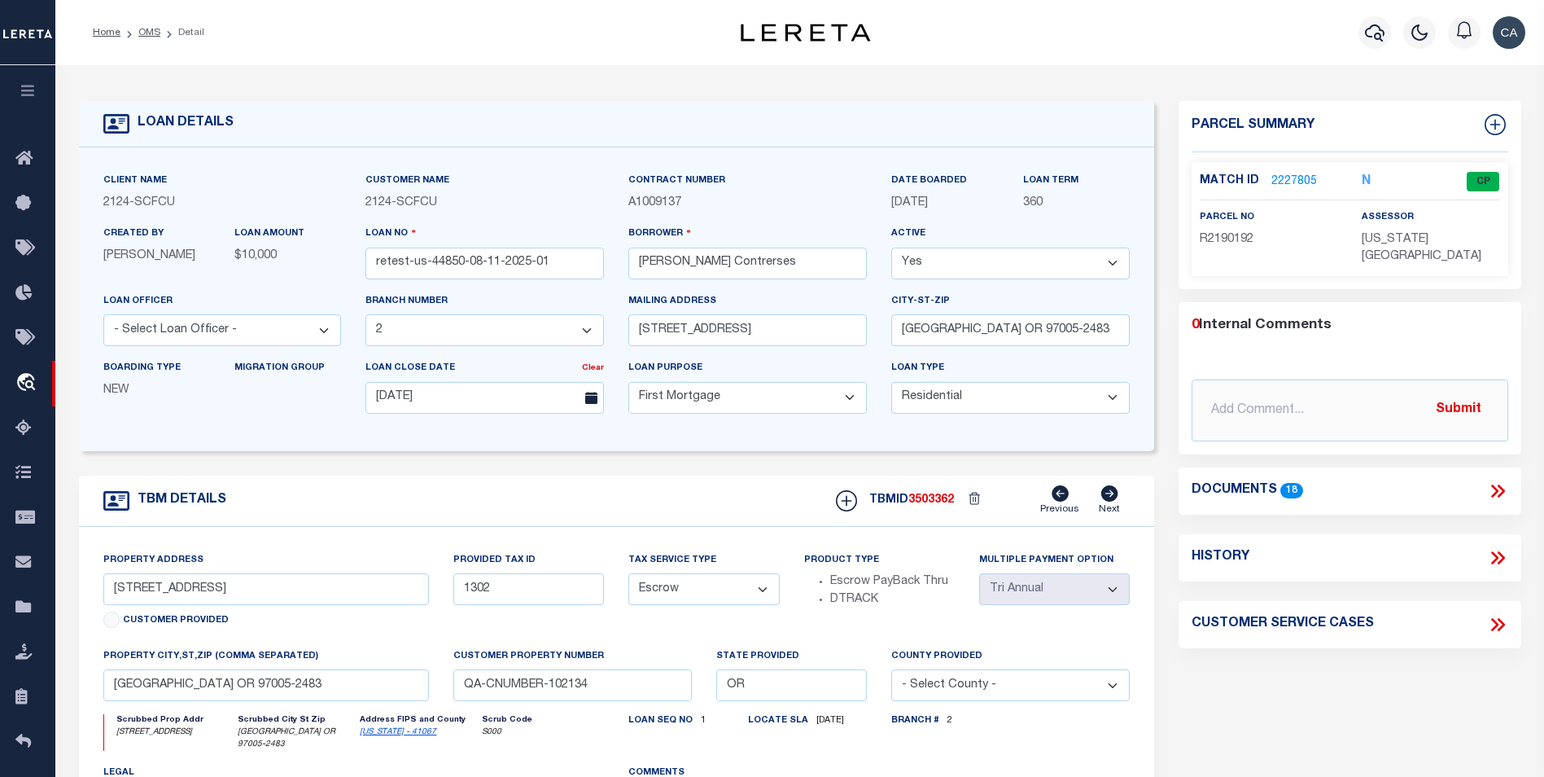
click at [1503, 480] on icon at bounding box center [1497, 490] width 21 height 21
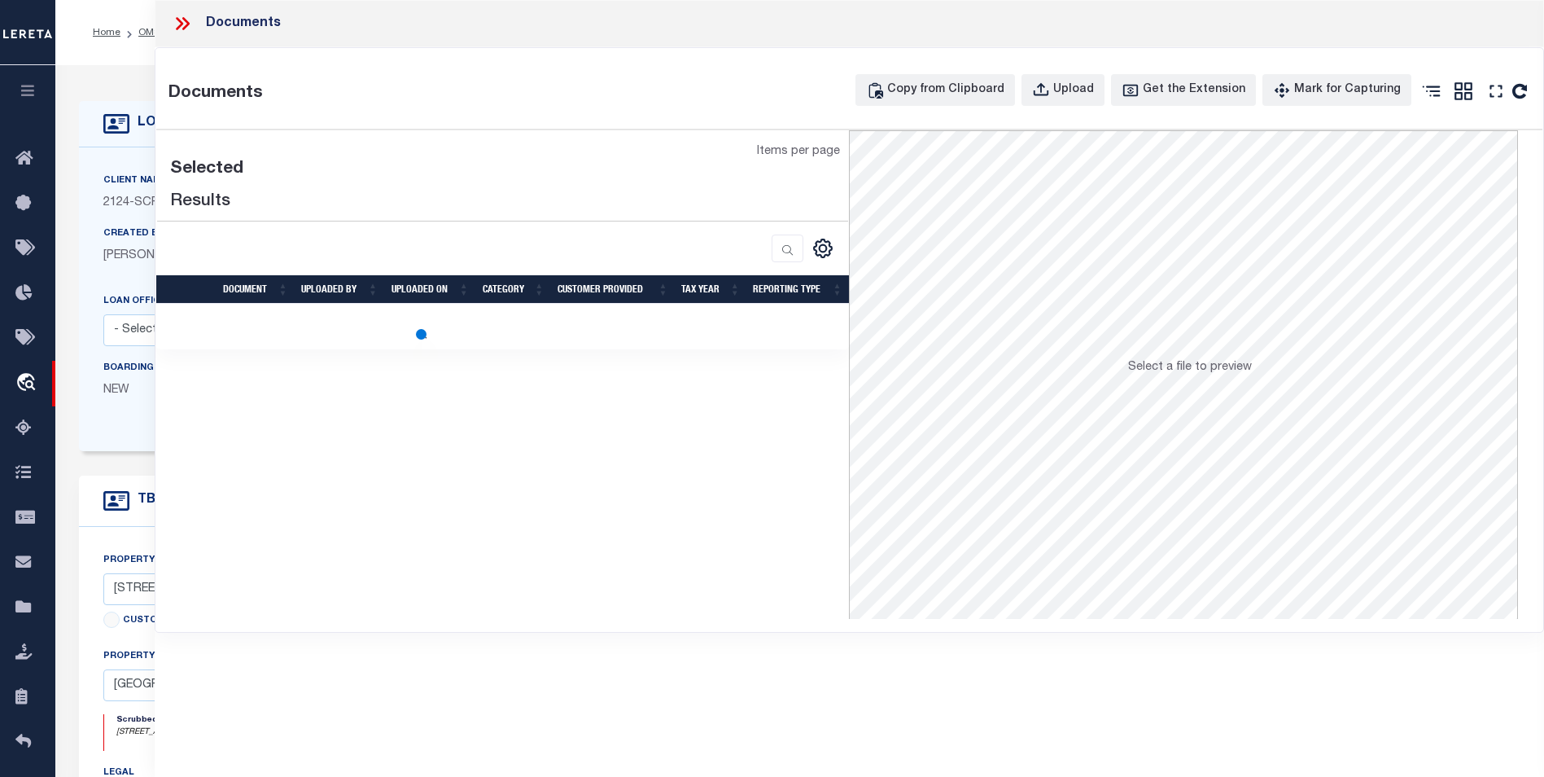
drag, startPoint x: 184, startPoint y: 28, endPoint x: 326, endPoint y: 38, distance: 142.0
click at [185, 28] on icon at bounding box center [185, 23] width 7 height 13
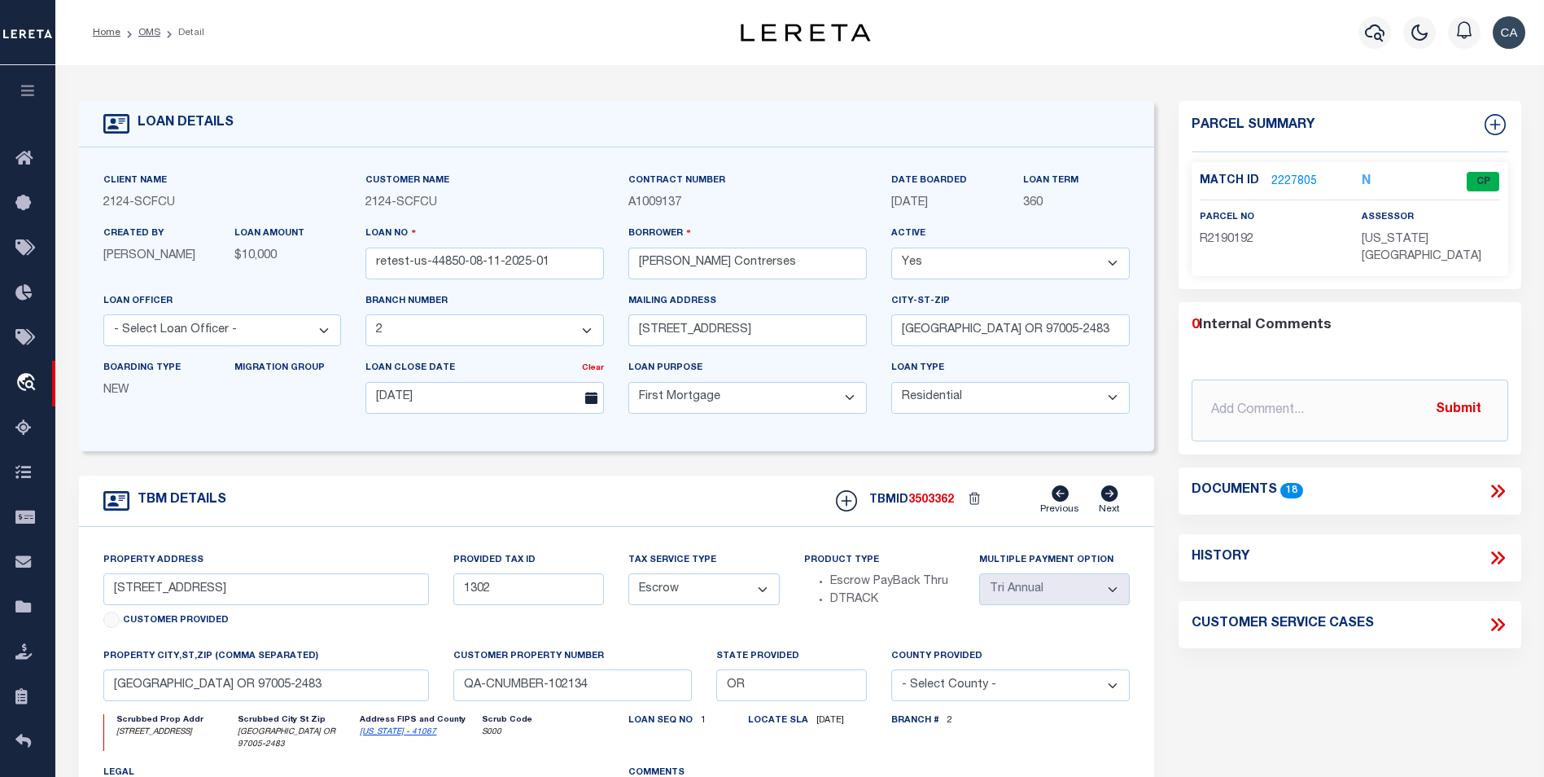
click at [1292, 173] on link "2227805" at bounding box center [1294, 181] width 46 height 17
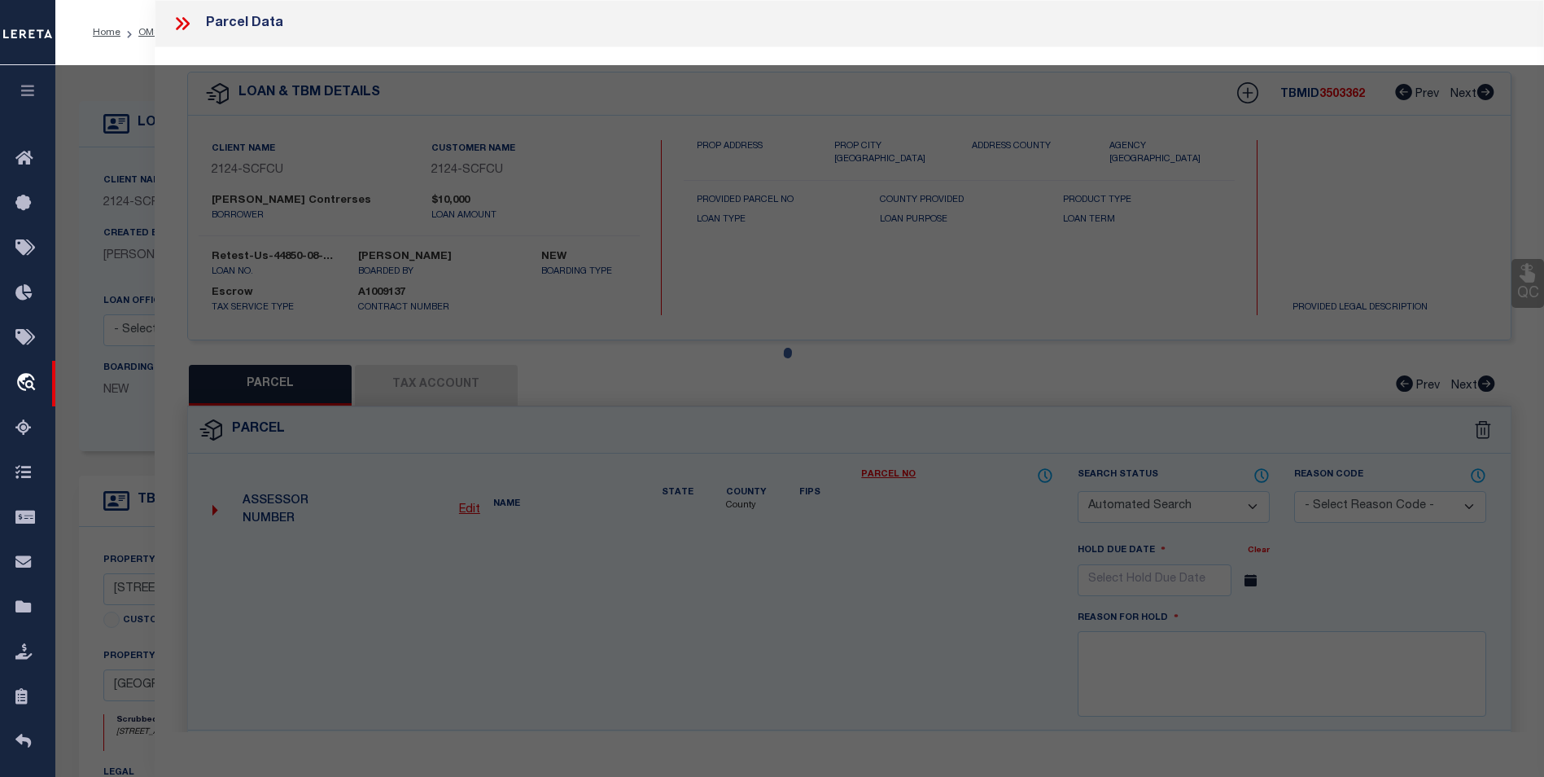
checkbox input "false"
select select "CP"
type input "TE,[PERSON_NAME]"
select select "ATL"
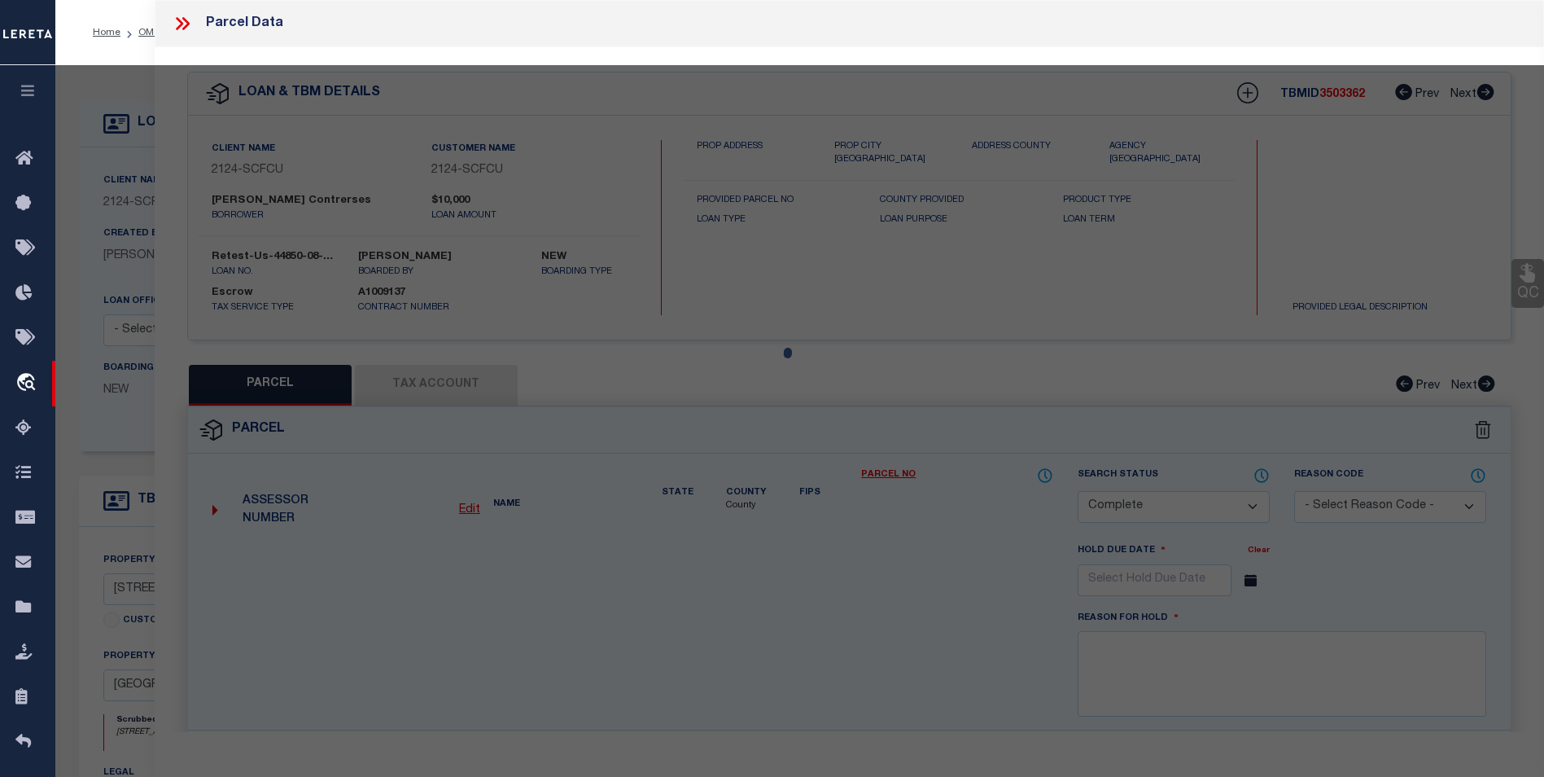
select select "ADD"
type input "[STREET_ADDRESS]"
checkbox input "false"
type input "[GEOGRAPHIC_DATA], [GEOGRAPHIC_DATA] 97005"
type textarea "LOFTS AT 45 CENTRAL CONDO SUPP NO. 5: [STREET_ADDRESS]"
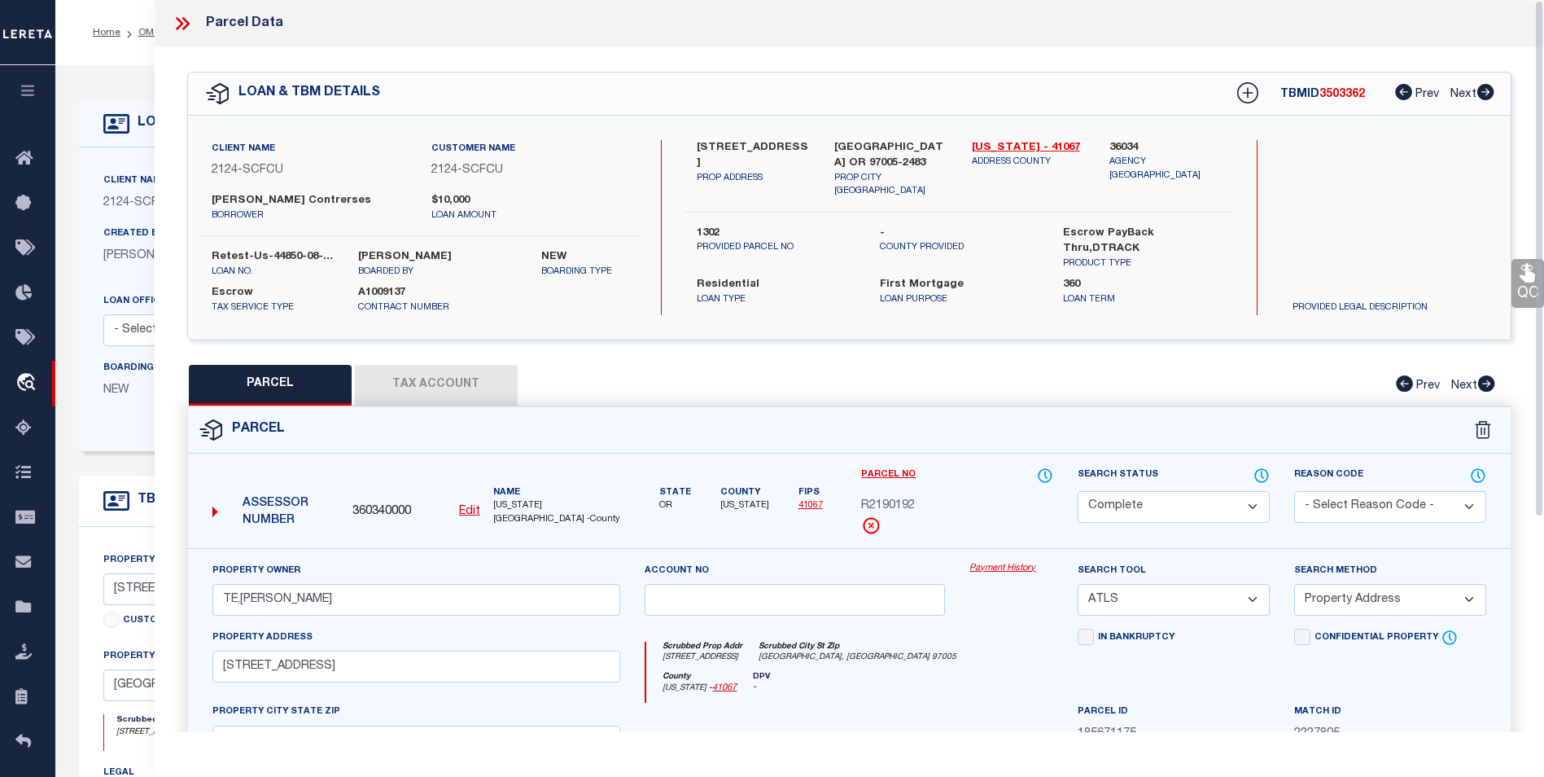
click at [987, 558] on div "Property Owner TE,CHARLES H Account no Payment History Search Tool -- Select Se…" at bounding box center [849, 761] width 1323 height 426
click at [991, 567] on link "Payment History" at bounding box center [1011, 569] width 84 height 14
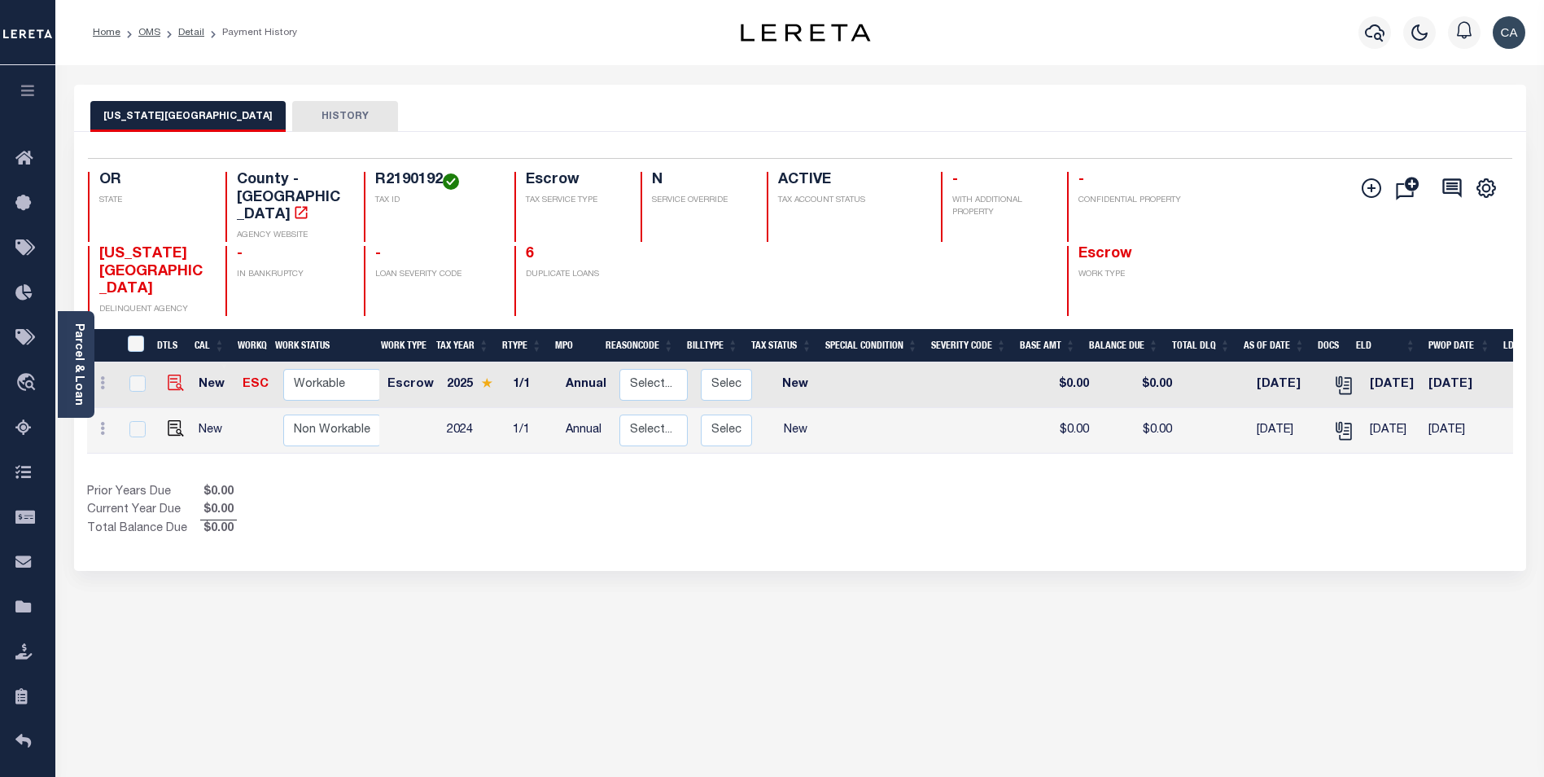
click at [169, 374] on img "" at bounding box center [176, 382] width 16 height 16
checkbox input "true"
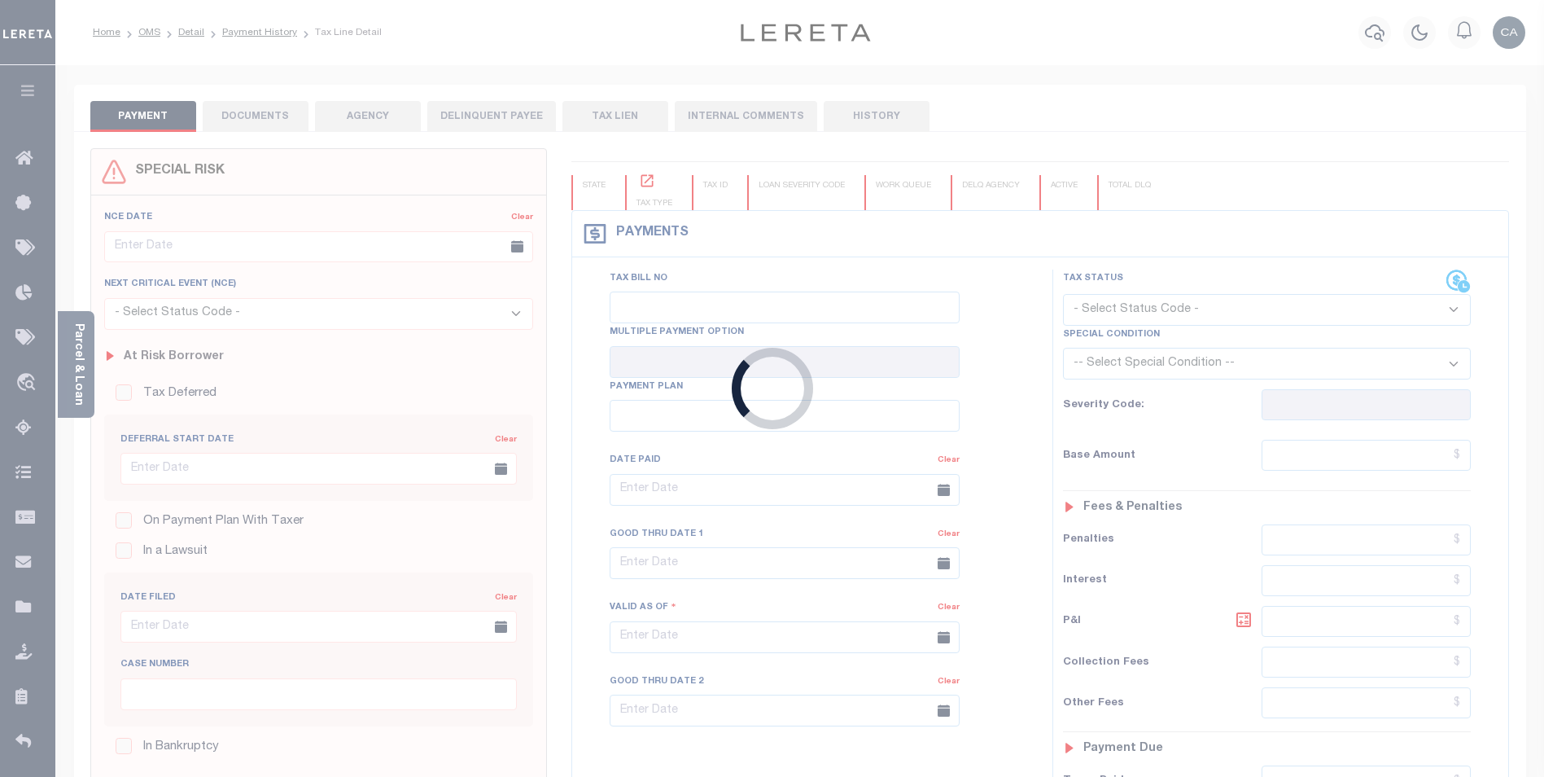
click at [403, 108] on div "Loading..." at bounding box center [772, 388] width 1544 height 777
checkbox input "false"
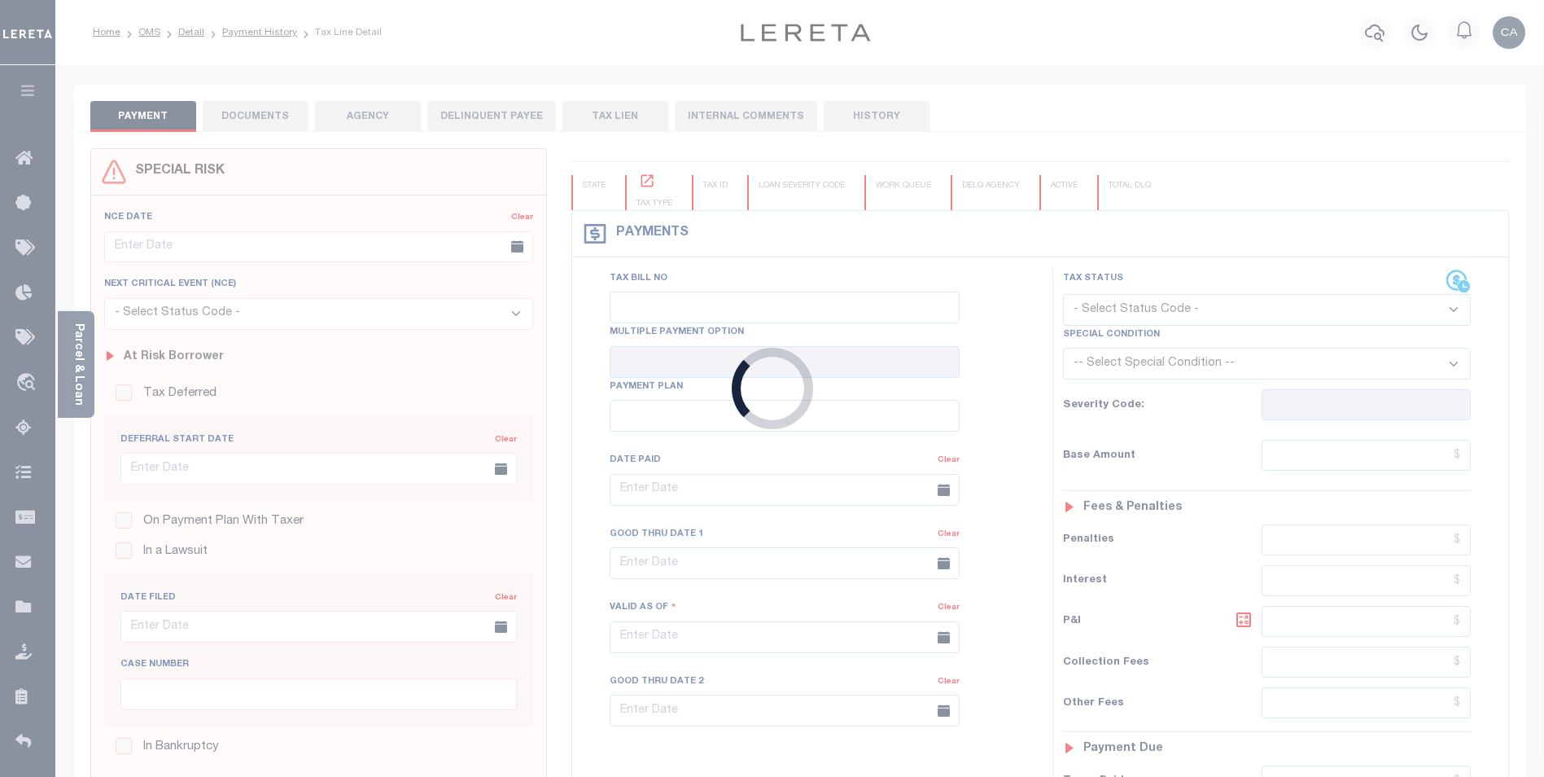
type input "Annual"
type input "[DATE]"
select select "NW2"
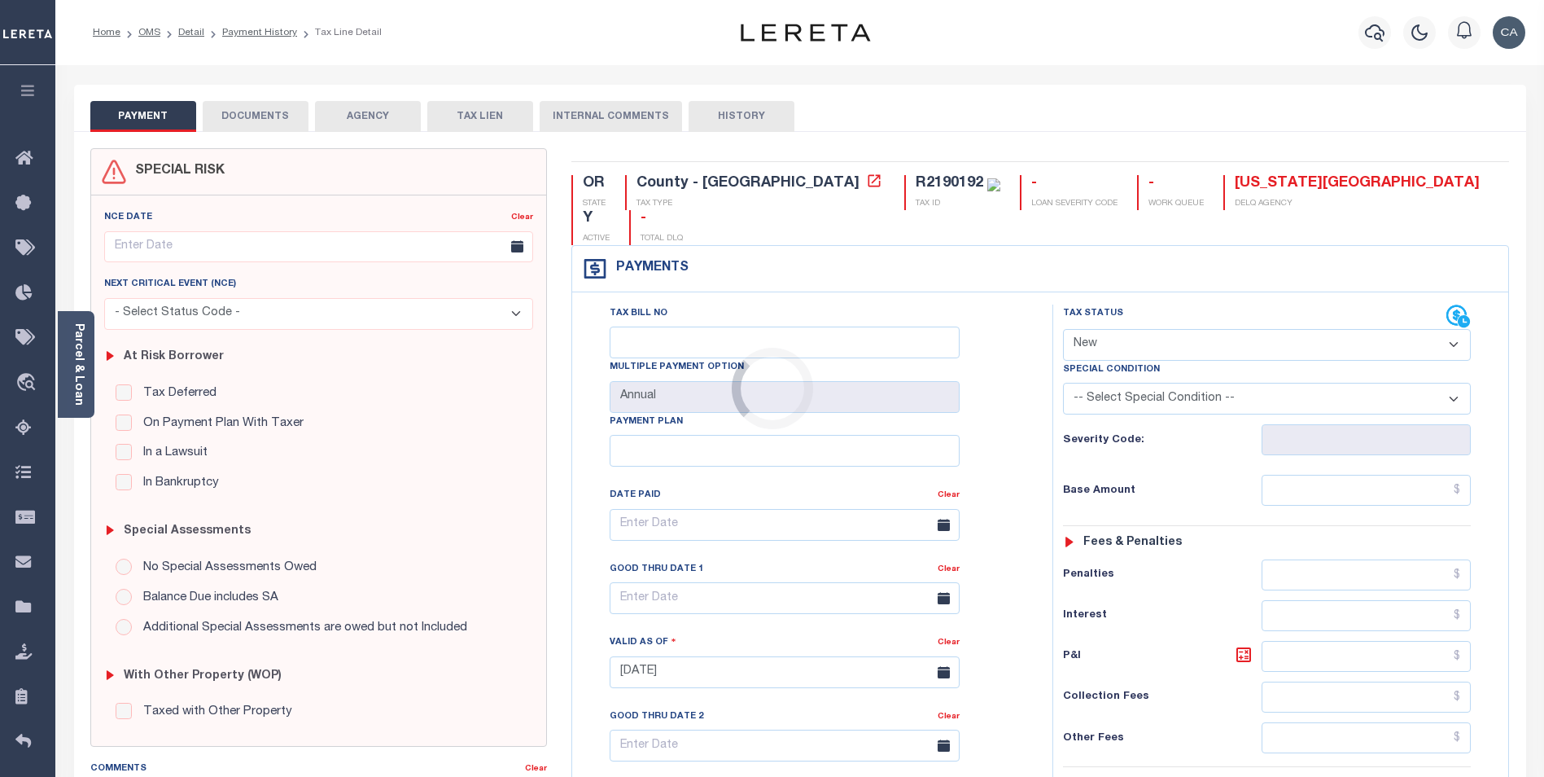
click at [323, 124] on div "Loading..." at bounding box center [772, 388] width 1544 height 777
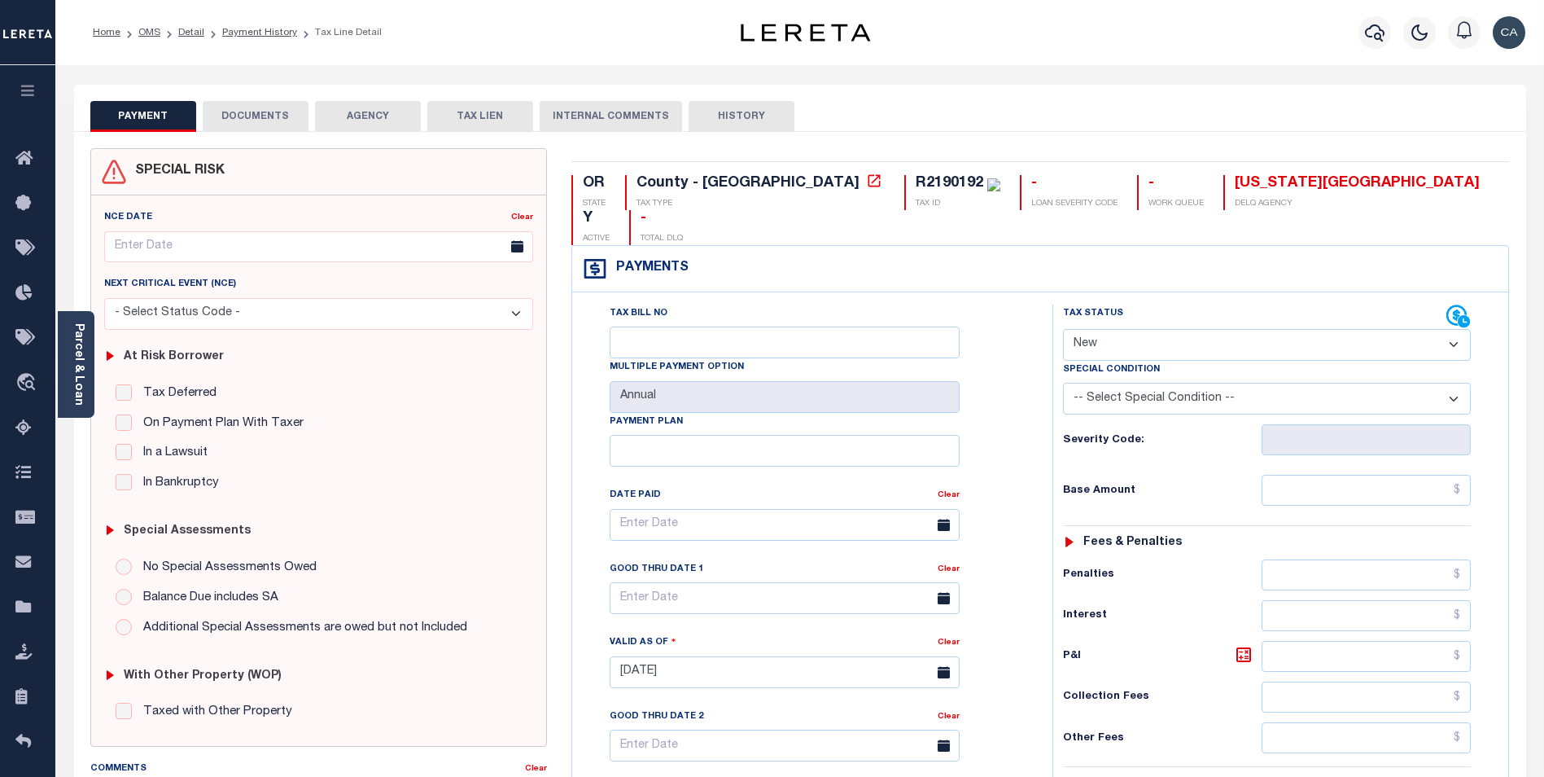
click at [278, 125] on button "DOCUMENTS" at bounding box center [256, 116] width 106 height 31
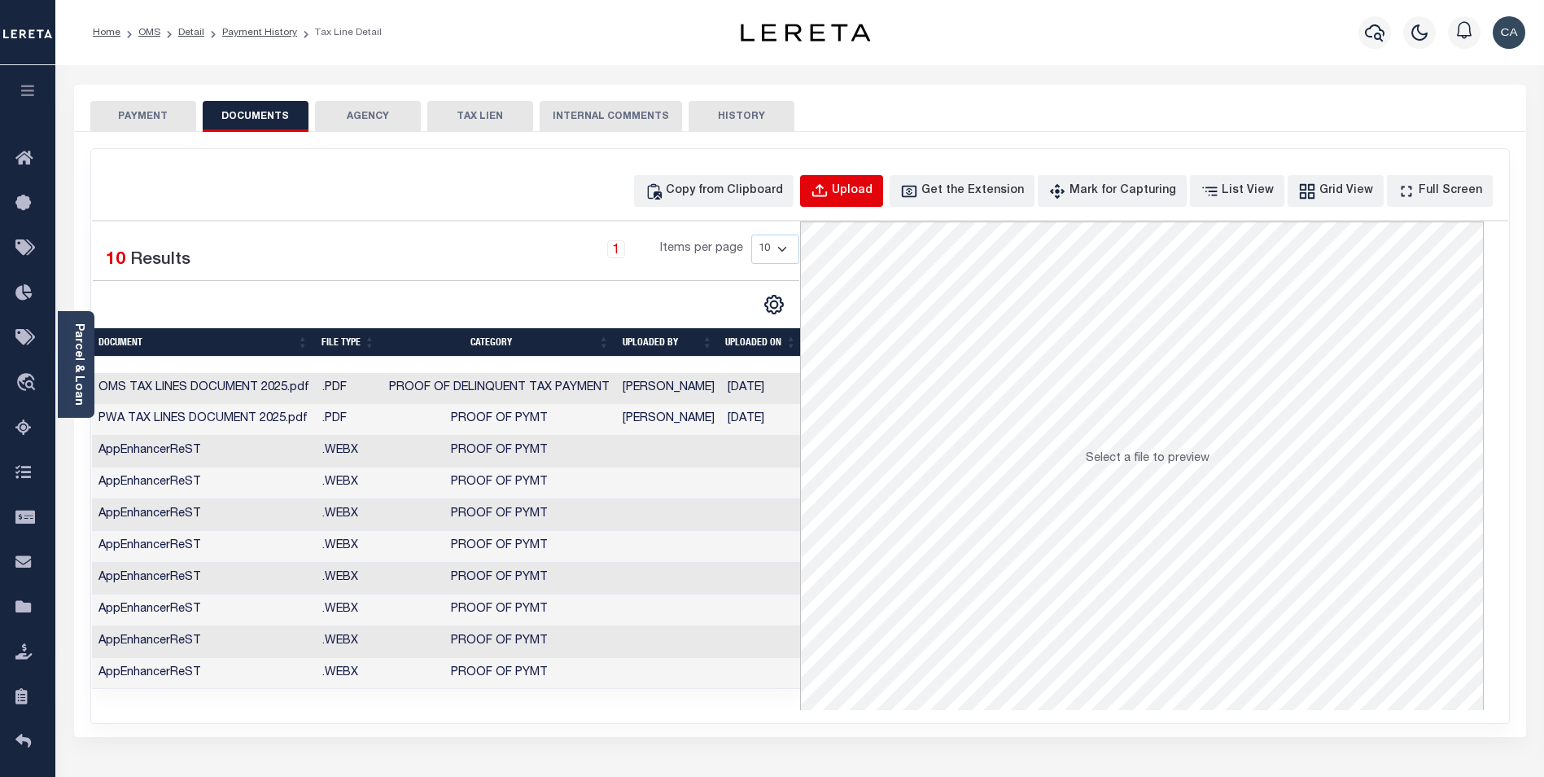
click at [873, 189] on div "Upload" at bounding box center [852, 191] width 41 height 18
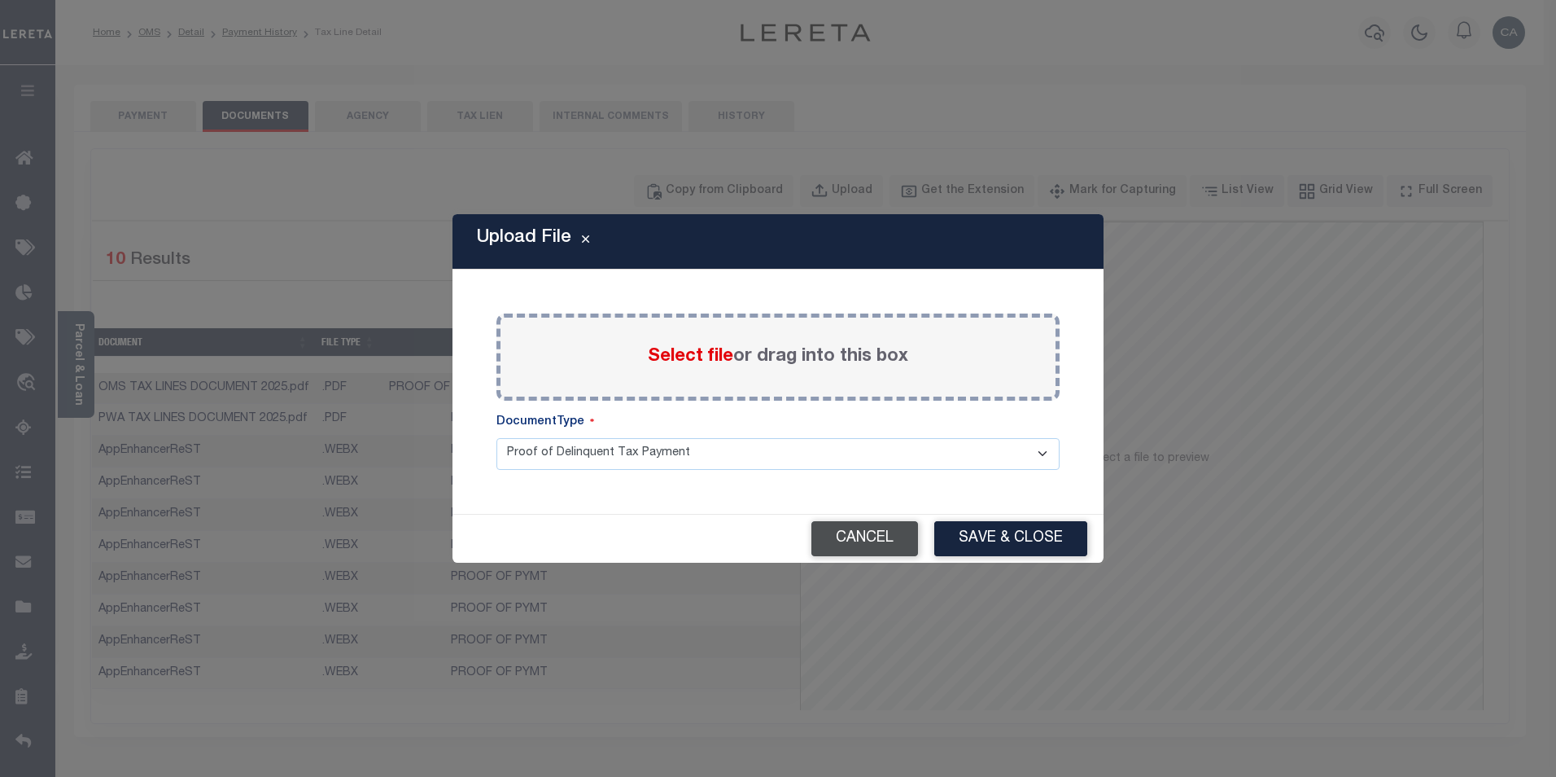
click at [881, 536] on button "Cancel" at bounding box center [865, 538] width 107 height 35
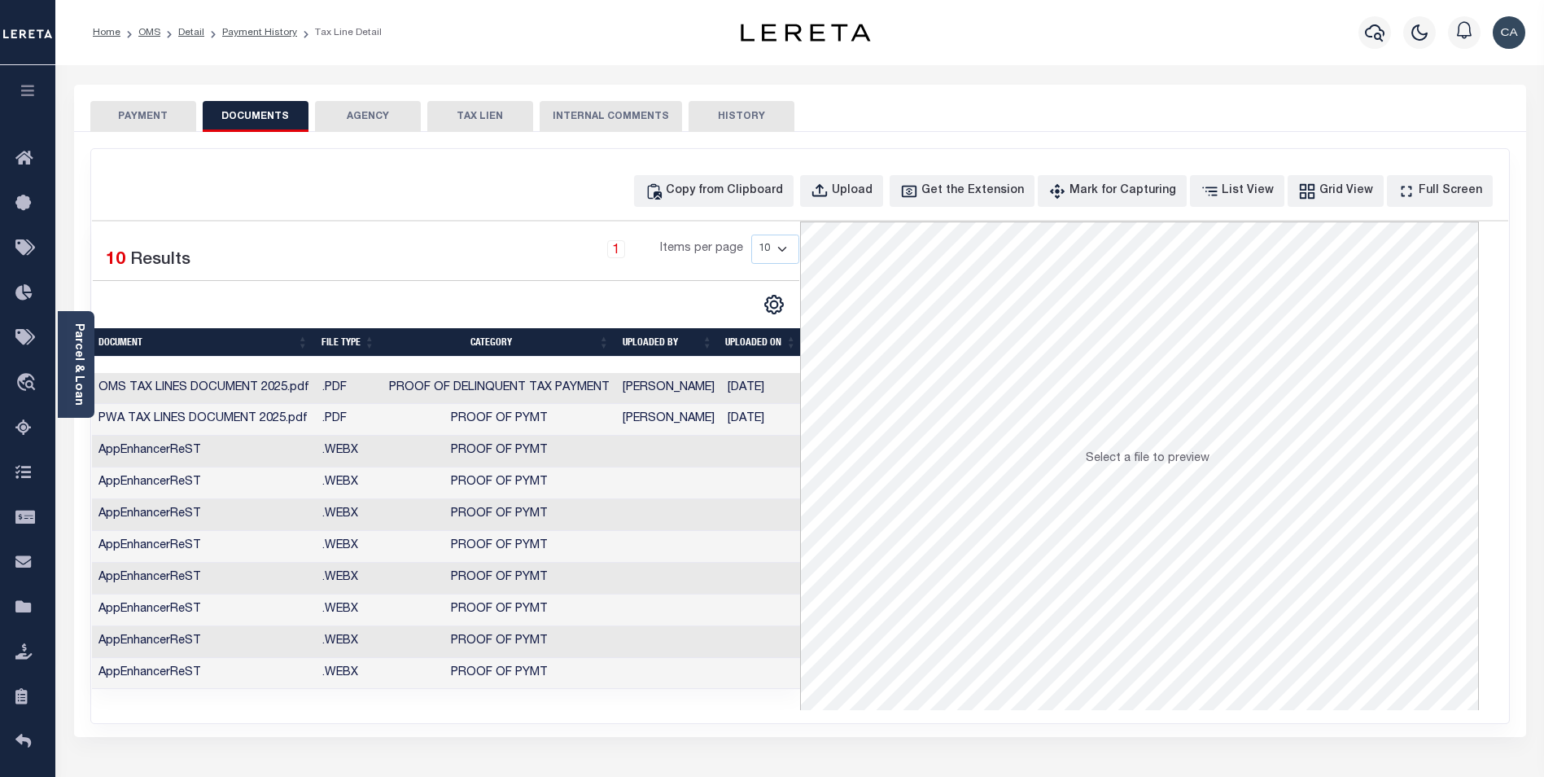
click at [362, 399] on td ".PDF" at bounding box center [349, 389] width 67 height 32
